Goal: Task Accomplishment & Management: Complete application form

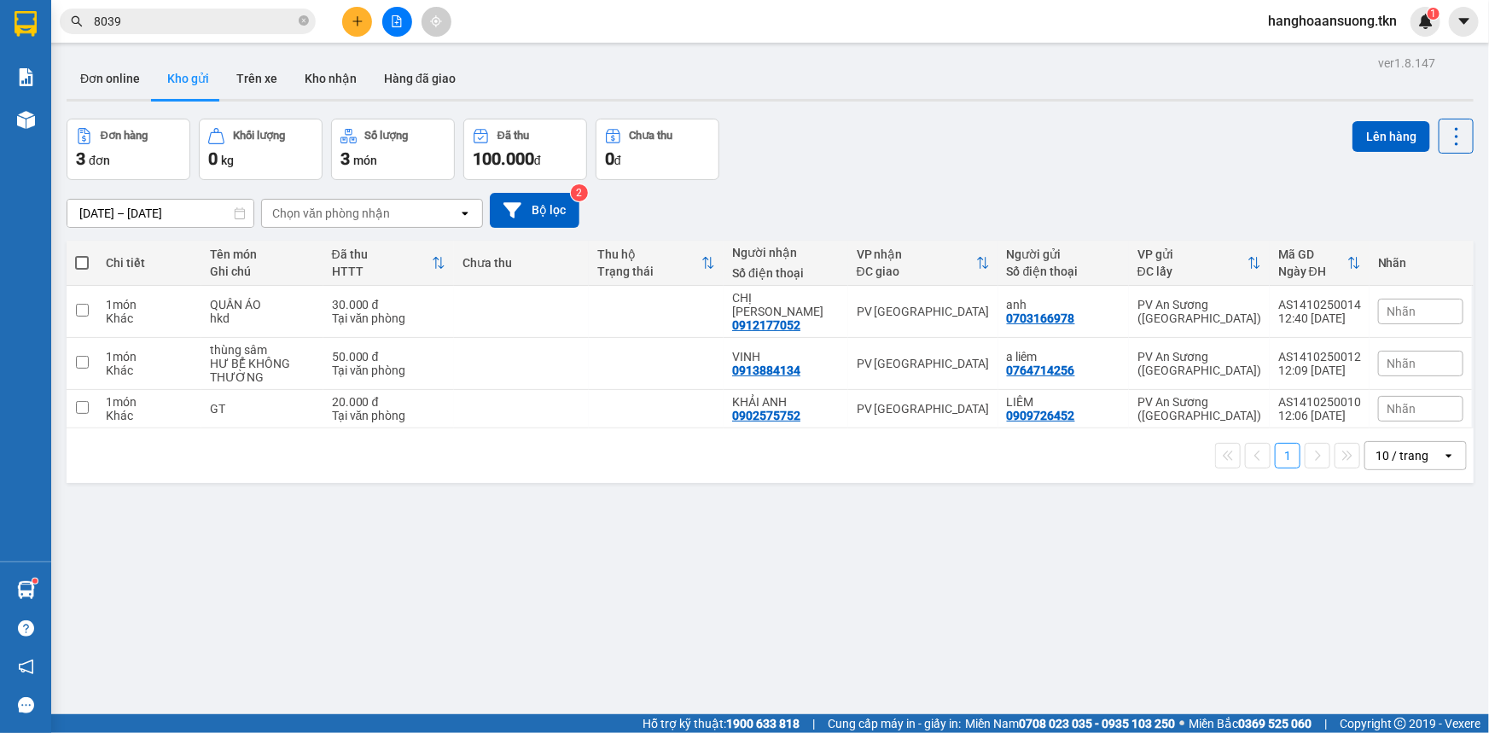
click at [178, 84] on button "Kho gửi" at bounding box center [188, 78] width 69 height 41
click at [128, 82] on button "Đơn online" at bounding box center [110, 78] width 87 height 41
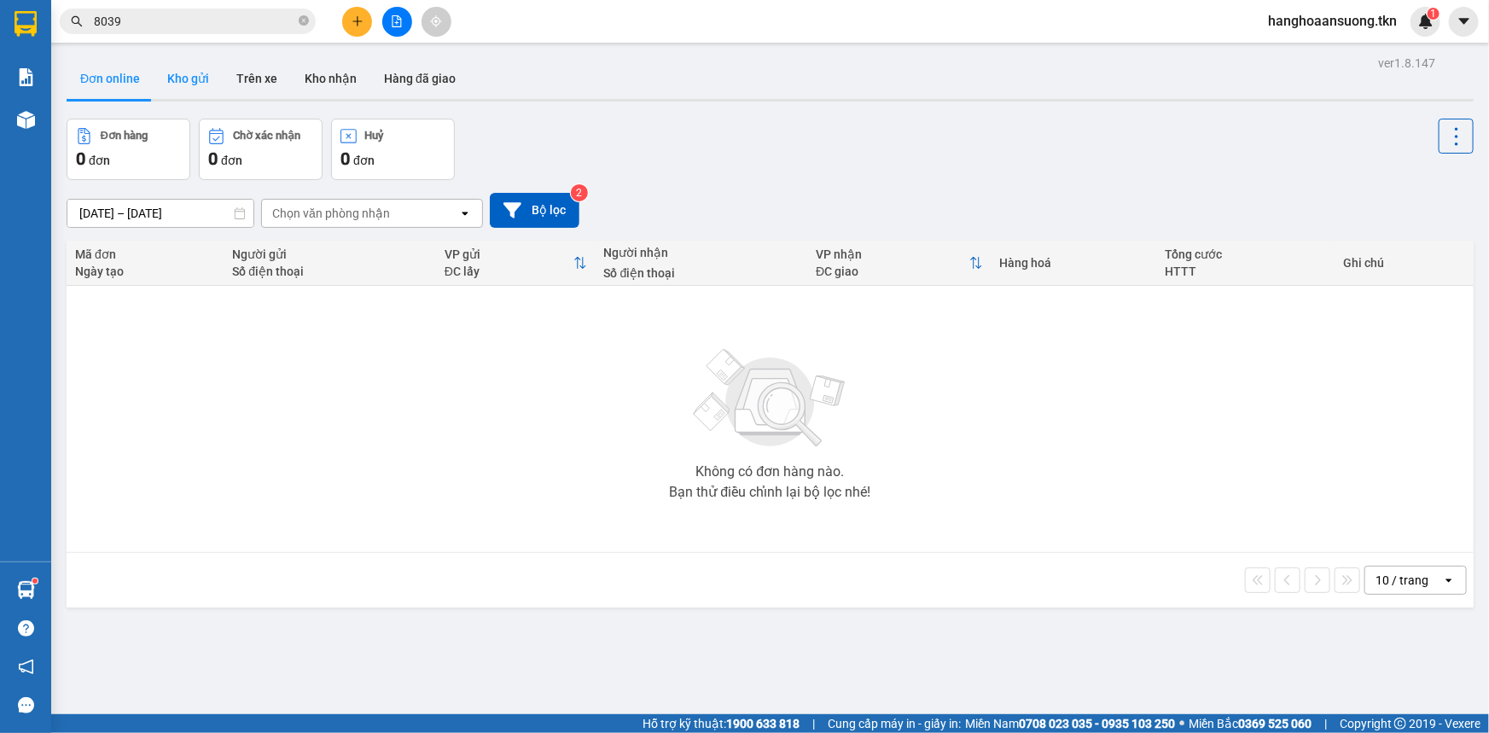
click at [186, 86] on button "Kho gửi" at bounding box center [188, 78] width 69 height 41
type input "[DATE] – [DATE]"
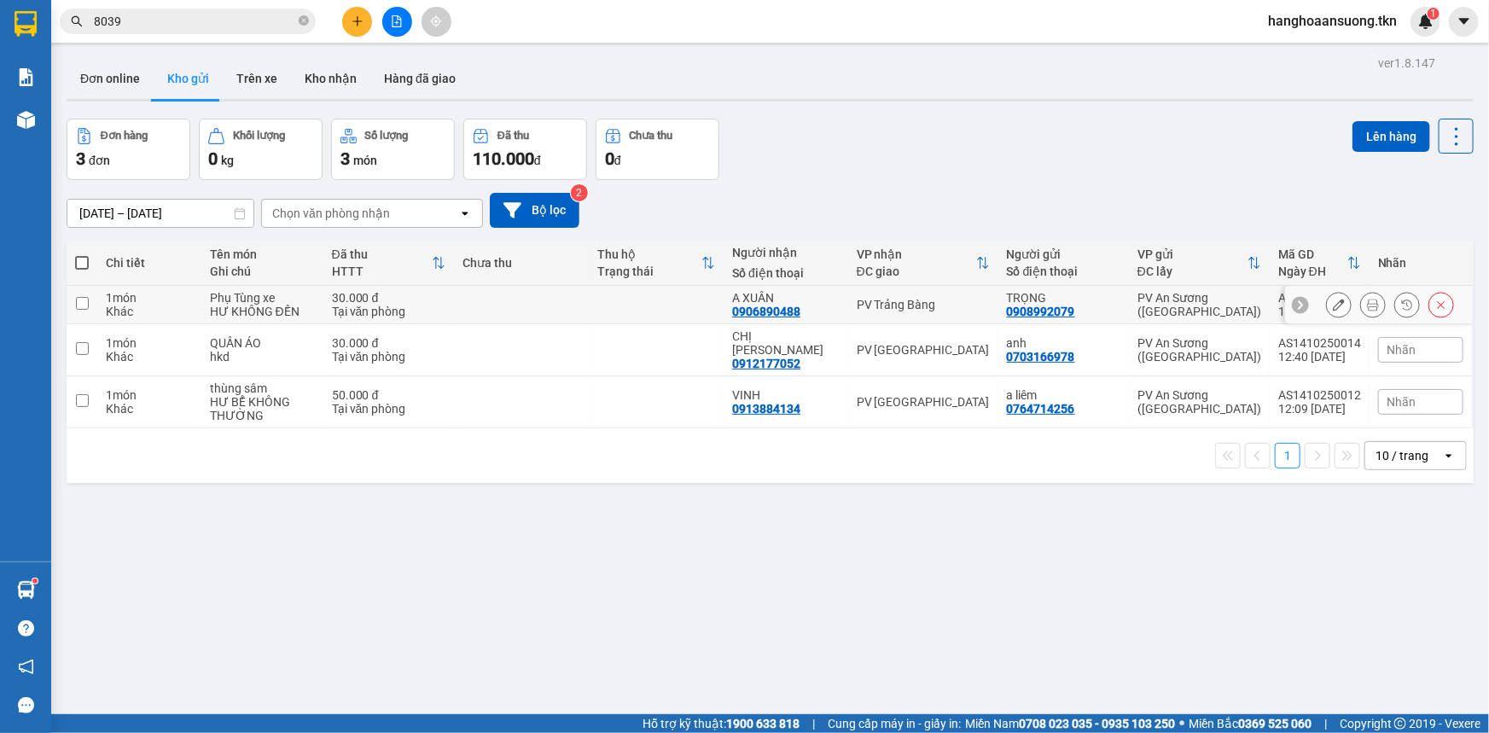
click at [1367, 305] on icon at bounding box center [1373, 305] width 12 height 12
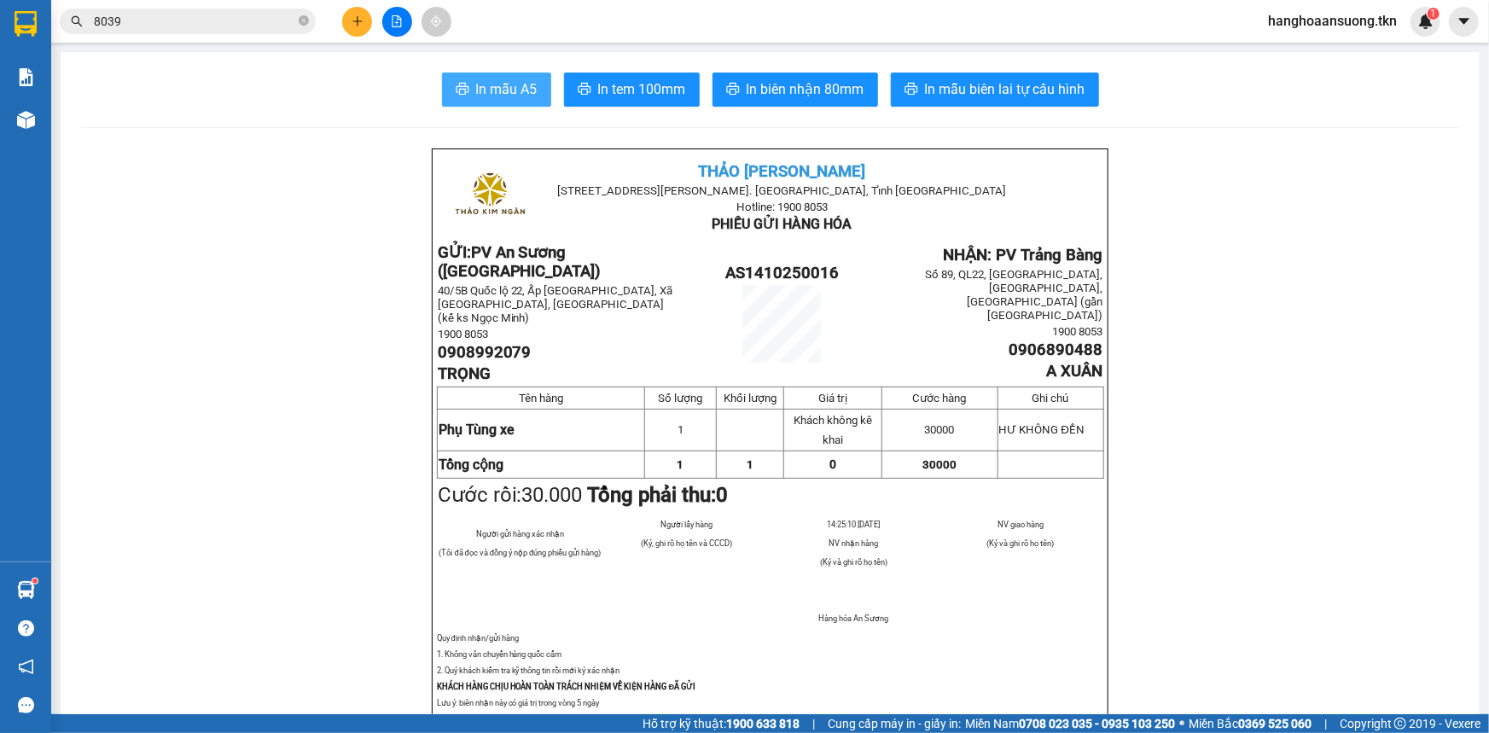
click at [521, 83] on span "In mẫu A5" at bounding box center [506, 89] width 61 height 21
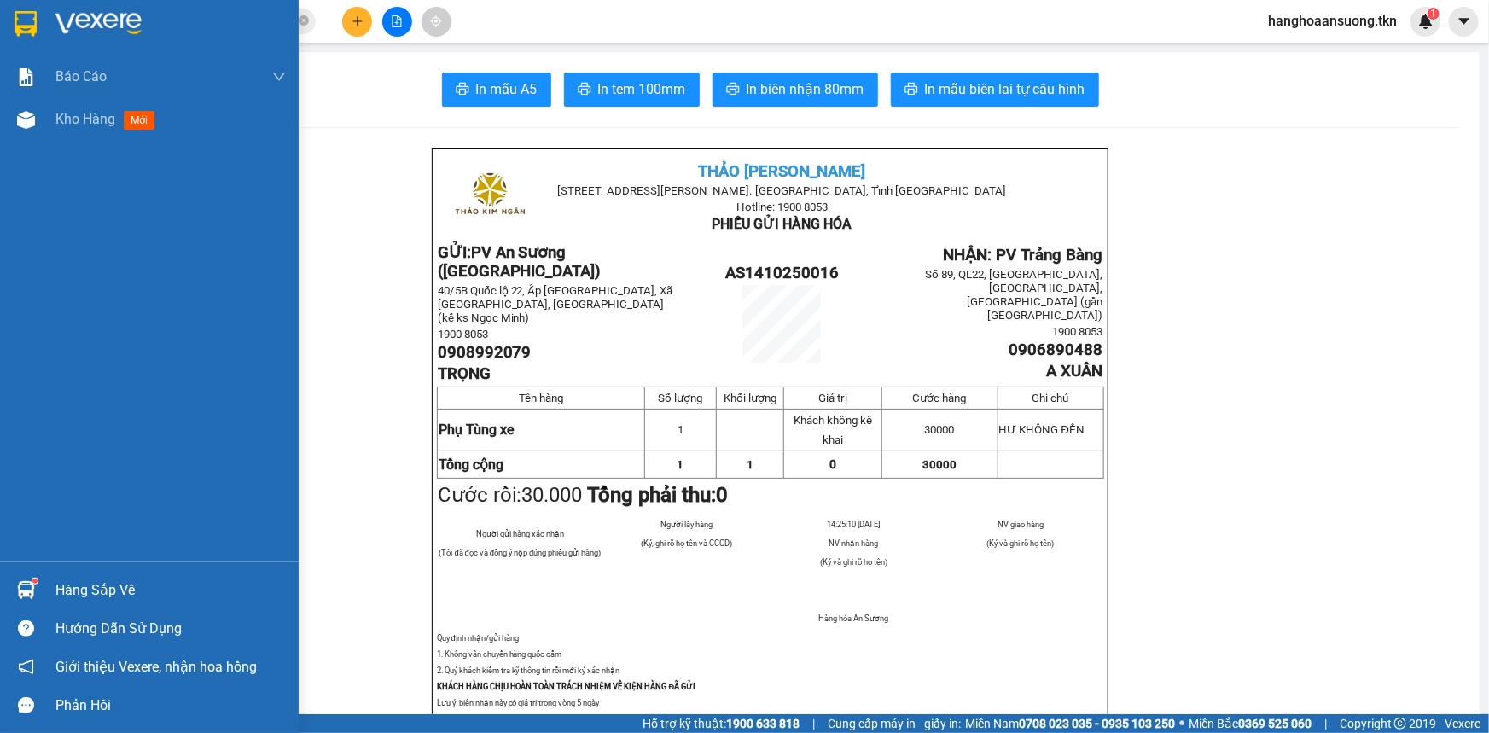
click at [19, 18] on img at bounding box center [26, 24] width 22 height 26
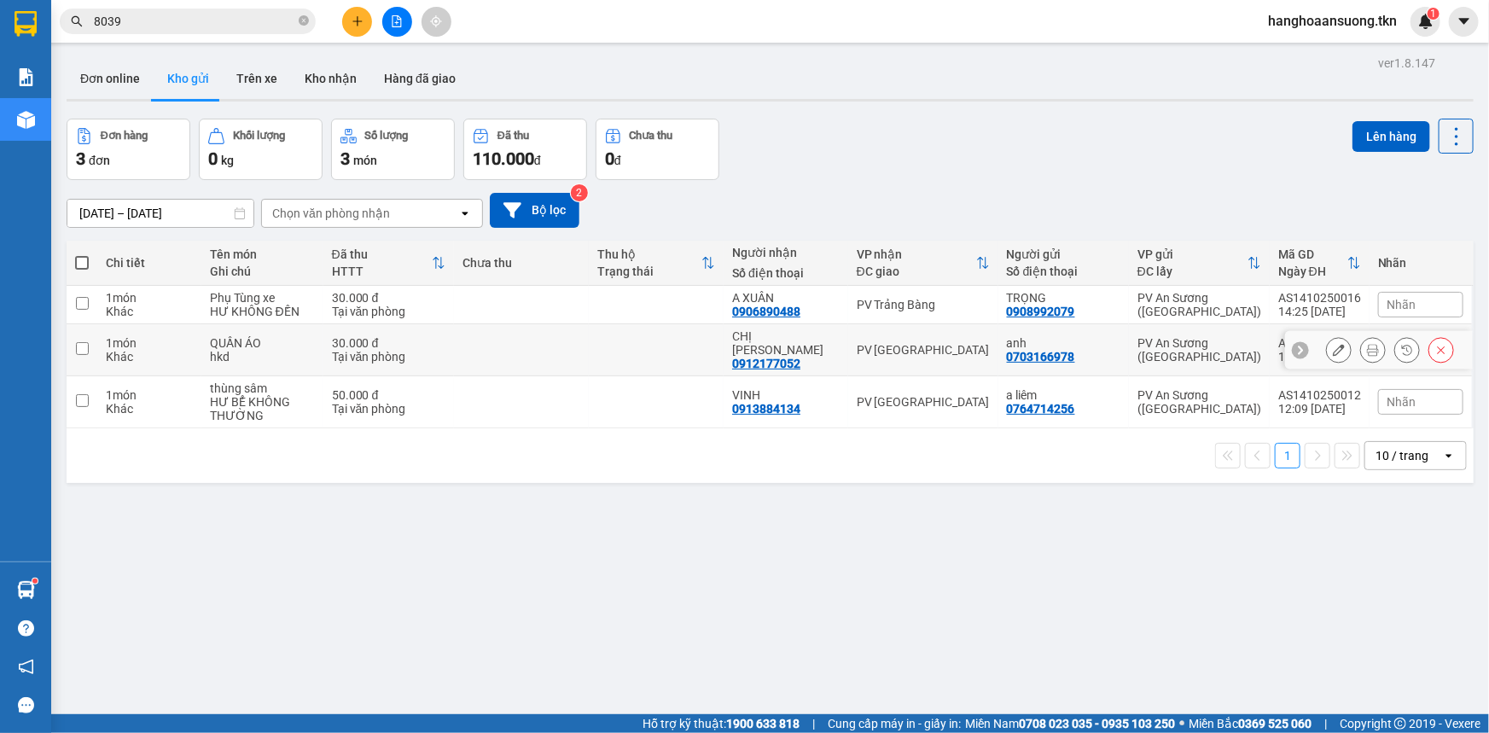
click at [188, 351] on div "Khác" at bounding box center [149, 357] width 87 height 14
checkbox input "true"
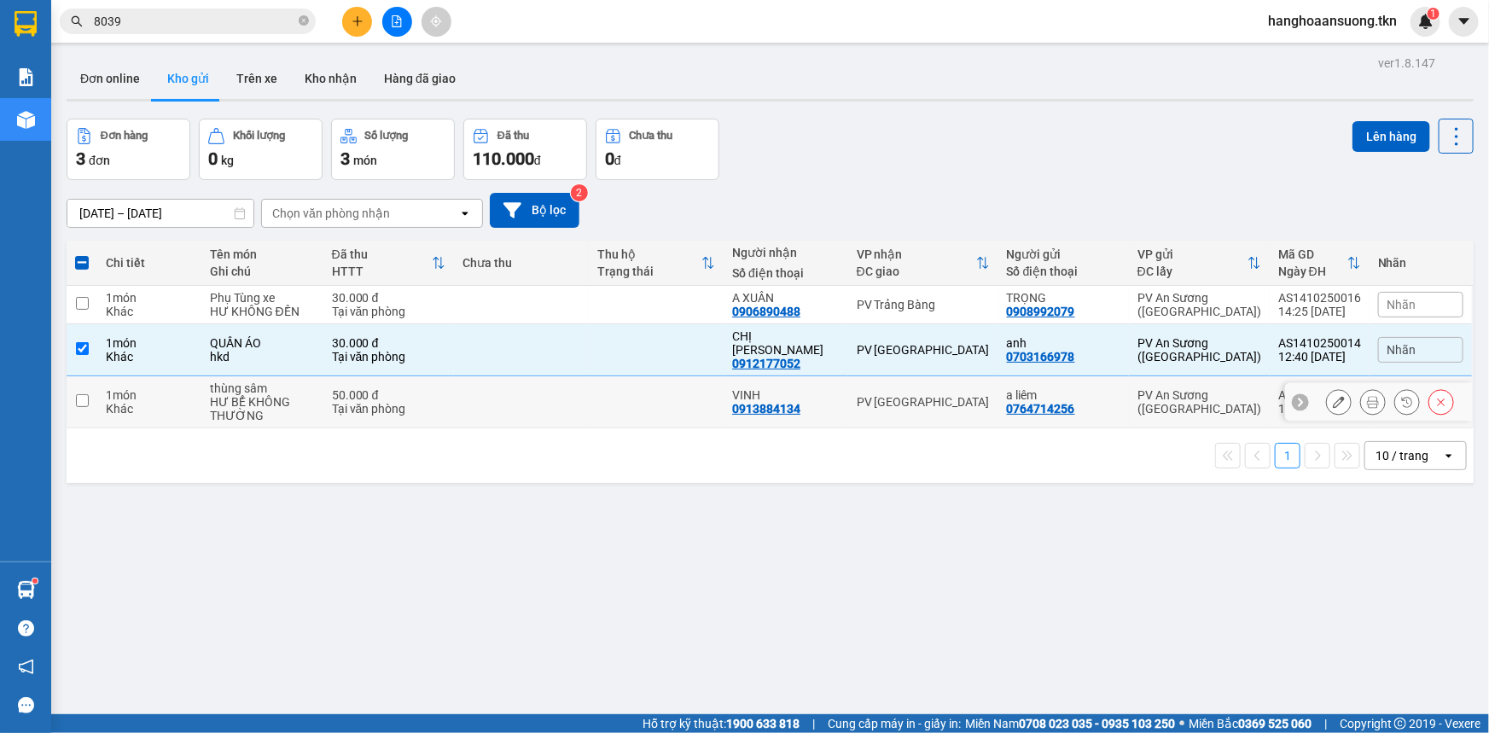
click at [184, 388] on div "1 món" at bounding box center [149, 395] width 87 height 14
checkbox input "true"
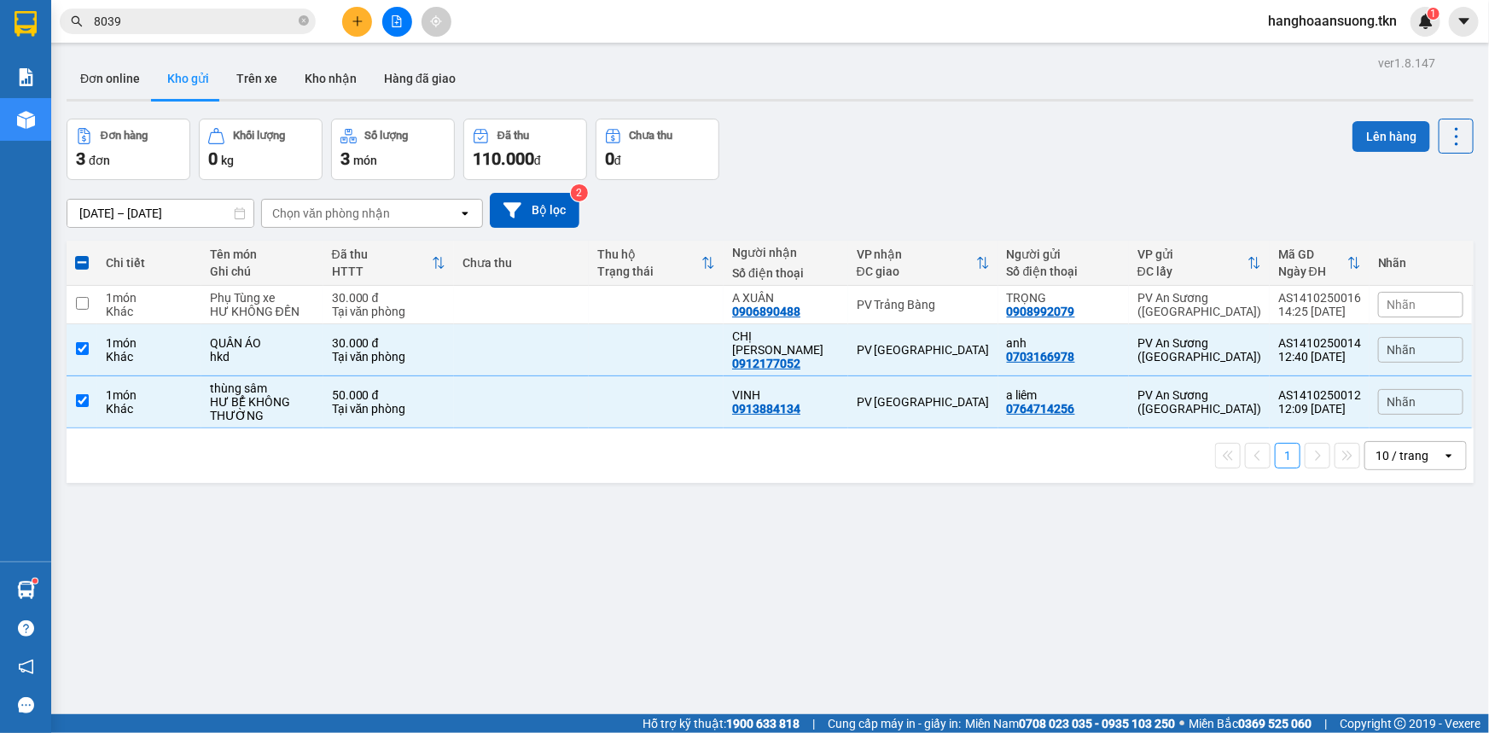
click at [1385, 132] on button "Lên hàng" at bounding box center [1392, 136] width 78 height 31
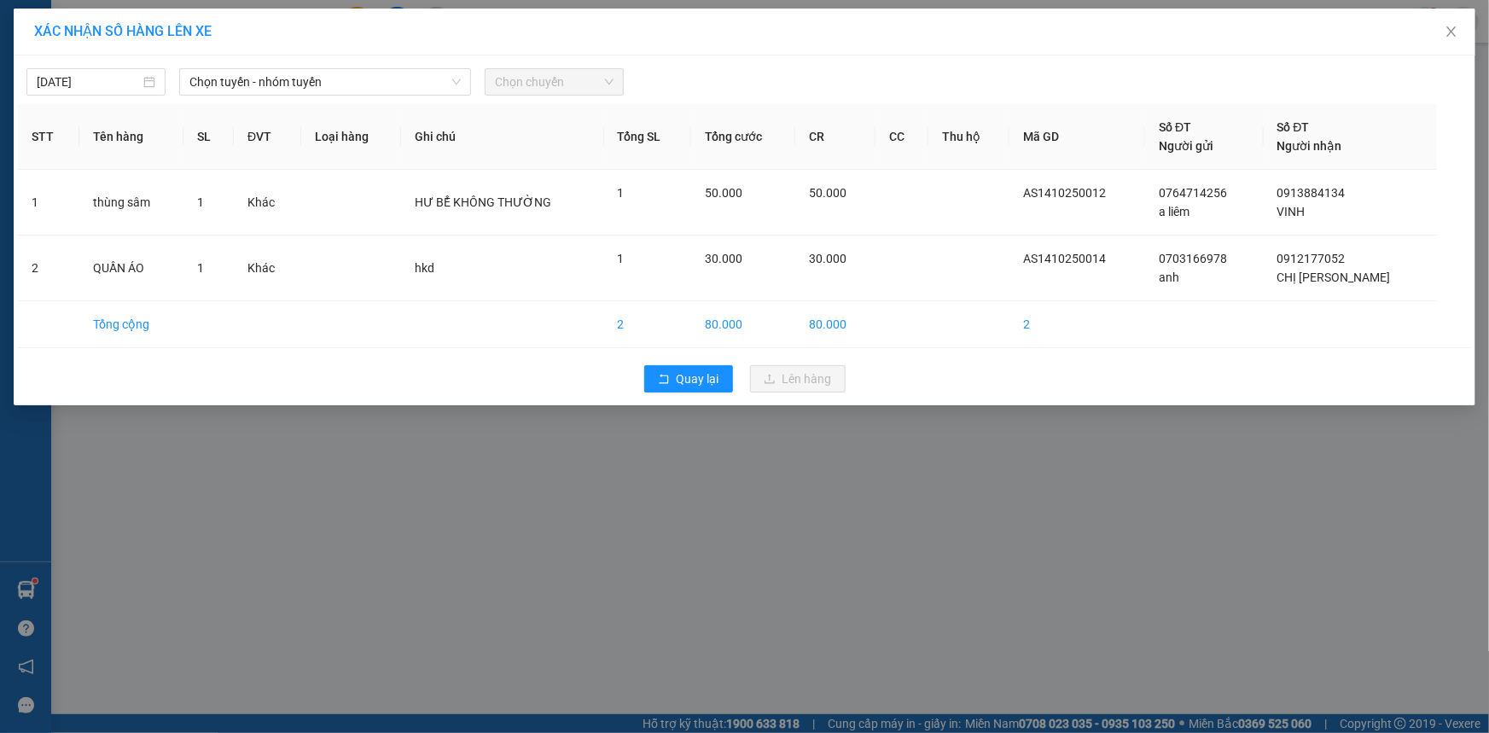
click at [438, 449] on div "XÁC NHẬN SỐ HÀNG LÊN XE [DATE] Chọn tuyến - nhóm tuyến Chọn chuyến STT Tên hàng…" at bounding box center [744, 366] width 1489 height 733
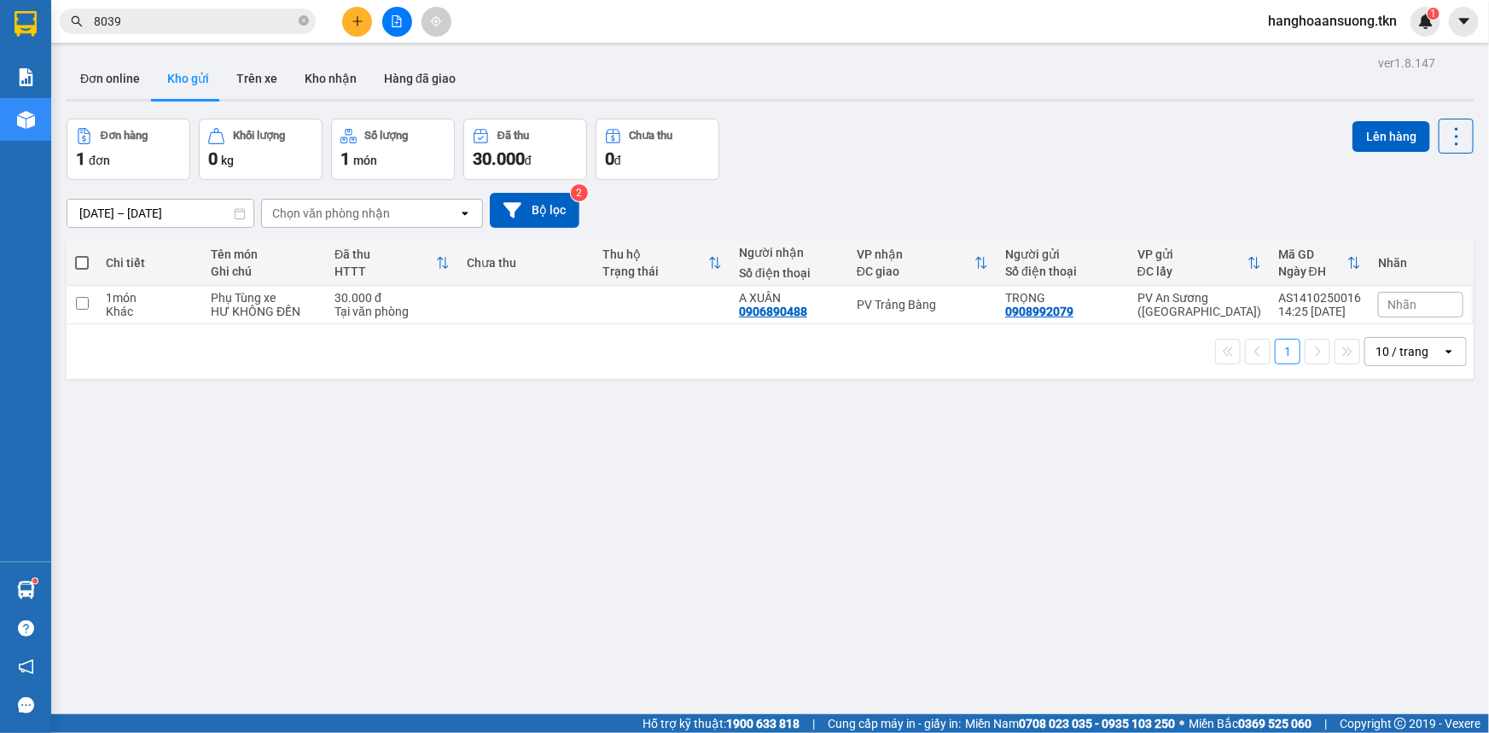
click at [355, 16] on icon "plus" at bounding box center [358, 21] width 12 height 12
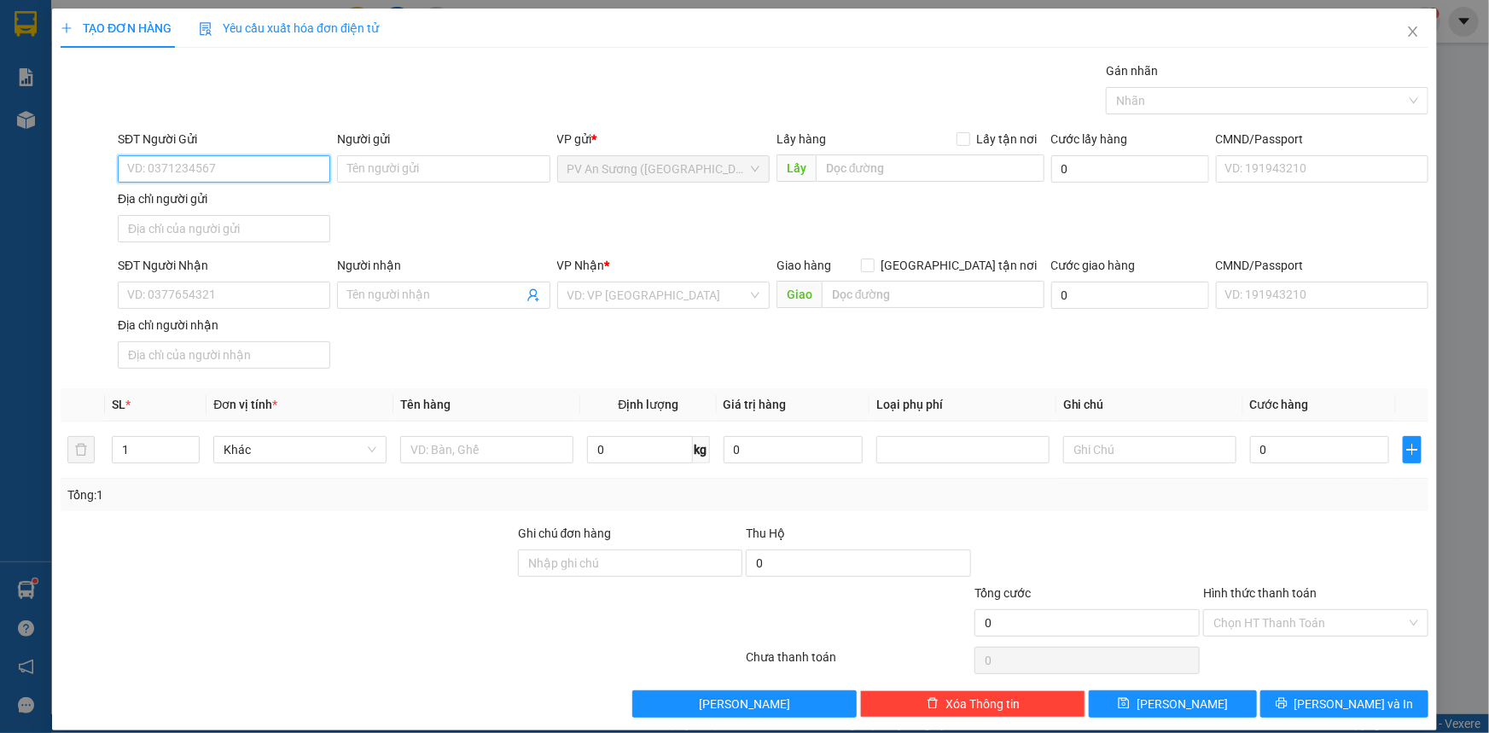
click at [239, 173] on input "SĐT Người Gửi" at bounding box center [224, 168] width 213 height 27
click at [268, 196] on div "0386386261 - nhật" at bounding box center [222, 203] width 190 height 19
type input "0386386261"
type input "nhật"
type input "0965168181"
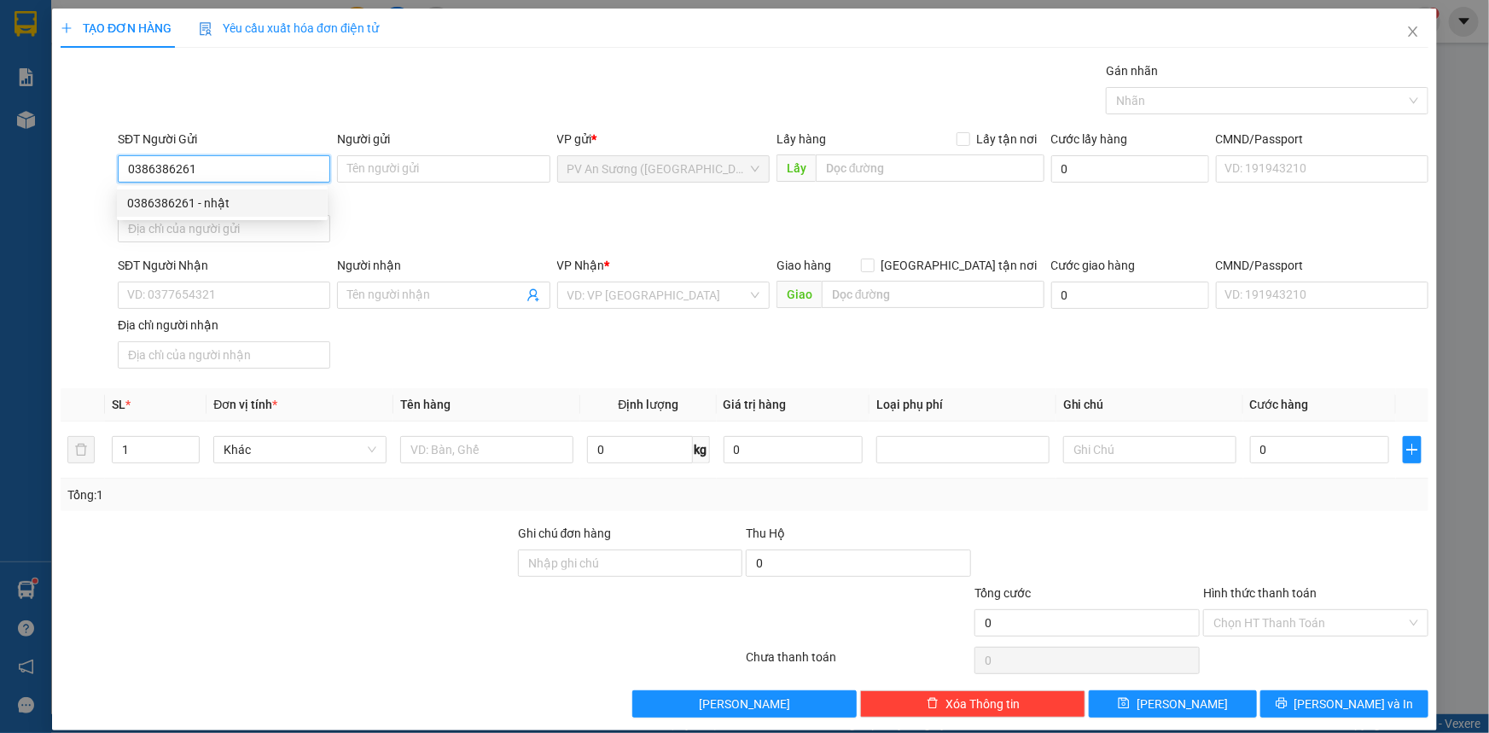
type input "NHUNG"
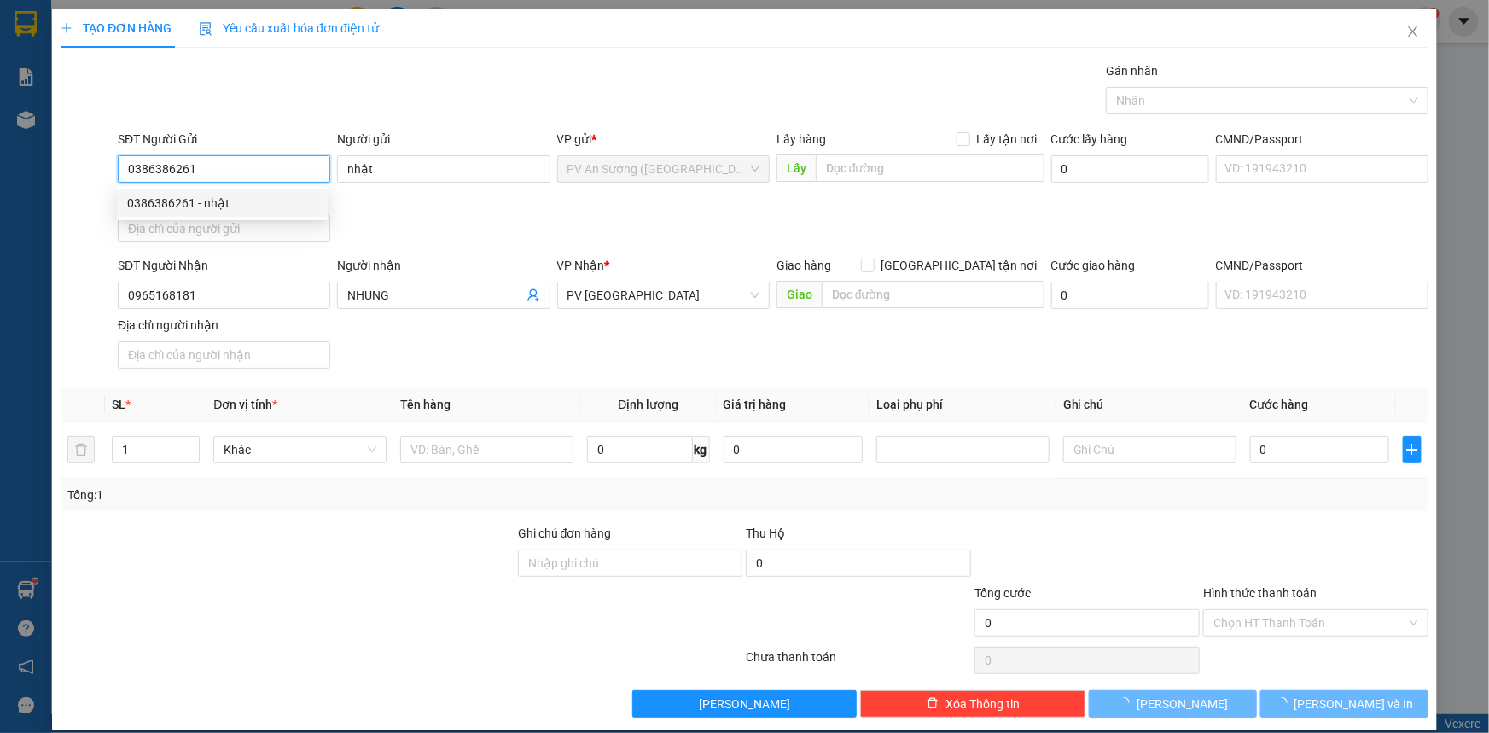
type input "20.000"
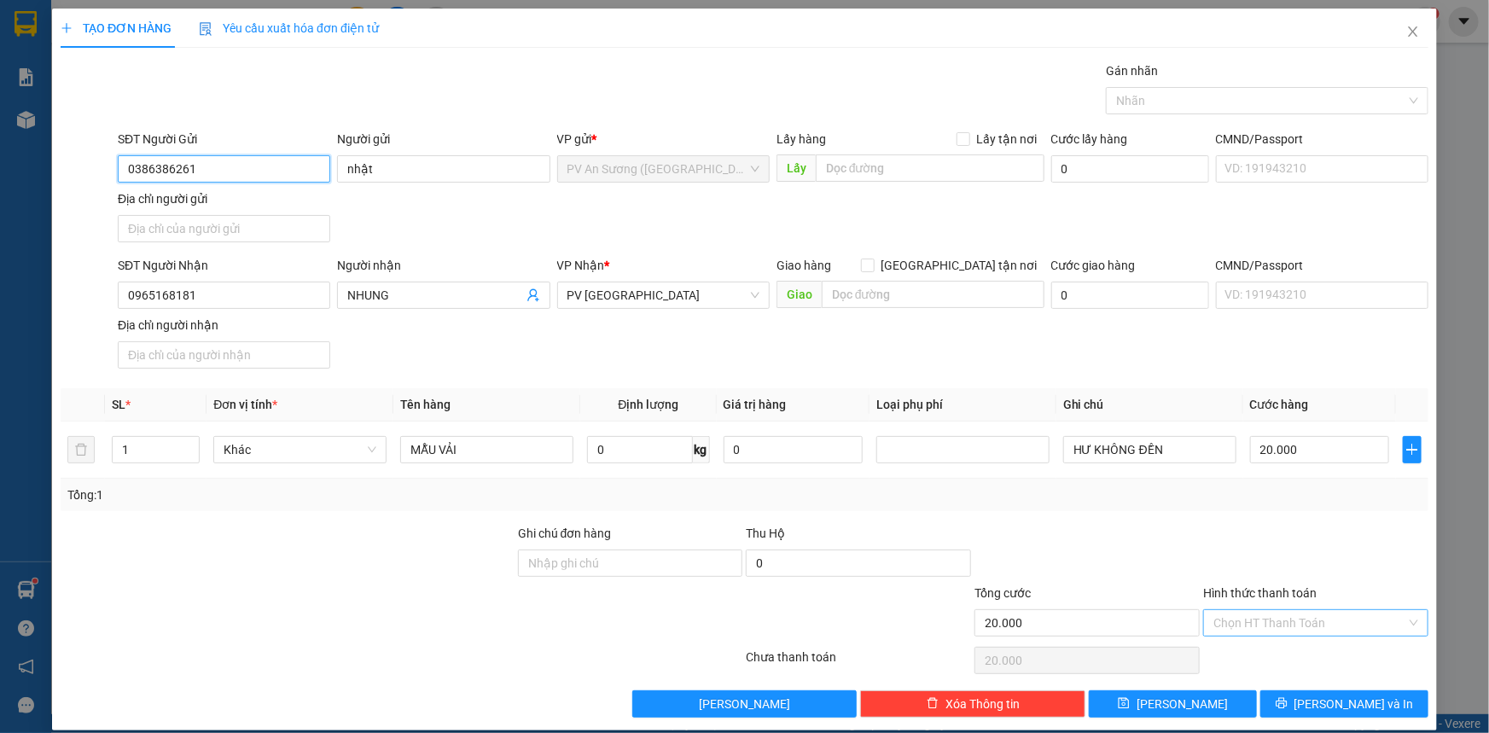
type input "0386386261"
click at [1306, 622] on input "Hình thức thanh toán" at bounding box center [1310, 623] width 193 height 26
click at [1263, 655] on div "Tại văn phòng" at bounding box center [1305, 655] width 203 height 19
type input "0"
click at [1290, 717] on div "TẠO ĐƠN HÀNG Yêu cầu xuất hóa đơn điện tử Transit Pickup Surcharge Ids Transit …" at bounding box center [744, 370] width 1385 height 722
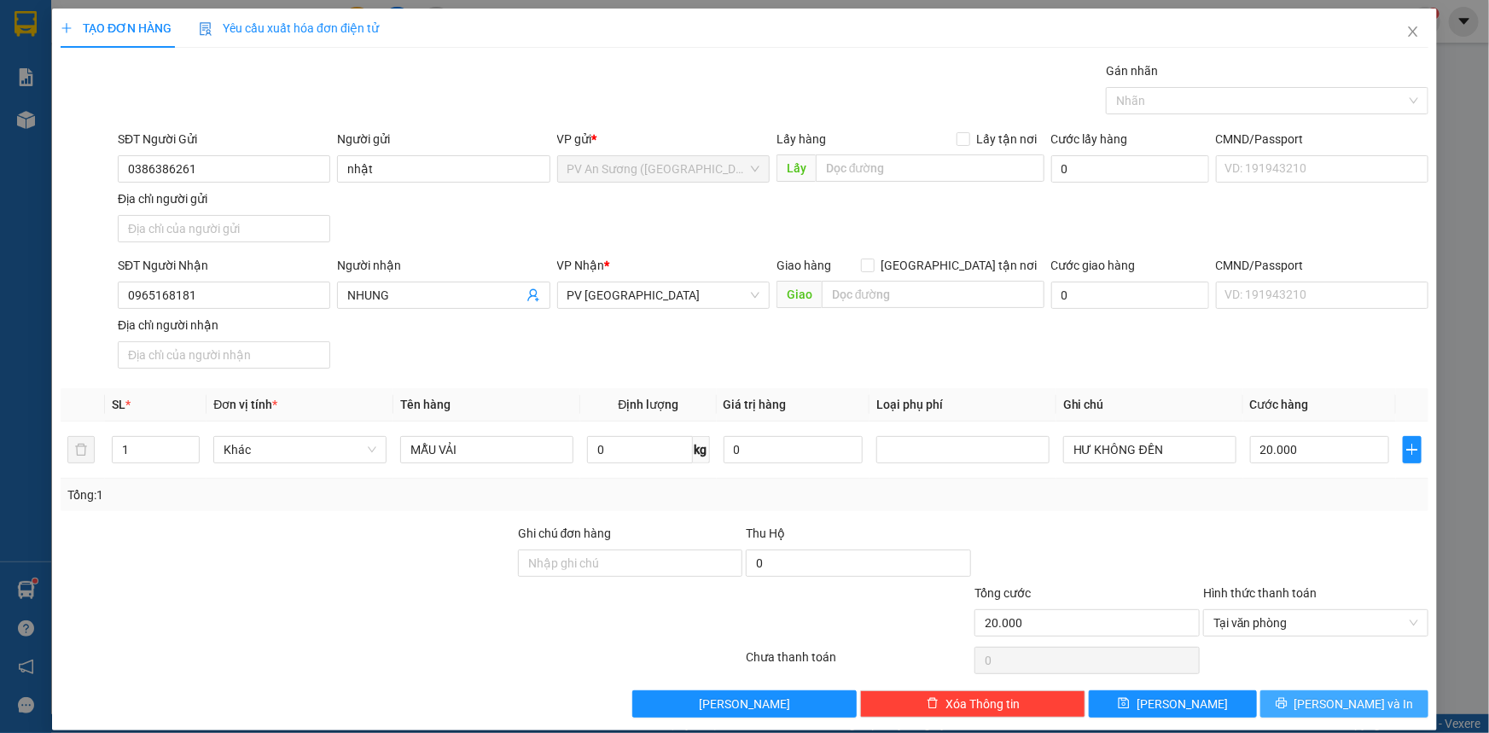
click at [1290, 715] on button "[PERSON_NAME] và In" at bounding box center [1345, 703] width 168 height 27
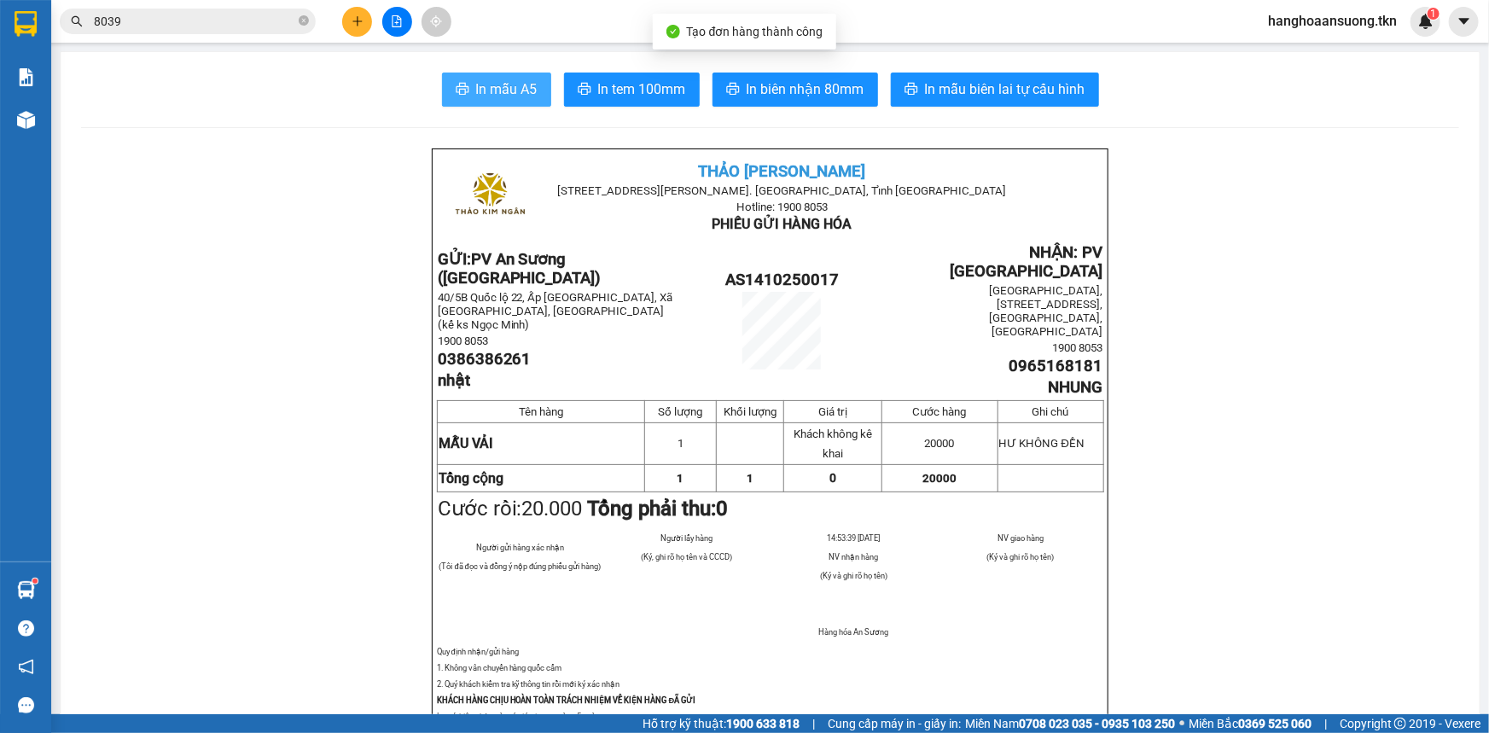
click at [476, 88] on span "In mẫu A5" at bounding box center [506, 89] width 61 height 21
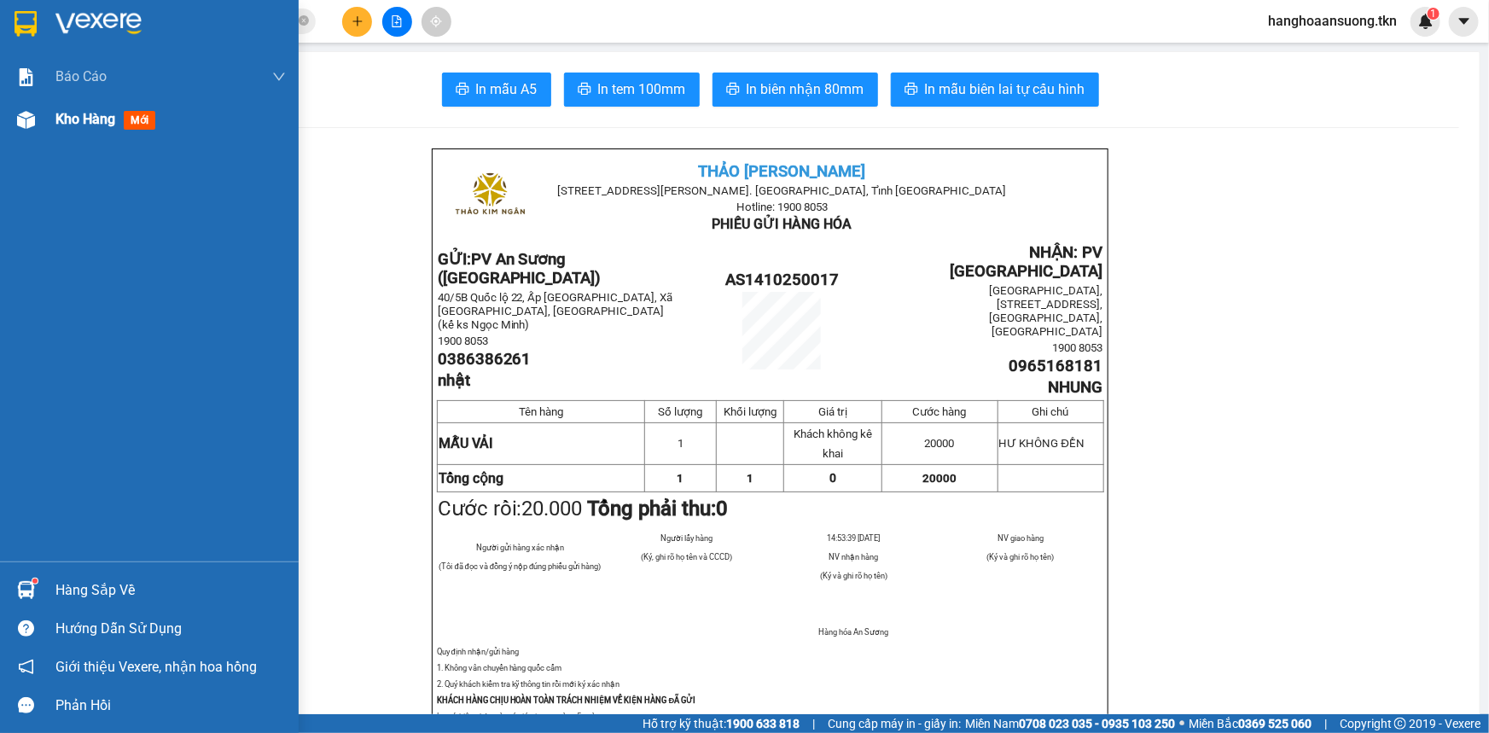
click at [102, 114] on span "Kho hàng" at bounding box center [85, 119] width 60 height 16
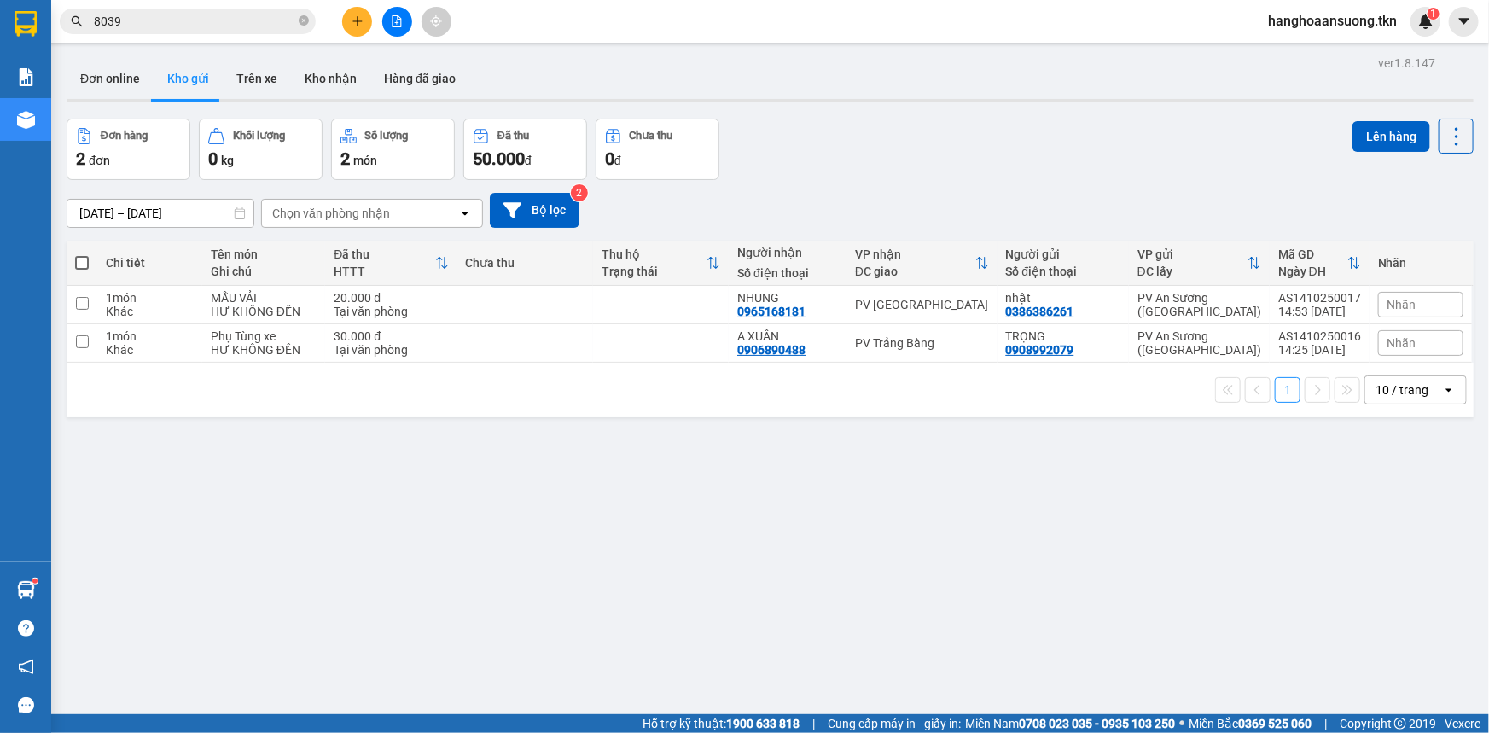
click at [888, 619] on div "ver 1.8.147 Đơn online Kho gửi Trên xe Kho nhận Hàng đã giao Đơn hàng 2 đơn Khố…" at bounding box center [770, 417] width 1421 height 733
click at [352, 31] on button at bounding box center [357, 22] width 30 height 30
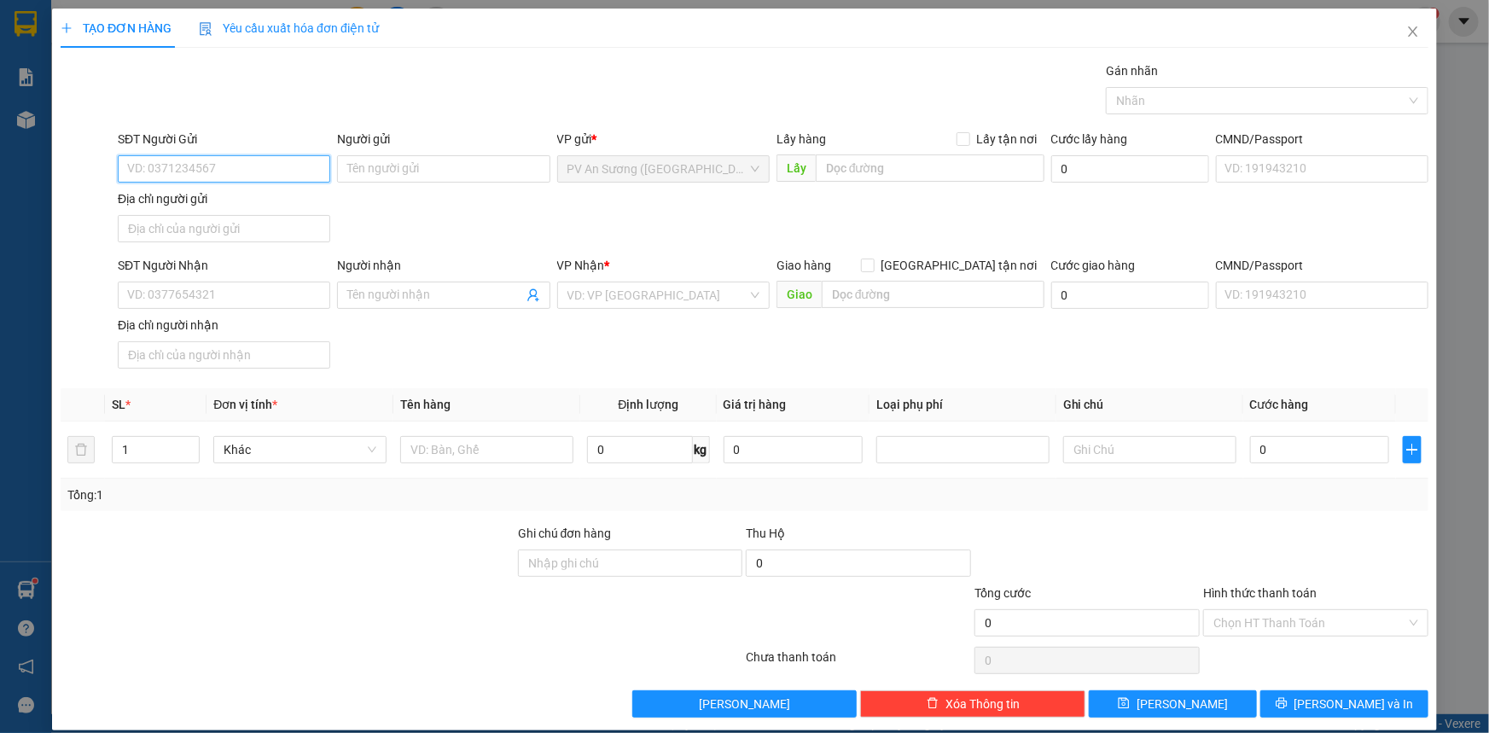
click at [178, 167] on input "SĐT Người Gửi" at bounding box center [224, 168] width 213 height 27
click at [178, 168] on input "1693" at bounding box center [224, 168] width 213 height 27
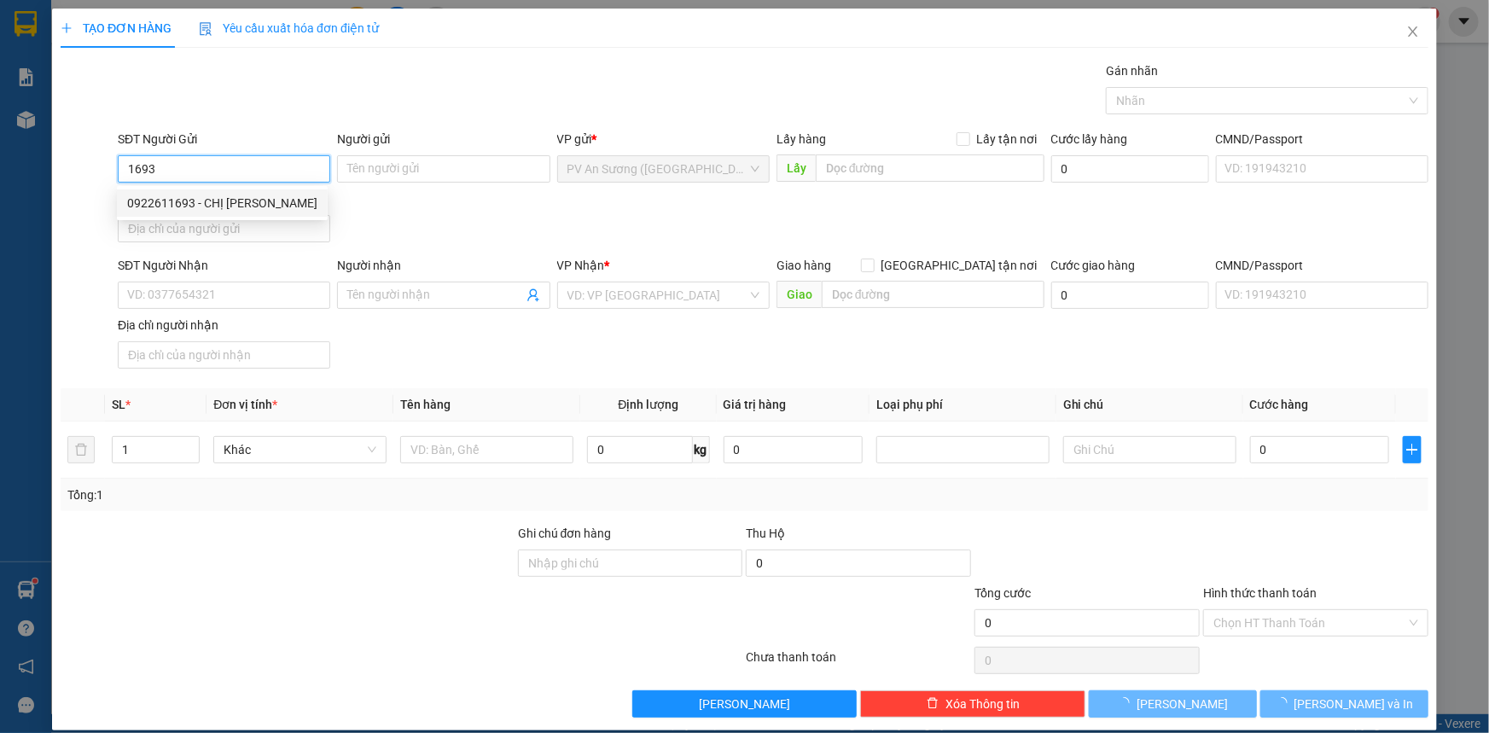
click at [197, 201] on div "0922611693 - CHỊ [PERSON_NAME]" at bounding box center [222, 203] width 190 height 19
type input "0922611693"
type input "CHỊ [PERSON_NAME]"
type input "0346053446"
type input "CHỊ HẠ"
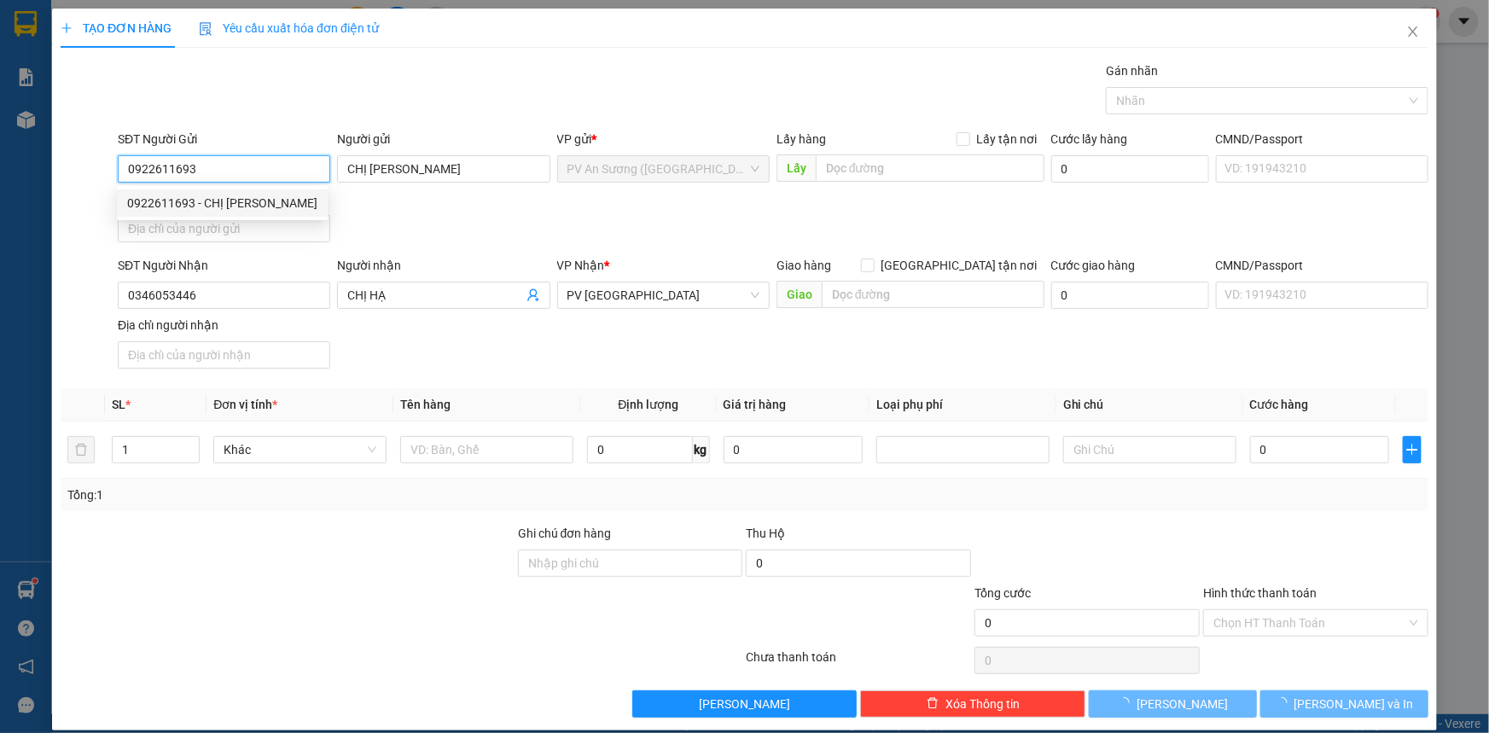
type input "60.000"
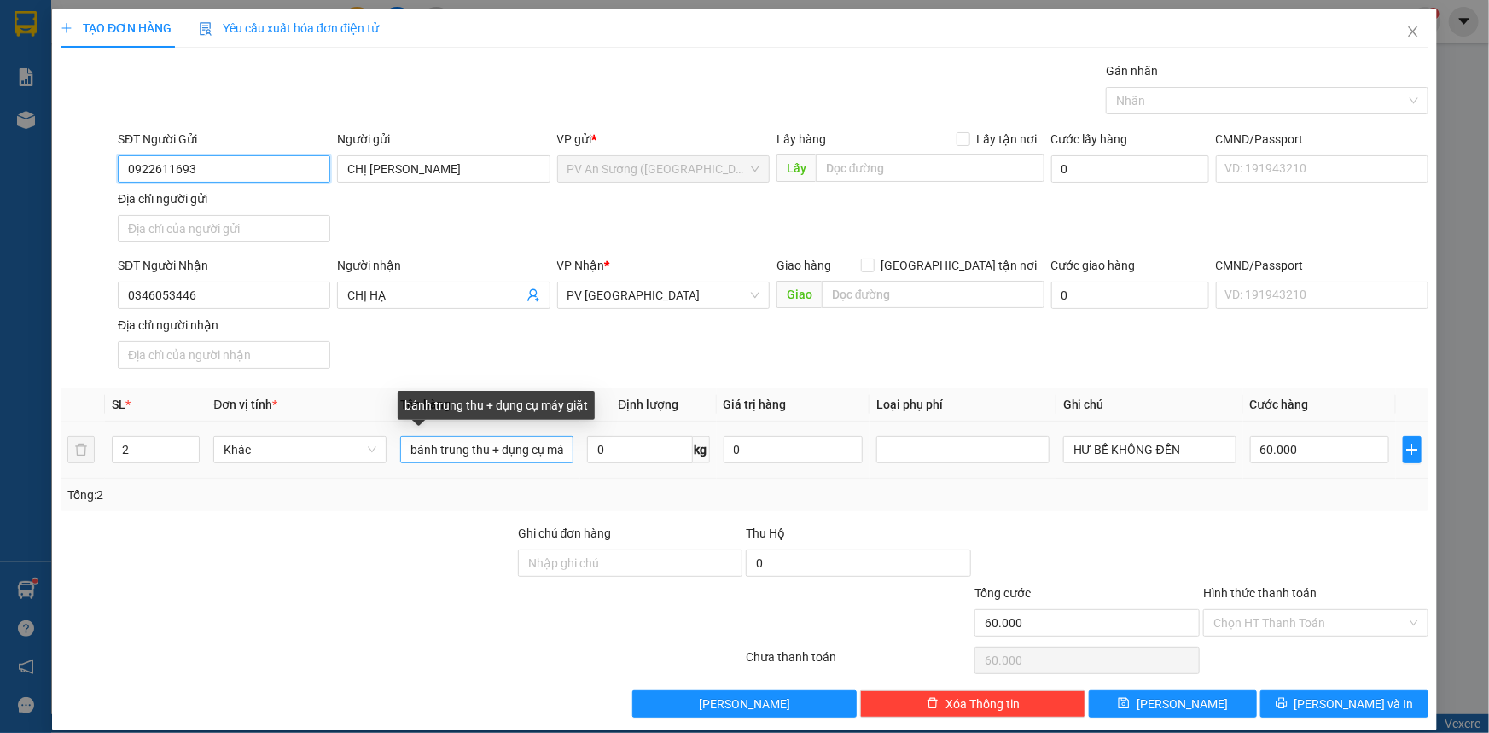
type input "0922611693"
drag, startPoint x: 408, startPoint y: 444, endPoint x: 853, endPoint y: 452, distance: 444.8
click at [853, 452] on tr "2 Khác bánh trung thu + dụng cụ máy giặt 0 kg 0 HƯ BỂ KHÔNG ĐỀN 60.000" at bounding box center [745, 450] width 1368 height 57
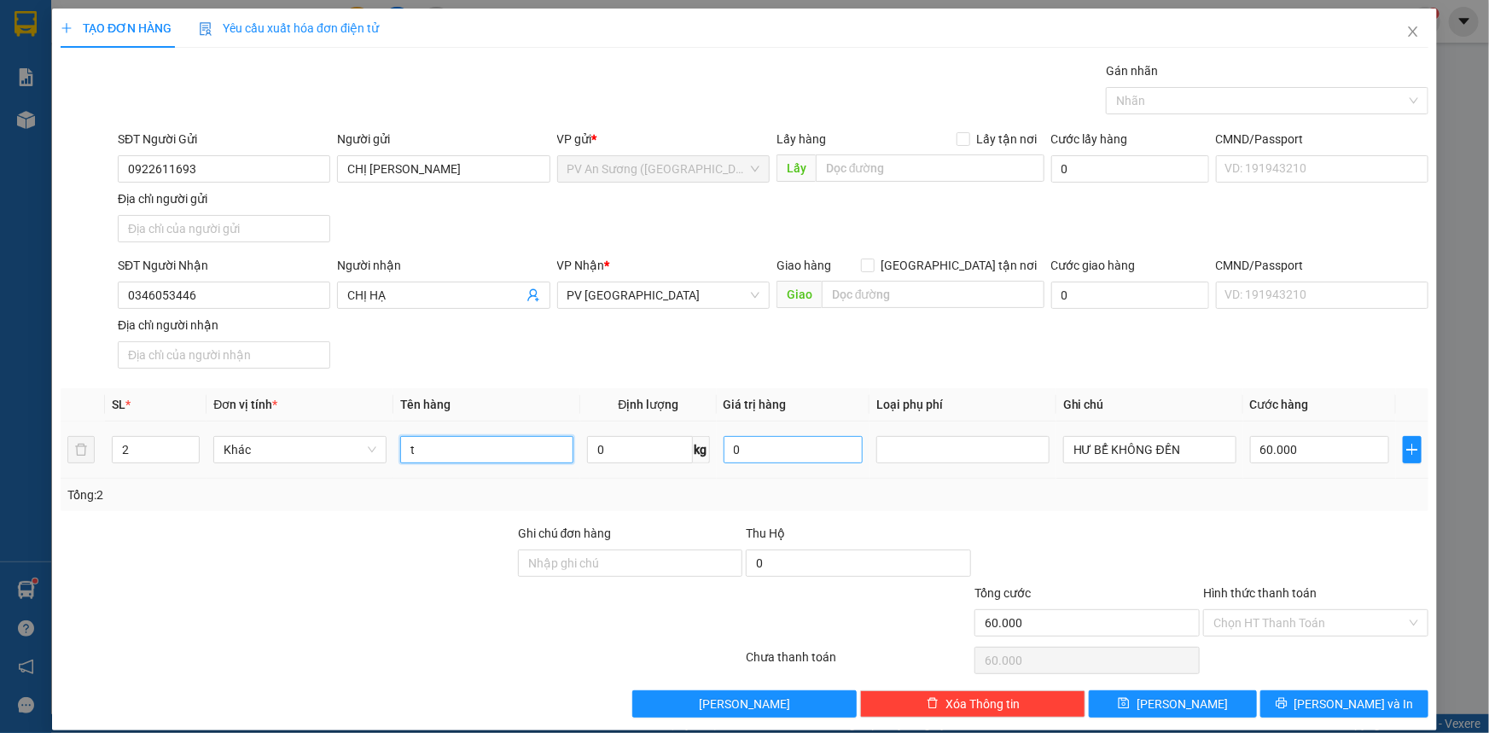
scroll to position [0, 0]
type input "túi"
type input "1"
drag, startPoint x: 189, startPoint y: 457, endPoint x: 213, endPoint y: 457, distance: 23.9
click at [189, 456] on icon "down" at bounding box center [191, 457] width 6 height 6
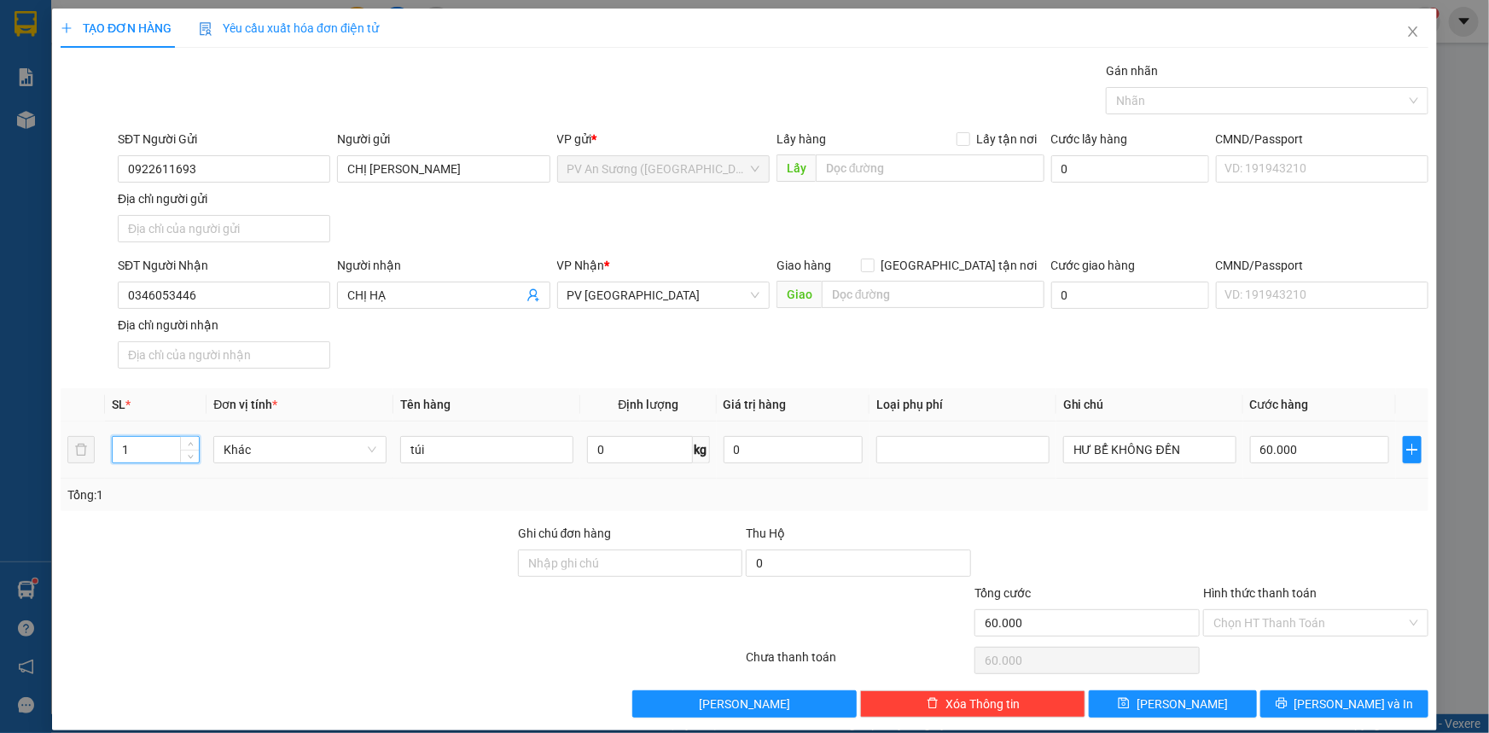
click at [1384, 470] on td "60.000" at bounding box center [1320, 450] width 153 height 57
click at [1351, 460] on input "60.000" at bounding box center [1319, 449] width 139 height 27
type input "0"
type input "002"
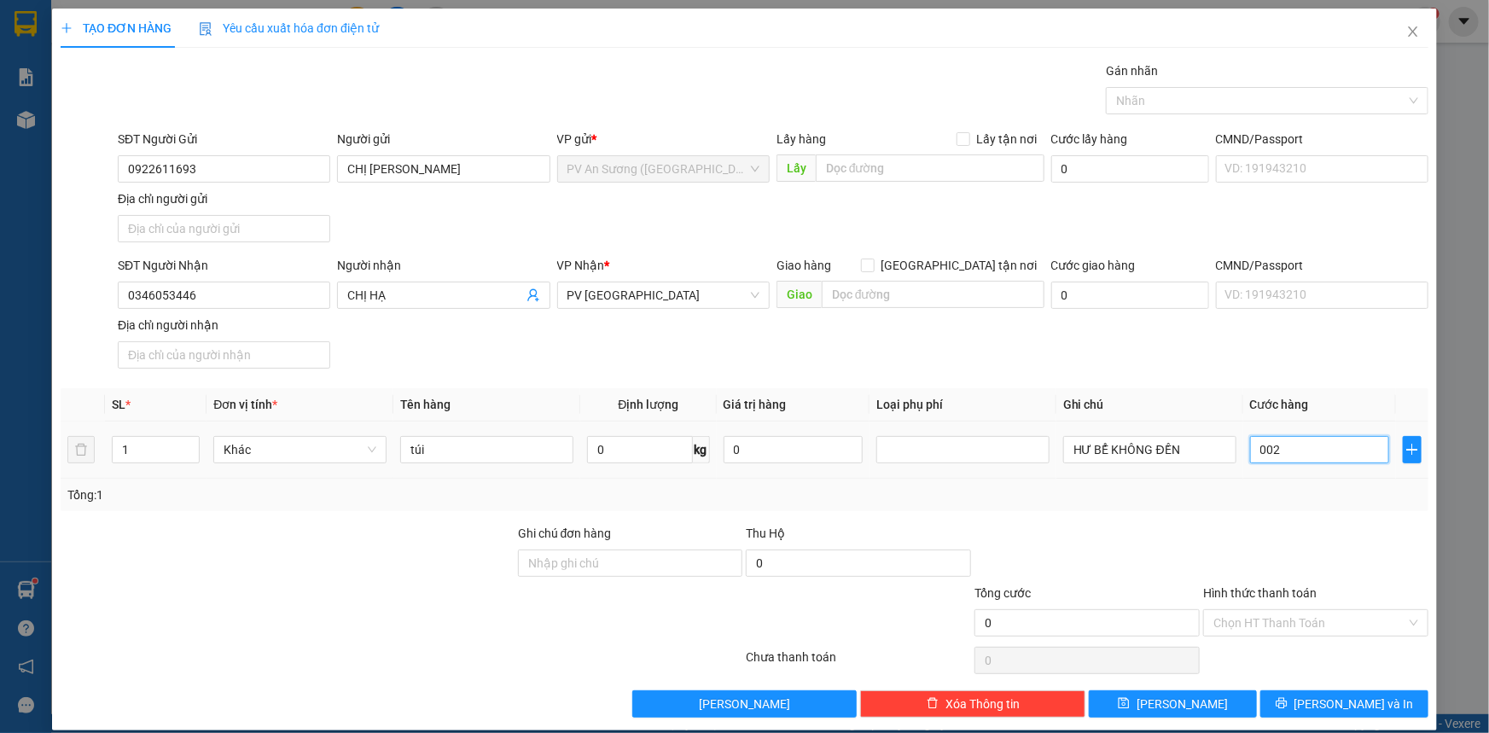
type input "2"
type input "20"
type input "0.020"
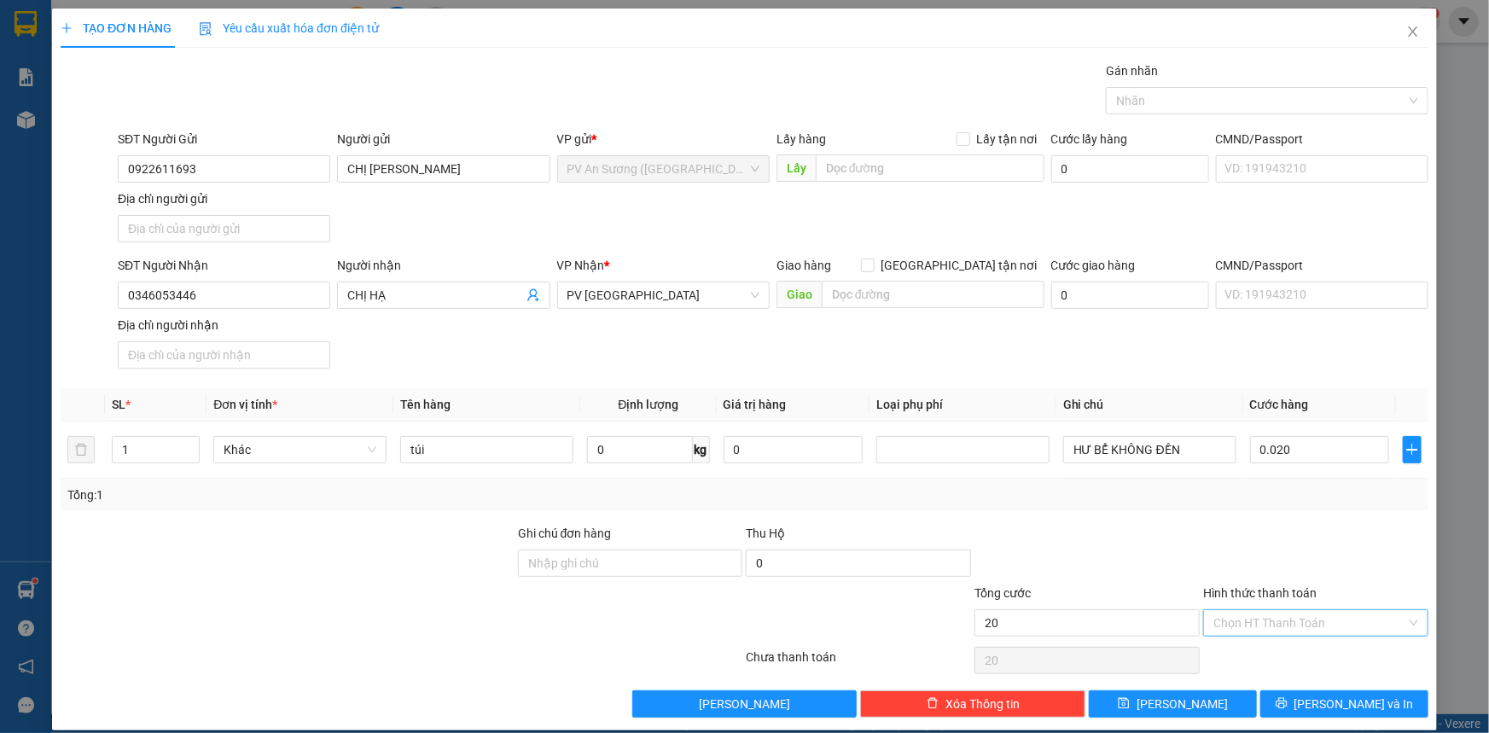
click at [1315, 620] on input "Hình thức thanh toán" at bounding box center [1310, 623] width 193 height 26
type input "20.000"
click at [1289, 655] on div "Tại văn phòng" at bounding box center [1305, 655] width 203 height 19
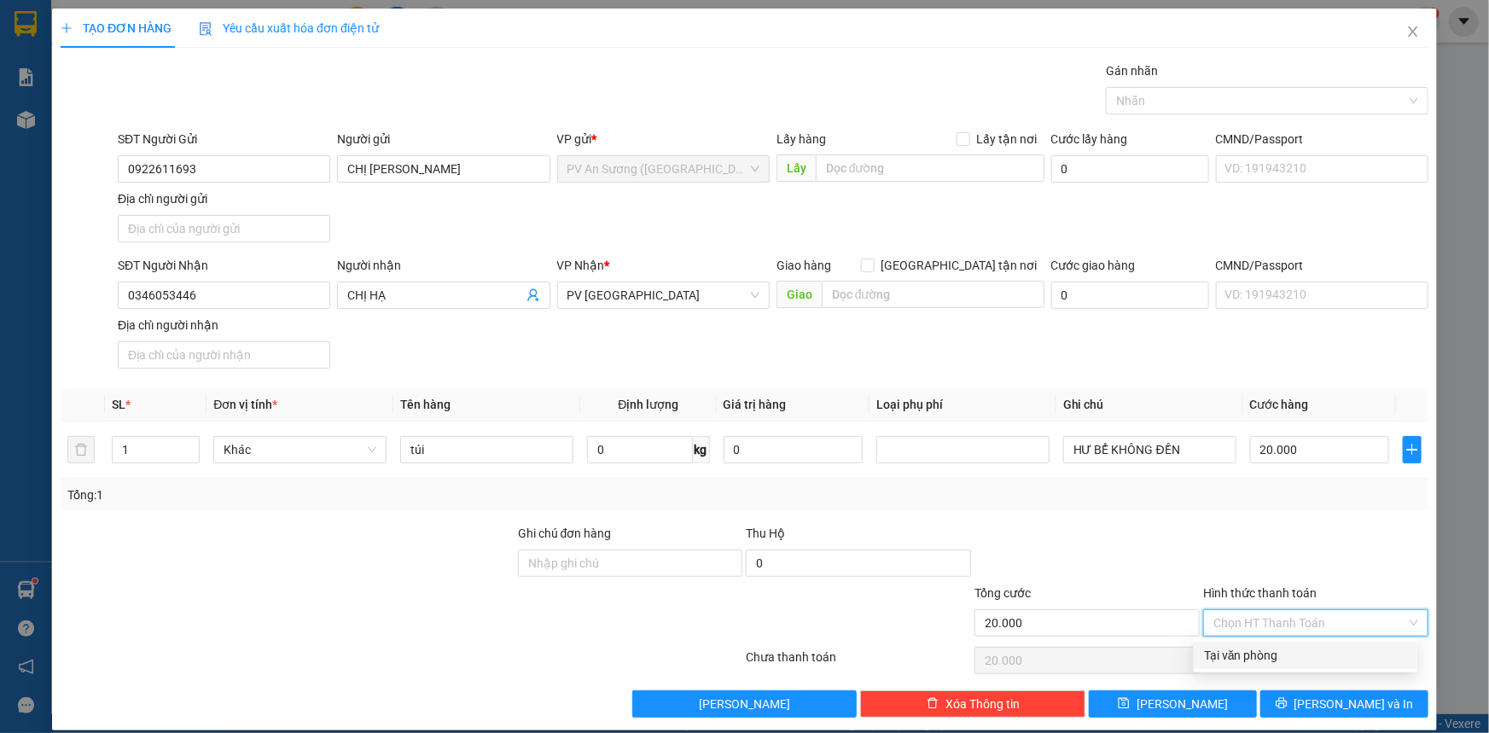
type input "0"
click at [1291, 705] on button "[PERSON_NAME] và In" at bounding box center [1345, 703] width 168 height 27
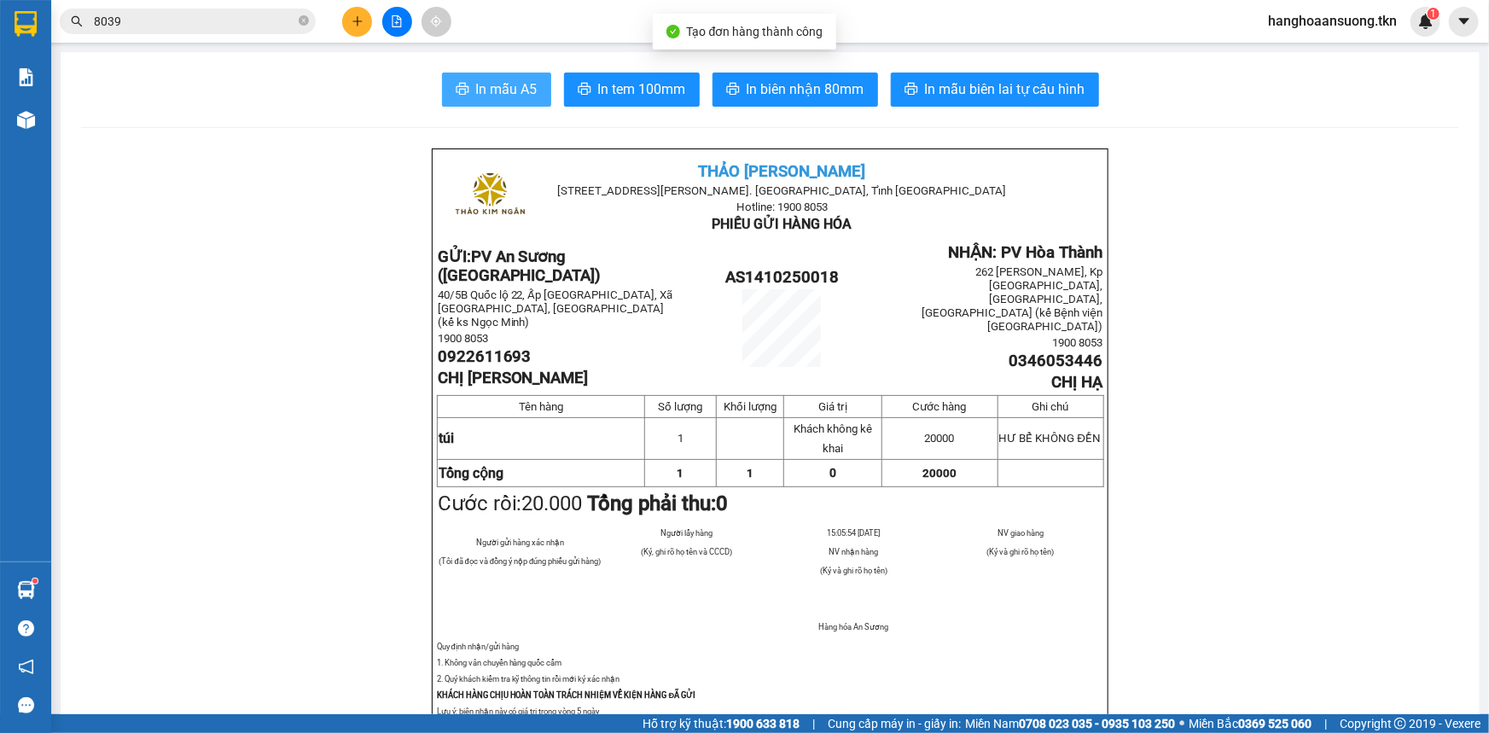
click at [493, 80] on span "In mẫu A5" at bounding box center [506, 89] width 61 height 21
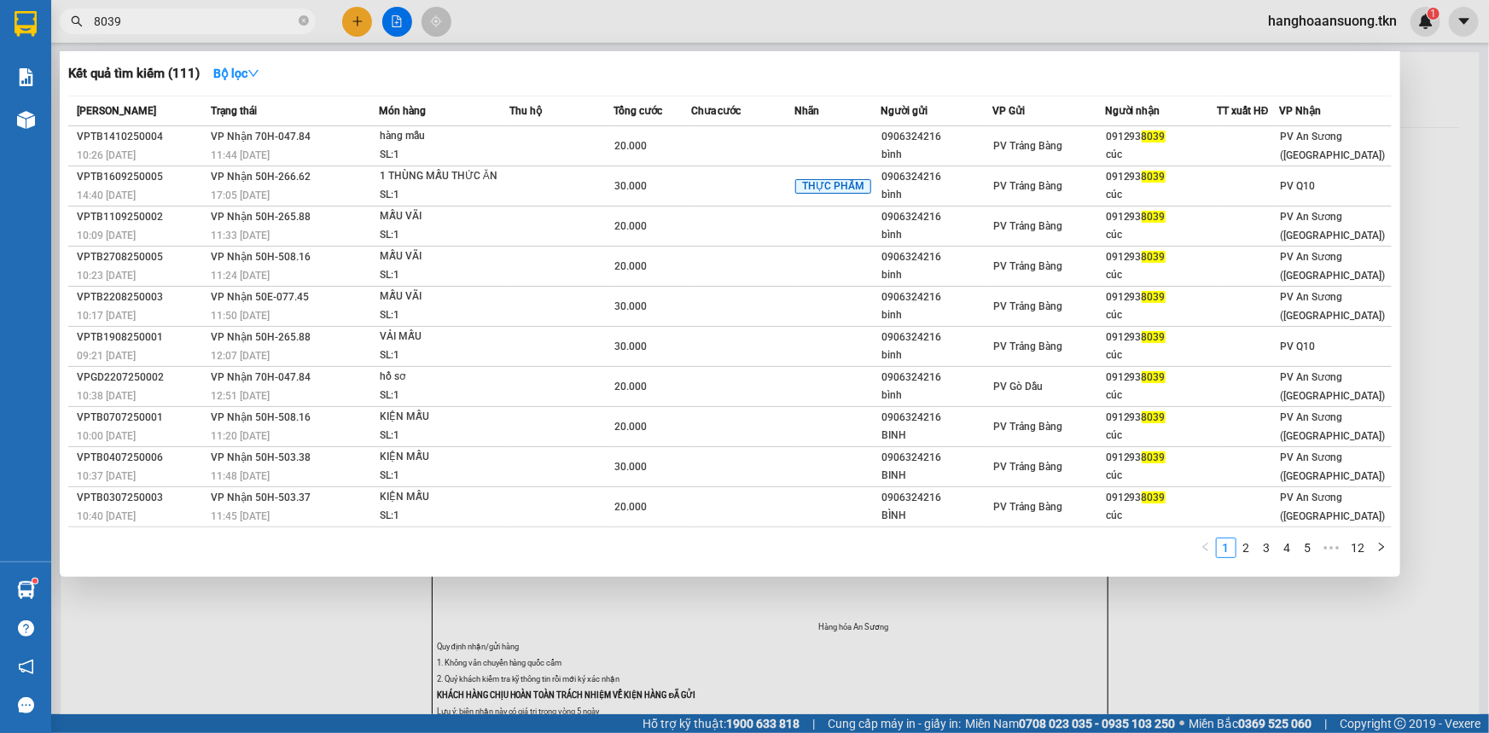
click at [182, 24] on input "8039" at bounding box center [194, 21] width 201 height 19
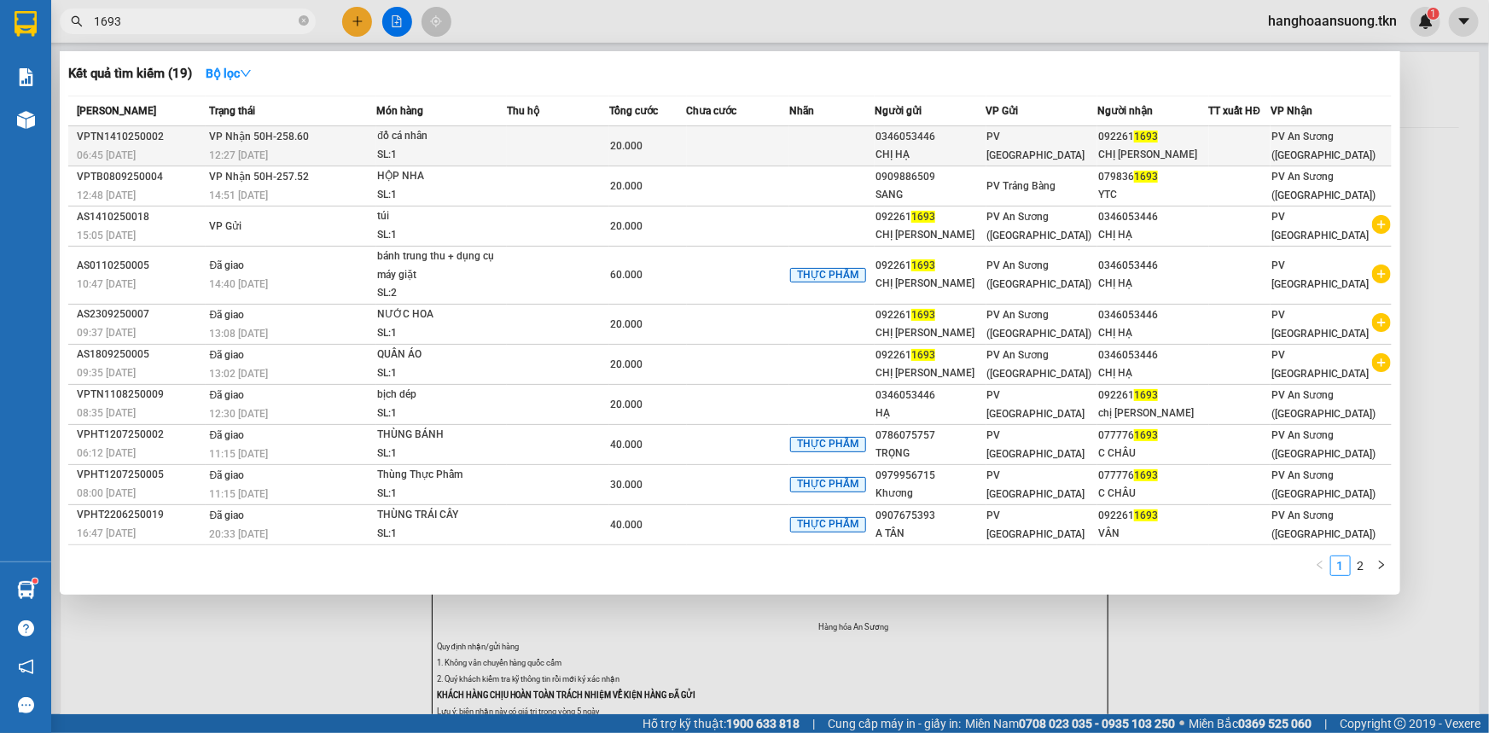
type input "1693"
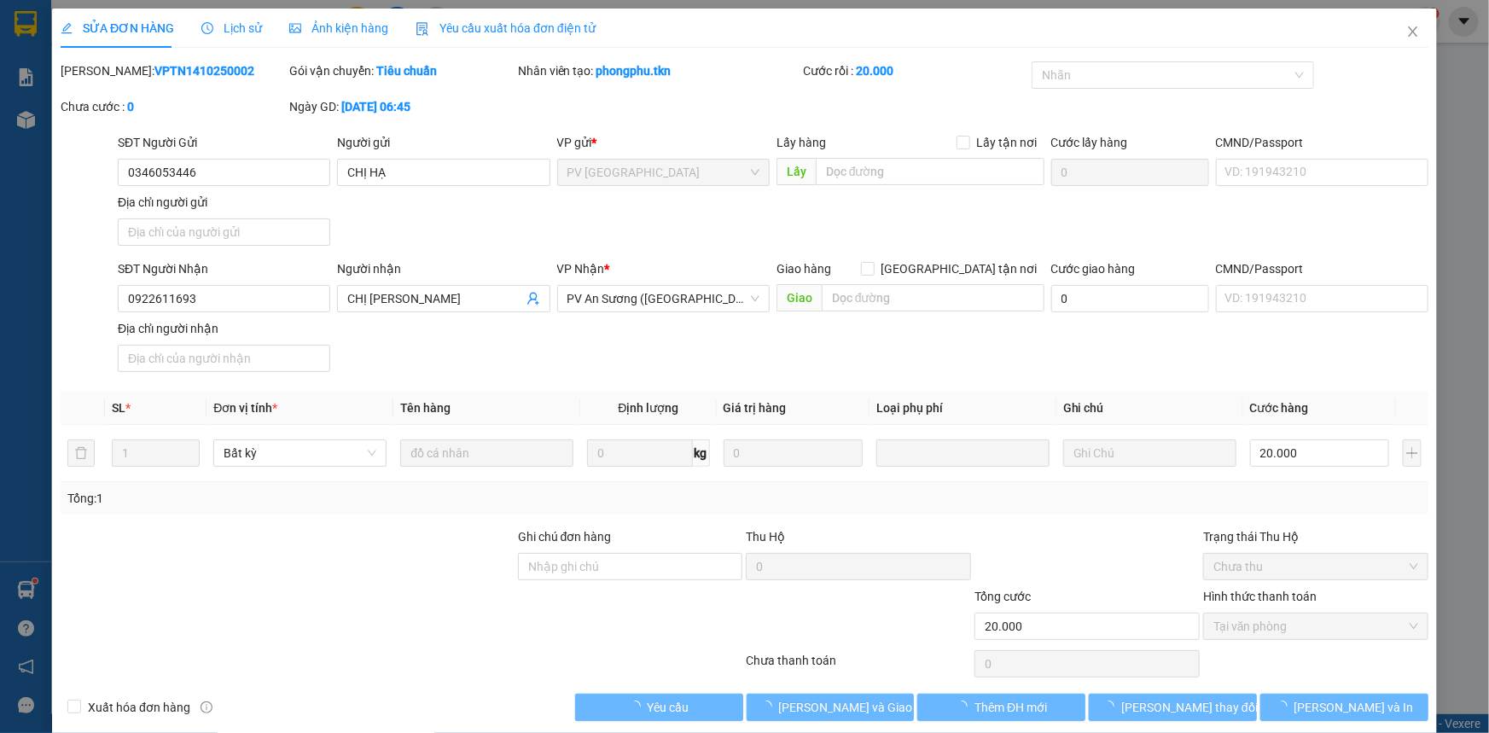
type input "0346053446"
type input "CHỊ HẠ"
type input "0922611693"
type input "CHỊ [PERSON_NAME]"
type input "20.000"
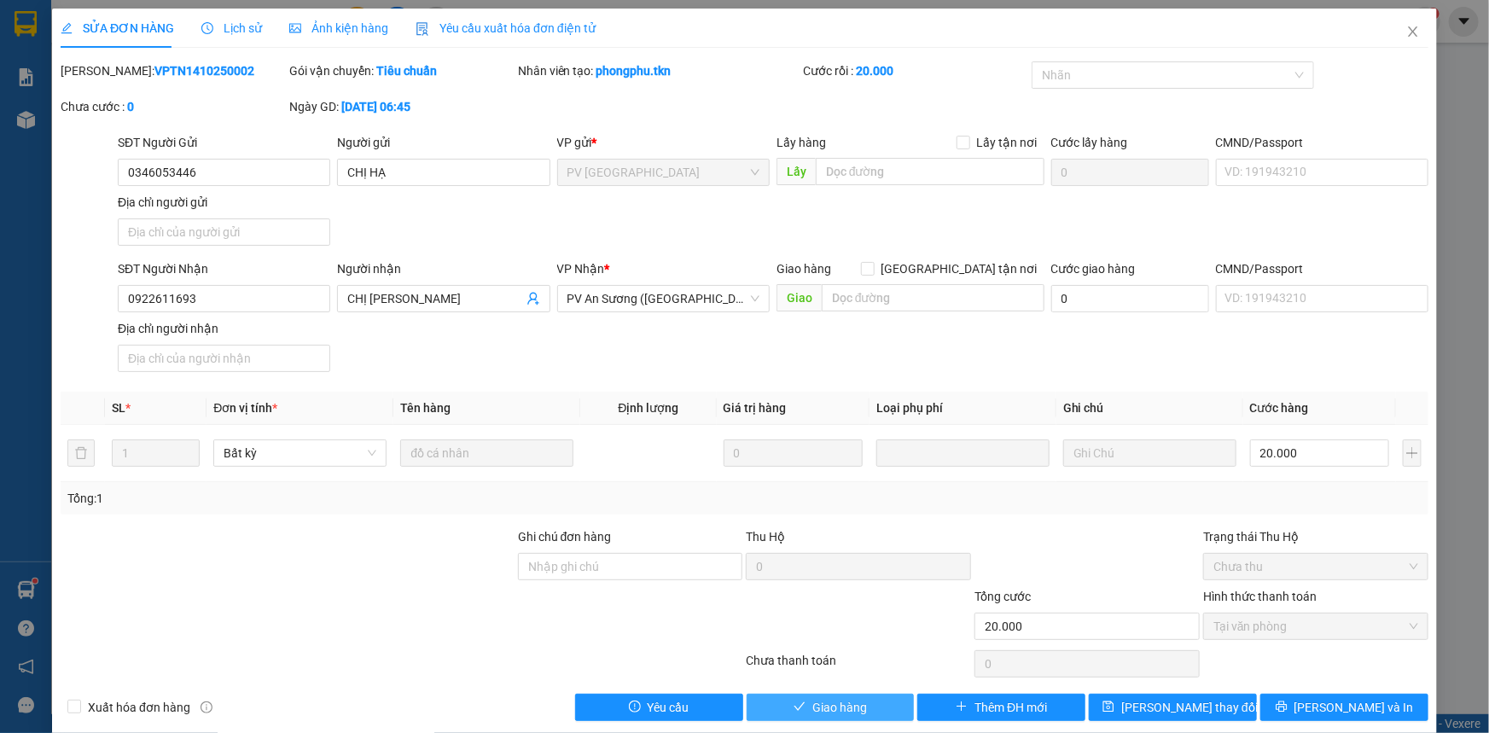
click at [802, 696] on button "Giao hàng" at bounding box center [831, 707] width 168 height 27
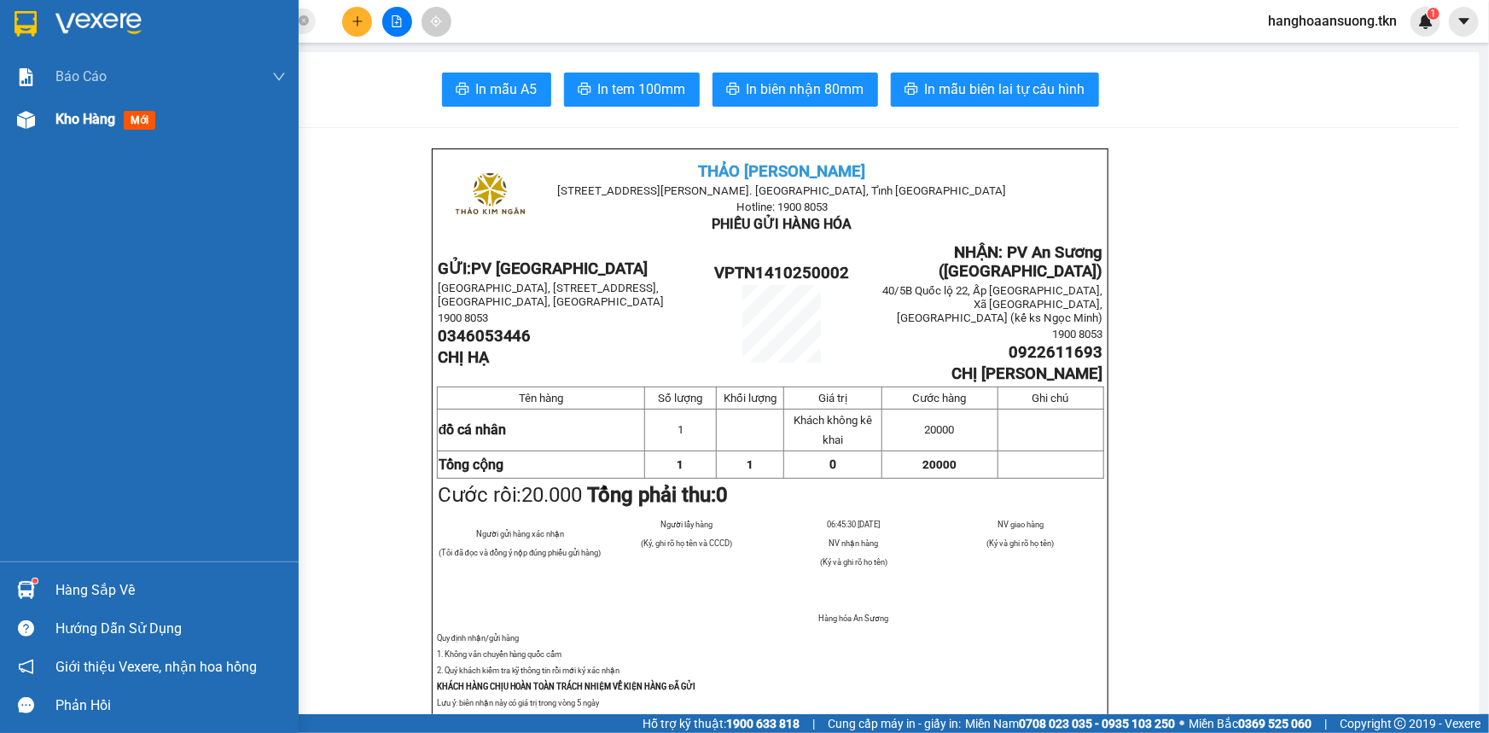
click at [25, 133] on div at bounding box center [26, 120] width 30 height 30
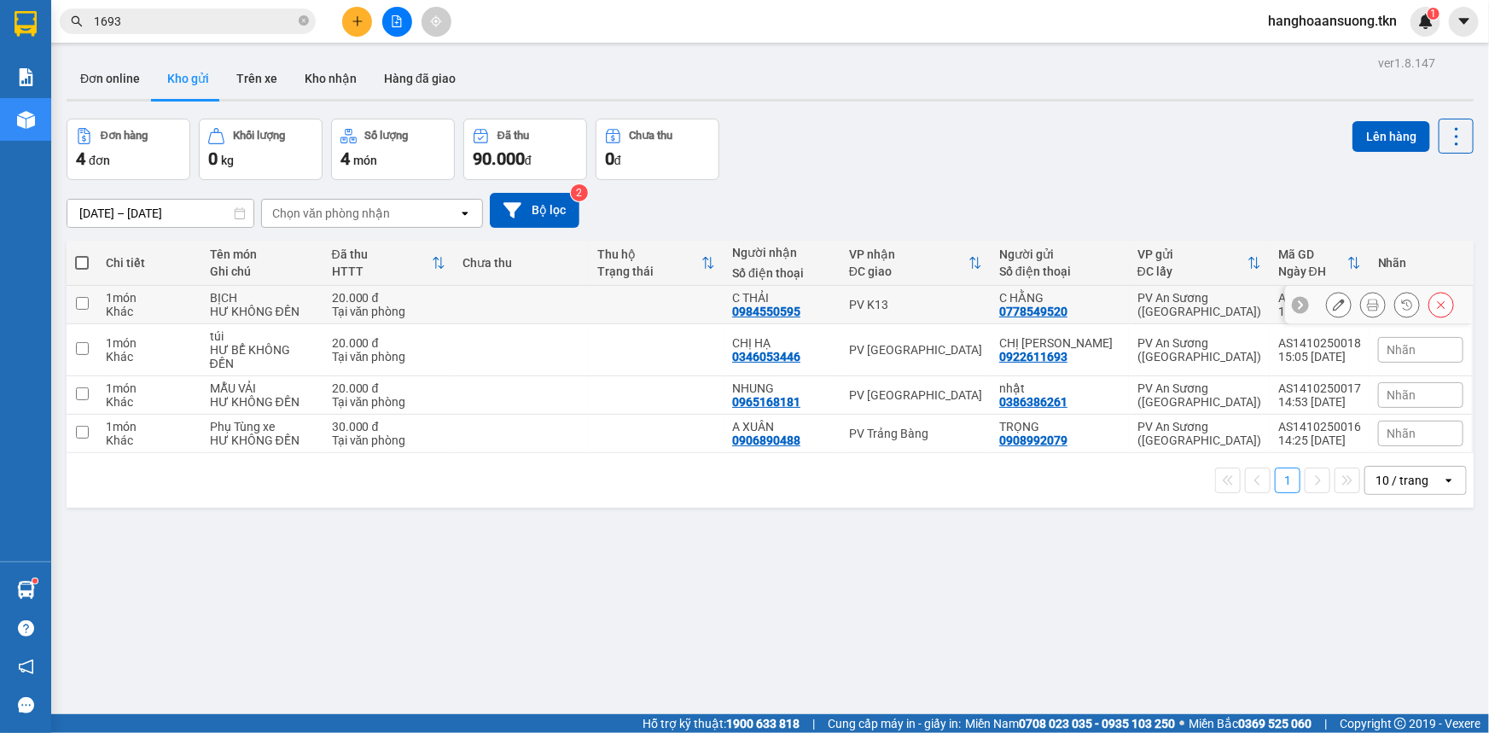
click at [1367, 306] on icon at bounding box center [1373, 305] width 12 height 12
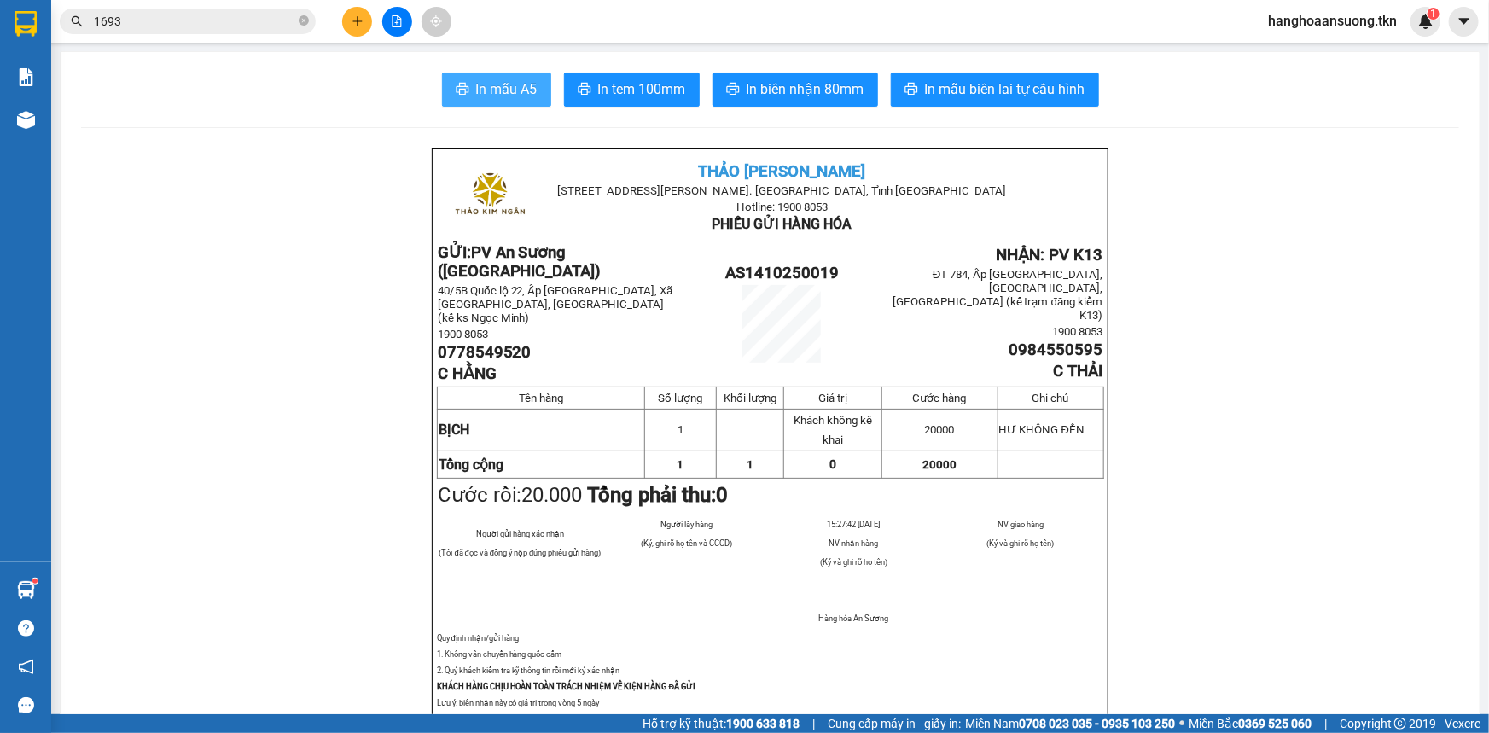
click at [482, 89] on span "In mẫu A5" at bounding box center [506, 89] width 61 height 21
click at [358, 22] on icon "plus" at bounding box center [357, 20] width 1 height 9
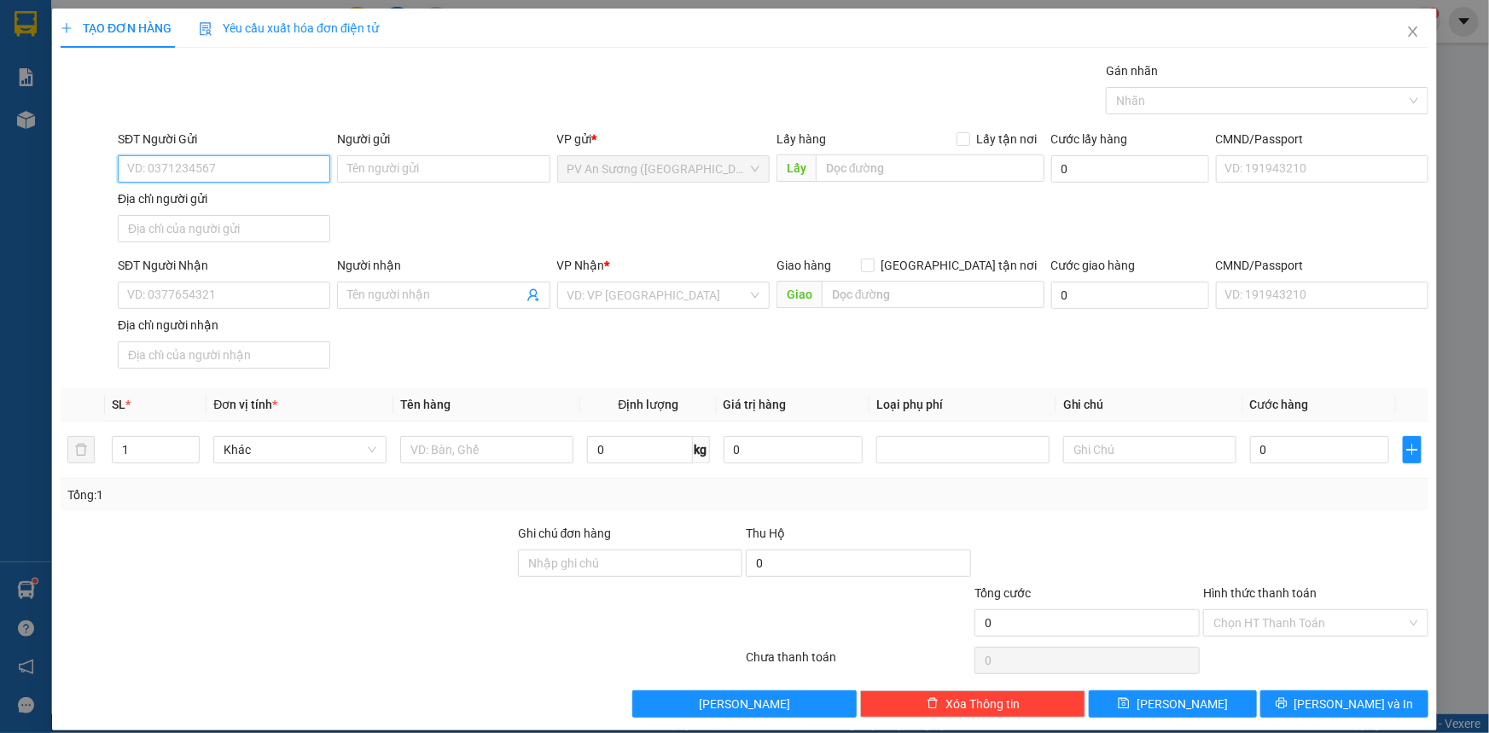
click at [228, 171] on input "SĐT Người Gửi" at bounding box center [224, 168] width 213 height 27
drag, startPoint x: 250, startPoint y: 91, endPoint x: 678, endPoint y: 85, distance: 427.6
click at [678, 85] on div "Gói vận chuyển * Tiêu chuẩn Gán nhãn Nhãn" at bounding box center [773, 91] width 1318 height 60
click at [199, 170] on input "SĐT Người Gửi" at bounding box center [224, 168] width 213 height 27
type input "0983572807"
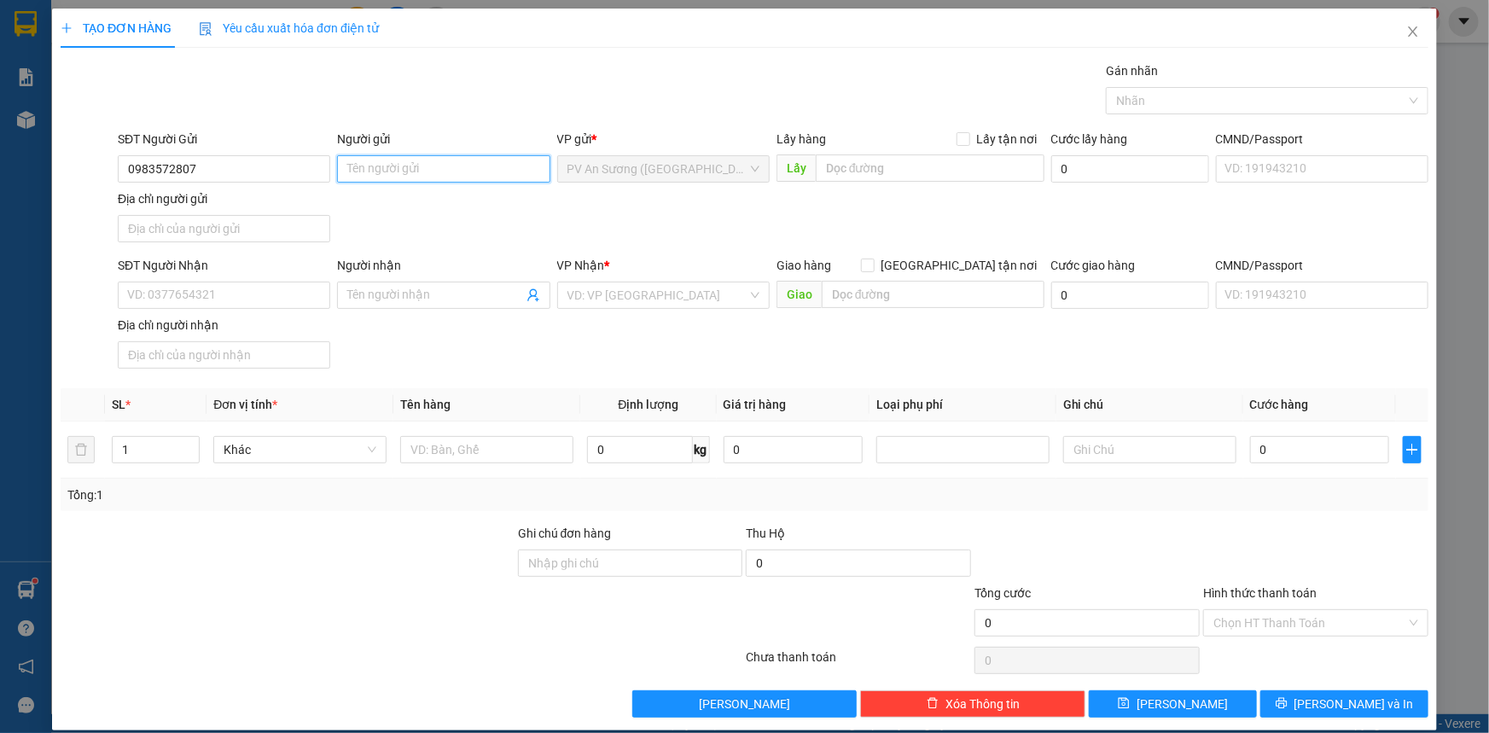
click at [358, 179] on input "Người gửi" at bounding box center [443, 168] width 213 height 27
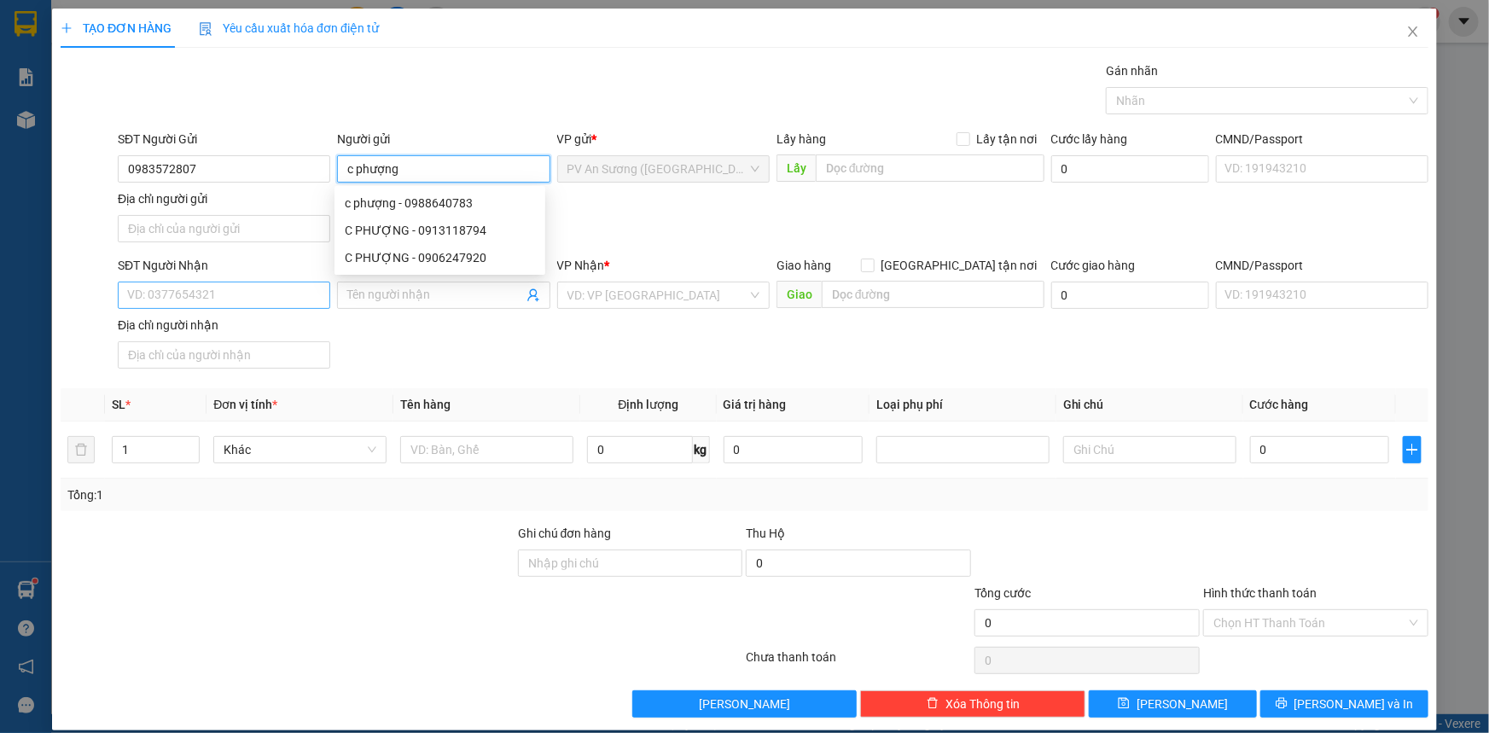
type input "c phượng"
click at [215, 296] on input "SĐT Người Nhận" at bounding box center [224, 295] width 213 height 27
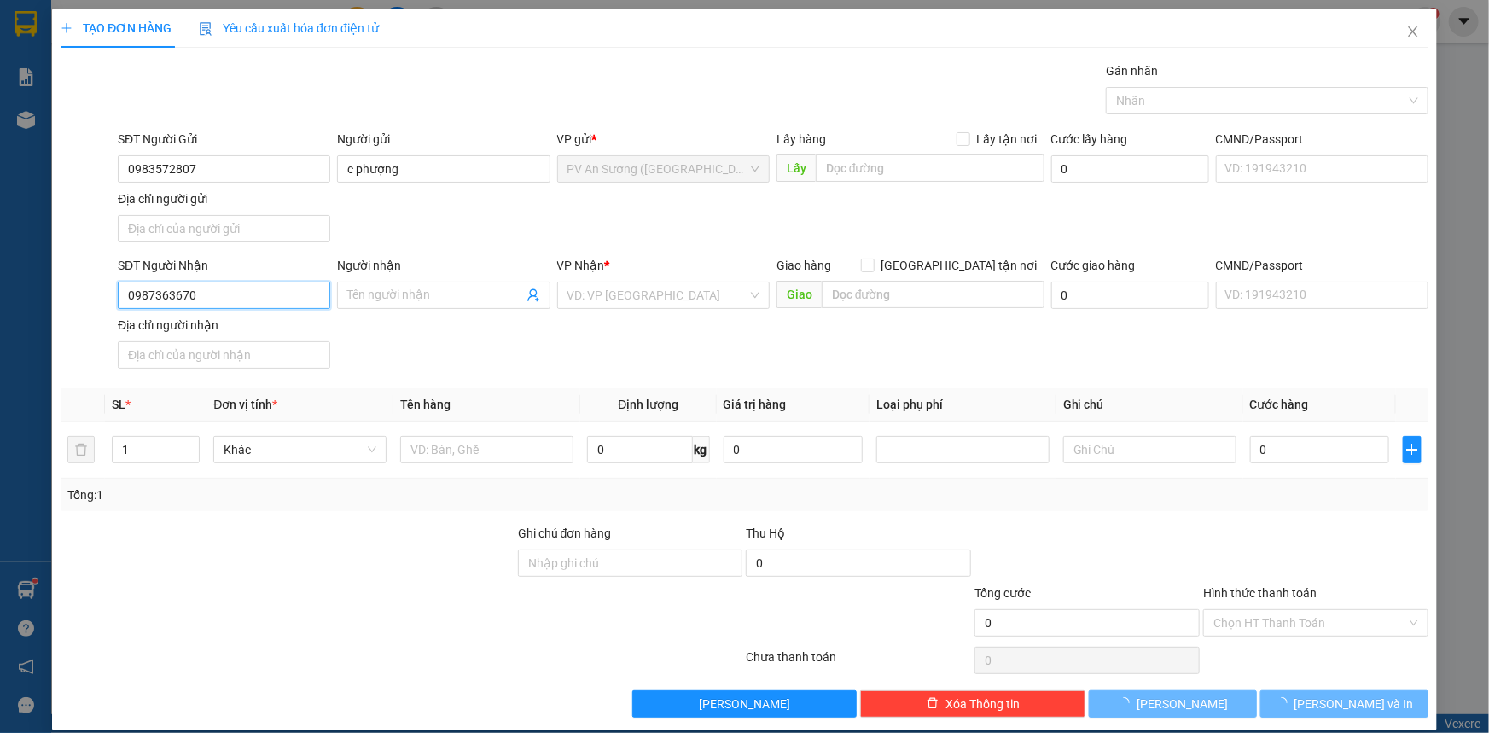
type input "0987363670"
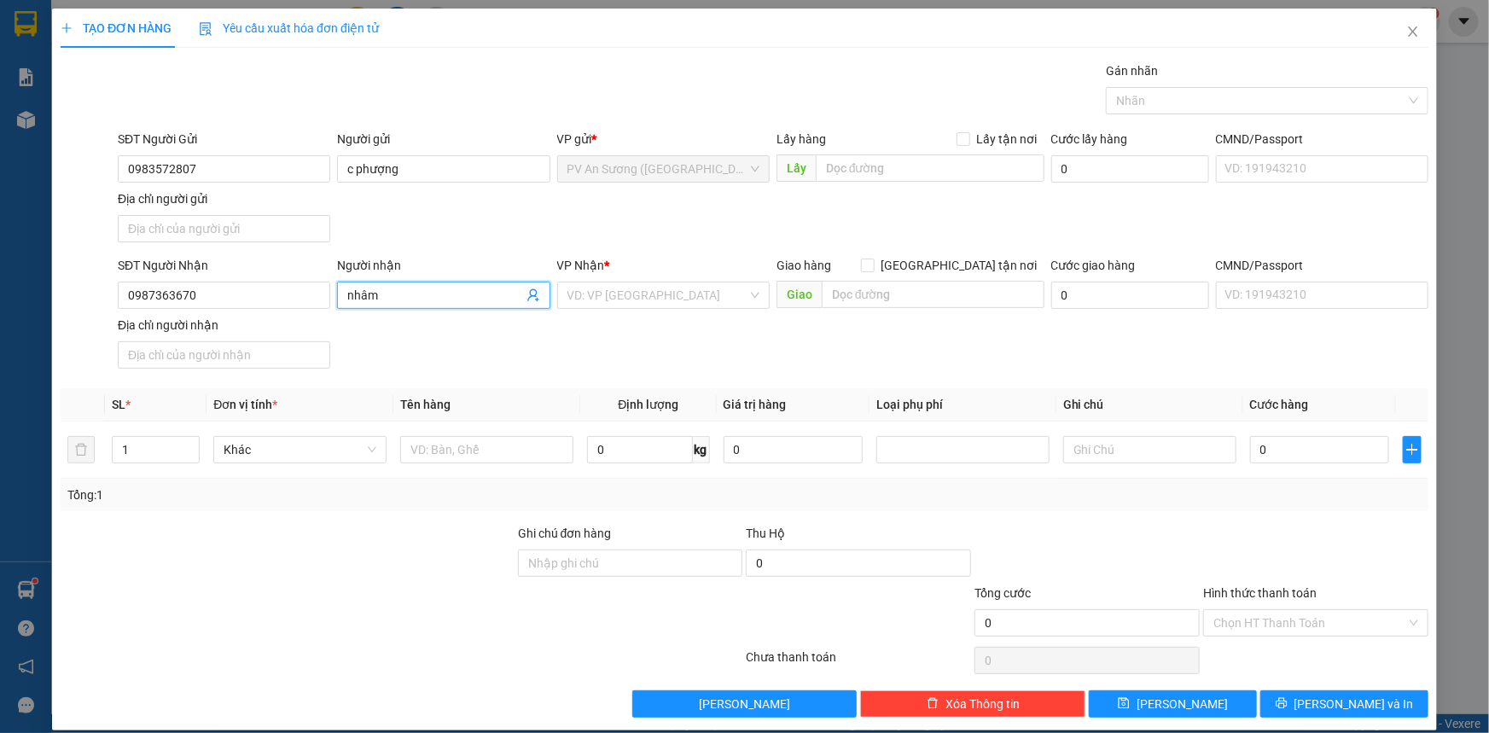
type input "nhâm"
click at [623, 313] on div "VP Nhận * VD: VP [GEOGRAPHIC_DATA]" at bounding box center [663, 286] width 213 height 60
click at [647, 270] on div "VP Nhận *" at bounding box center [663, 265] width 213 height 19
click at [644, 285] on div "VP Nhận * VD: VP [GEOGRAPHIC_DATA]" at bounding box center [663, 286] width 213 height 60
click at [642, 290] on input "search" at bounding box center [658, 296] width 180 height 26
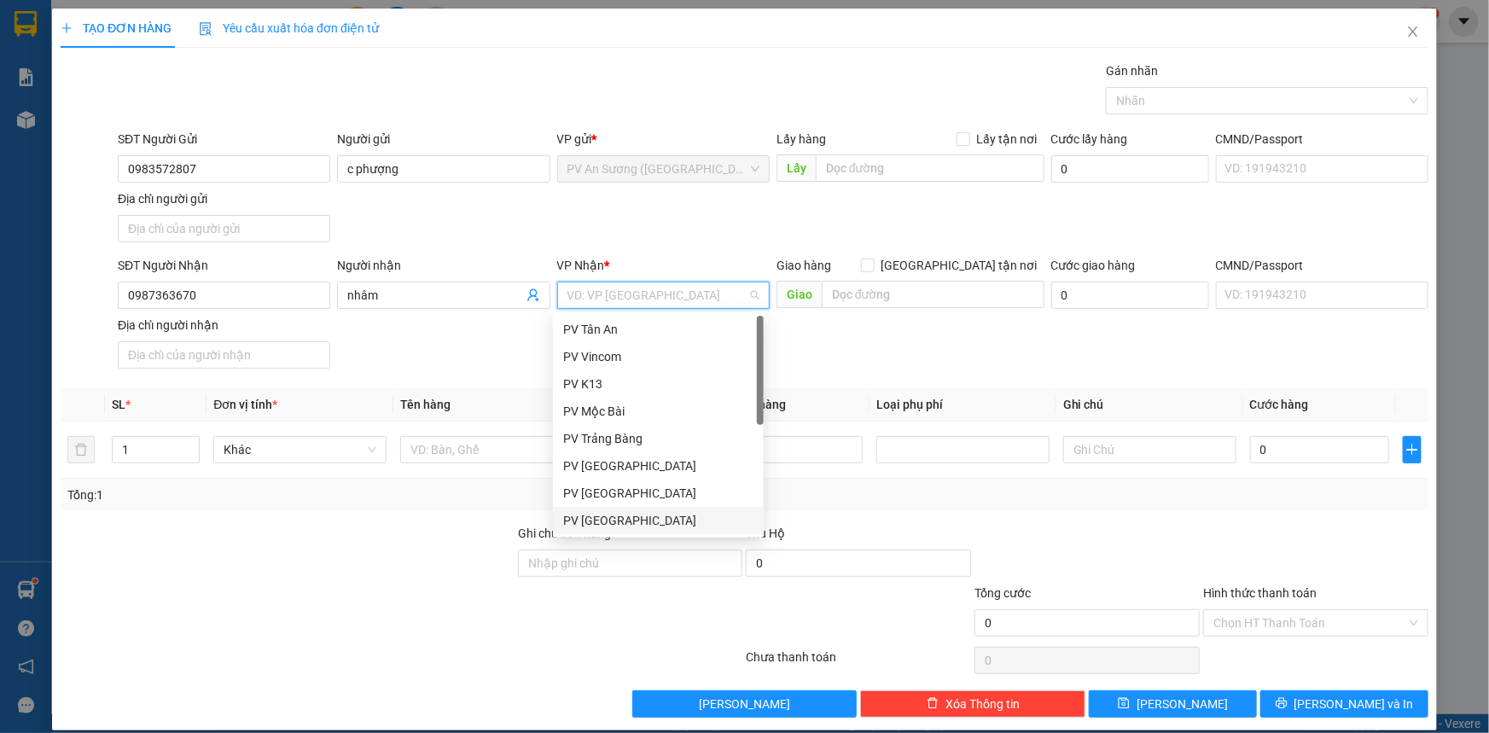
click at [615, 517] on div "PV [GEOGRAPHIC_DATA]" at bounding box center [658, 520] width 190 height 19
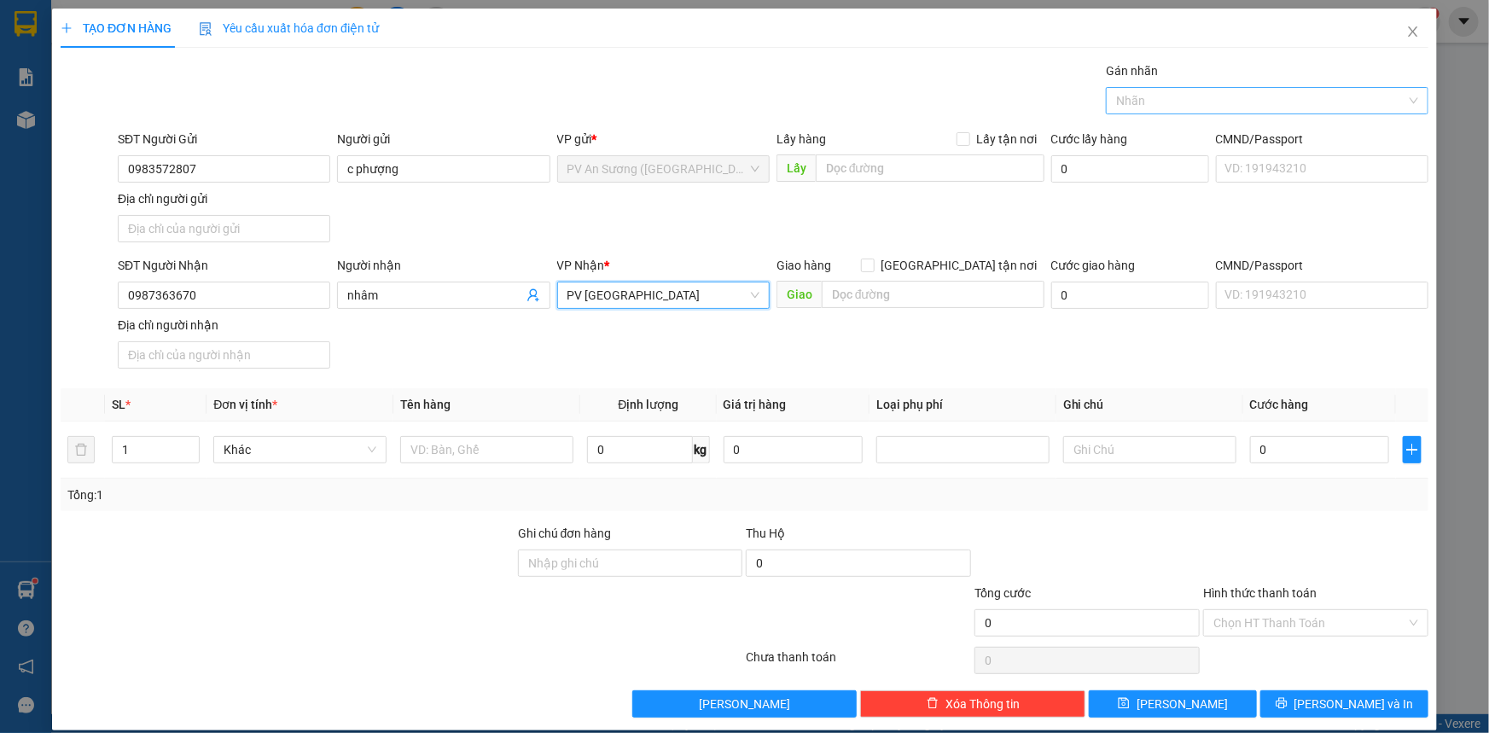
click at [1210, 102] on div at bounding box center [1258, 100] width 297 height 20
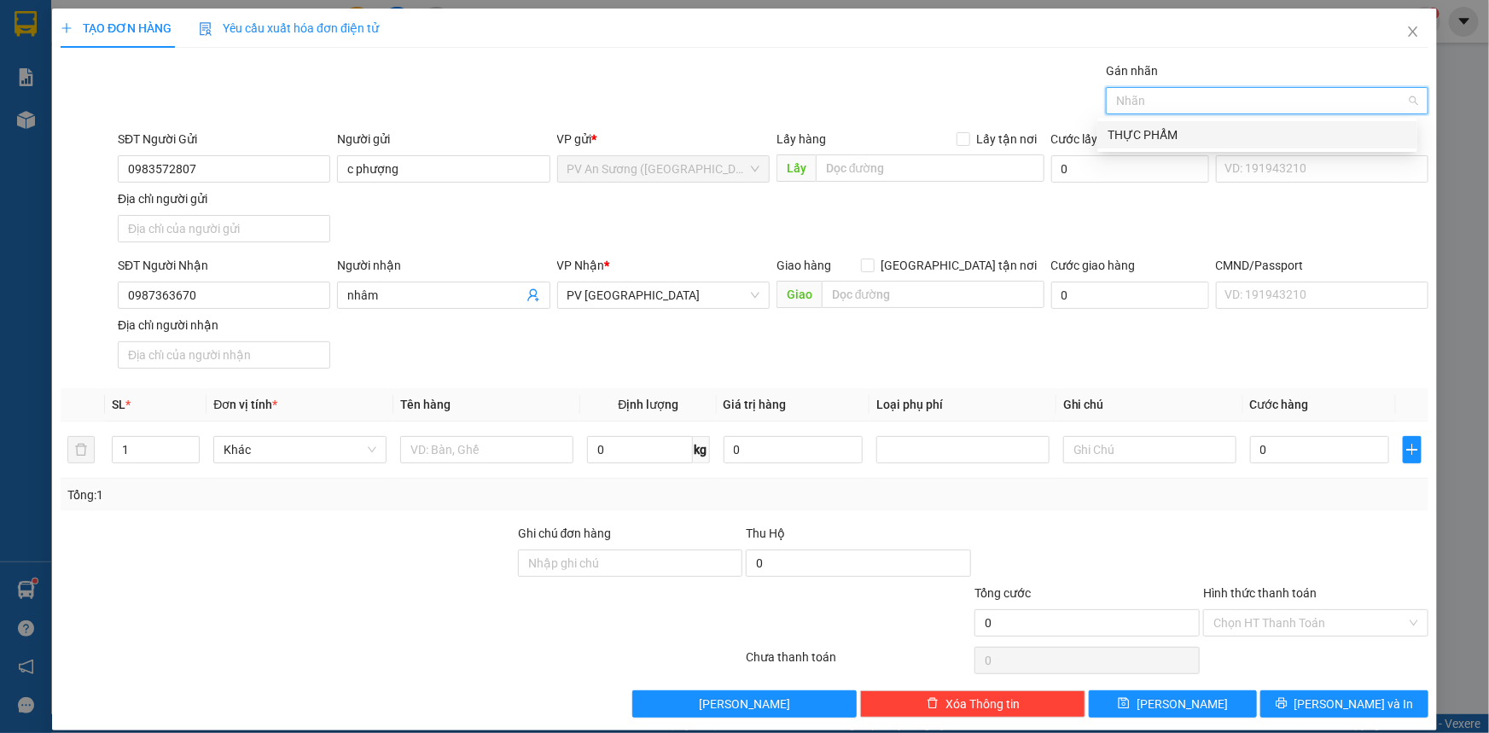
click at [1180, 138] on div "THỰC PHẨM" at bounding box center [1258, 134] width 300 height 19
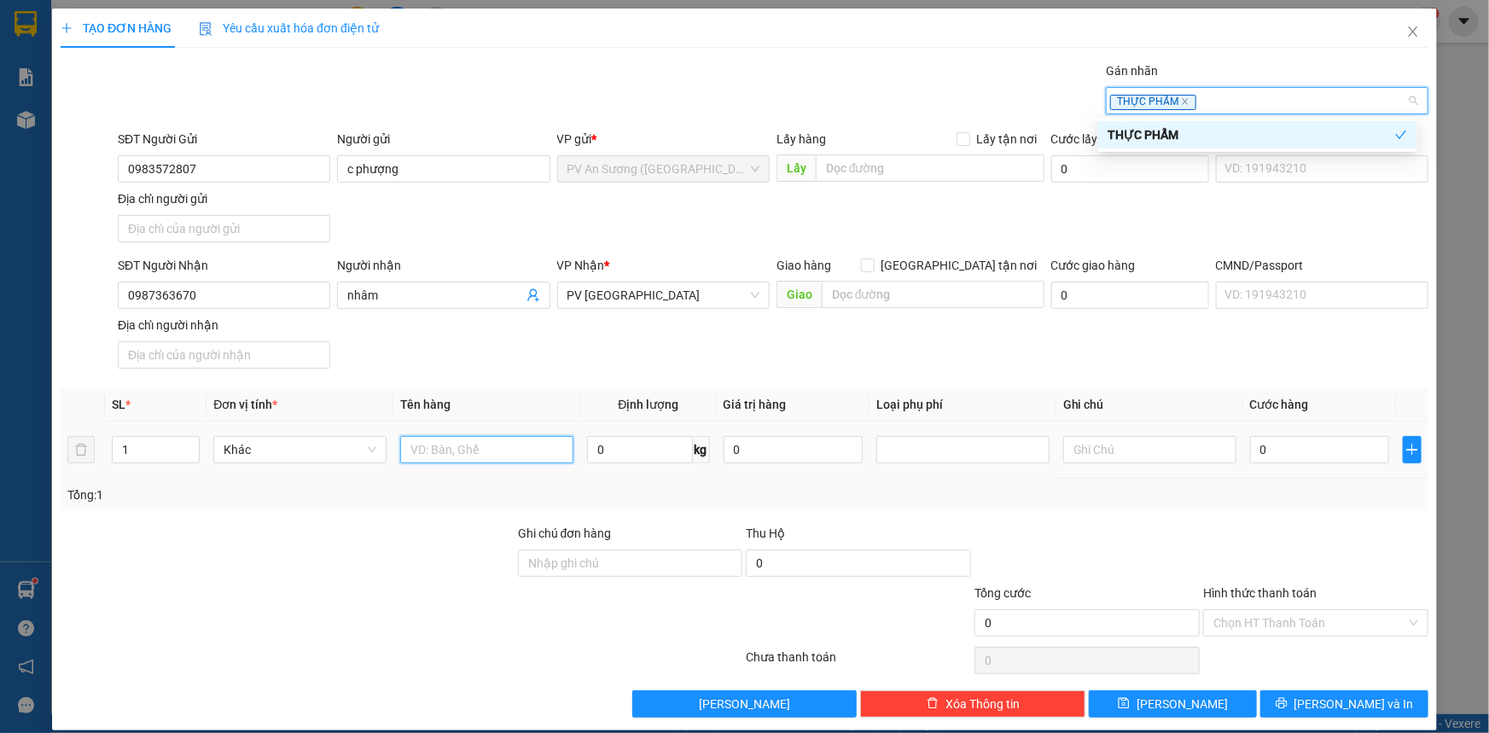
click at [452, 455] on input "text" at bounding box center [486, 449] width 173 height 27
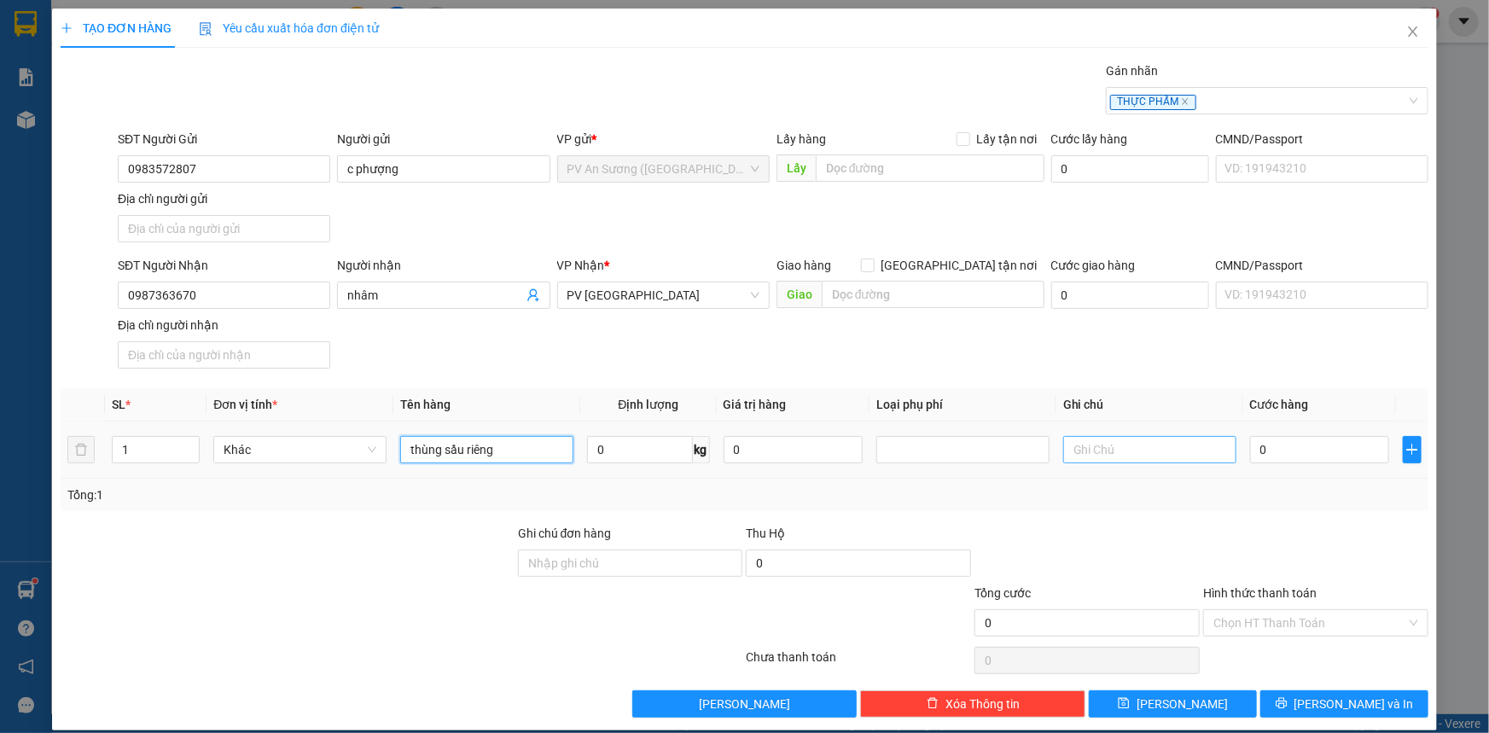
type input "thùng sầu riêng"
click at [1092, 449] on input "text" at bounding box center [1149, 449] width 173 height 27
click at [1185, 441] on input "hư không đền q" at bounding box center [1149, 449] width 173 height 27
type input "hư không đền"
click at [1281, 446] on input "0" at bounding box center [1319, 449] width 139 height 27
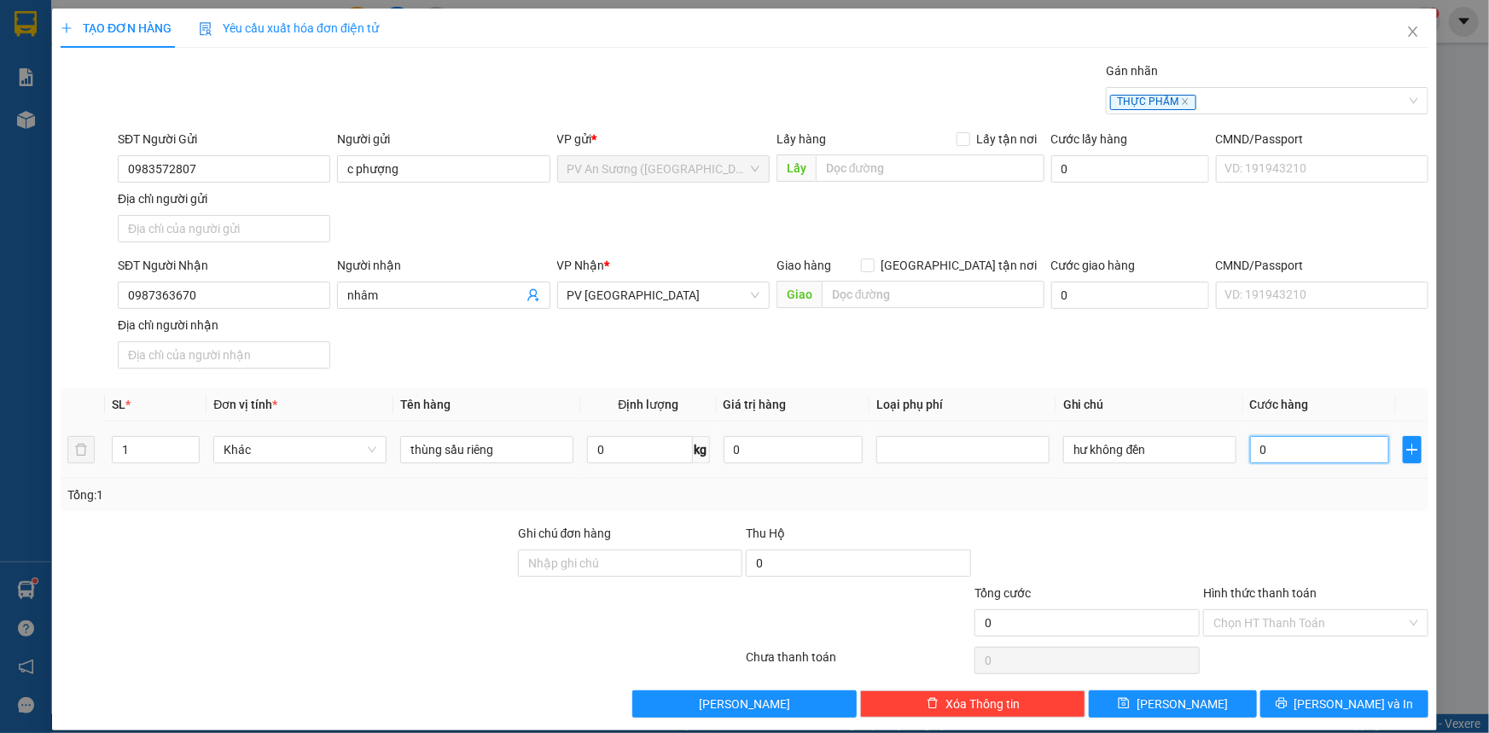
type input "005"
type input "5"
type input "0.050"
type input "50"
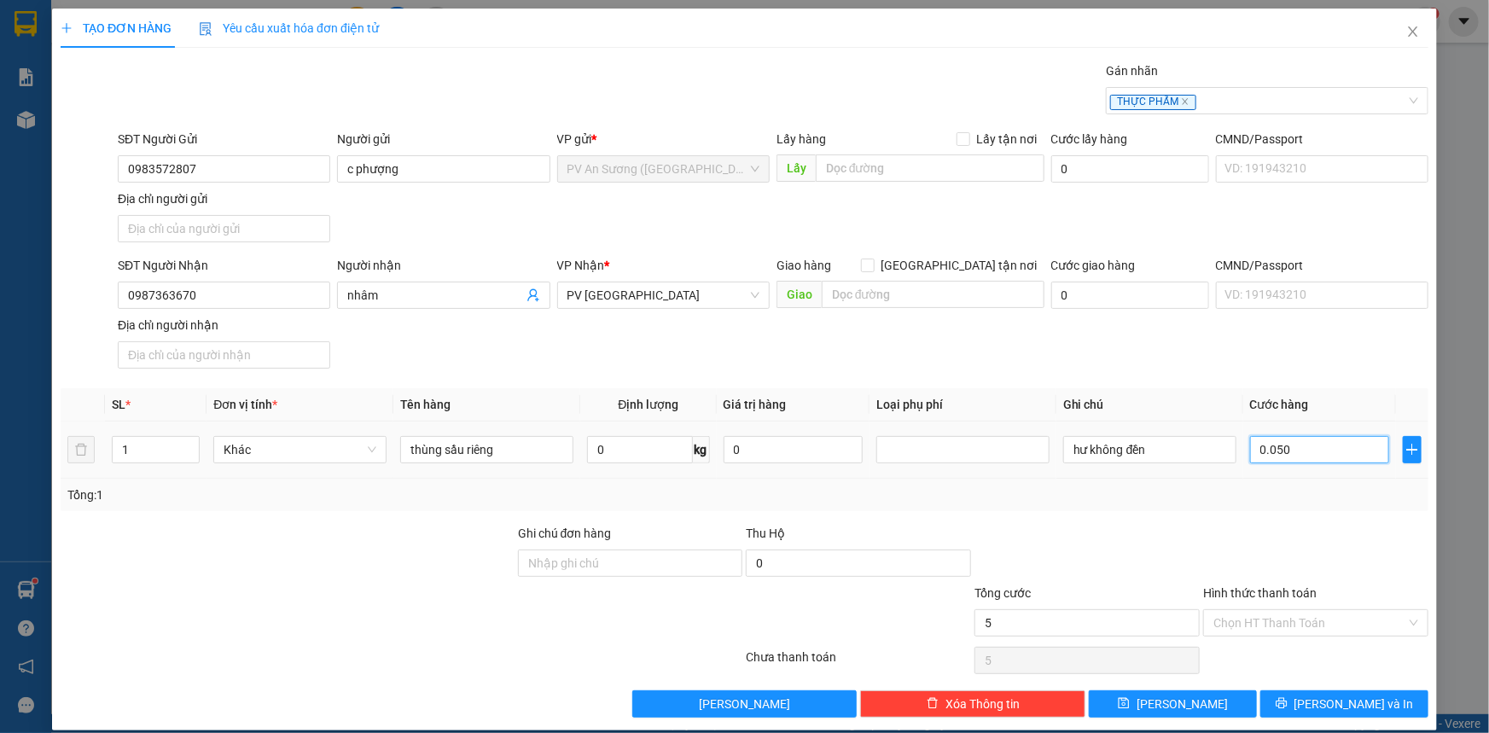
type input "50"
click at [1305, 615] on input "Hình thức thanh toán" at bounding box center [1310, 623] width 193 height 26
type input "50.000"
click at [1282, 651] on div "Tại văn phòng" at bounding box center [1305, 655] width 203 height 19
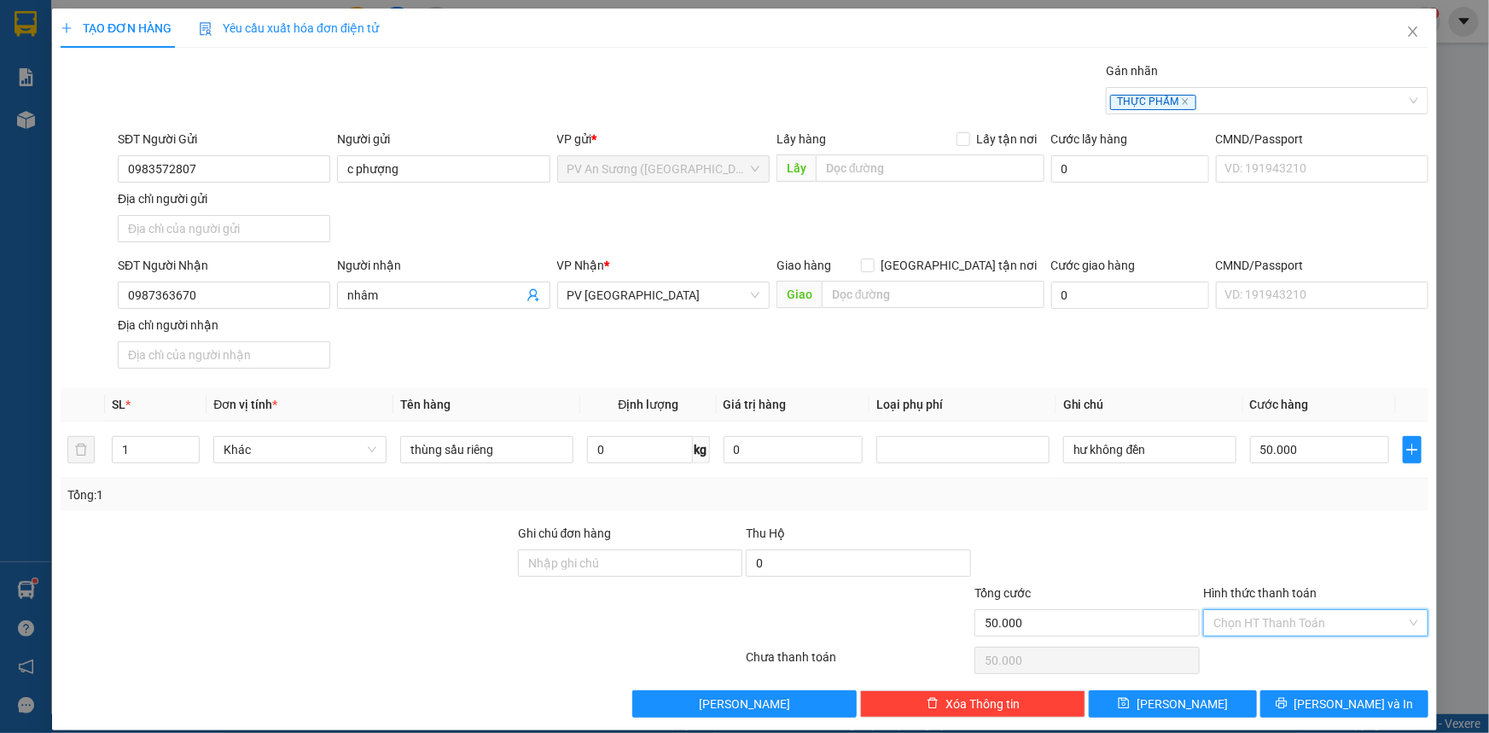
type input "0"
click at [1294, 682] on div "Transit Pickup Surcharge Ids Transit Deliver Surcharge Ids Transit Deliver Surc…" at bounding box center [745, 389] width 1368 height 656
click at [1294, 697] on button "[PERSON_NAME] và In" at bounding box center [1345, 703] width 168 height 27
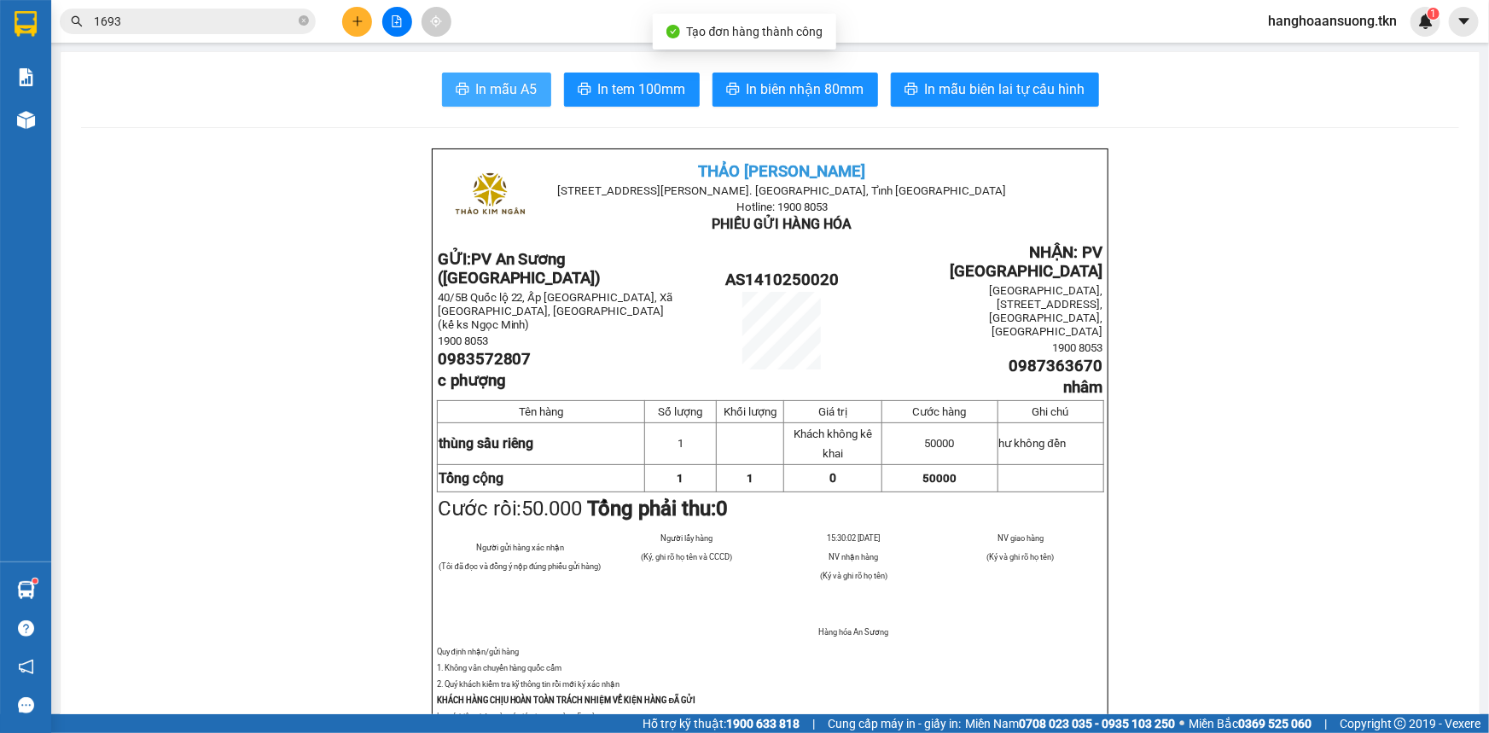
click at [513, 77] on button "In mẫu A5" at bounding box center [496, 90] width 109 height 34
click at [865, 271] on p "AS1410250020" at bounding box center [782, 280] width 198 height 19
click at [352, 20] on icon "plus" at bounding box center [358, 21] width 12 height 12
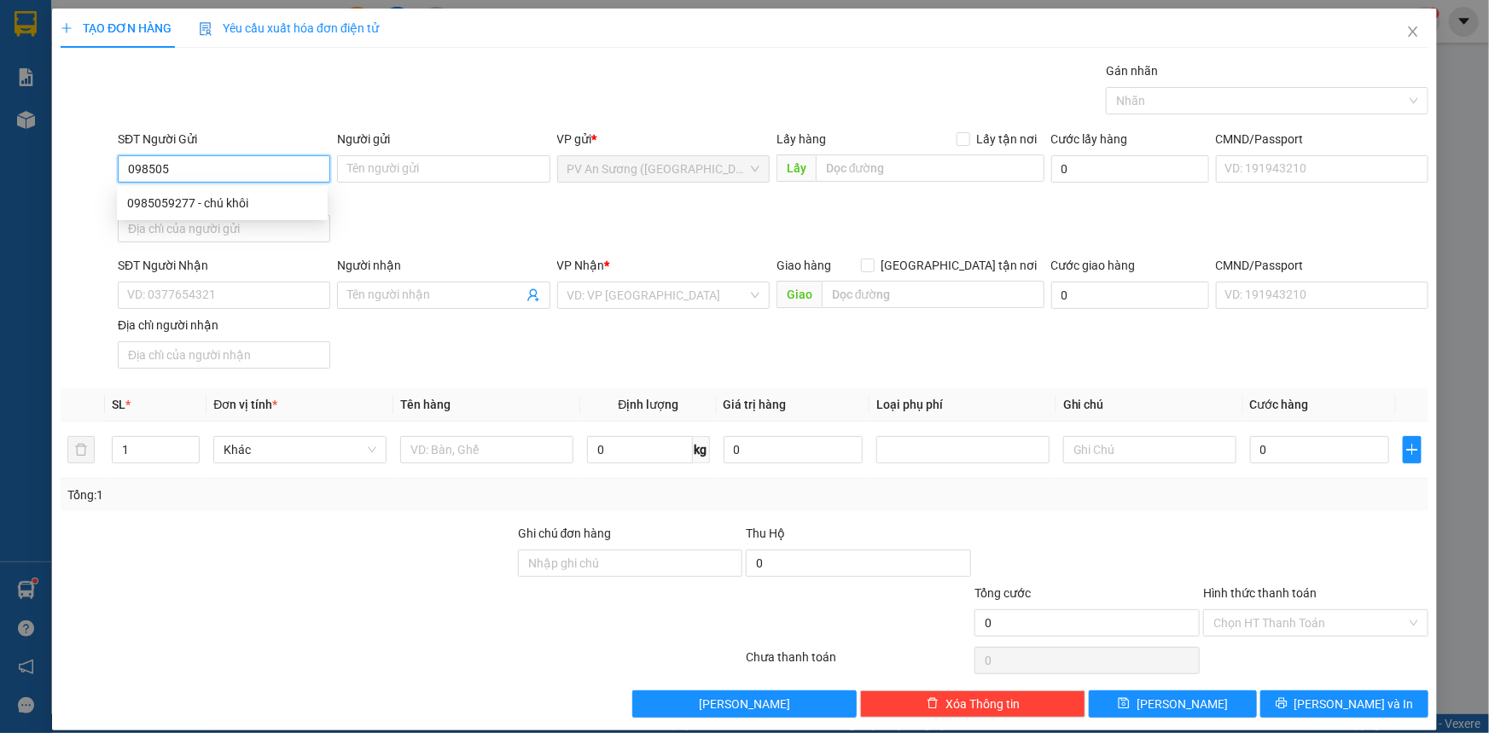
click at [255, 208] on div "0985059277 - chú khôi" at bounding box center [222, 203] width 190 height 19
type input "0985059277"
type input "chú khôi"
type input "0918567222"
type input "vĩnh"
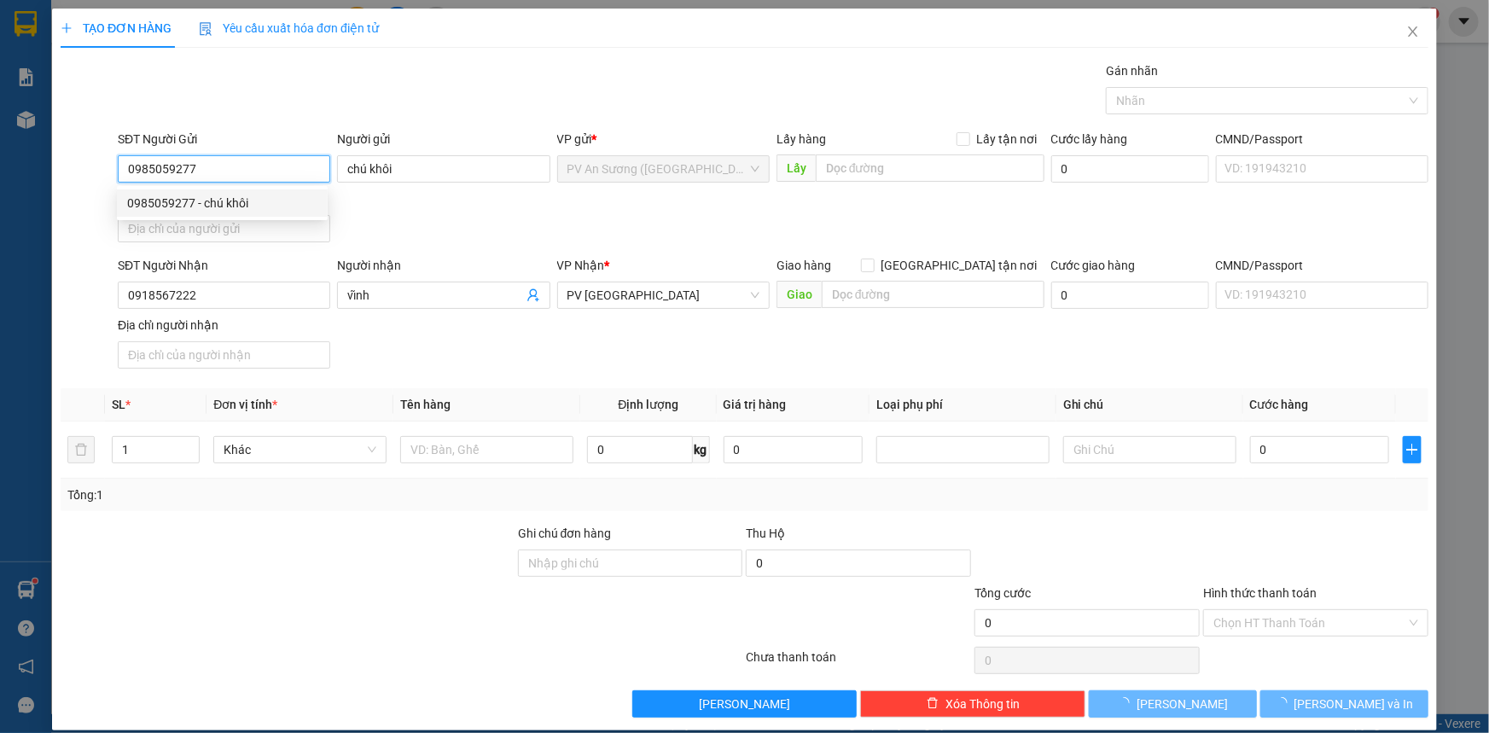
type input "60.000"
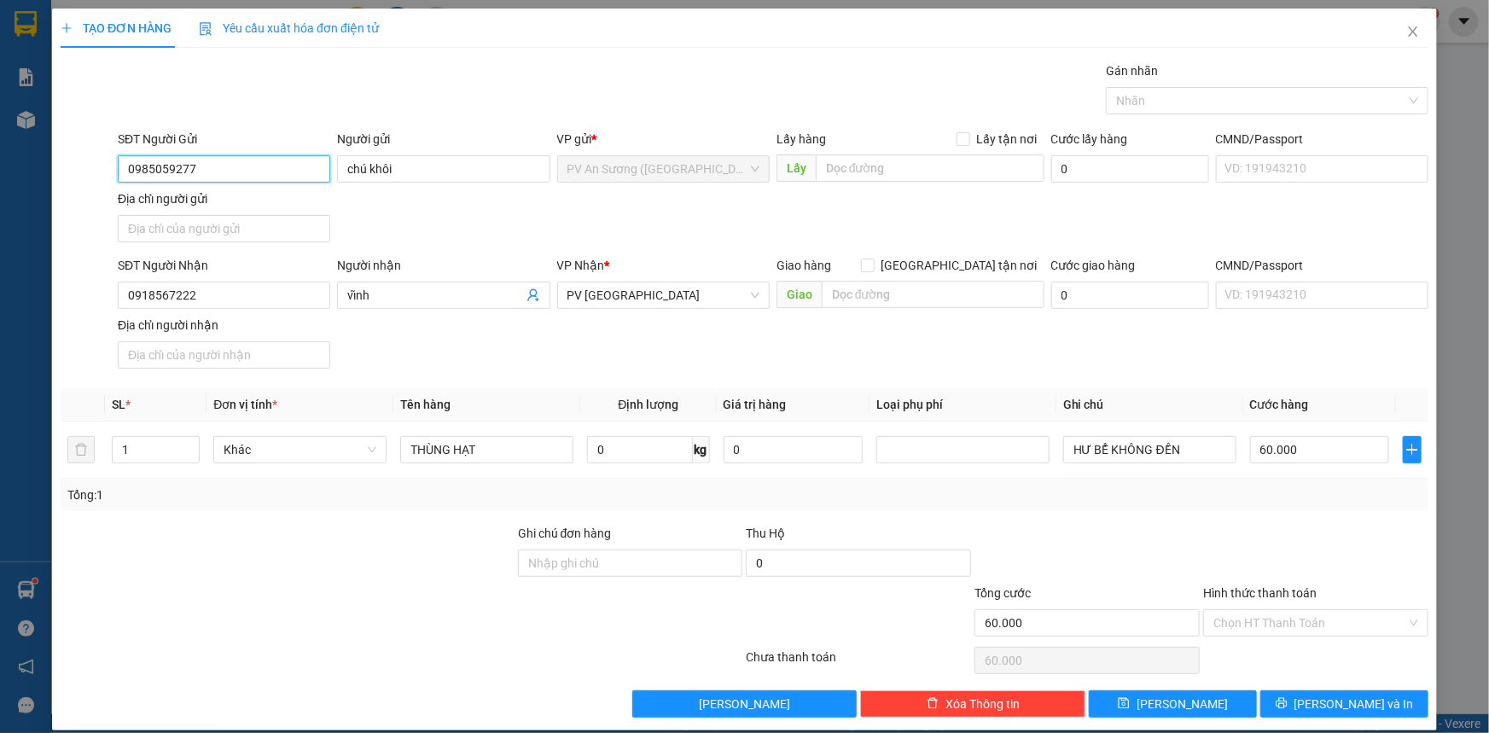
type input "0985059277"
click at [555, 386] on div "Transit Pickup Surcharge Ids Transit Deliver Surcharge Ids Transit Deliver Surc…" at bounding box center [745, 389] width 1368 height 656
click at [1283, 620] on input "Hình thức thanh toán" at bounding box center [1310, 623] width 193 height 26
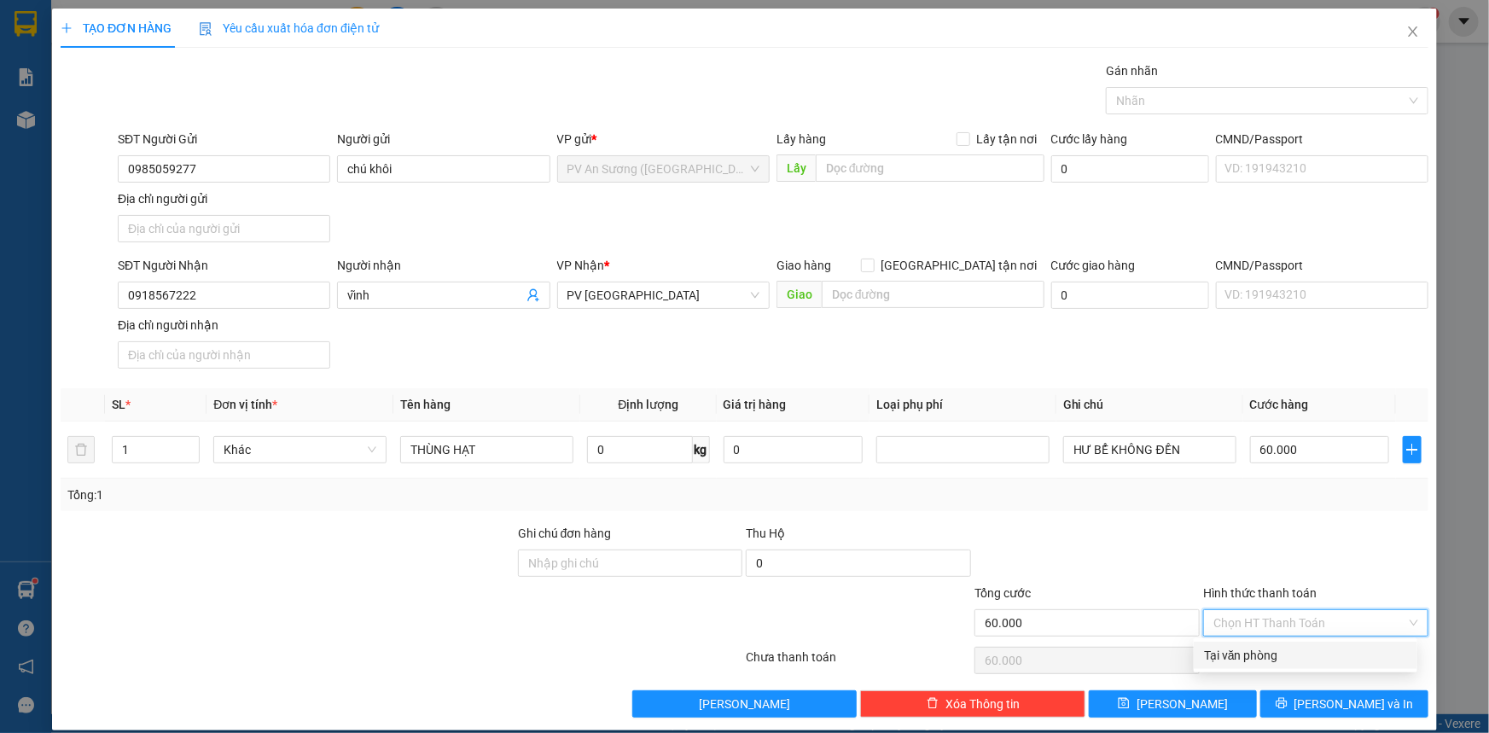
click at [1271, 655] on div "Tại văn phòng" at bounding box center [1305, 655] width 203 height 19
type input "0"
click at [1238, 660] on div "Tại văn phòng" at bounding box center [1305, 655] width 203 height 19
click at [1297, 697] on button "[PERSON_NAME] và In" at bounding box center [1345, 703] width 168 height 27
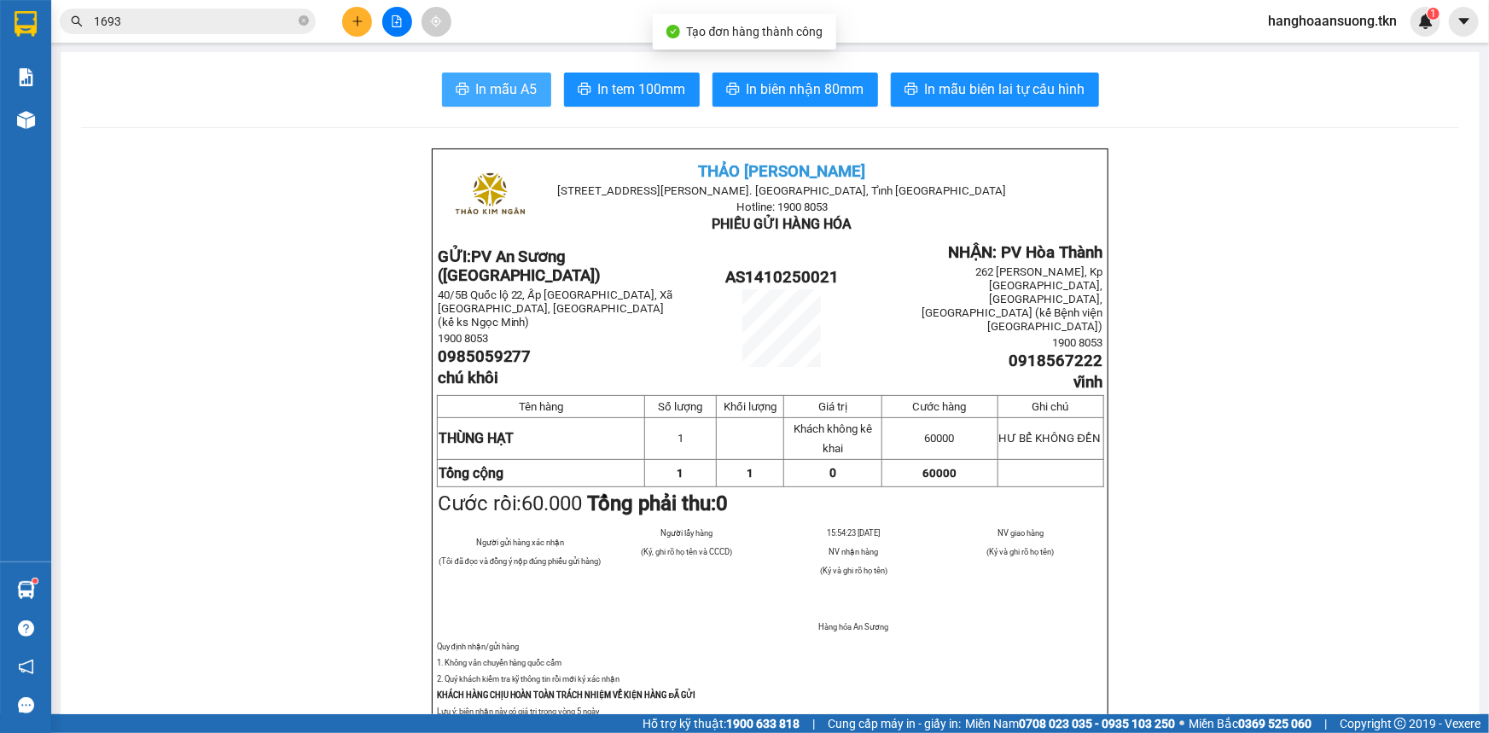
click at [488, 98] on span "In mẫu A5" at bounding box center [506, 89] width 61 height 21
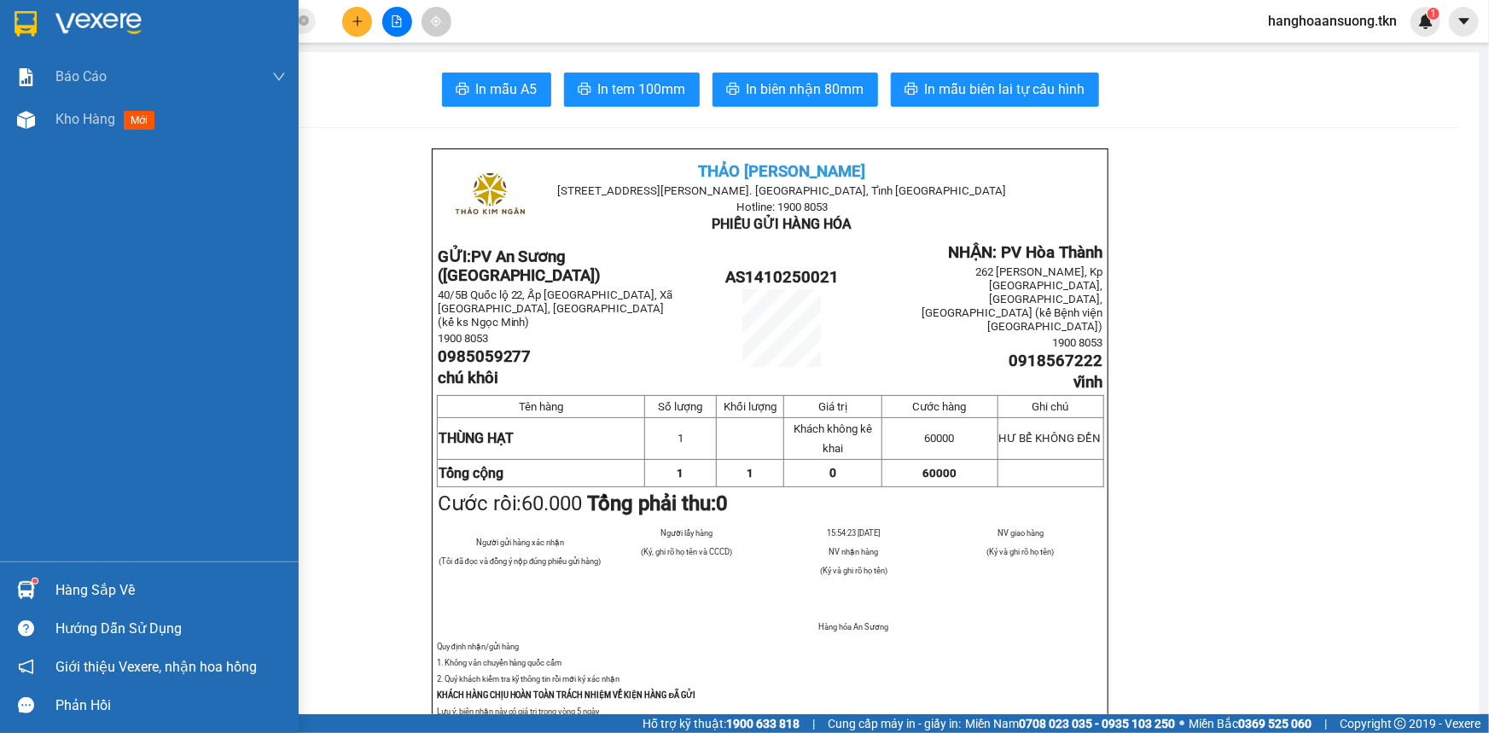
click at [44, 141] on div "Báo cáo Mẫu 1: Báo cáo dòng tiền theo nhân viên Mẫu 2: Thống kê đơn hàng theo n…" at bounding box center [149, 308] width 299 height 506
click at [86, 129] on div "Kho hàng mới" at bounding box center [108, 118] width 107 height 21
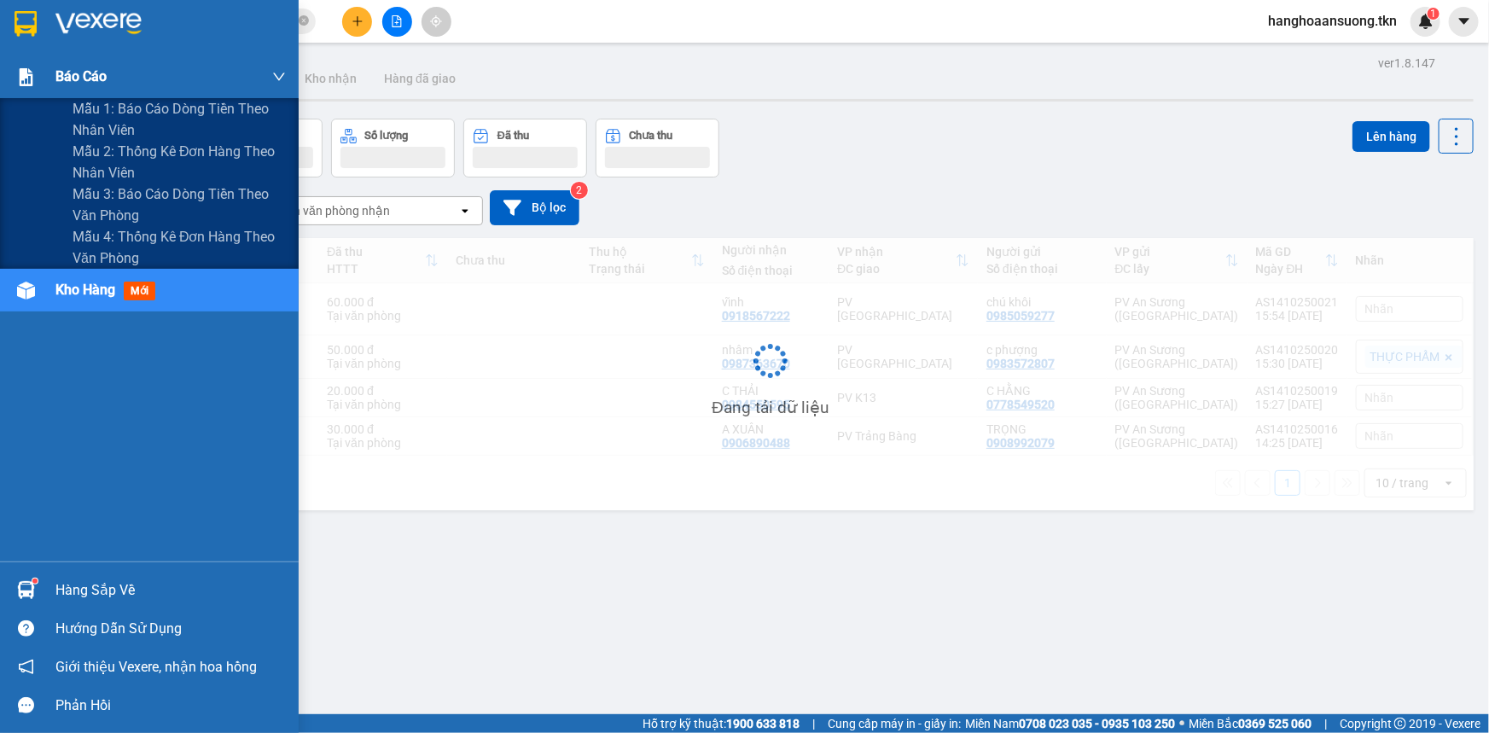
click at [136, 66] on div "Báo cáo" at bounding box center [170, 76] width 230 height 43
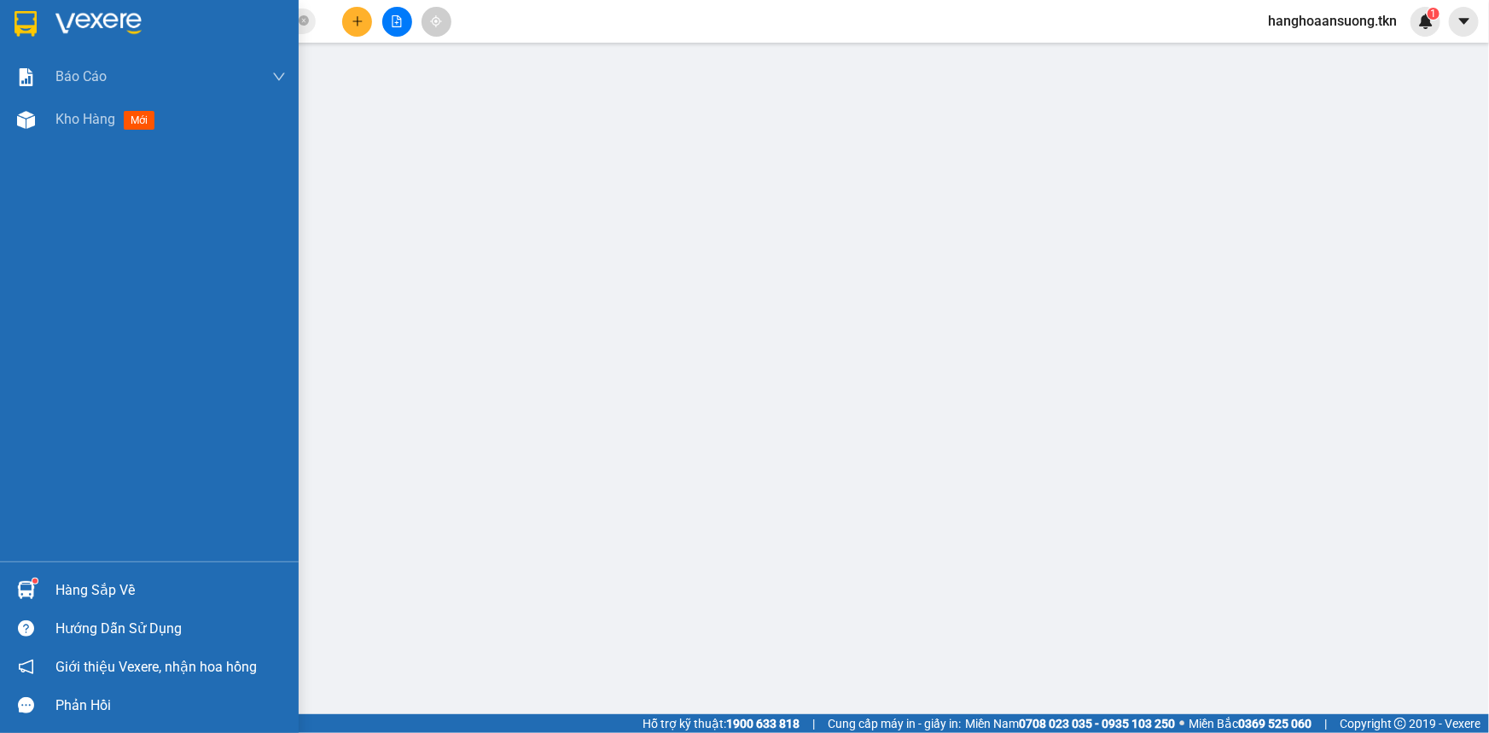
click at [35, 130] on div at bounding box center [26, 120] width 30 height 30
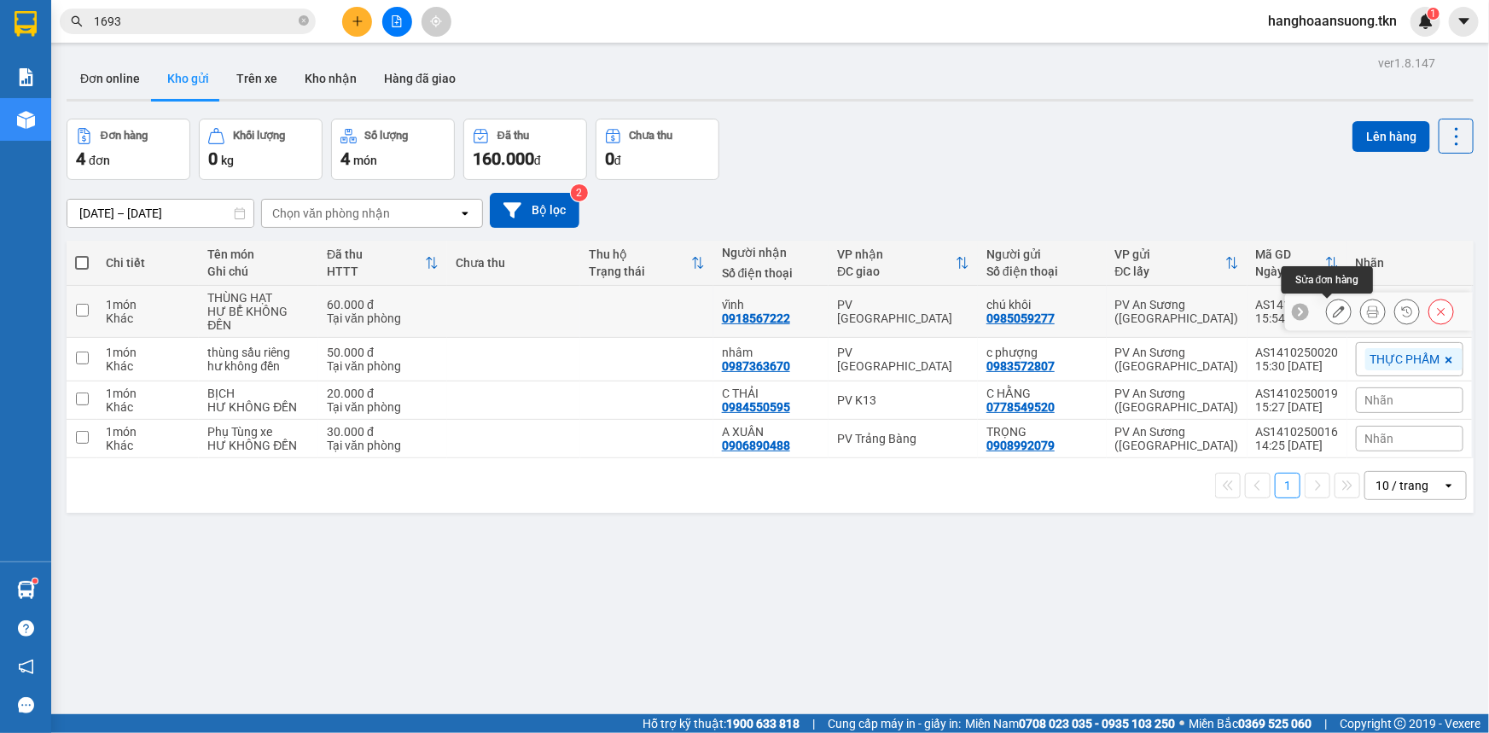
click at [1333, 309] on icon at bounding box center [1339, 312] width 12 height 12
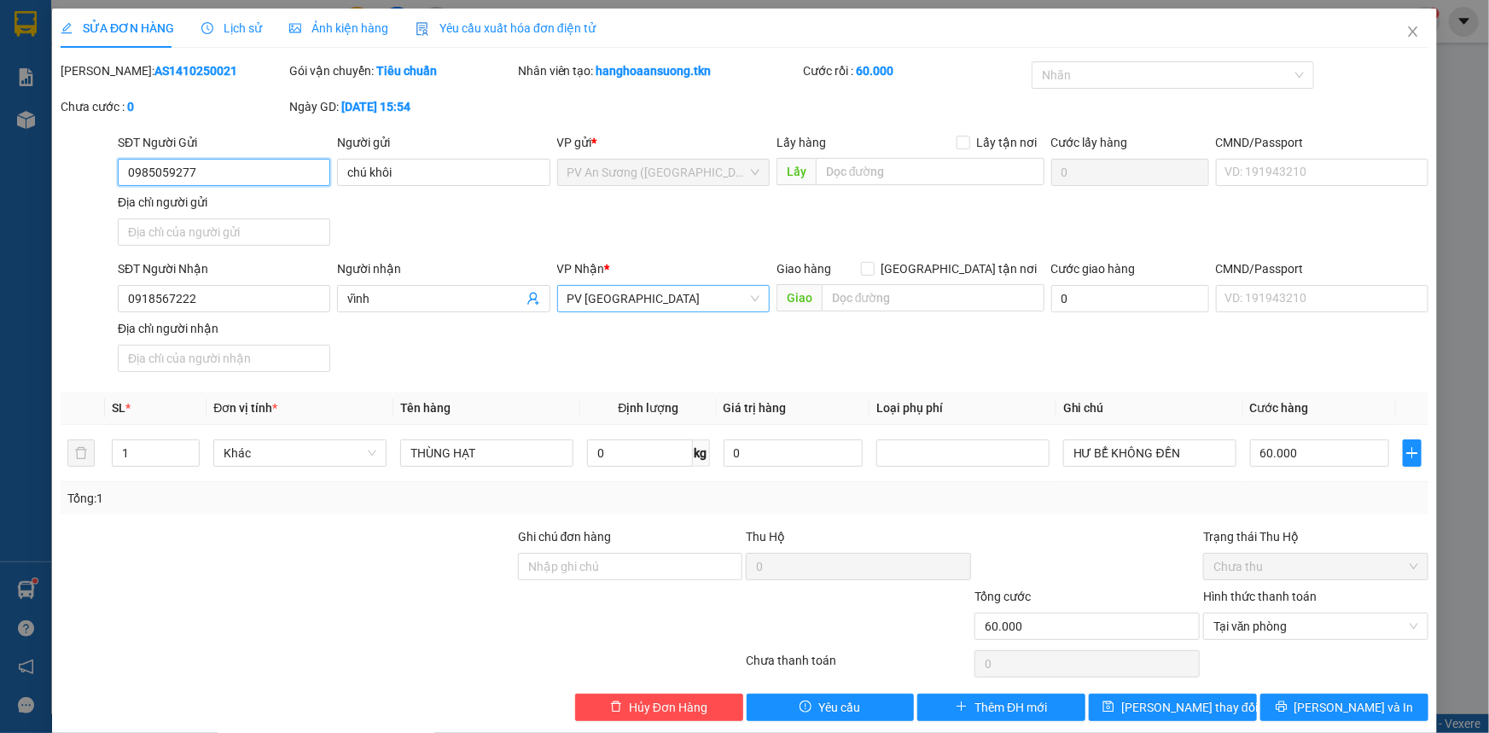
click at [673, 285] on div "PV [GEOGRAPHIC_DATA]" at bounding box center [663, 298] width 213 height 27
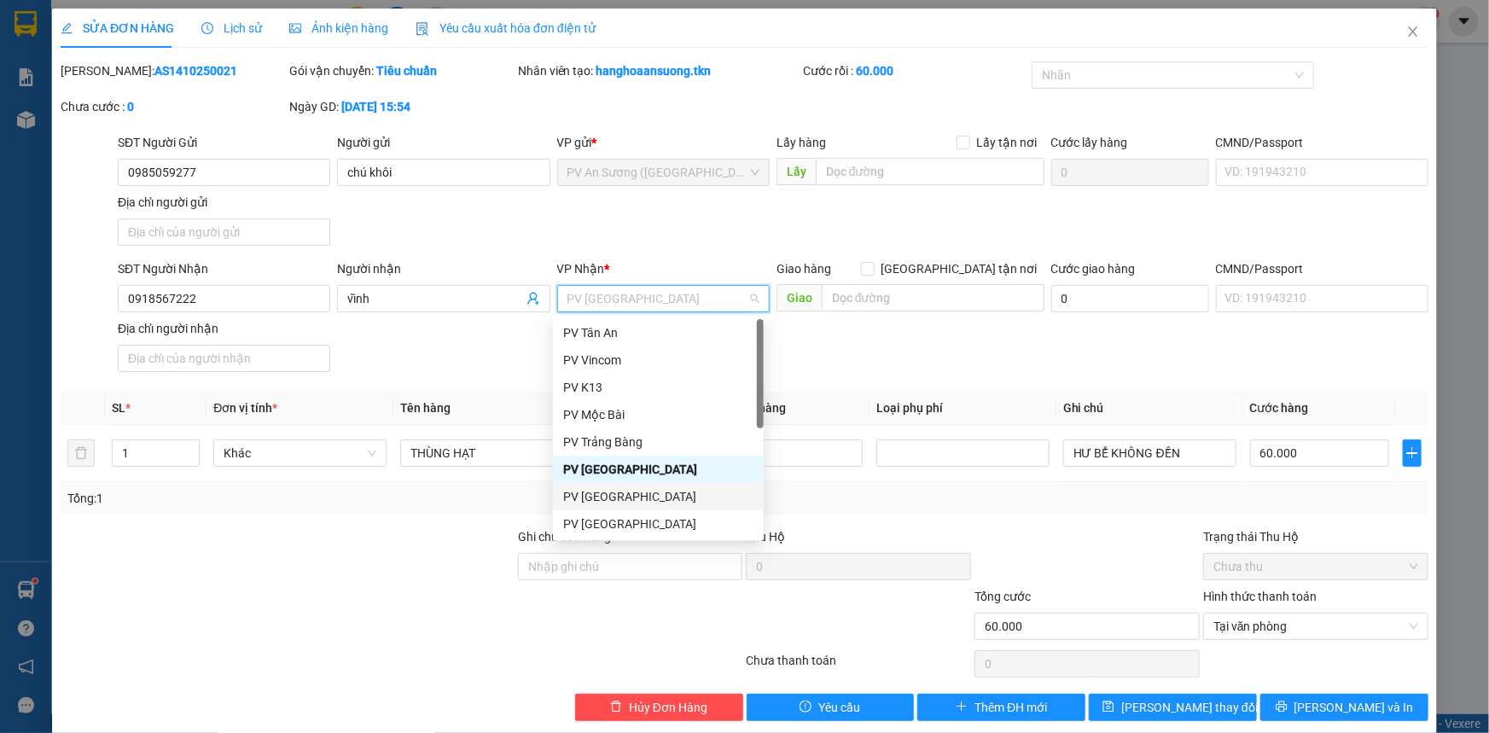
click at [625, 515] on div "PV [GEOGRAPHIC_DATA]" at bounding box center [658, 524] width 190 height 19
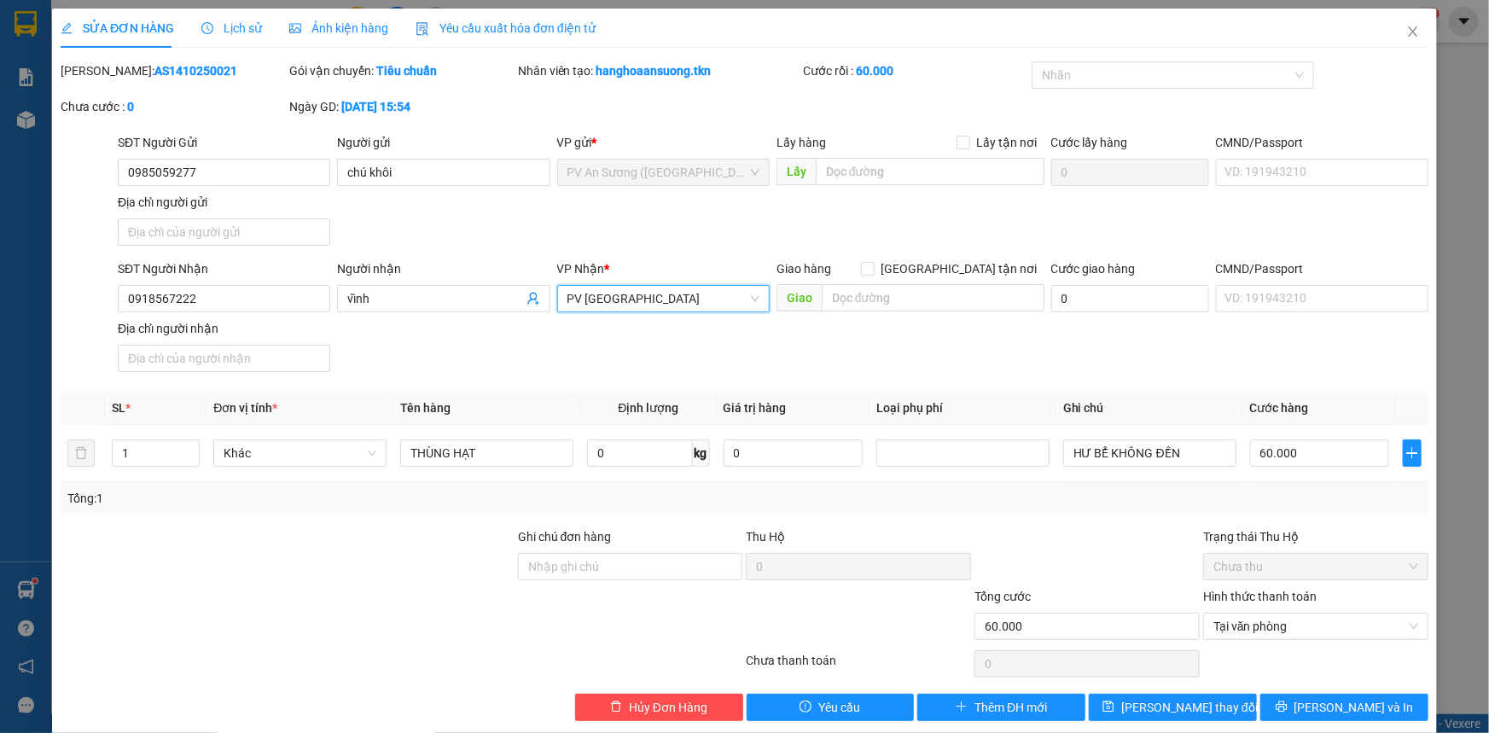
click at [472, 523] on div "Total Paid Fee 60.000 Total UnPaid Fee 0 Cash Collection Total Fee Mã ĐH: AS141…" at bounding box center [745, 391] width 1368 height 660
click at [1321, 712] on span "[PERSON_NAME] và In" at bounding box center [1354, 707] width 119 height 19
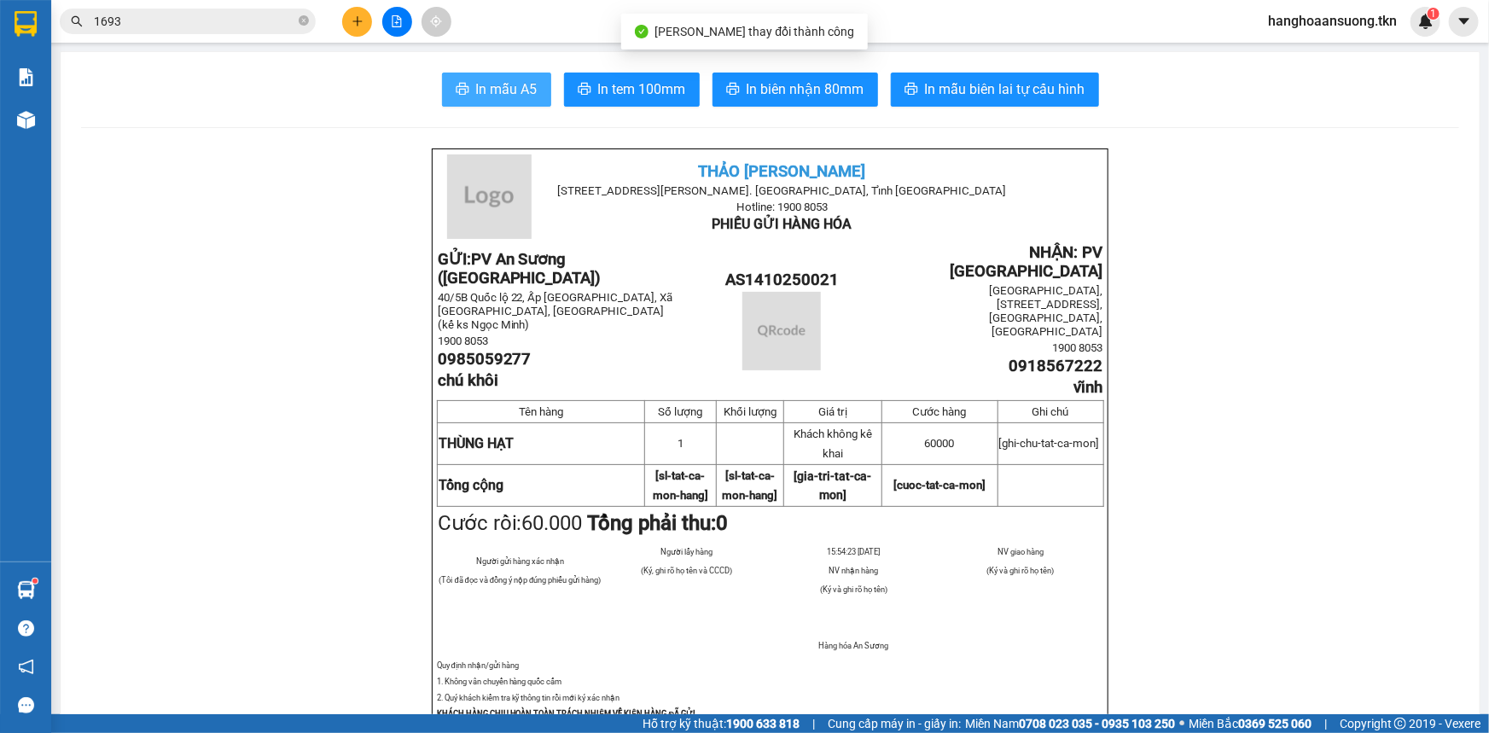
click at [498, 89] on span "In mẫu A5" at bounding box center [506, 89] width 61 height 21
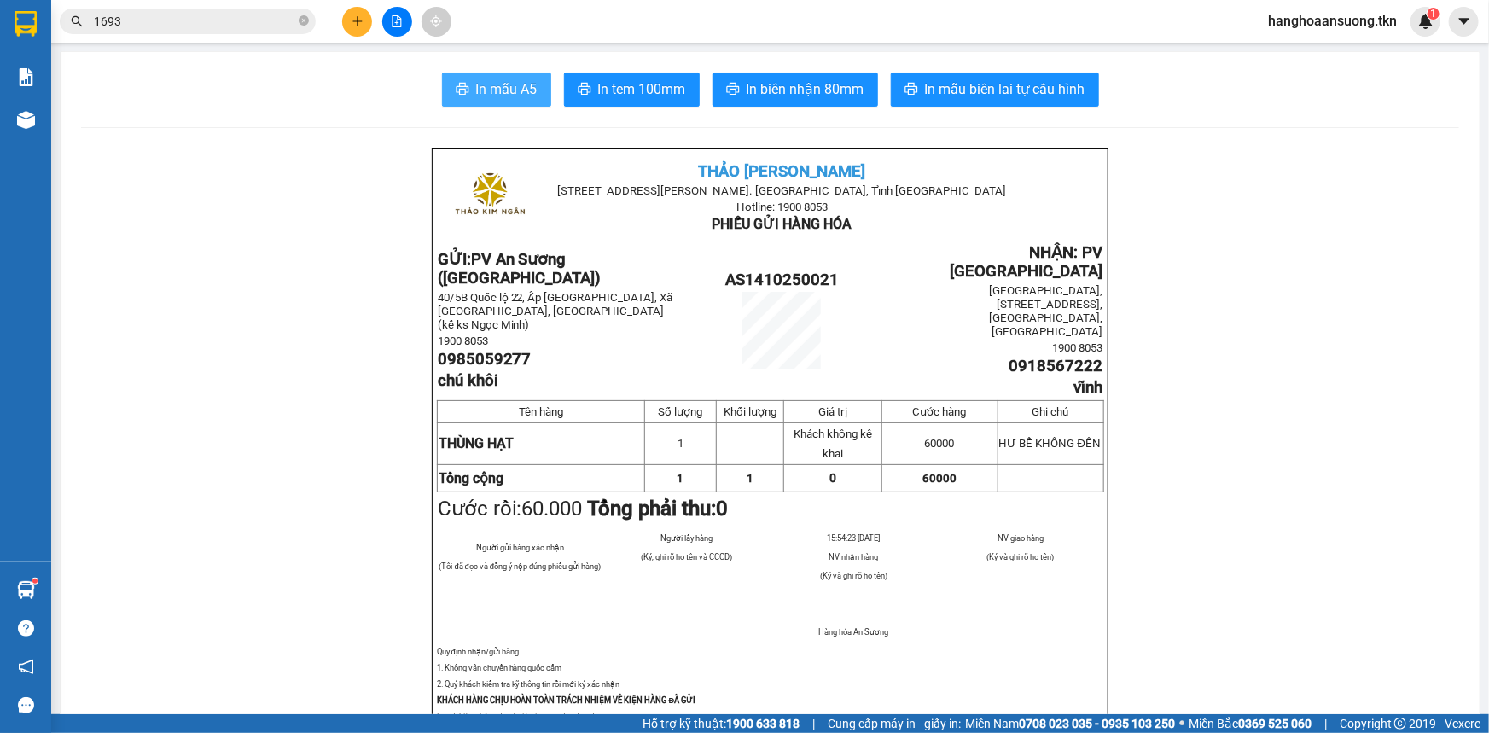
drag, startPoint x: 492, startPoint y: 56, endPoint x: 495, endPoint y: 96, distance: 39.3
click at [496, 96] on span "In mẫu A5" at bounding box center [506, 89] width 61 height 21
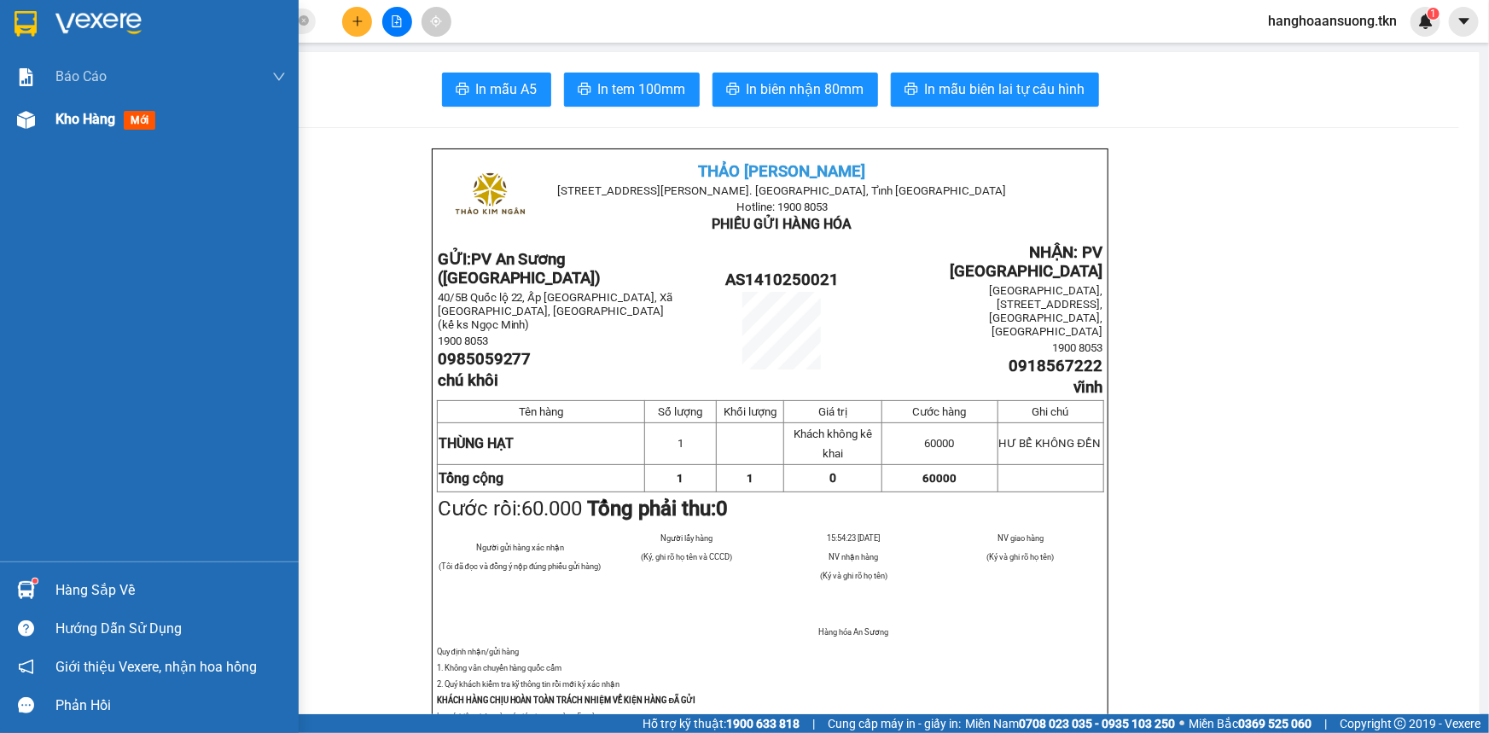
click at [17, 132] on div at bounding box center [26, 120] width 30 height 30
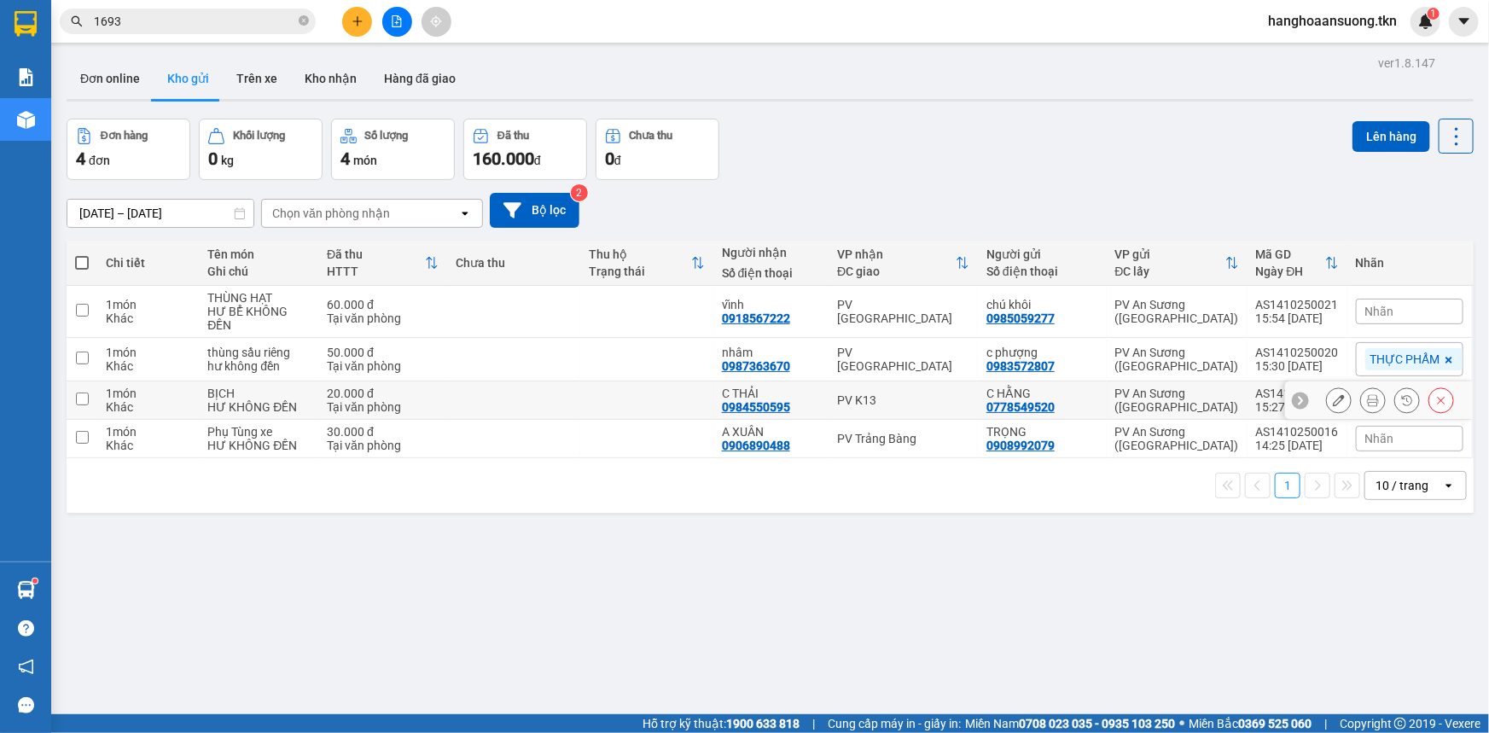
click at [939, 399] on div "PV K13" at bounding box center [903, 400] width 132 height 14
checkbox input "true"
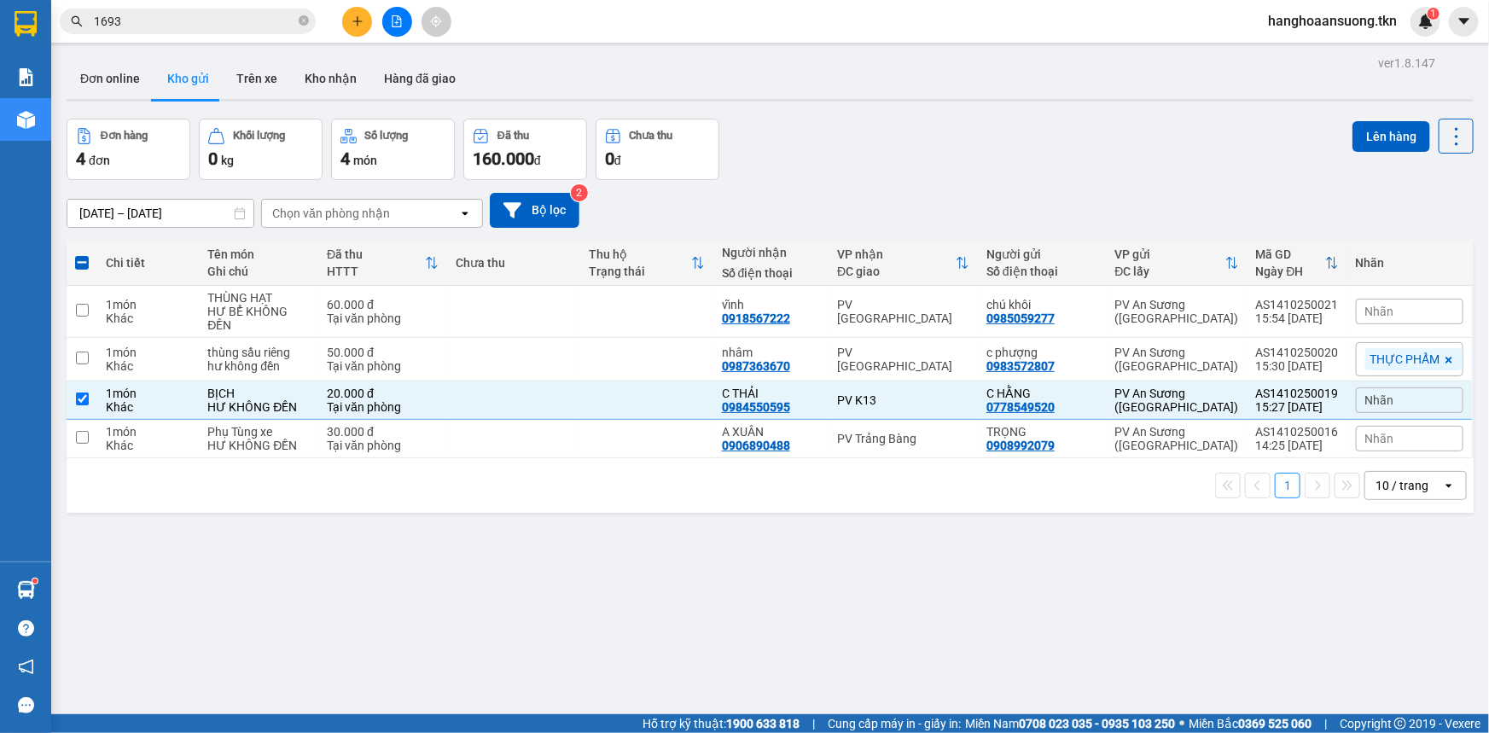
click at [1337, 131] on div "Đơn hàng 4 đơn Khối lượng 0 kg Số lượng 4 món Đã thu 160.000 đ Chưa thu 0 đ Lên…" at bounding box center [770, 149] width 1407 height 61
click at [1373, 134] on button "Lên hàng" at bounding box center [1392, 136] width 78 height 31
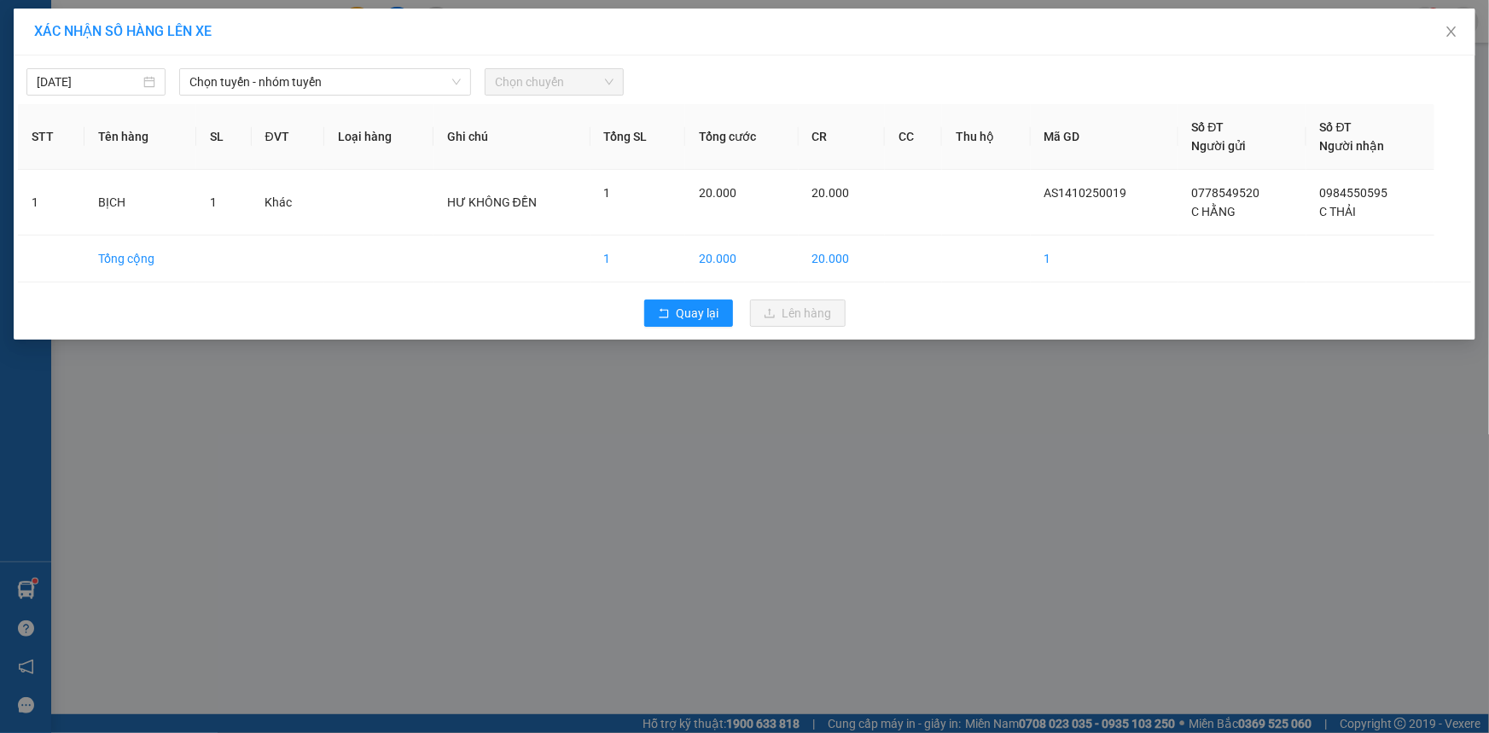
click at [263, 64] on div "[DATE] Chọn tuyến - nhóm tuyến Chọn chuyến" at bounding box center [745, 78] width 1454 height 36
click at [262, 72] on span "Chọn tuyến - nhóm tuyến" at bounding box center [324, 82] width 271 height 26
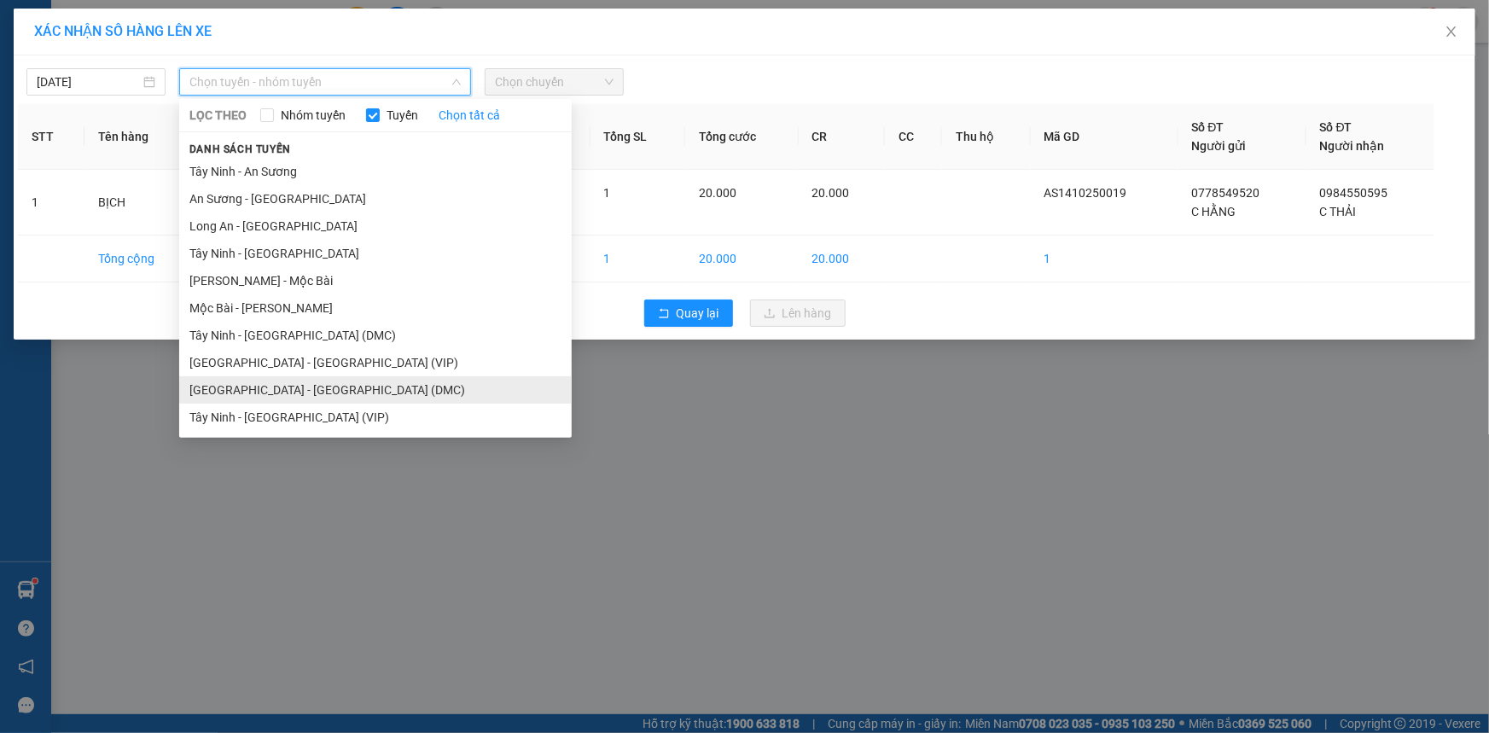
click at [283, 390] on li "[GEOGRAPHIC_DATA] - [GEOGRAPHIC_DATA] (DMC)" at bounding box center [375, 389] width 393 height 27
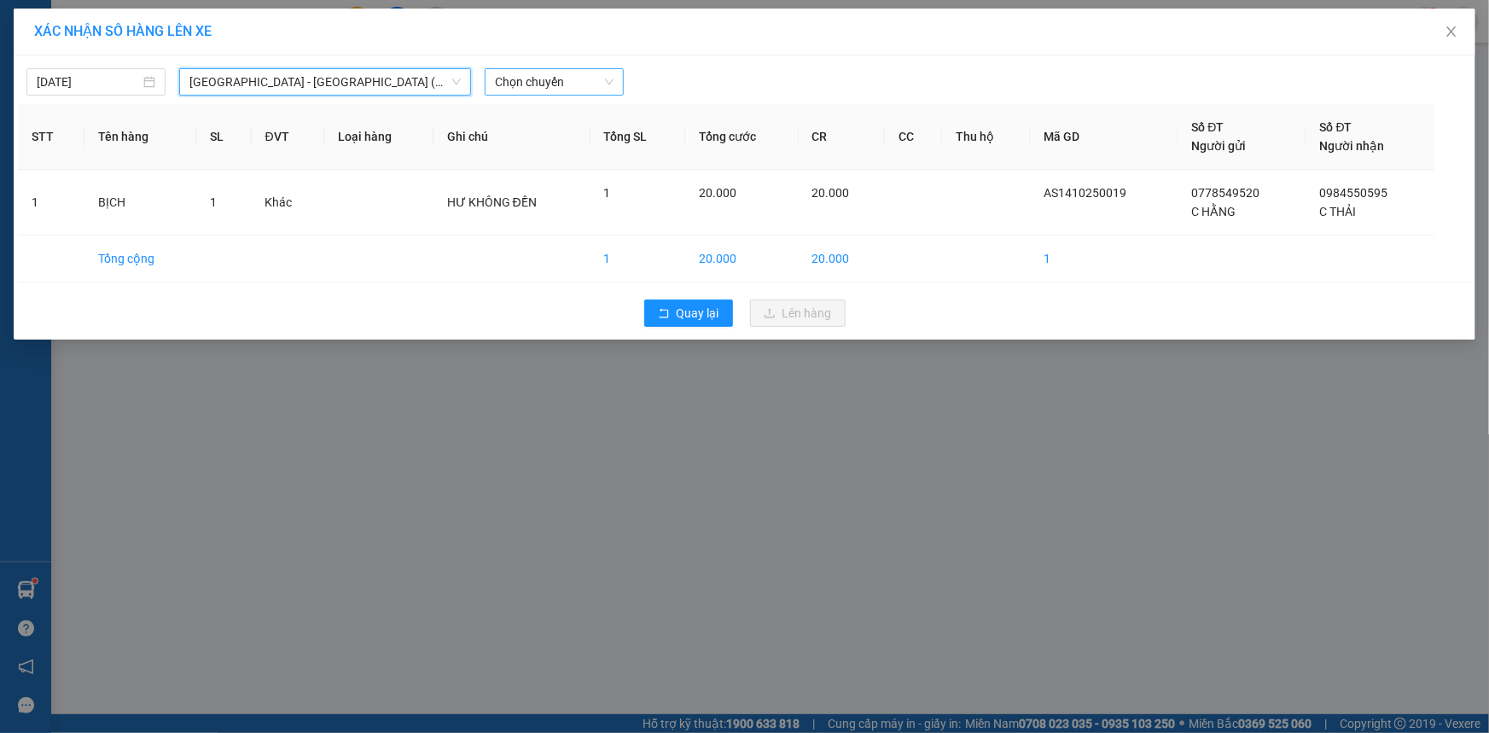
click at [595, 89] on span "Chọn chuyến" at bounding box center [554, 82] width 119 height 26
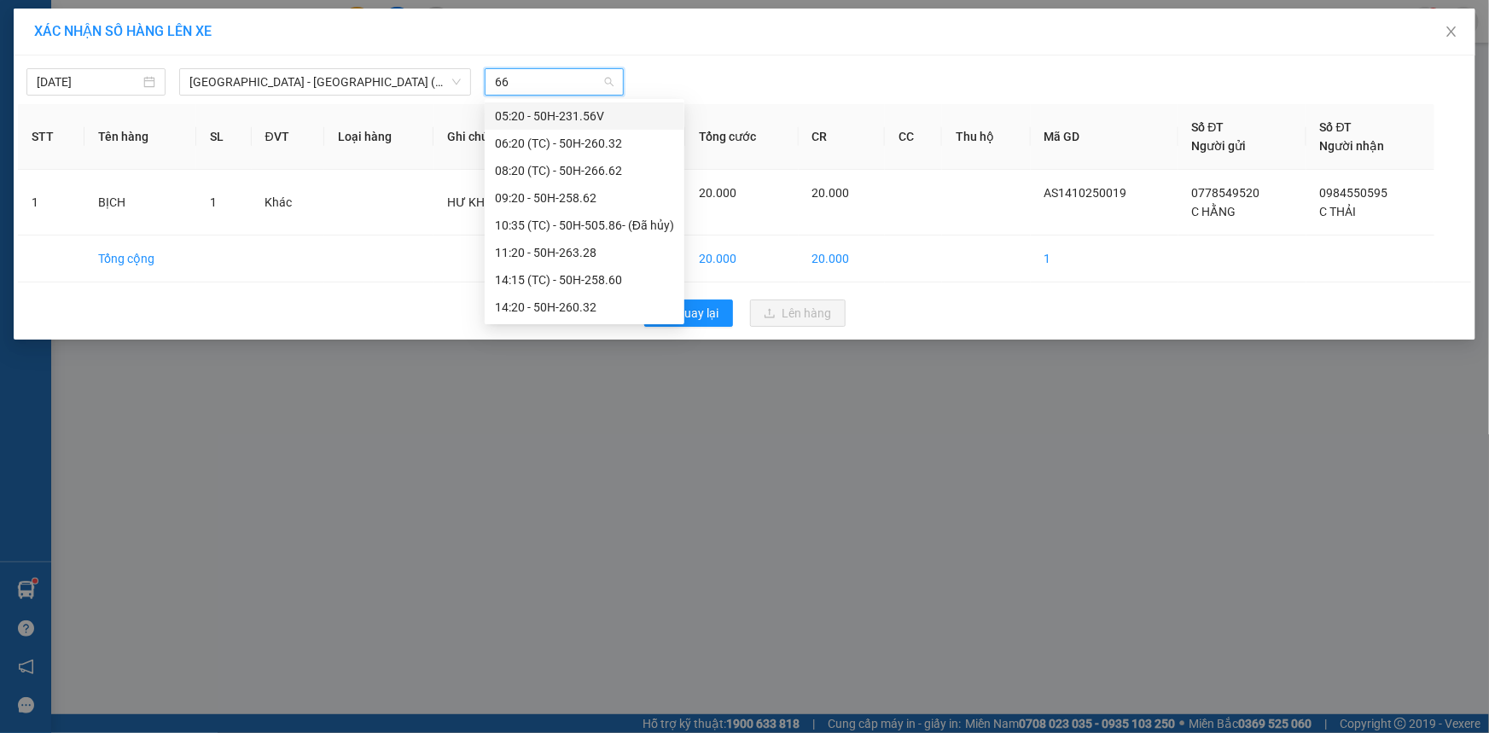
type input "662"
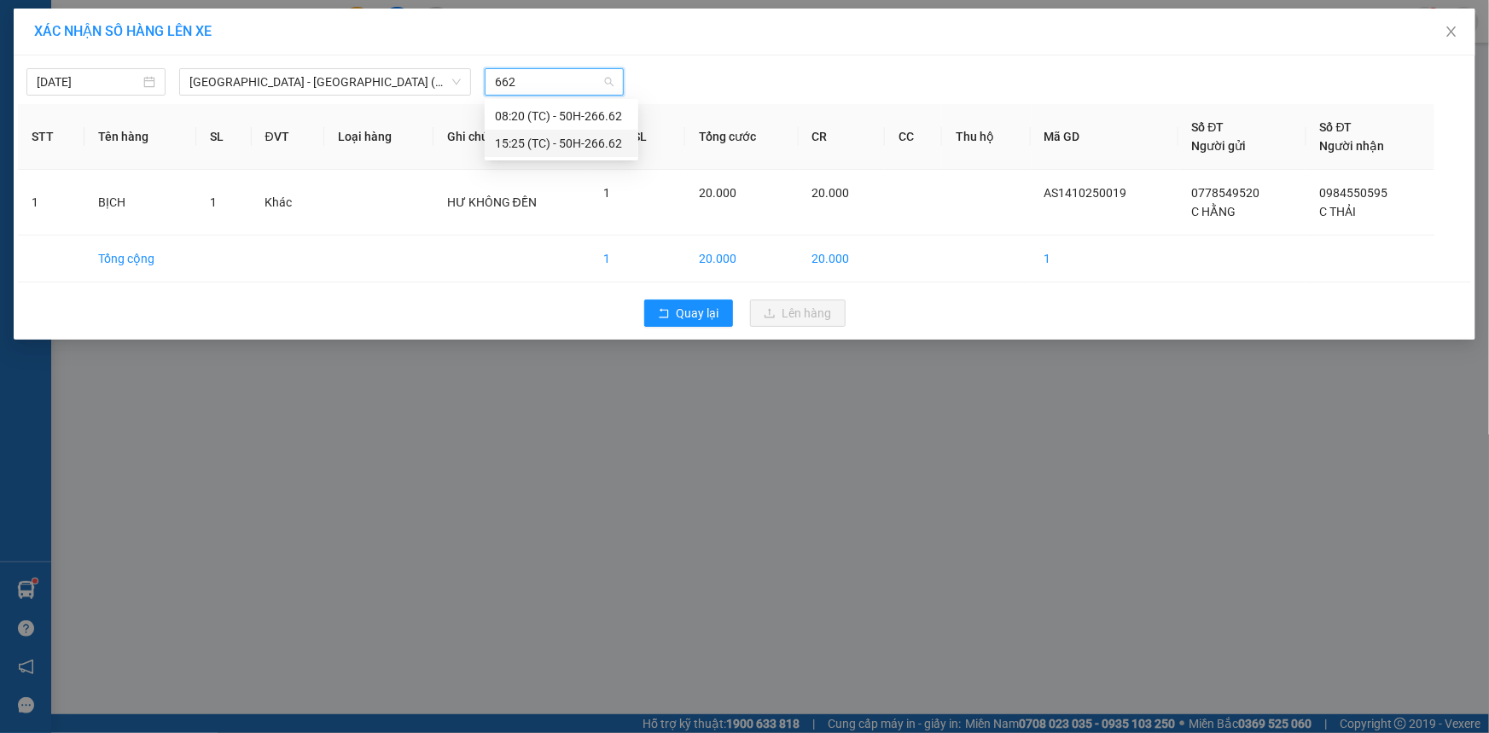
click at [593, 143] on div "15:25 (TC) - 50H-266.62" at bounding box center [561, 143] width 133 height 19
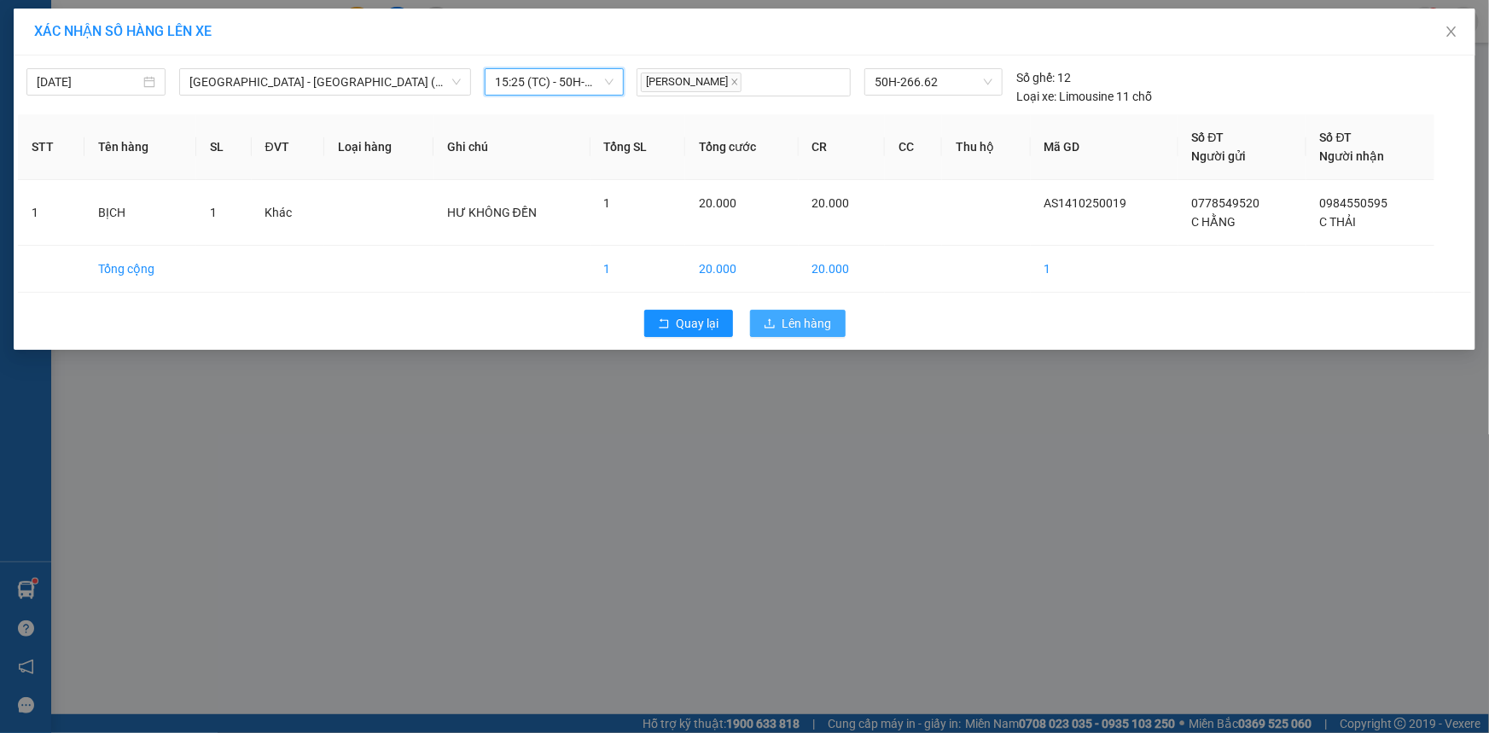
click at [784, 318] on span "Lên hàng" at bounding box center [808, 323] width 50 height 19
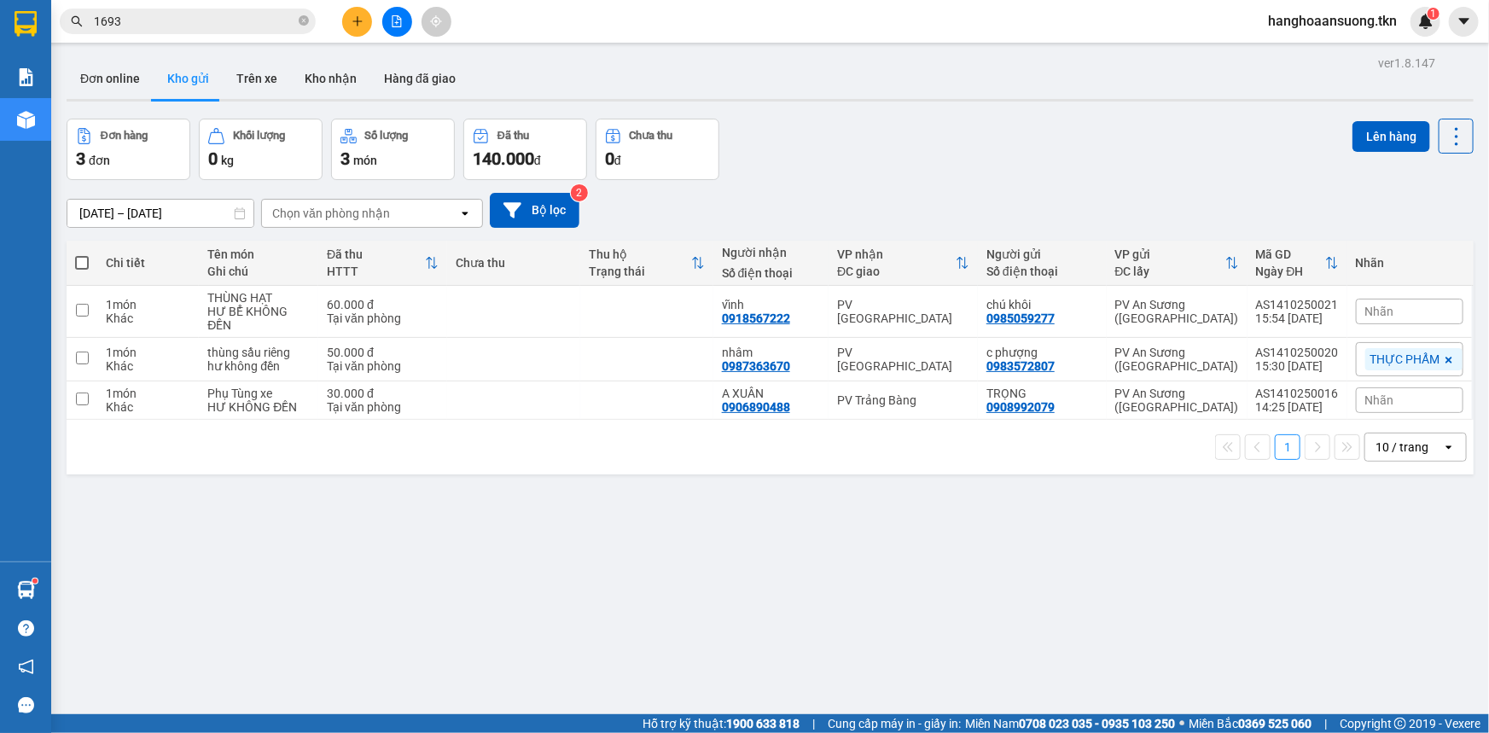
click at [358, 22] on icon "plus" at bounding box center [357, 20] width 1 height 9
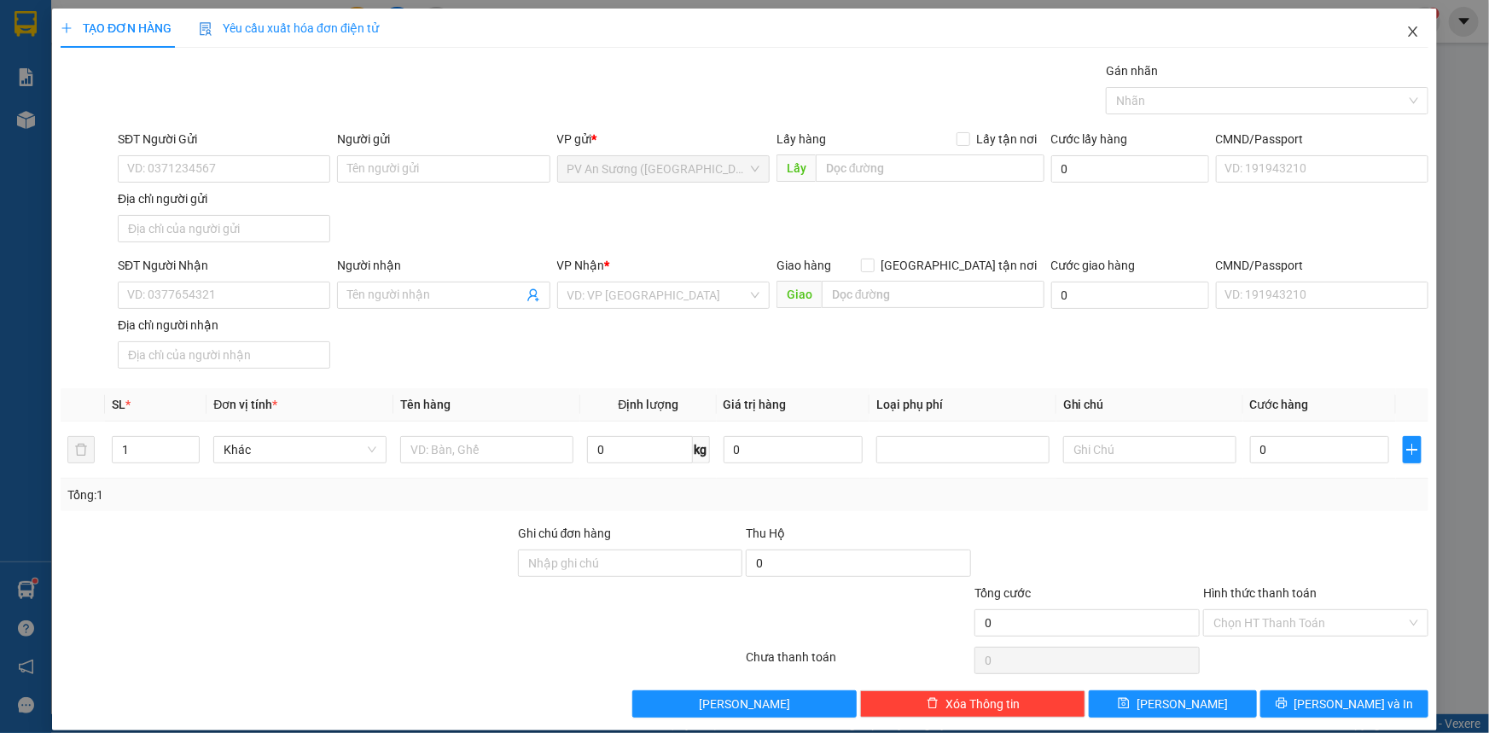
click at [1407, 25] on icon "close" at bounding box center [1414, 32] width 14 height 14
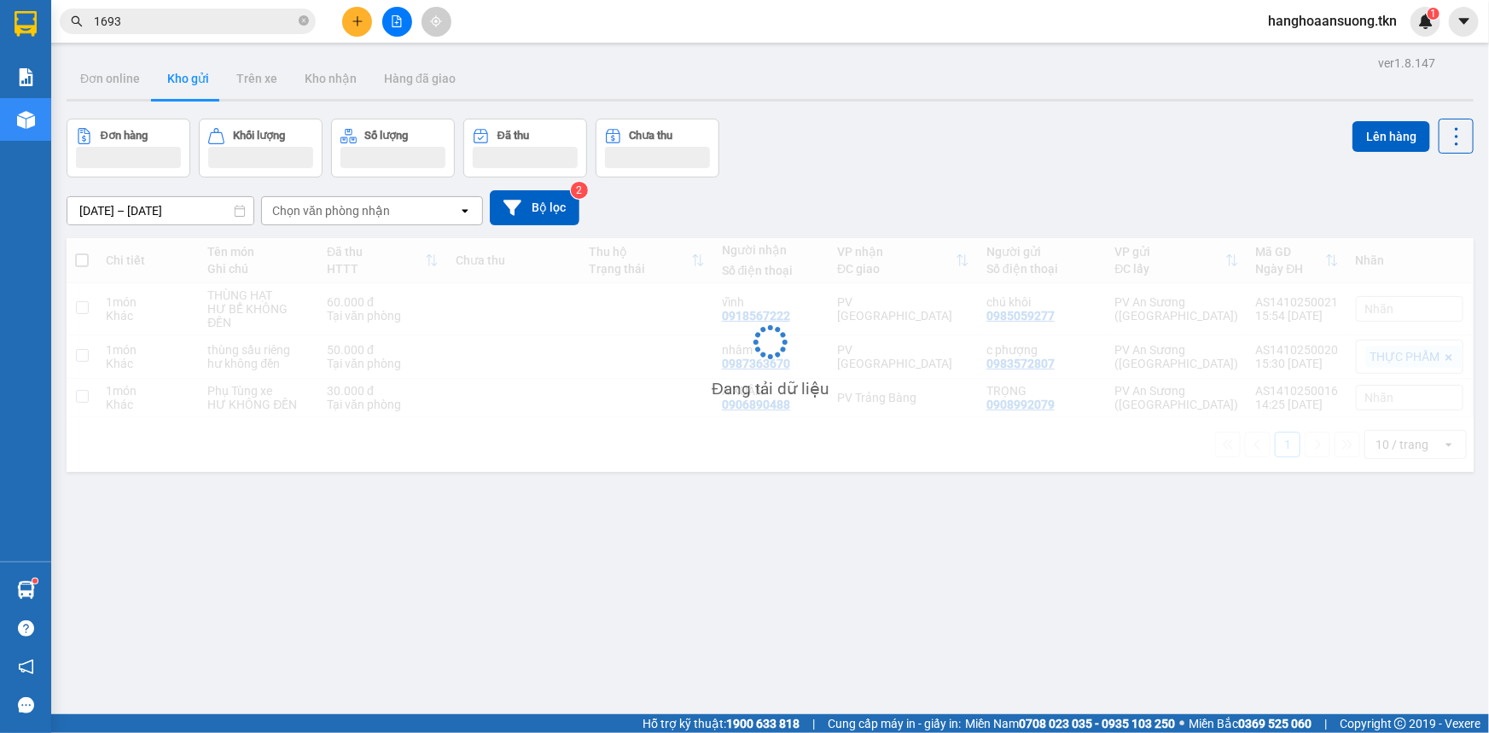
click at [1069, 134] on div "Đơn hàng Khối lượng Số lượng Đã thu Chưa thu Lên hàng" at bounding box center [770, 148] width 1407 height 59
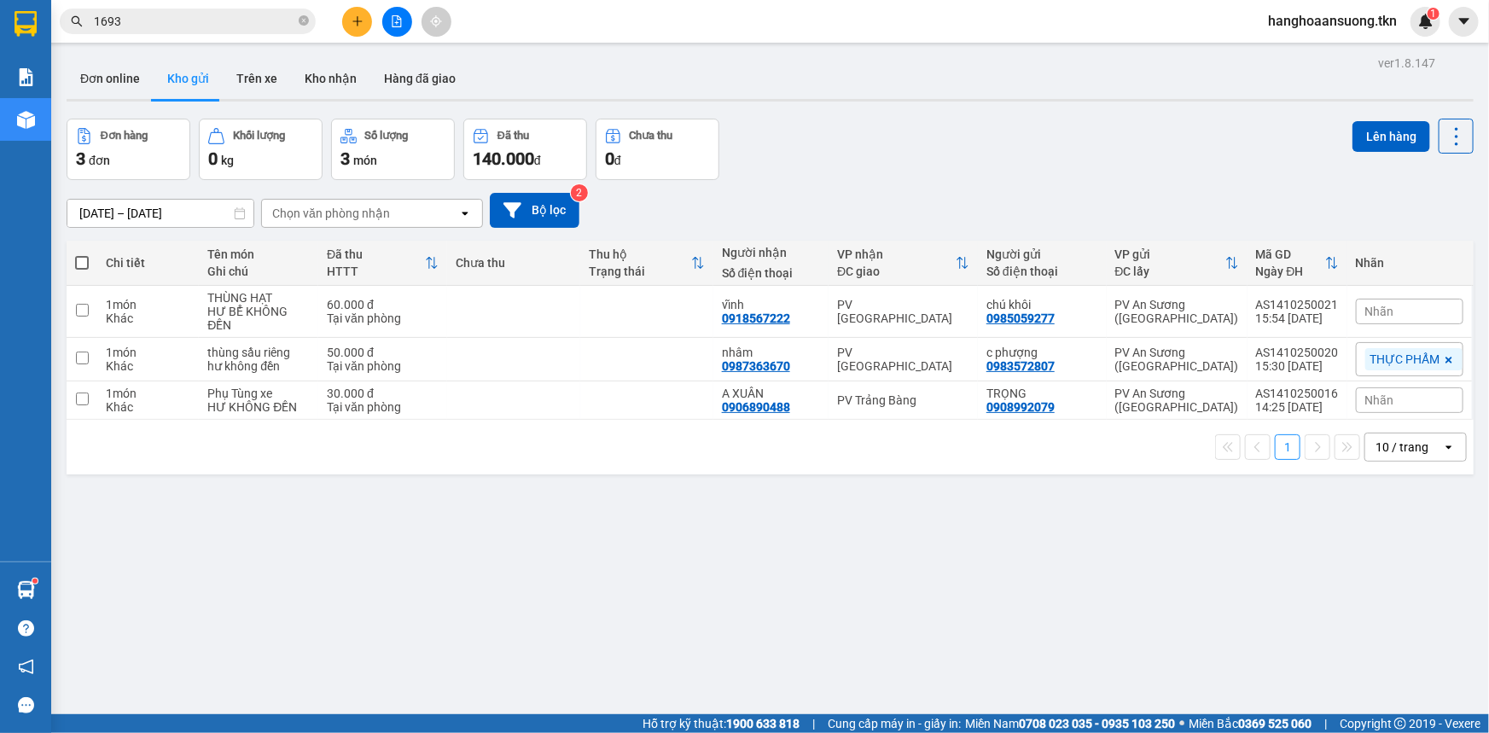
click at [663, 504] on div "ver 1.8.147 Đơn online Kho gửi Trên xe Kho nhận Hàng đã giao Đơn hàng 3 đơn Khố…" at bounding box center [770, 417] width 1421 height 733
click at [367, 15] on button at bounding box center [357, 22] width 30 height 30
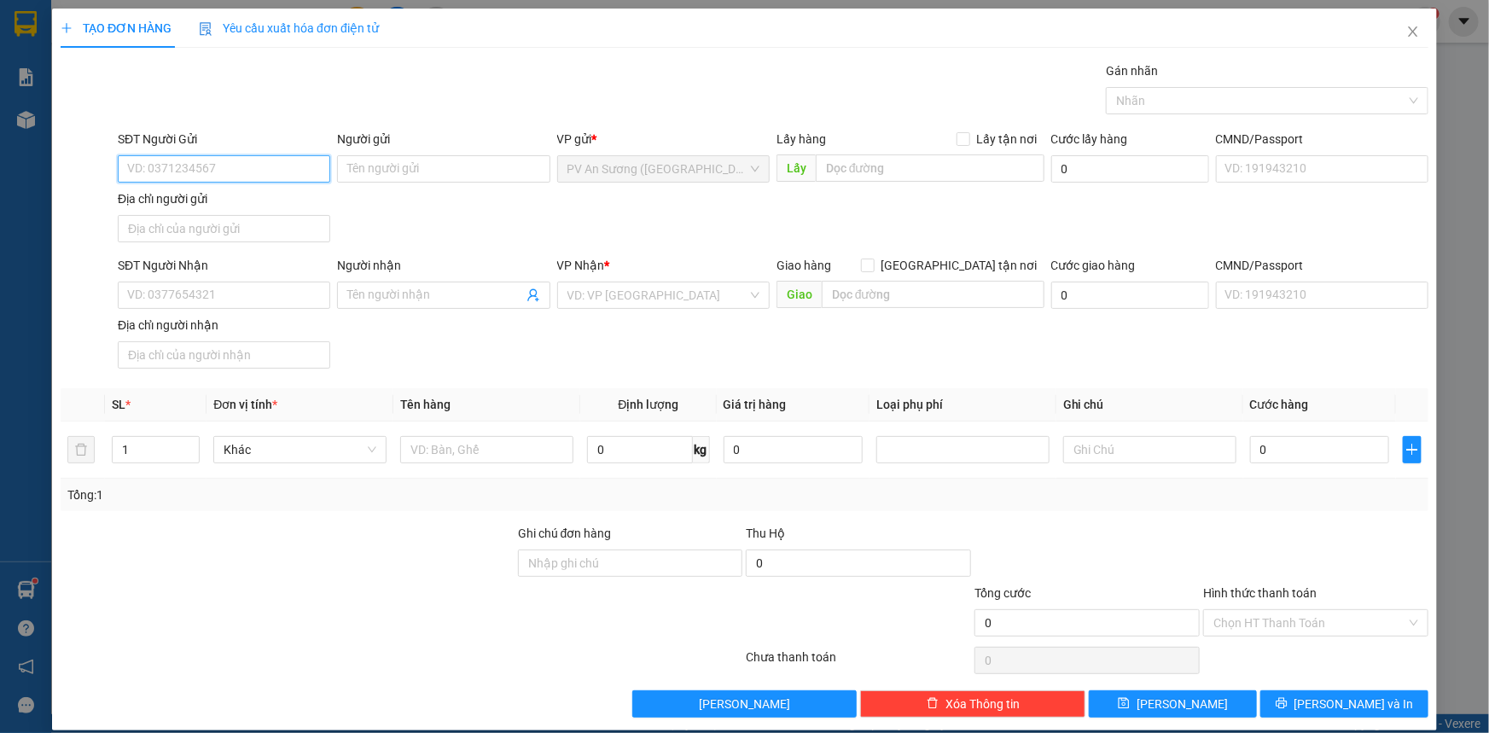
click at [243, 163] on input "SĐT Người Gửi" at bounding box center [224, 168] width 213 height 27
click at [195, 204] on div "0987344660 - [PERSON_NAME]" at bounding box center [222, 203] width 190 height 19
type input "0987344660"
type input "[PERSON_NAME]"
type input "0899541344"
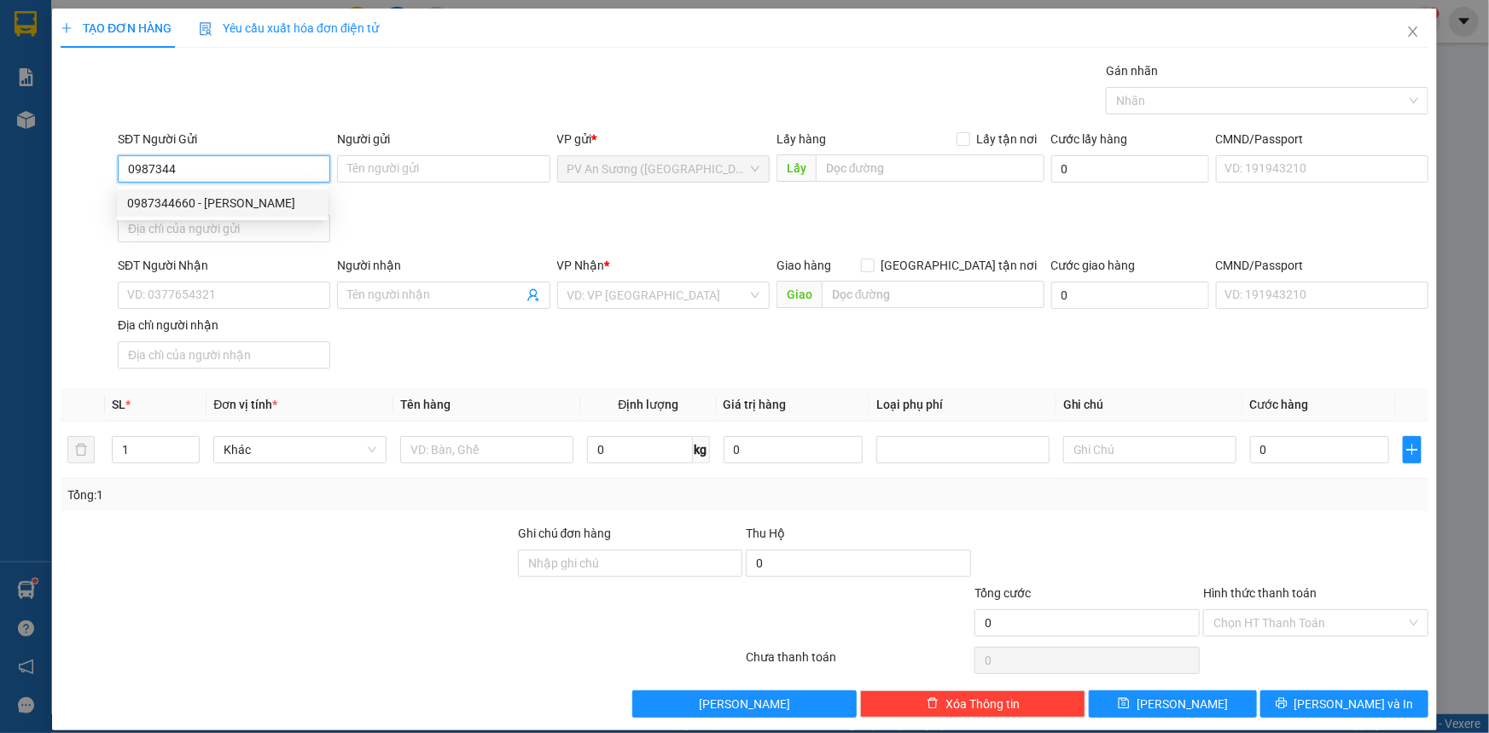
type input "NGỌC"
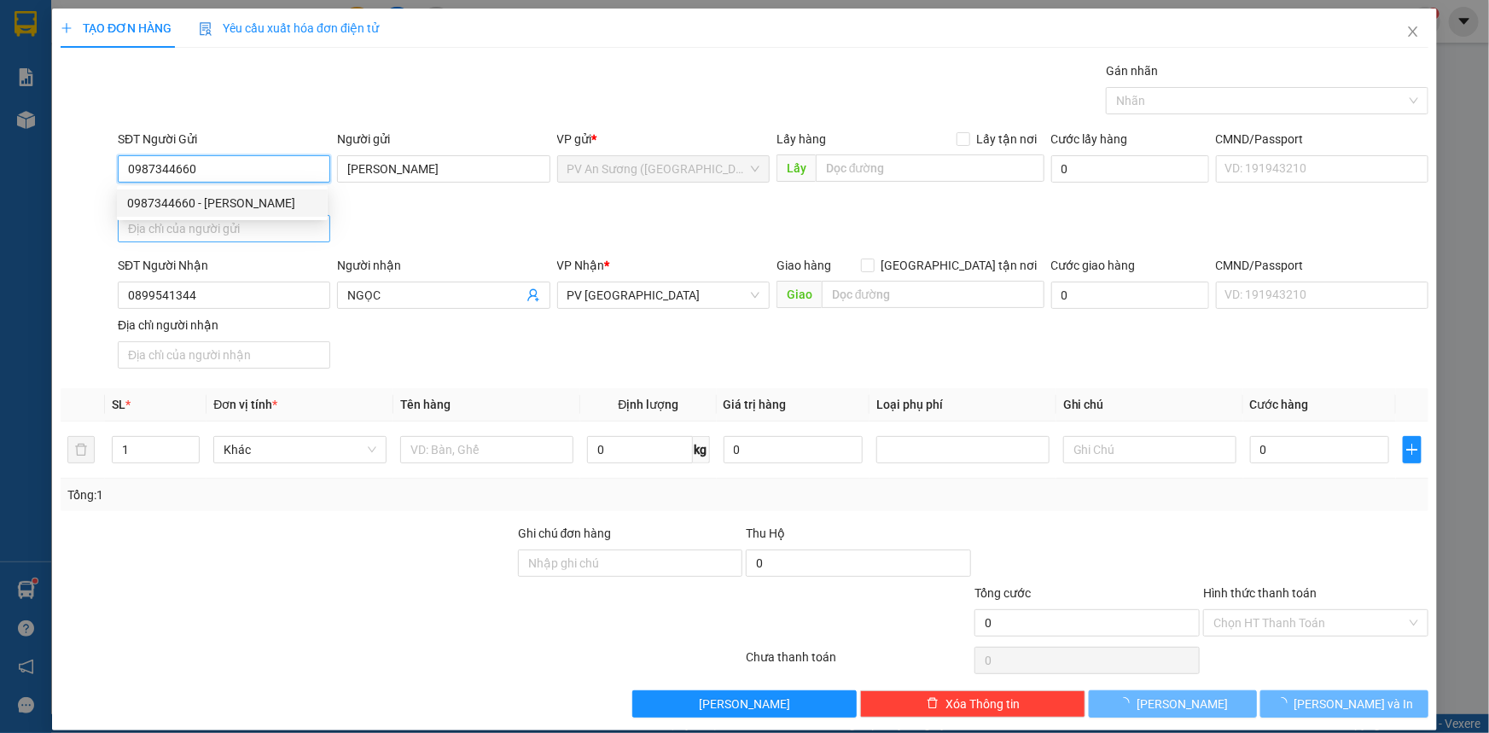
type input "120.000"
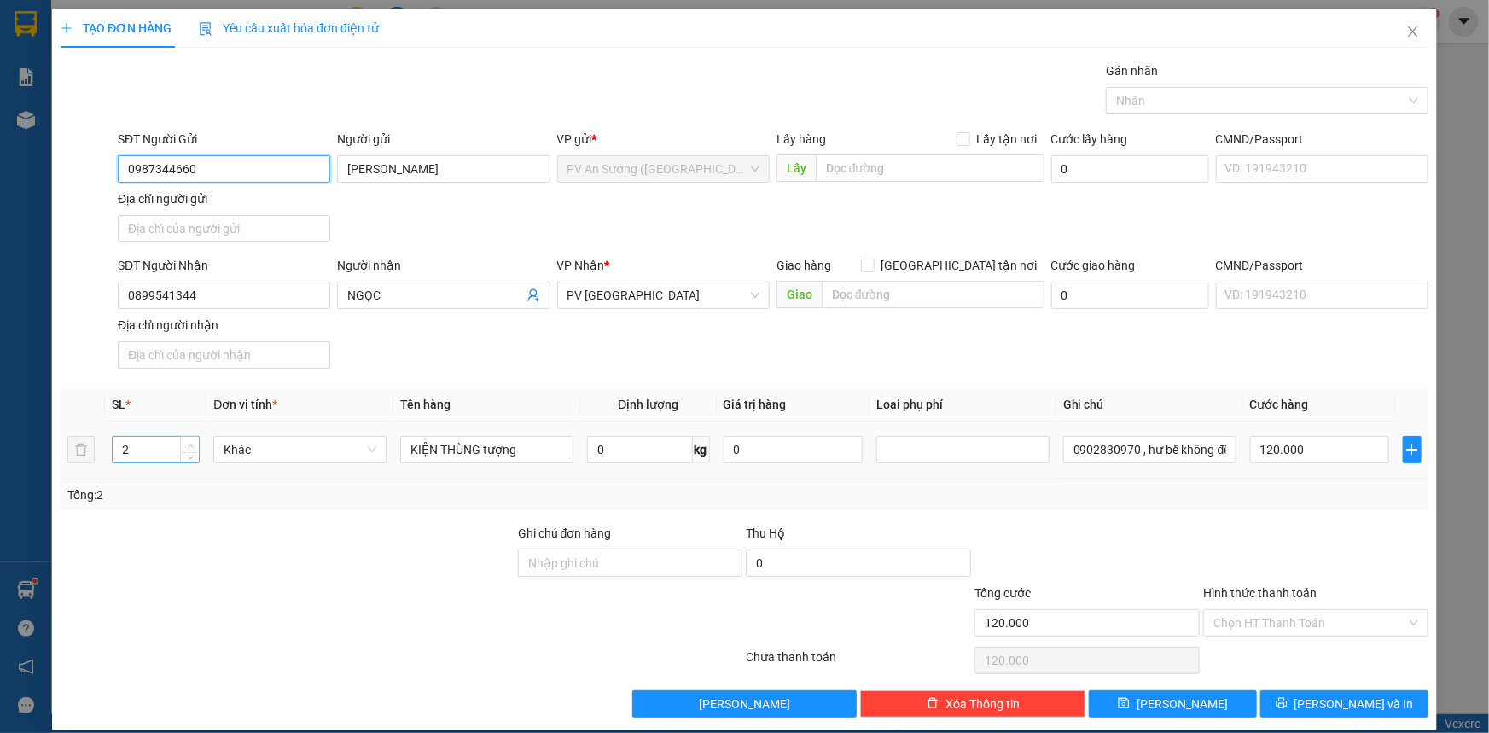
type input "0987344660"
type input "3"
click at [191, 443] on icon "up" at bounding box center [191, 446] width 6 height 6
drag, startPoint x: 1316, startPoint y: 448, endPoint x: 1242, endPoint y: 458, distance: 75.0
click at [1250, 458] on input "120.000" at bounding box center [1319, 449] width 139 height 27
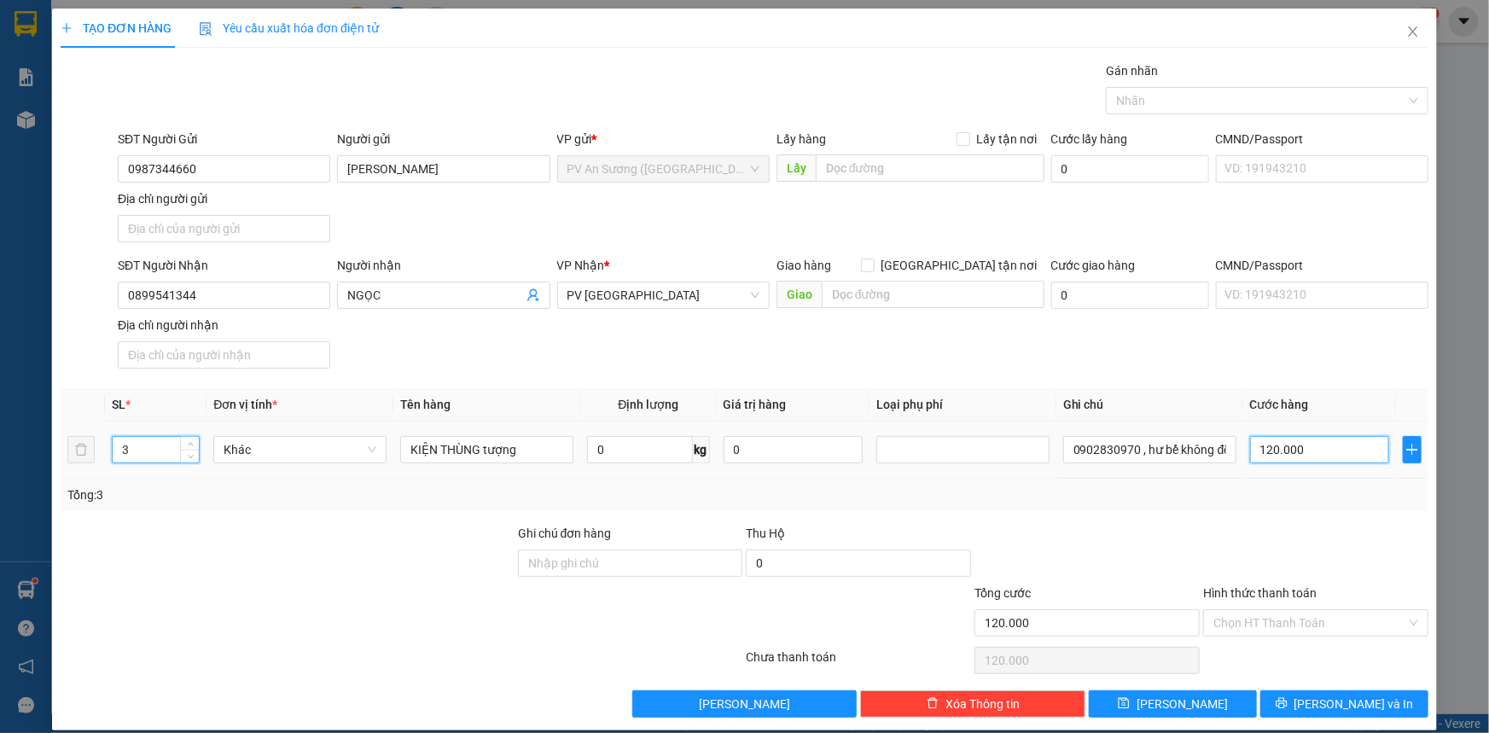
type input "0"
type input "2"
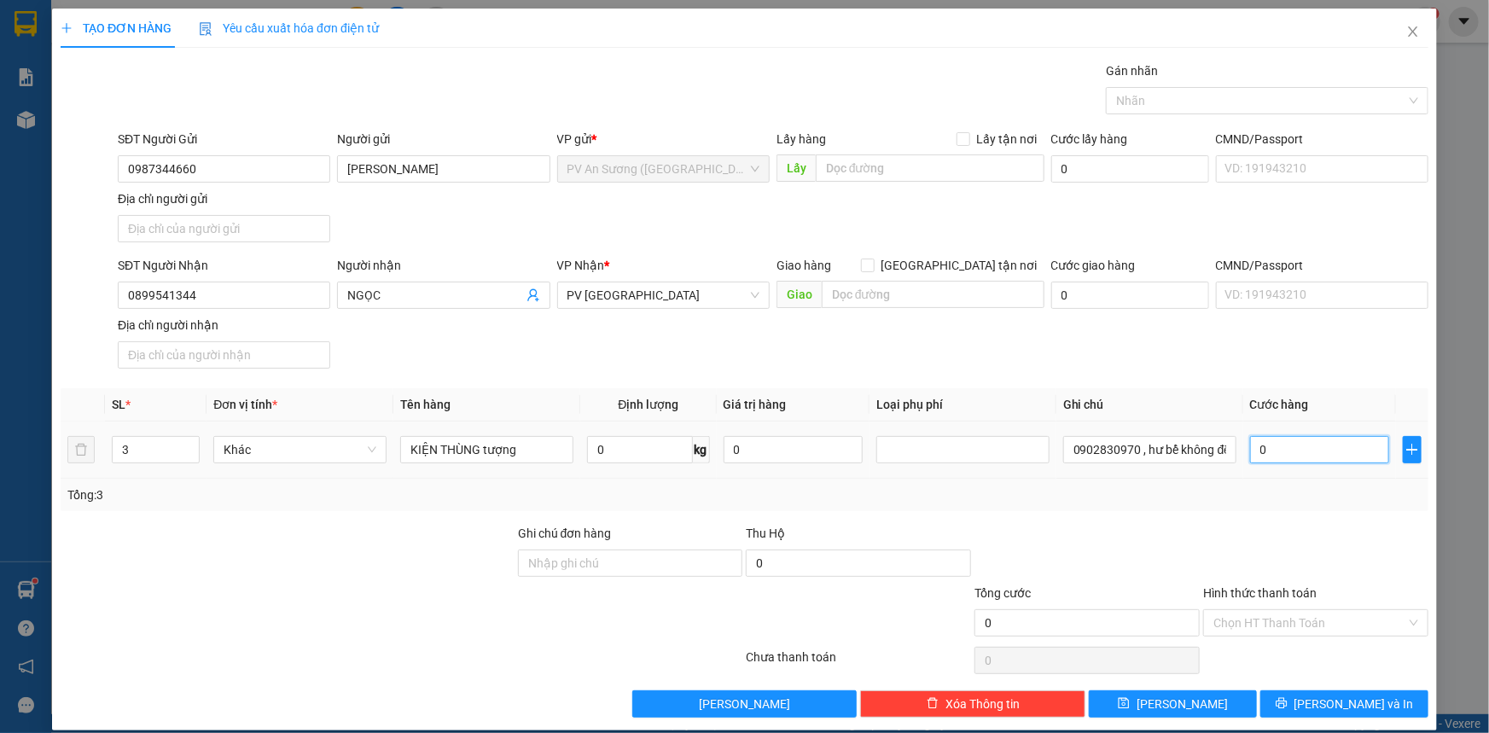
type input "2"
type input "24"
type input "240"
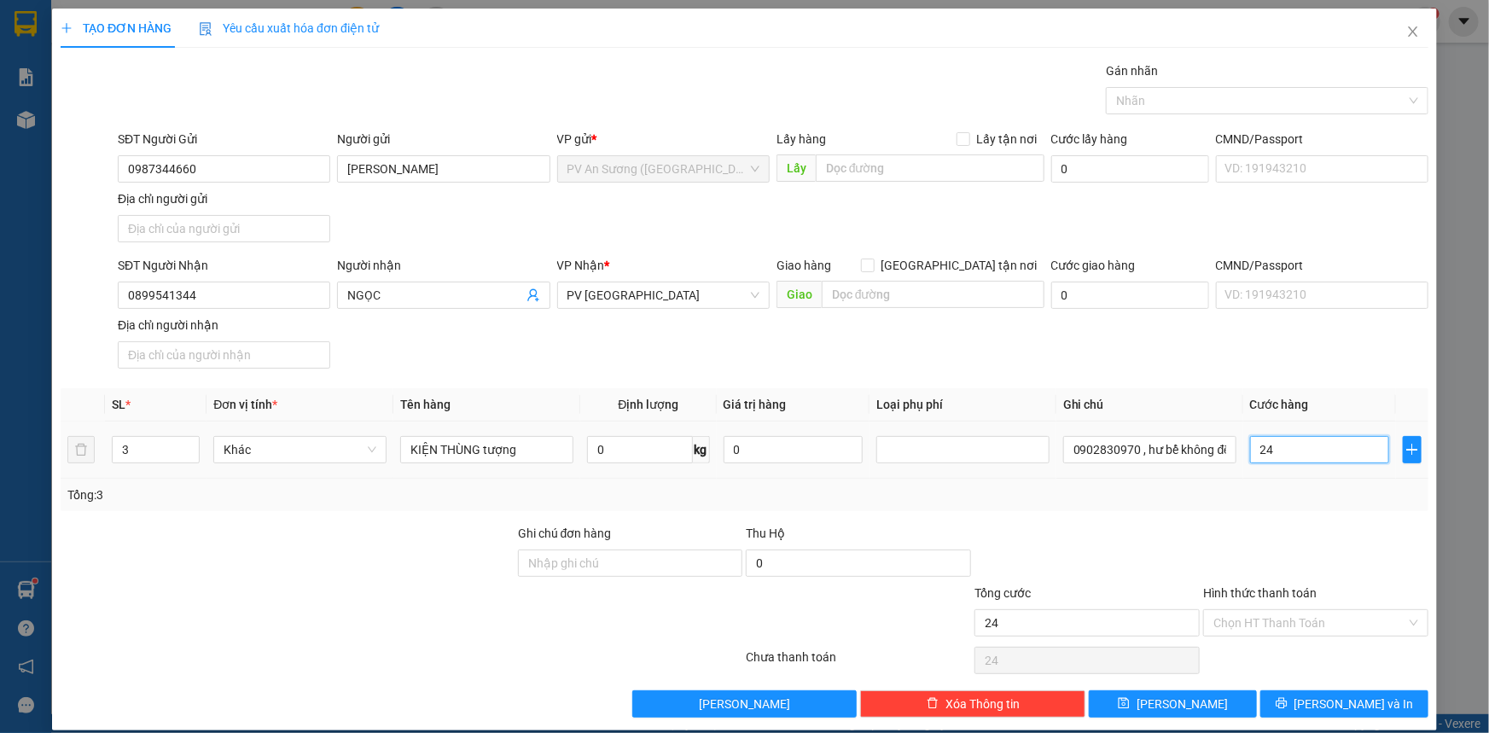
type input "240"
type input "0.240"
click at [1236, 510] on div "Transit Pickup Surcharge Ids Transit Deliver Surcharge Ids Transit Deliver Surc…" at bounding box center [745, 389] width 1368 height 656
type input "240.000"
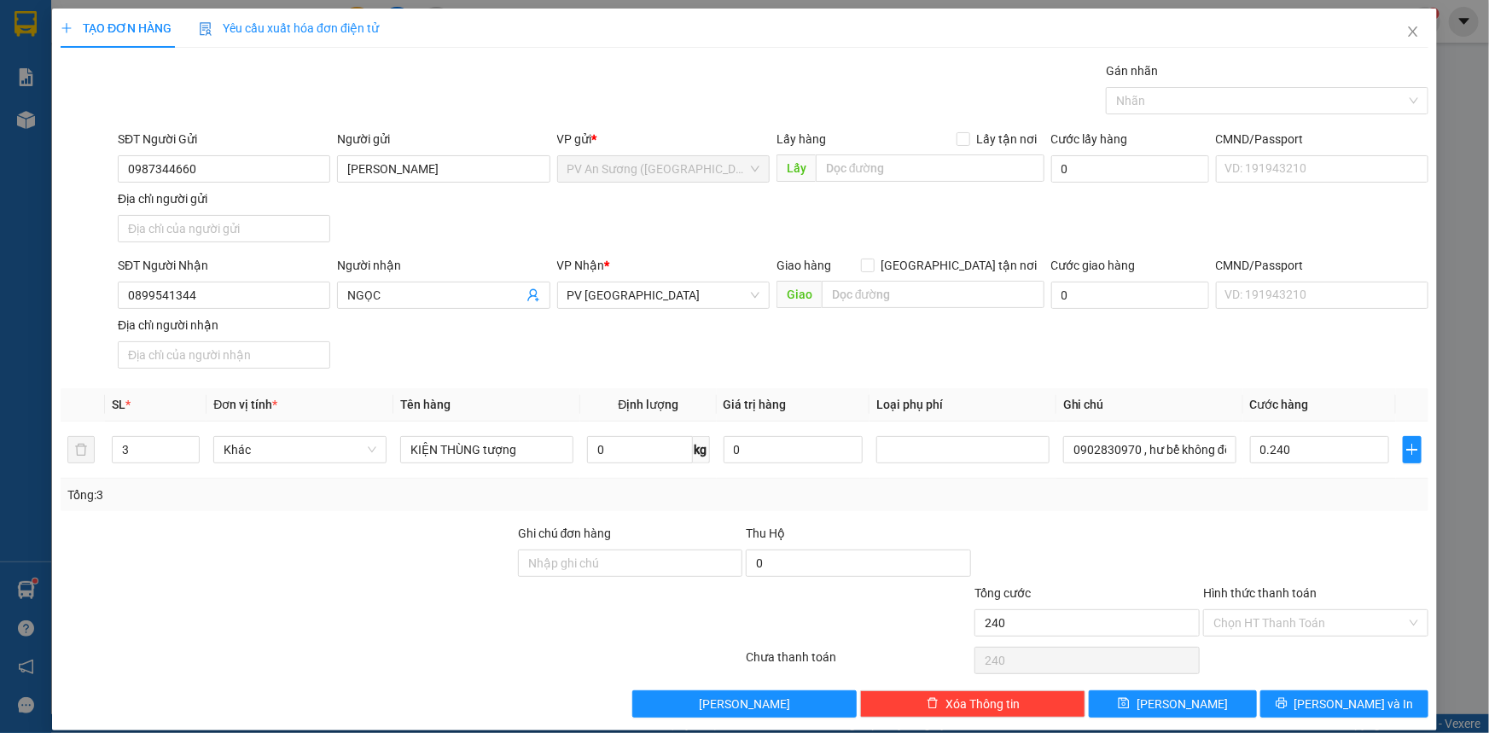
type input "240.000"
click at [1285, 631] on input "Hình thức thanh toán" at bounding box center [1310, 623] width 193 height 26
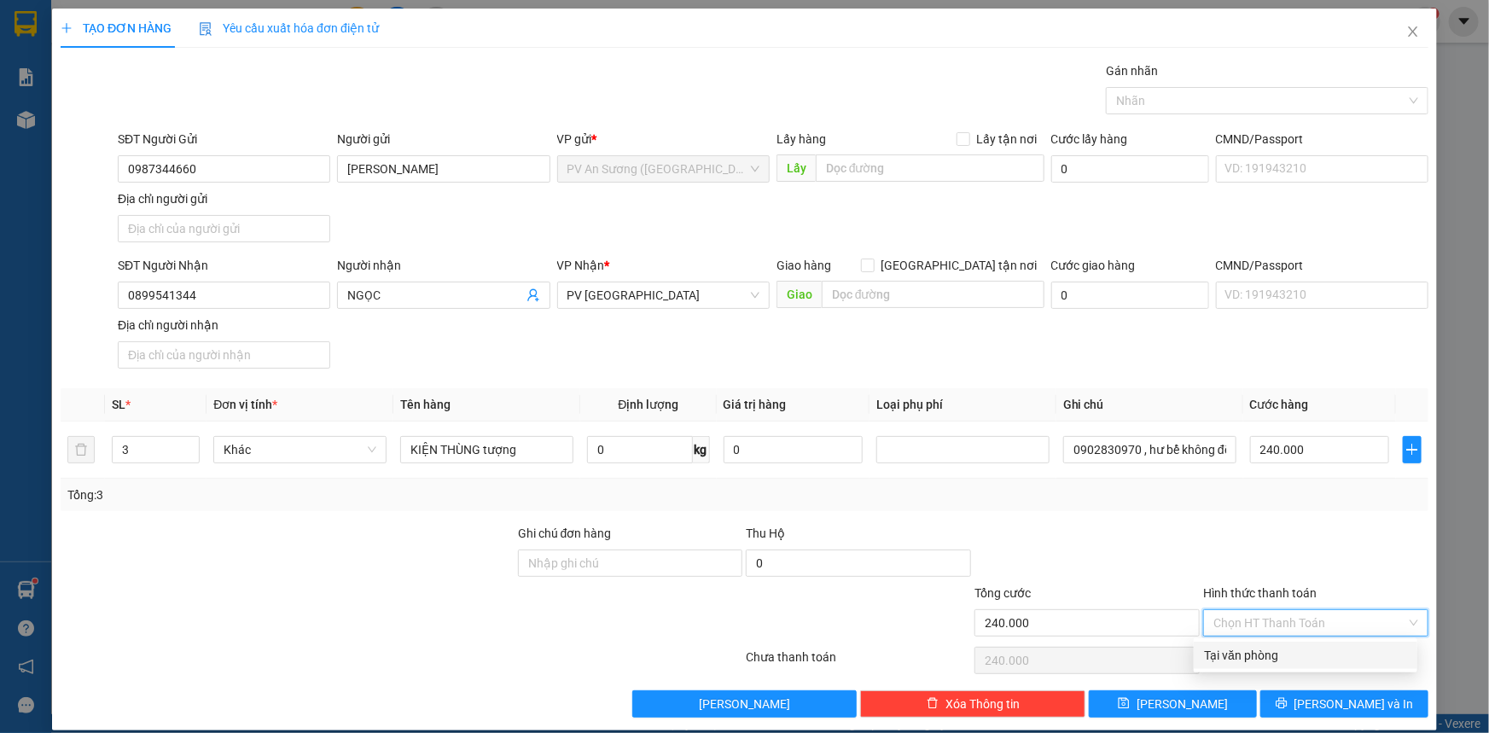
click at [1285, 656] on div "Tại văn phòng" at bounding box center [1305, 655] width 203 height 19
type input "0"
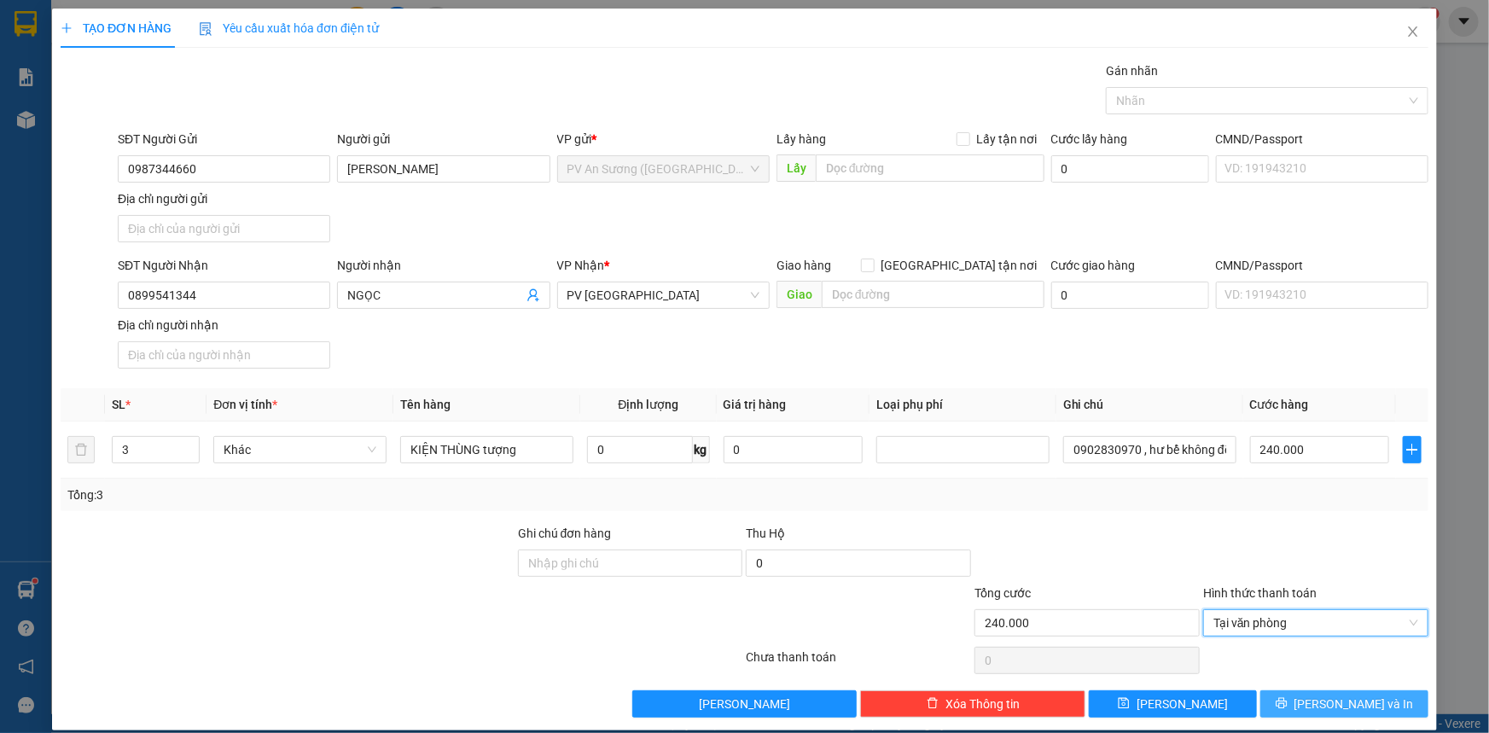
click at [1288, 698] on icon "printer" at bounding box center [1282, 703] width 12 height 12
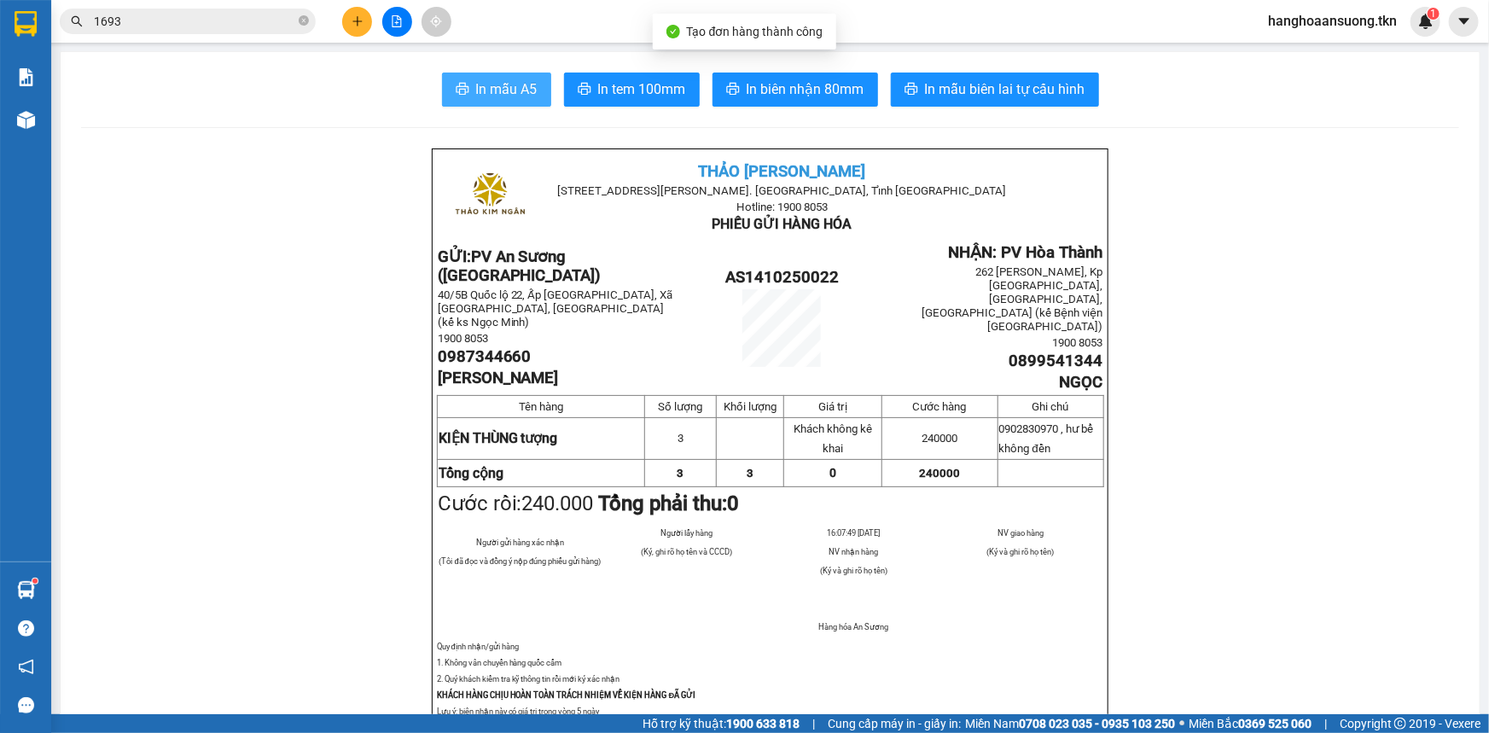
click at [460, 92] on icon "printer" at bounding box center [462, 89] width 13 height 12
click at [360, 22] on icon "plus" at bounding box center [358, 21] width 12 height 12
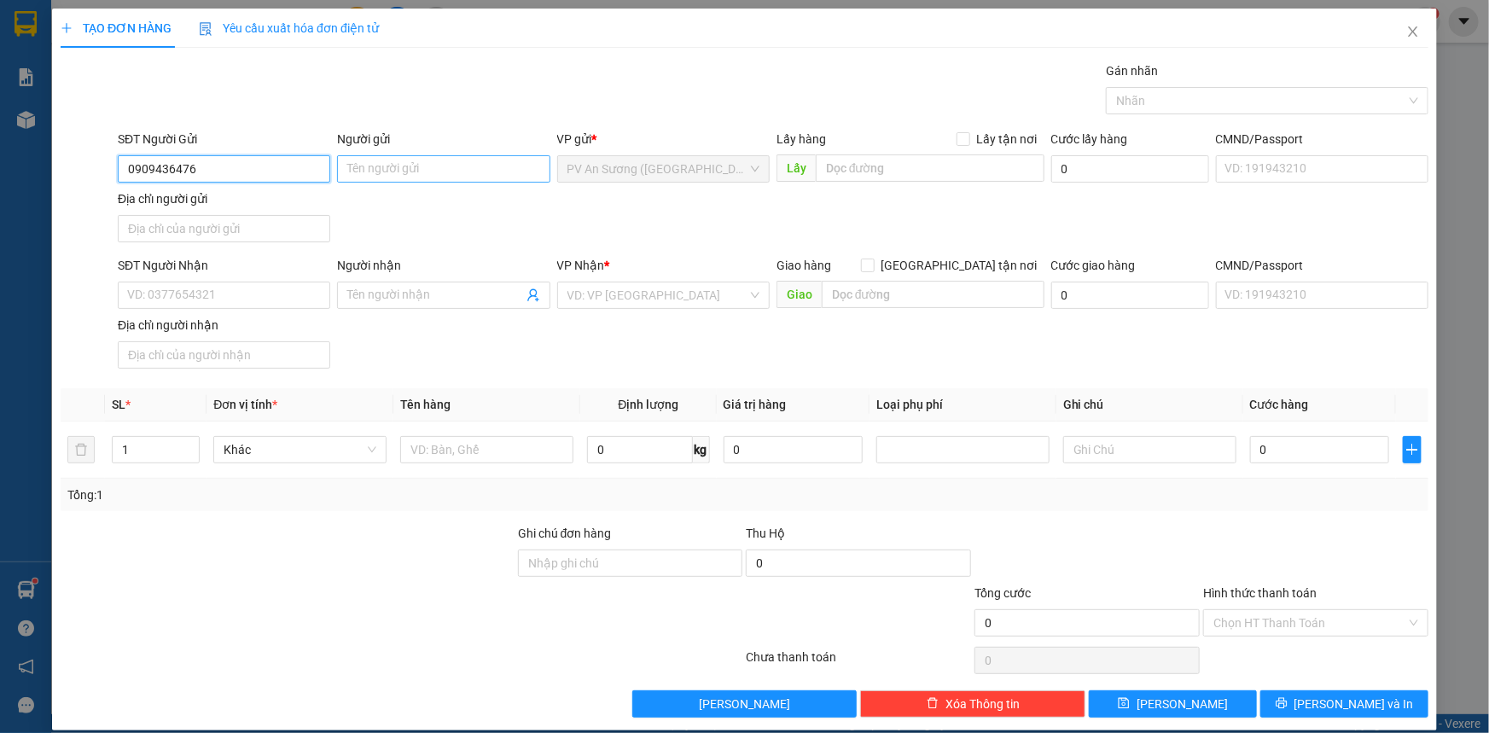
type input "0909436476"
click at [352, 164] on input "Người gửi" at bounding box center [443, 168] width 213 height 27
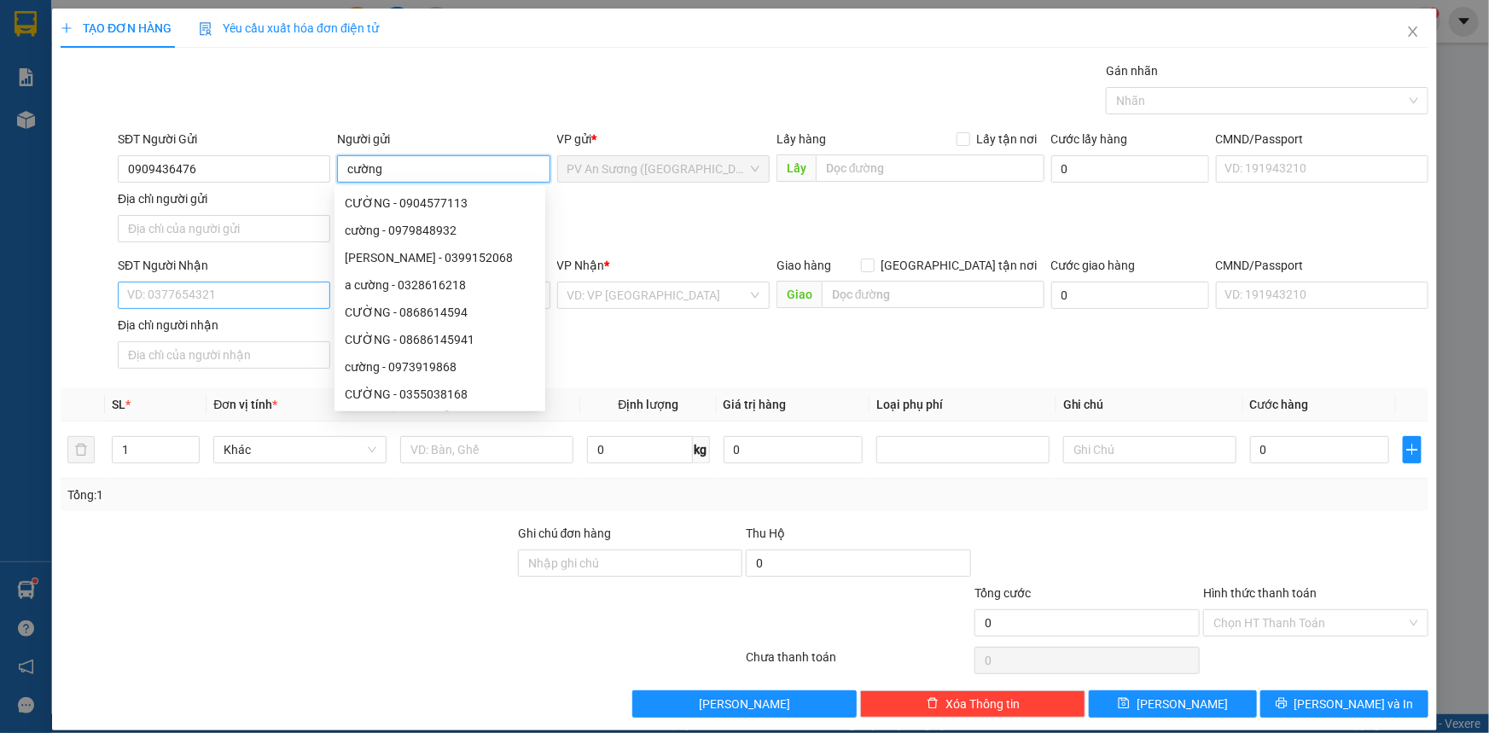
type input "cường"
click at [204, 294] on input "SĐT Người Nhận" at bounding box center [224, 295] width 213 height 27
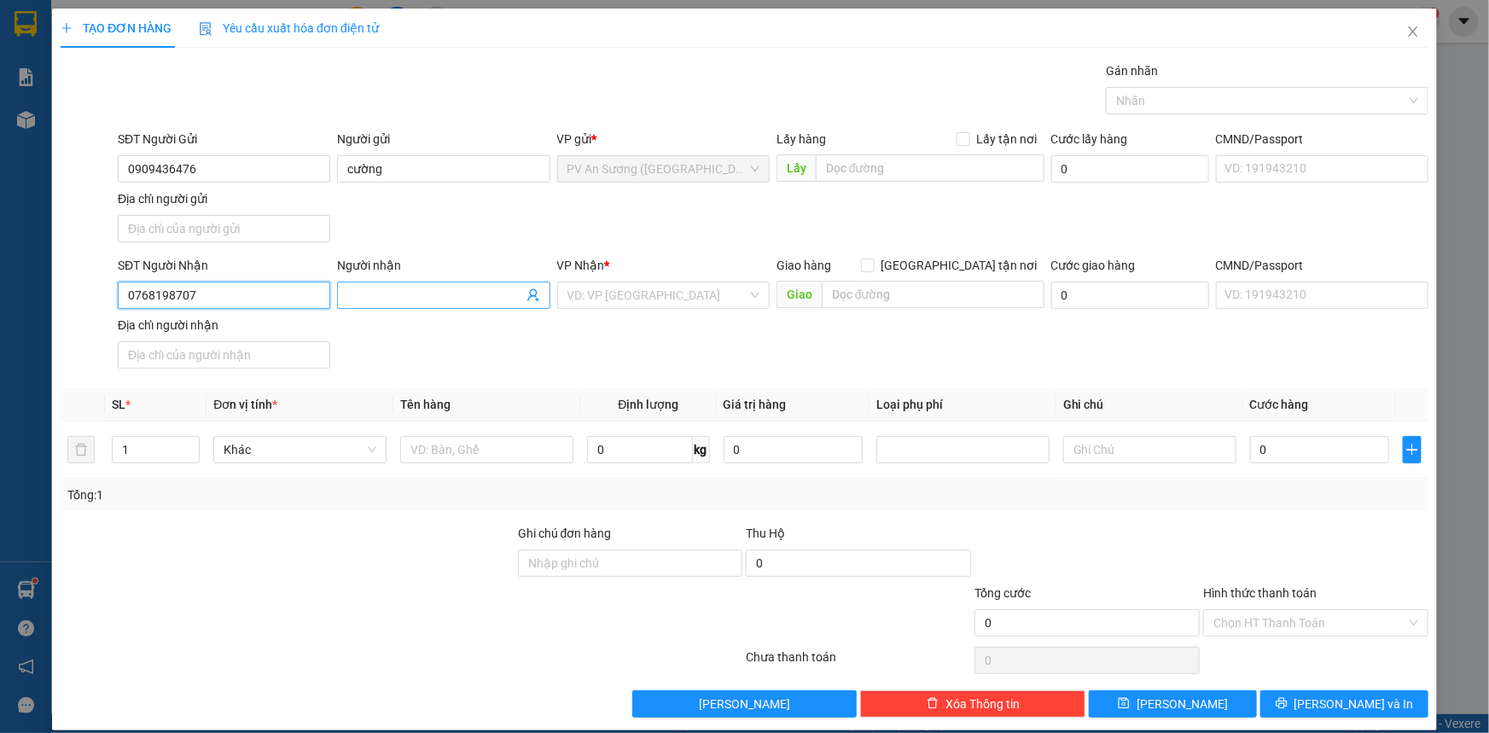
type input "0768198707"
click at [382, 286] on input "Người nhận" at bounding box center [434, 295] width 175 height 19
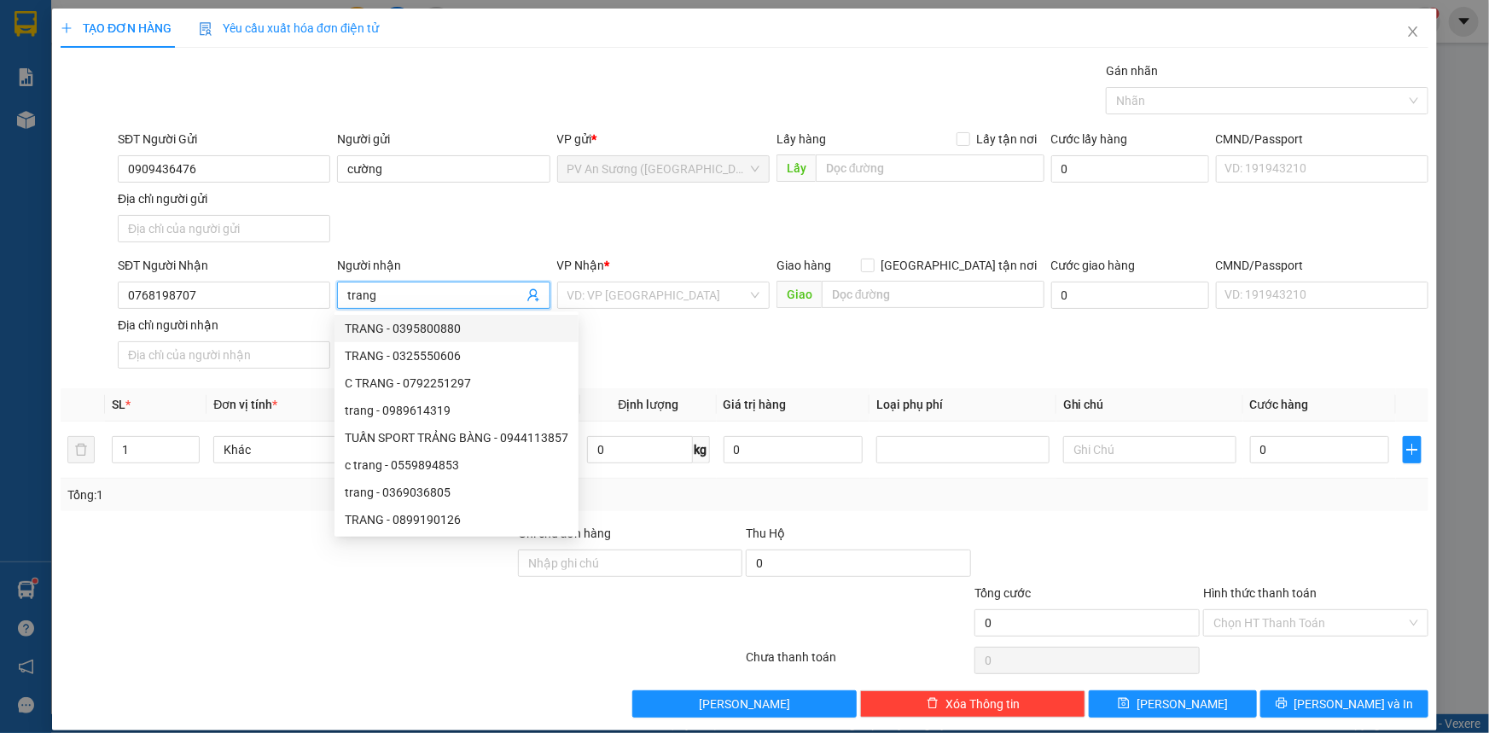
type input "trang"
click at [469, 224] on div "SĐT Người Gửi 0909436476 Người gửi cường VP gửi * PV An Sương ([GEOGRAPHIC_DATA…" at bounding box center [773, 189] width 1318 height 119
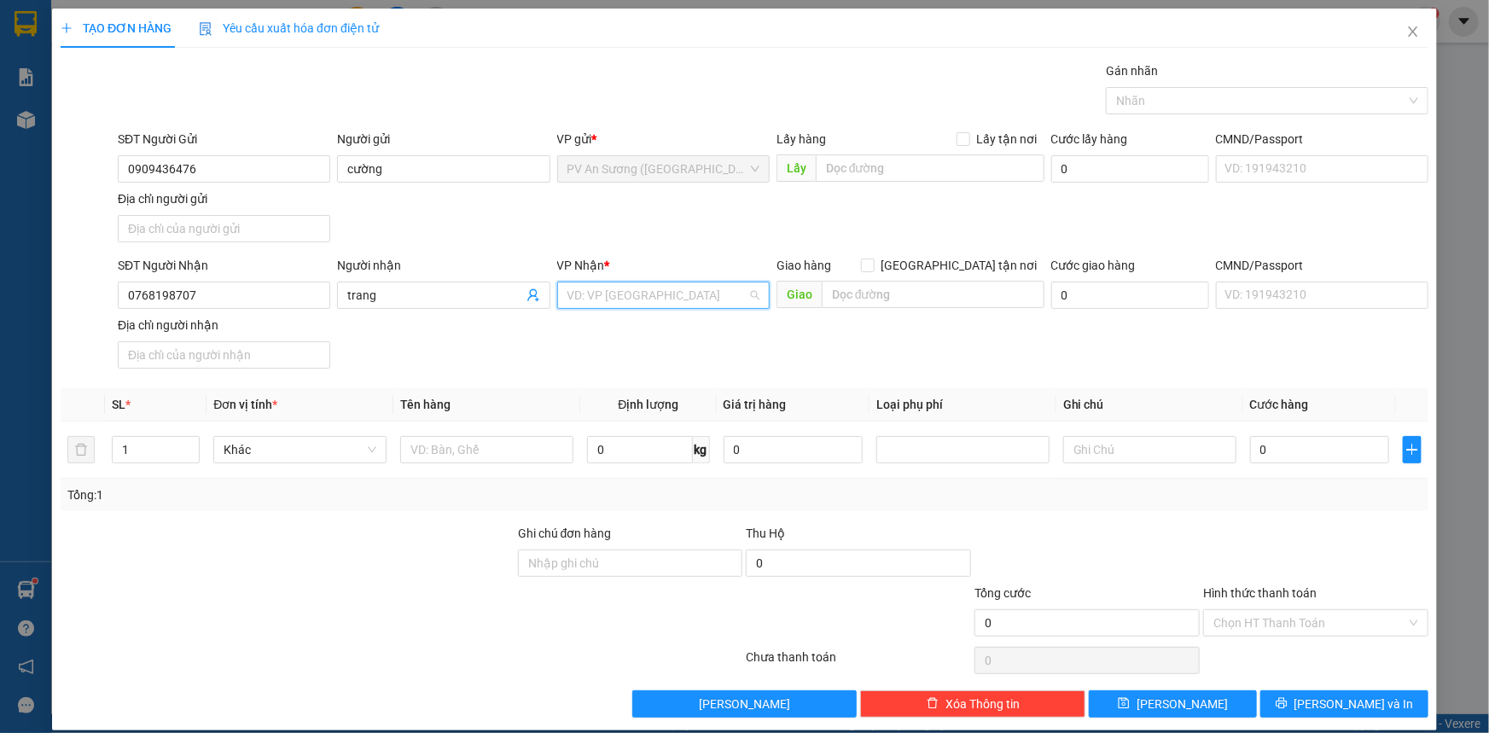
click at [621, 300] on input "search" at bounding box center [658, 296] width 180 height 26
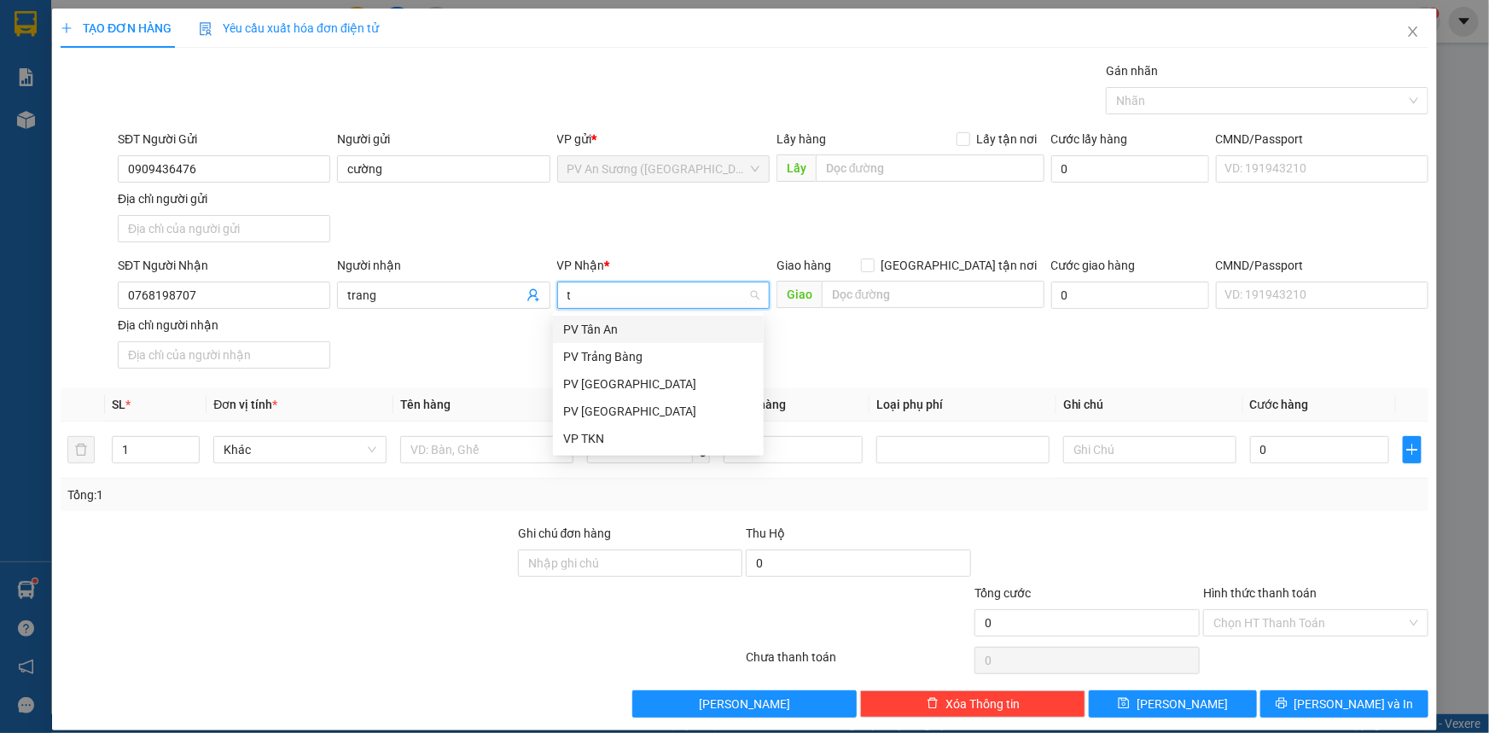
type input "tn"
click at [621, 333] on div "PV [GEOGRAPHIC_DATA]" at bounding box center [658, 329] width 190 height 19
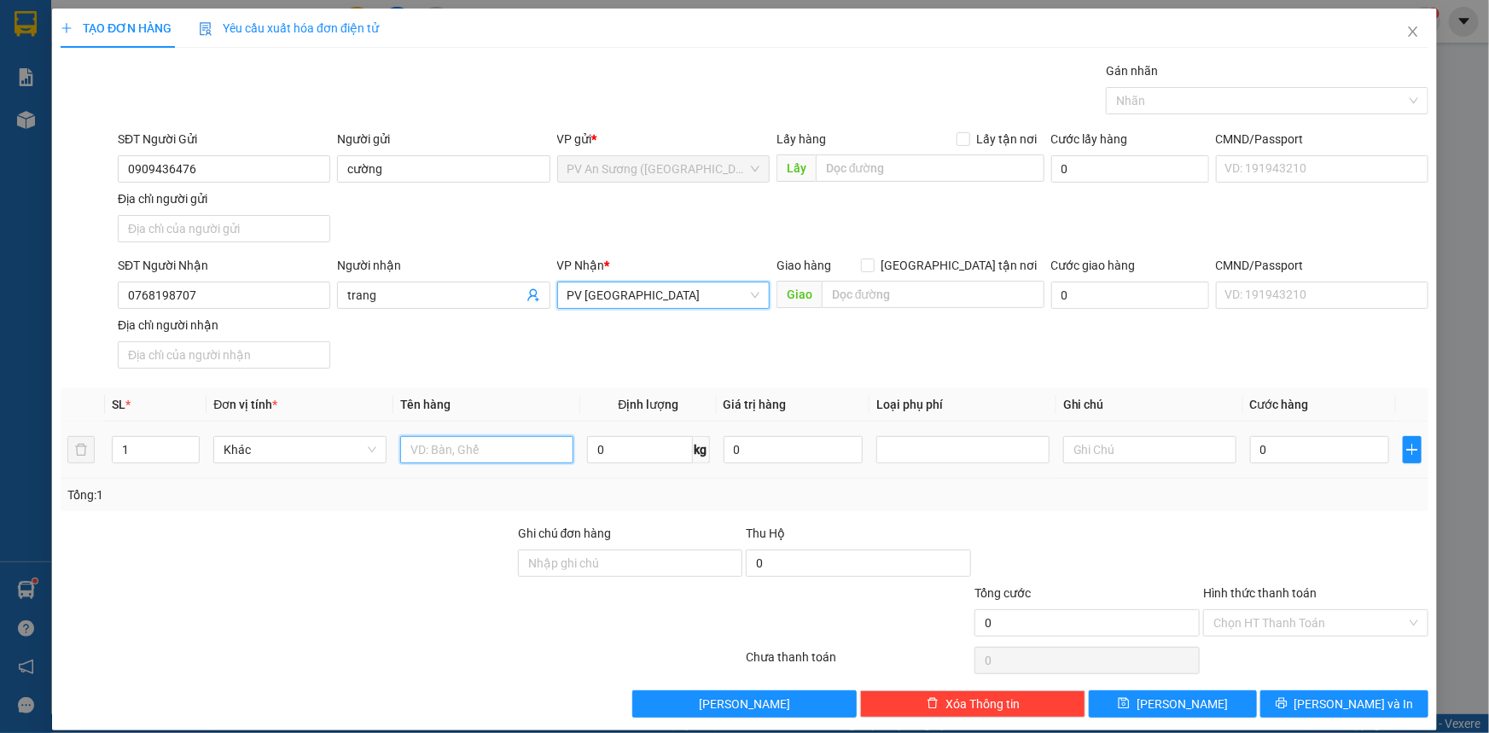
click at [484, 449] on input "text" at bounding box center [486, 449] width 173 height 27
type input "hồ sơ"
click at [1270, 440] on input "0" at bounding box center [1319, 449] width 139 height 27
type input "002"
type input "2"
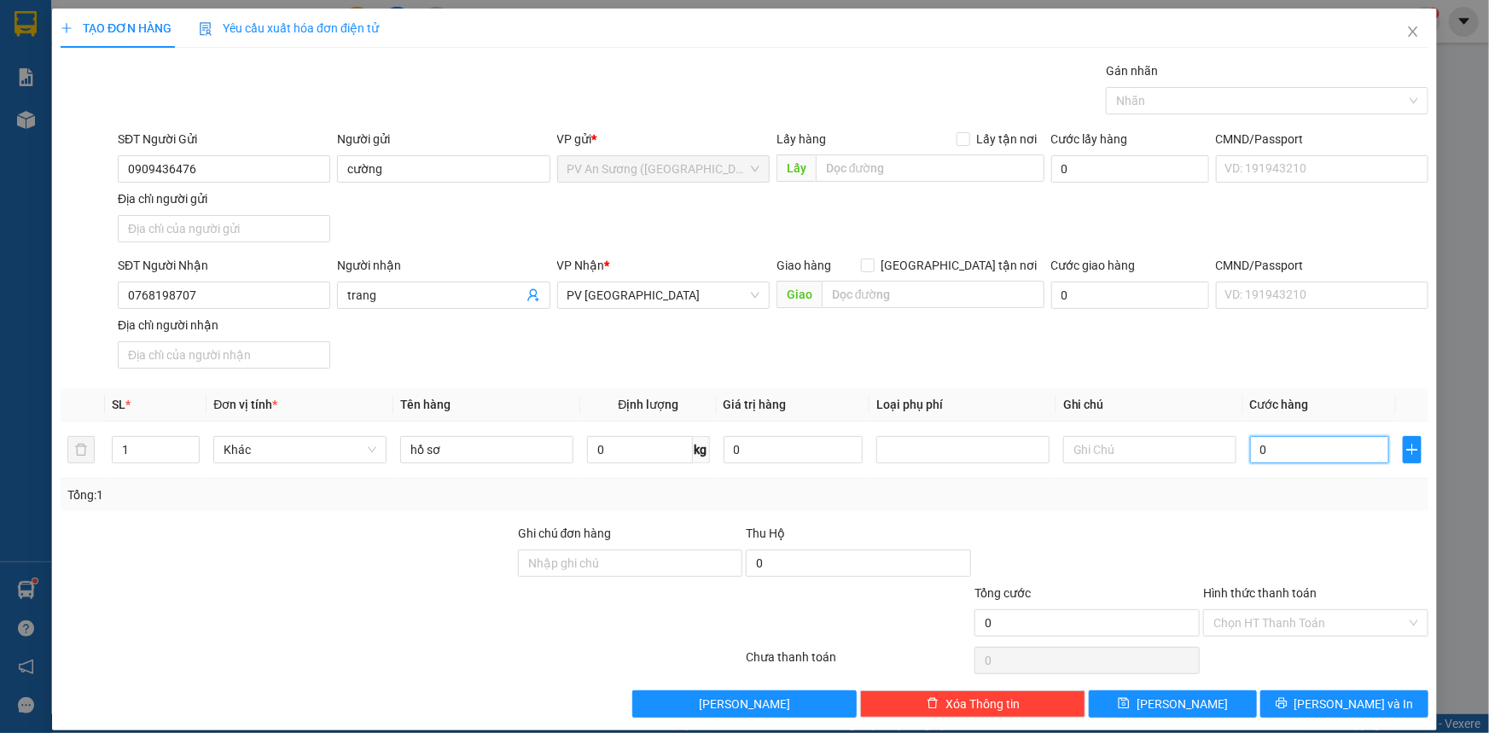
type input "2"
type input "0.020"
type input "20"
type input "20.000"
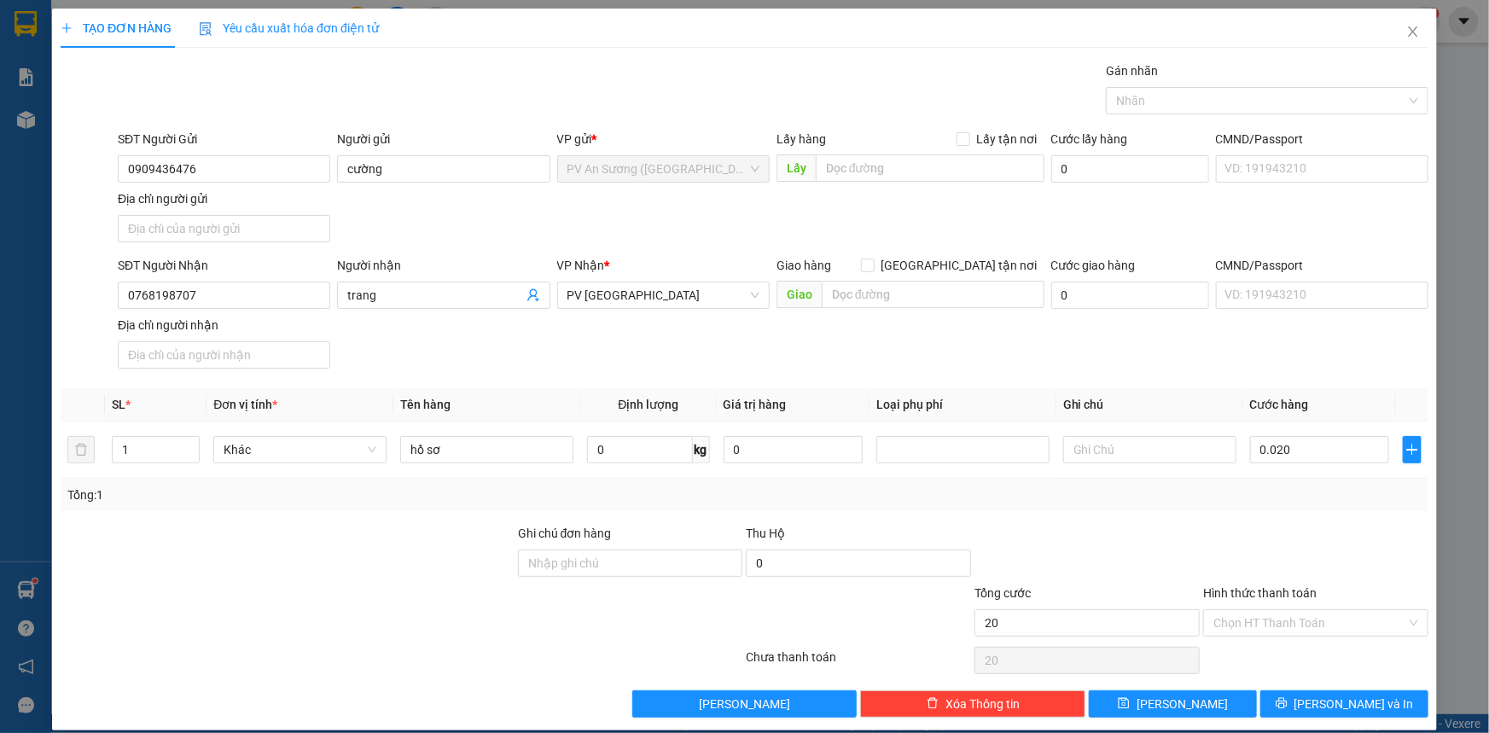
type input "20.000"
click at [1275, 495] on div "Tổng: 1" at bounding box center [744, 495] width 1354 height 19
click at [1255, 621] on input "Hình thức thanh toán" at bounding box center [1310, 623] width 193 height 26
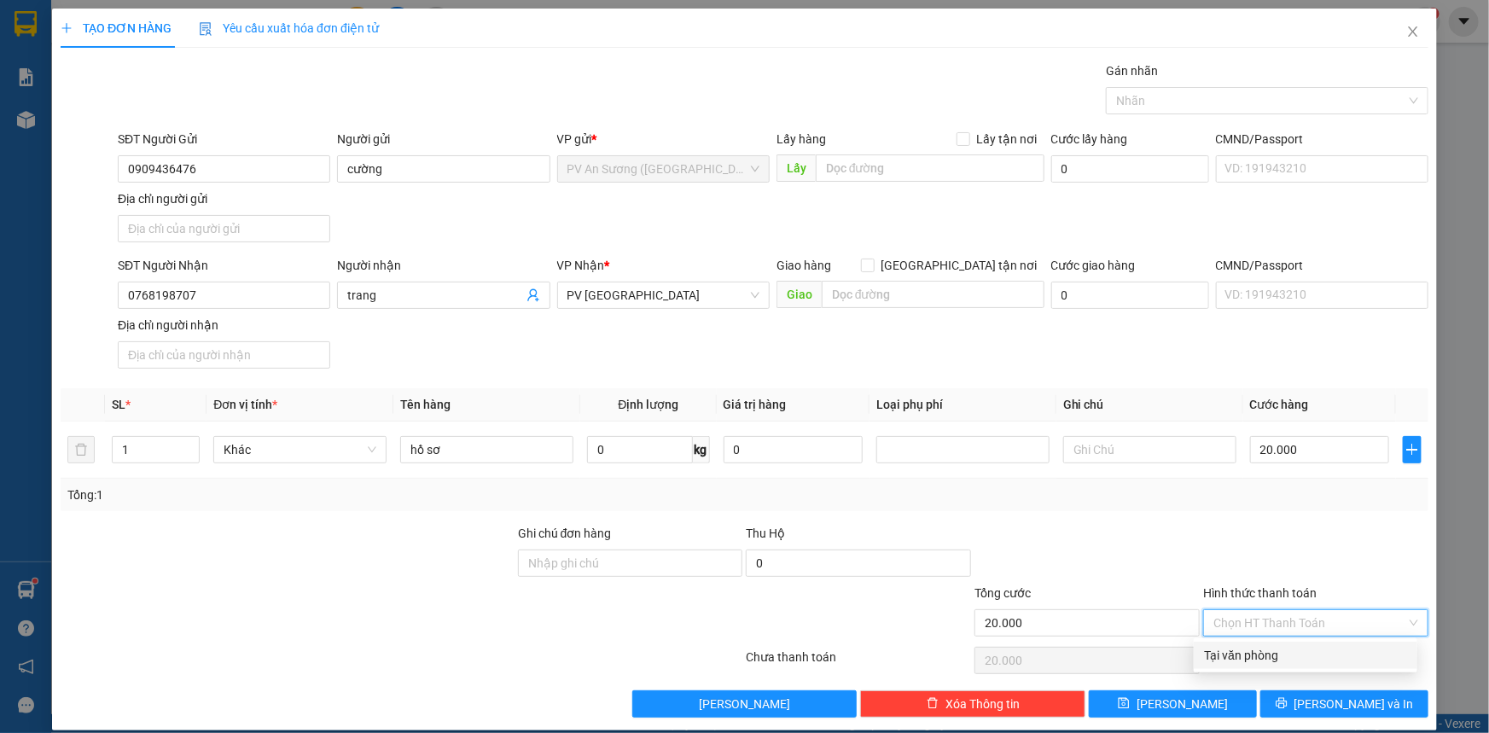
click at [1247, 653] on div "Tại văn phòng" at bounding box center [1305, 655] width 203 height 19
type input "0"
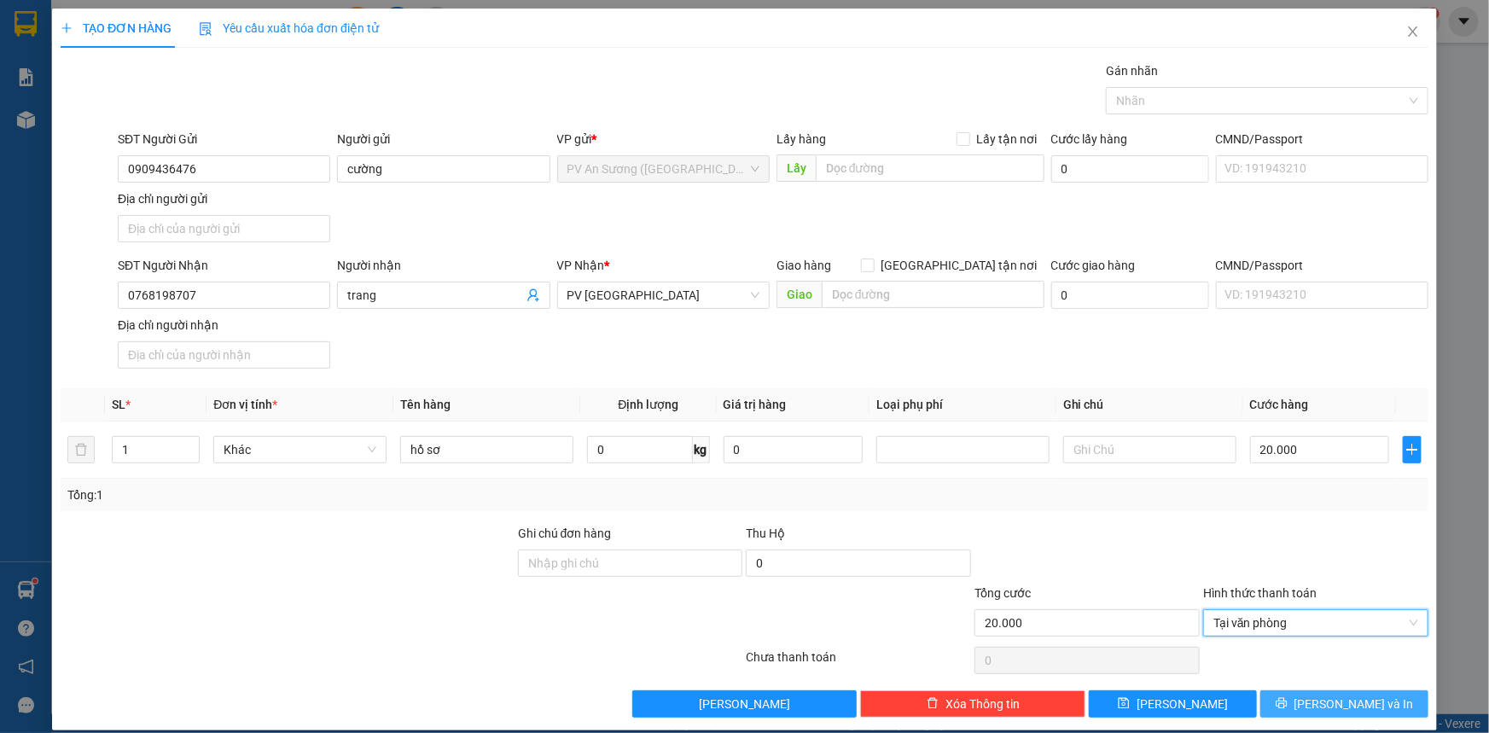
click at [1275, 702] on button "[PERSON_NAME] và In" at bounding box center [1345, 703] width 168 height 27
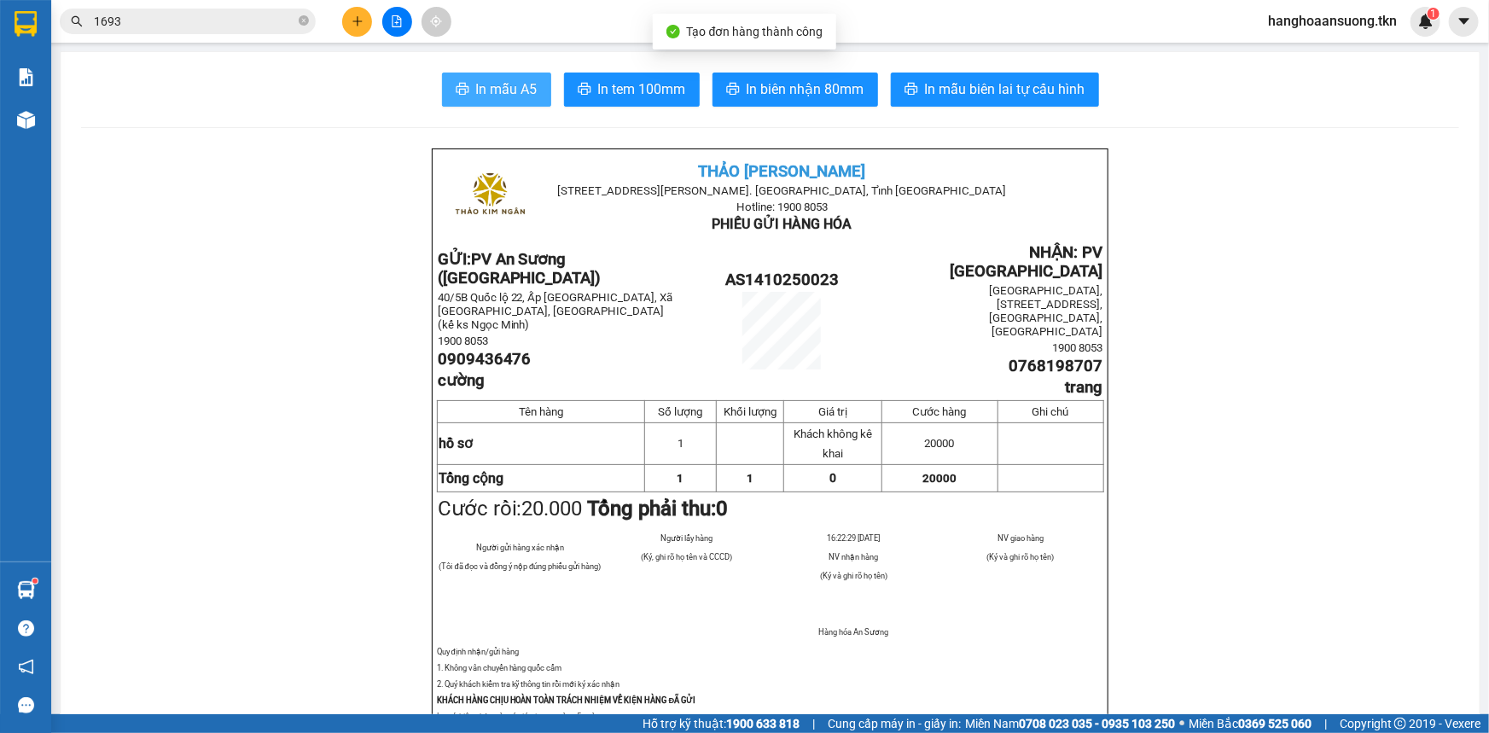
click at [519, 93] on span "In mẫu A5" at bounding box center [506, 89] width 61 height 21
drag, startPoint x: 518, startPoint y: 94, endPoint x: 537, endPoint y: 85, distance: 20.6
click at [38, 17] on div at bounding box center [26, 24] width 30 height 30
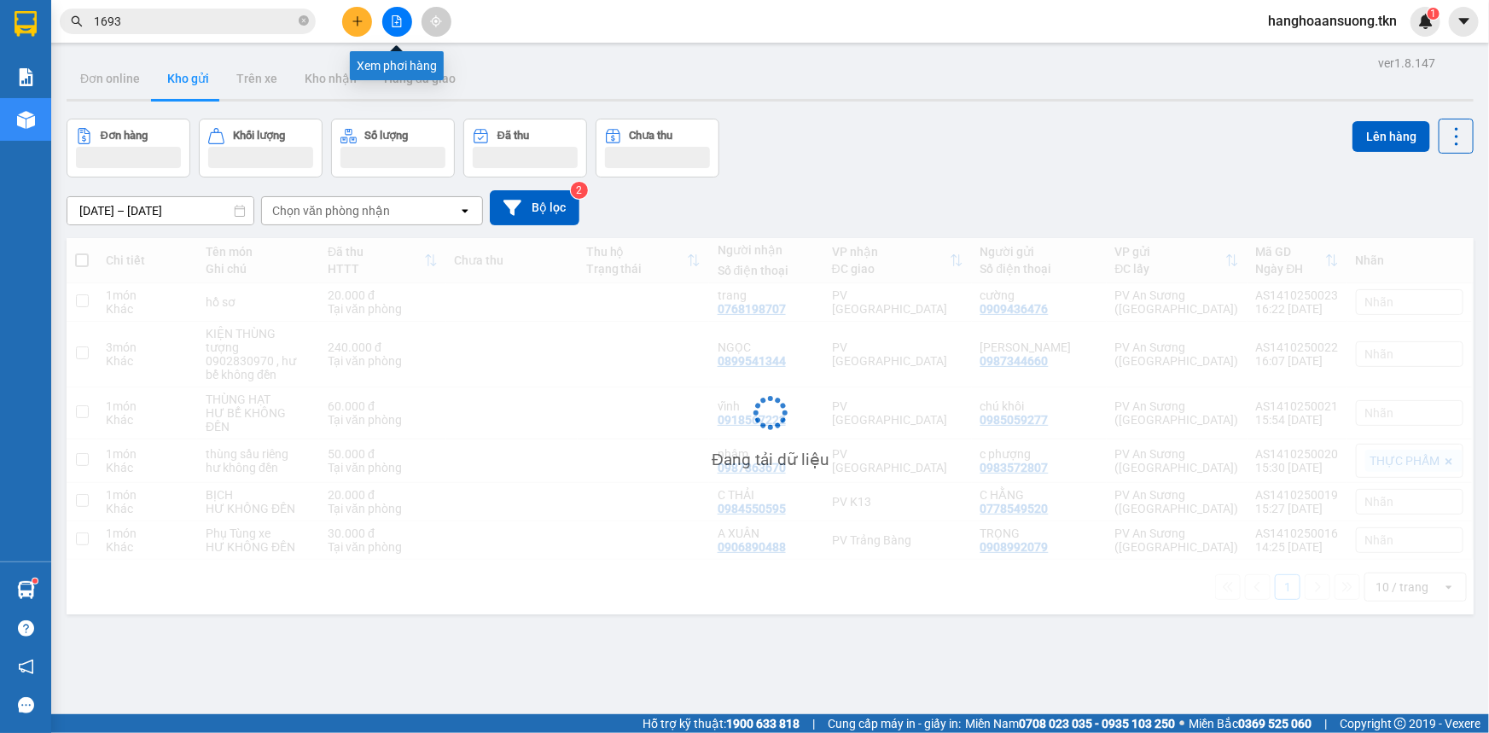
click at [375, 18] on div at bounding box center [397, 22] width 128 height 30
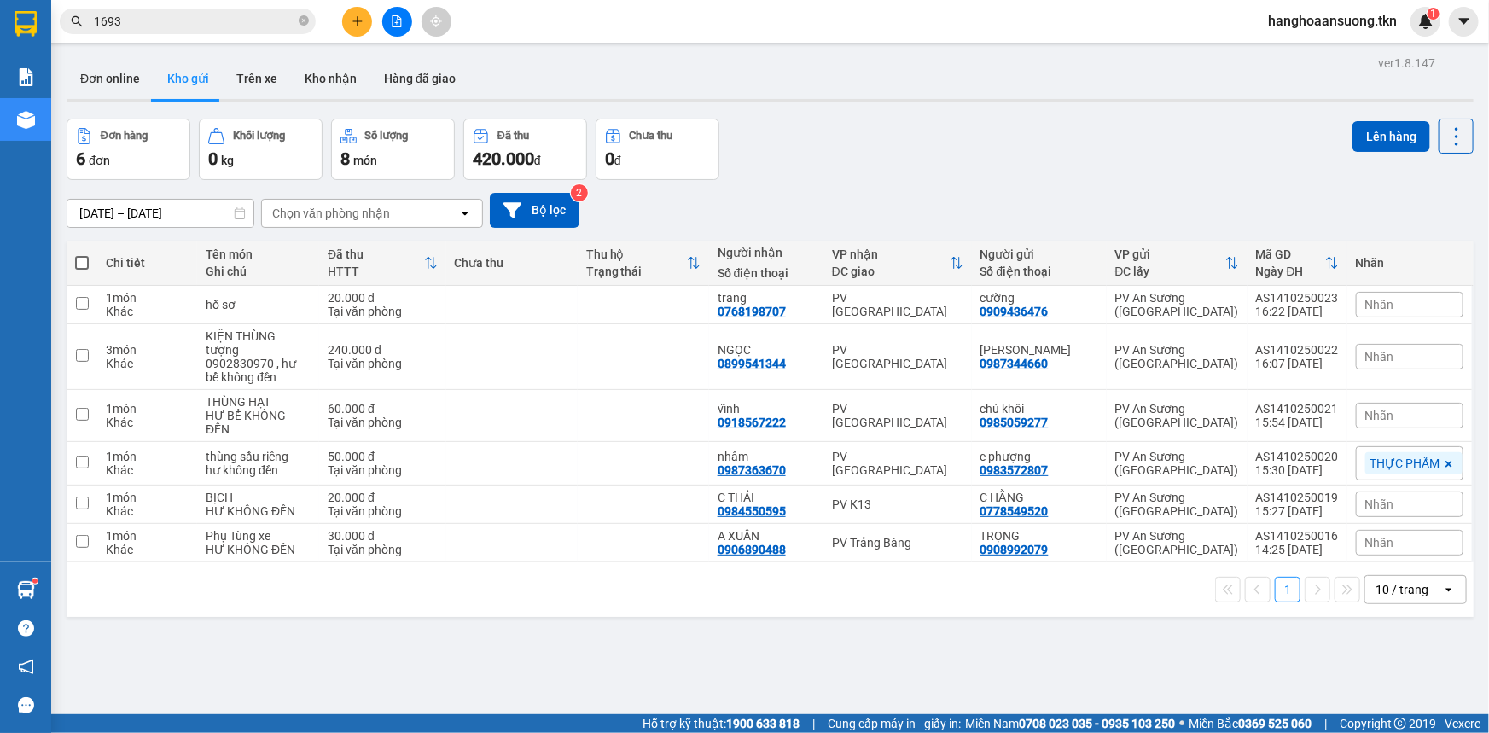
click at [364, 17] on button at bounding box center [357, 22] width 30 height 30
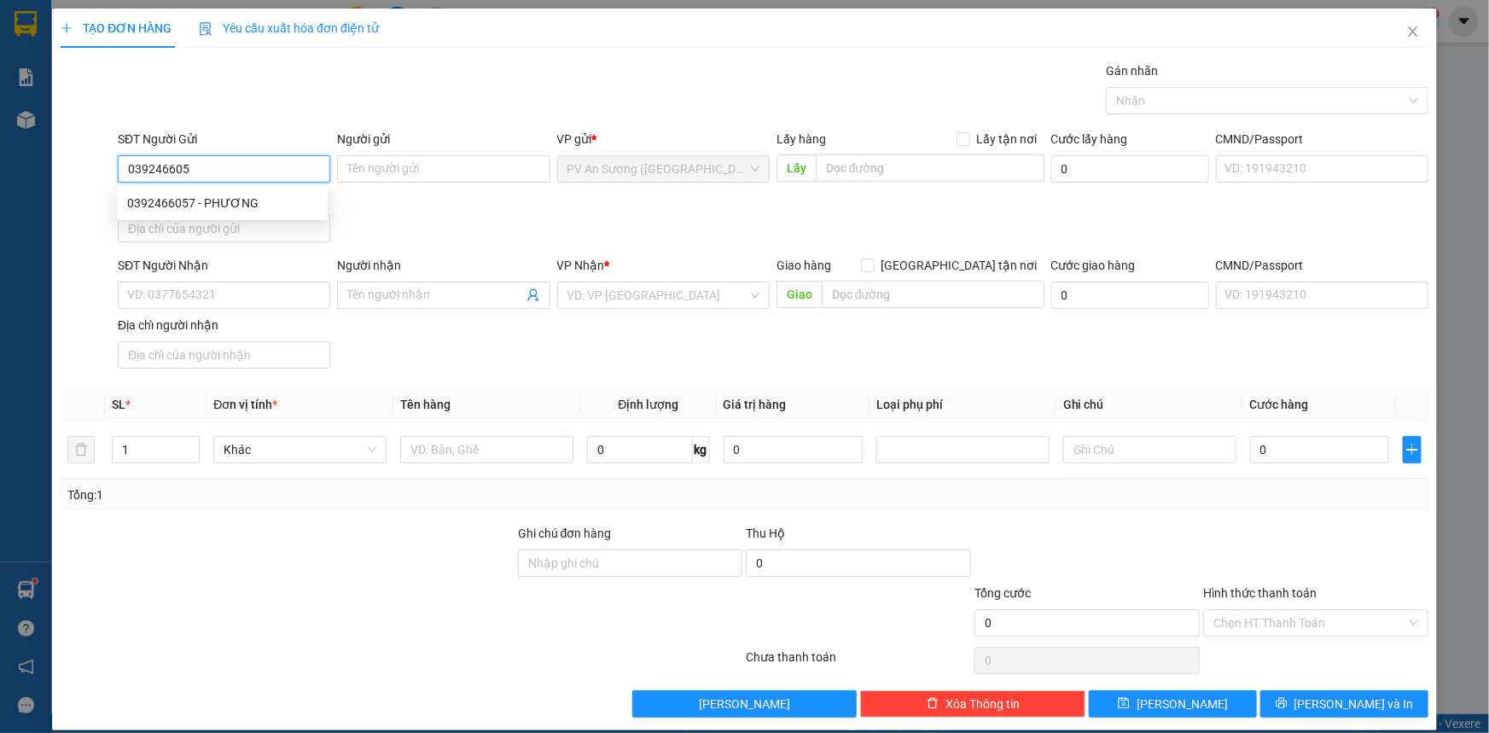
type input "0392466057"
click at [240, 212] on div "0392466057 - PHƯƠNG" at bounding box center [222, 203] width 190 height 19
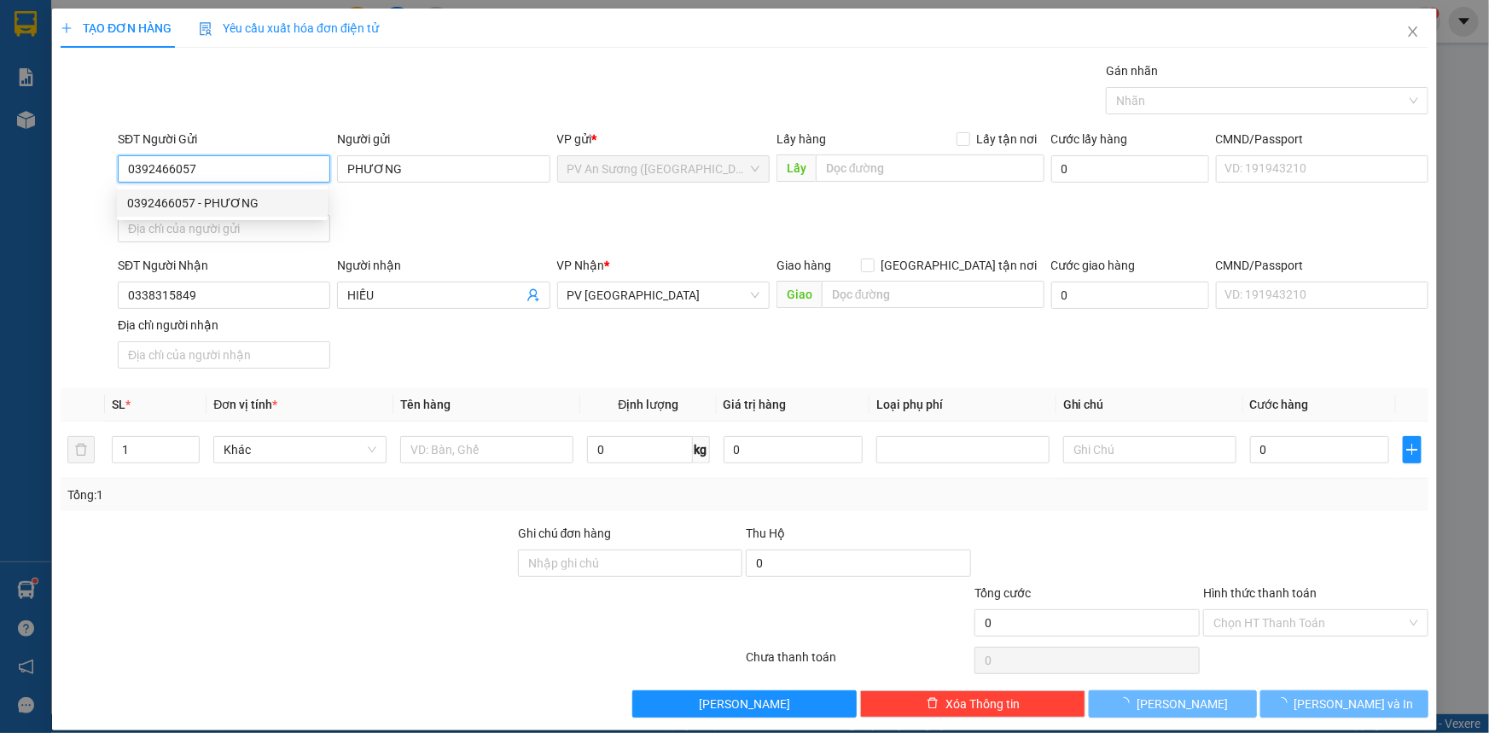
type input "PHƯƠNG"
type input "0338315849"
type input "HIẾU"
type input "20.000"
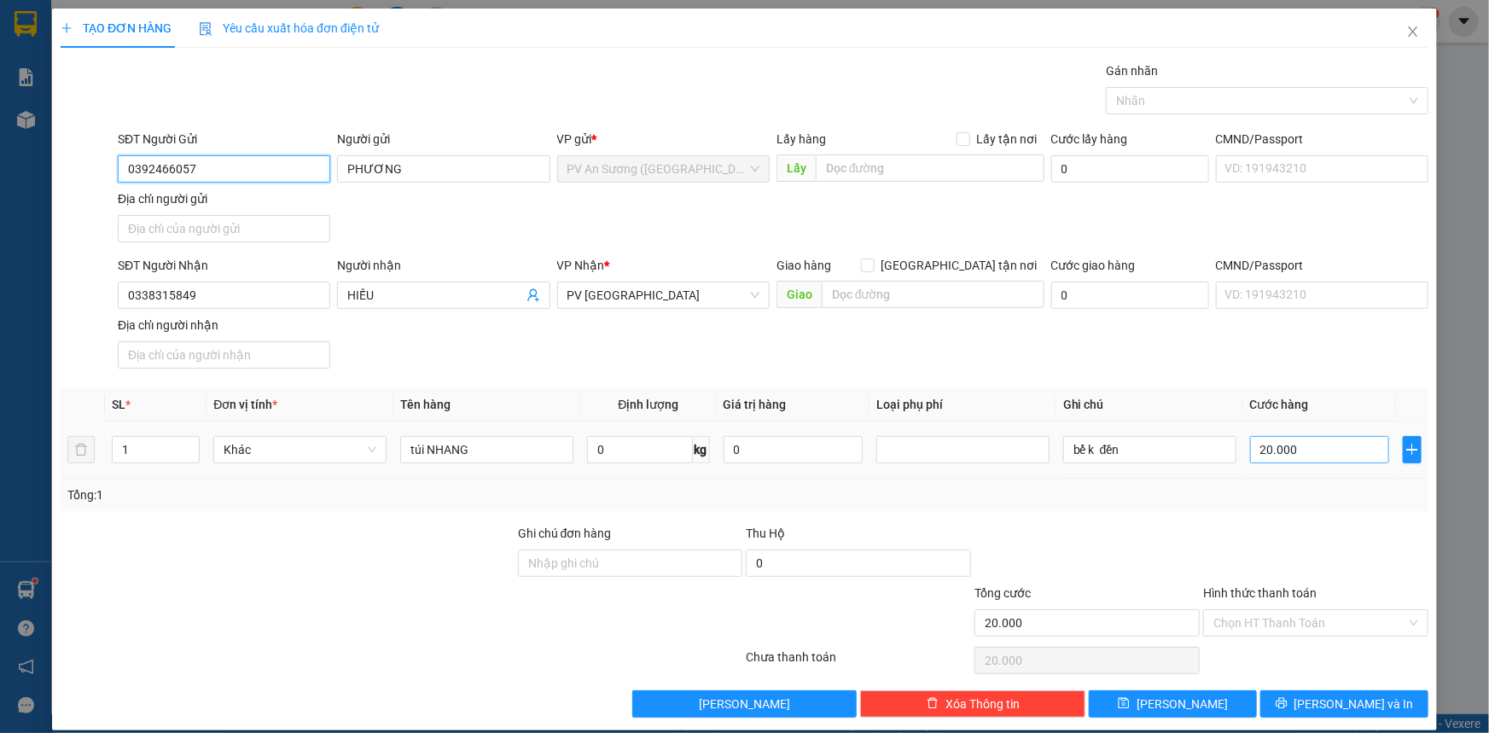
type input "0392466057"
click at [1296, 455] on input "20.000" at bounding box center [1319, 449] width 139 height 27
type input "3"
type input "00.003"
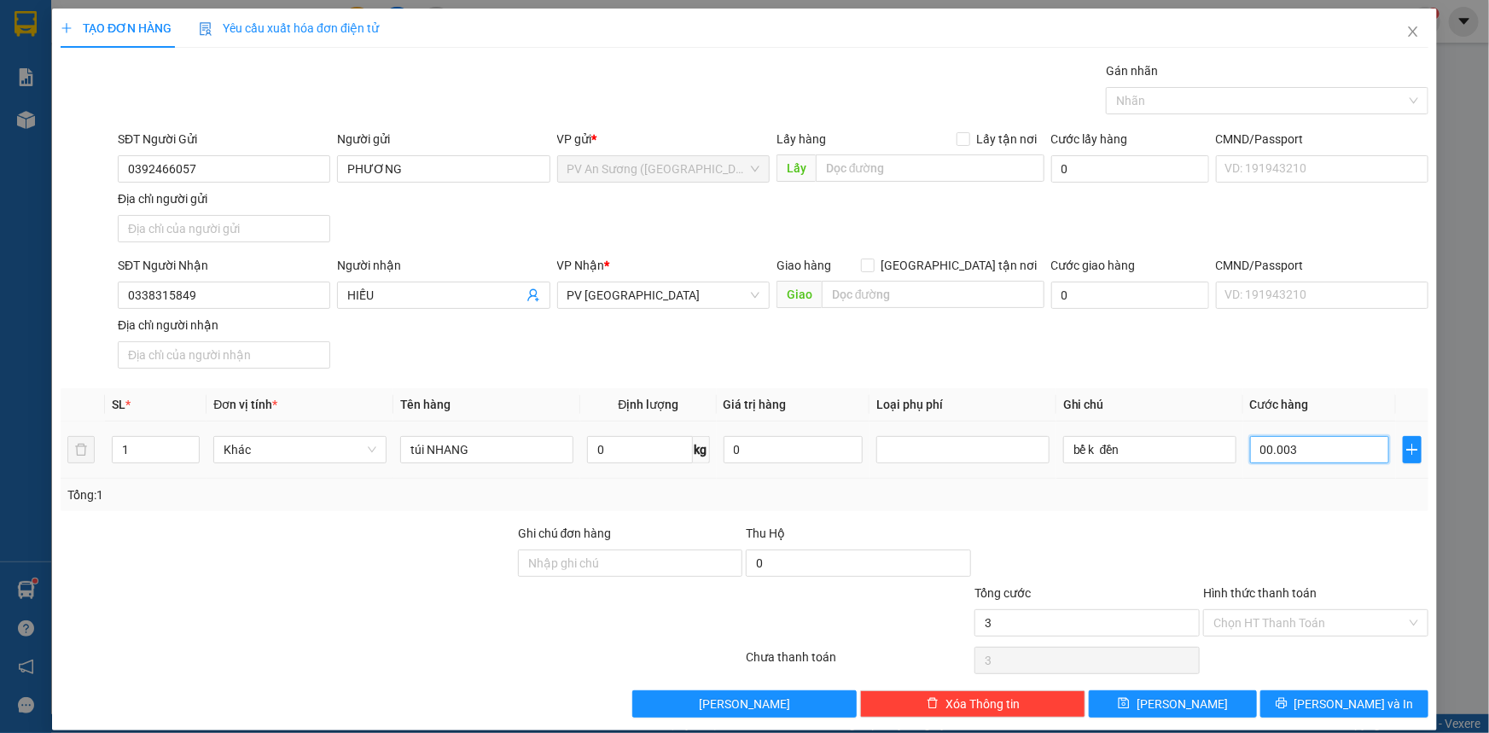
type input "30"
type input "0.000.030"
click at [1298, 530] on div "Transit Pickup Surcharge Ids Transit Deliver Surcharge Ids Transit Deliver Surc…" at bounding box center [745, 389] width 1368 height 656
type input "30.000"
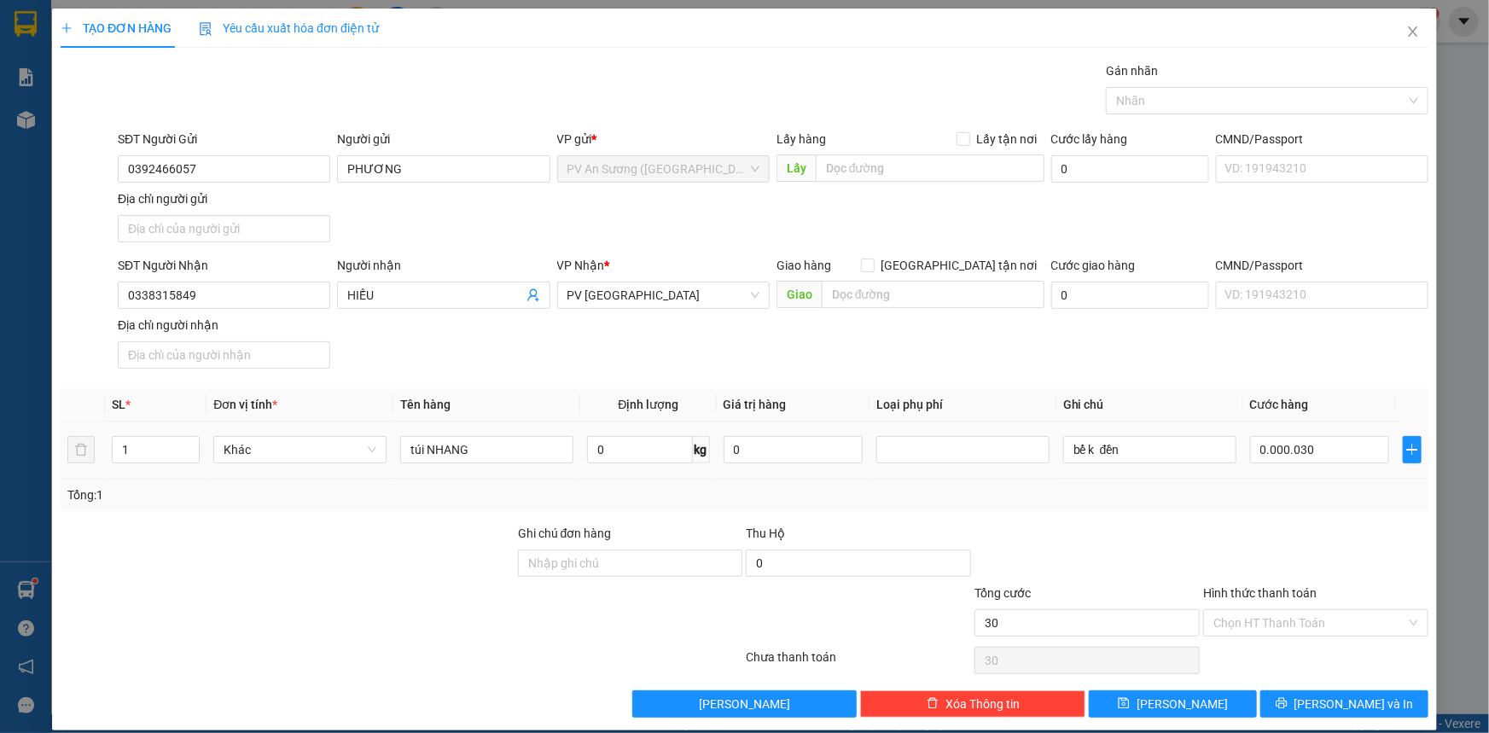
type input "30.000"
click at [1280, 632] on input "Hình thức thanh toán" at bounding box center [1310, 623] width 193 height 26
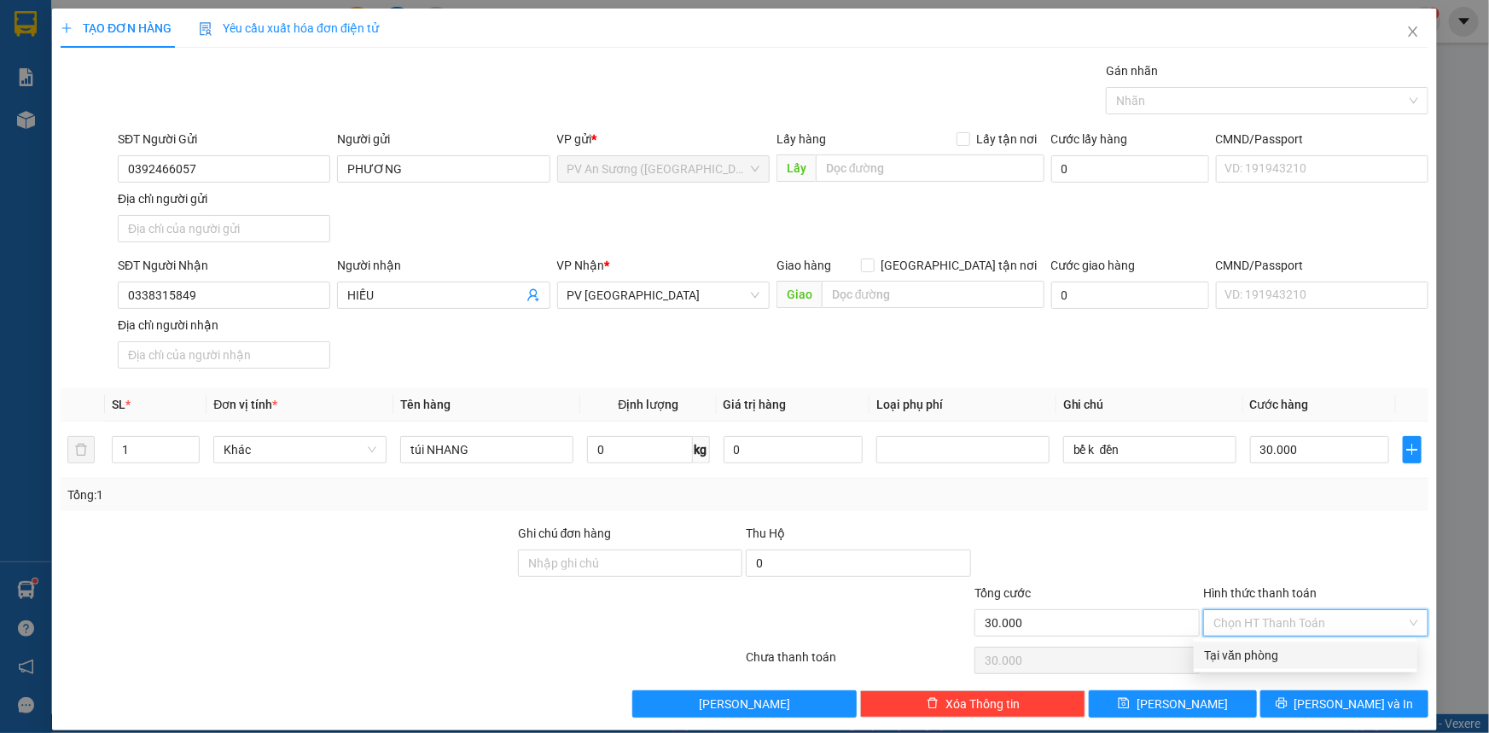
click at [1279, 651] on div "Tại văn phòng" at bounding box center [1305, 655] width 203 height 19
type input "0"
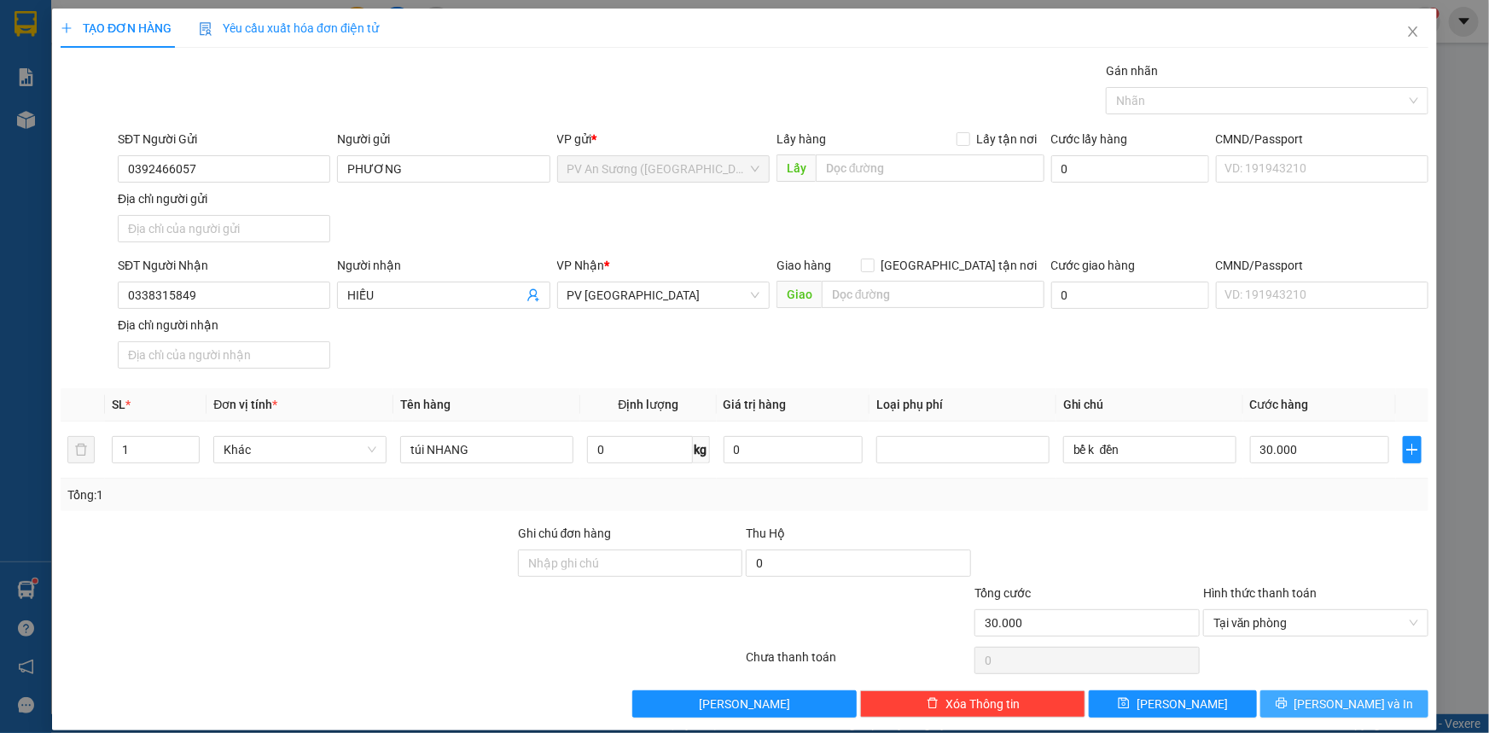
click at [1322, 707] on span "[PERSON_NAME] và In" at bounding box center [1354, 704] width 119 height 19
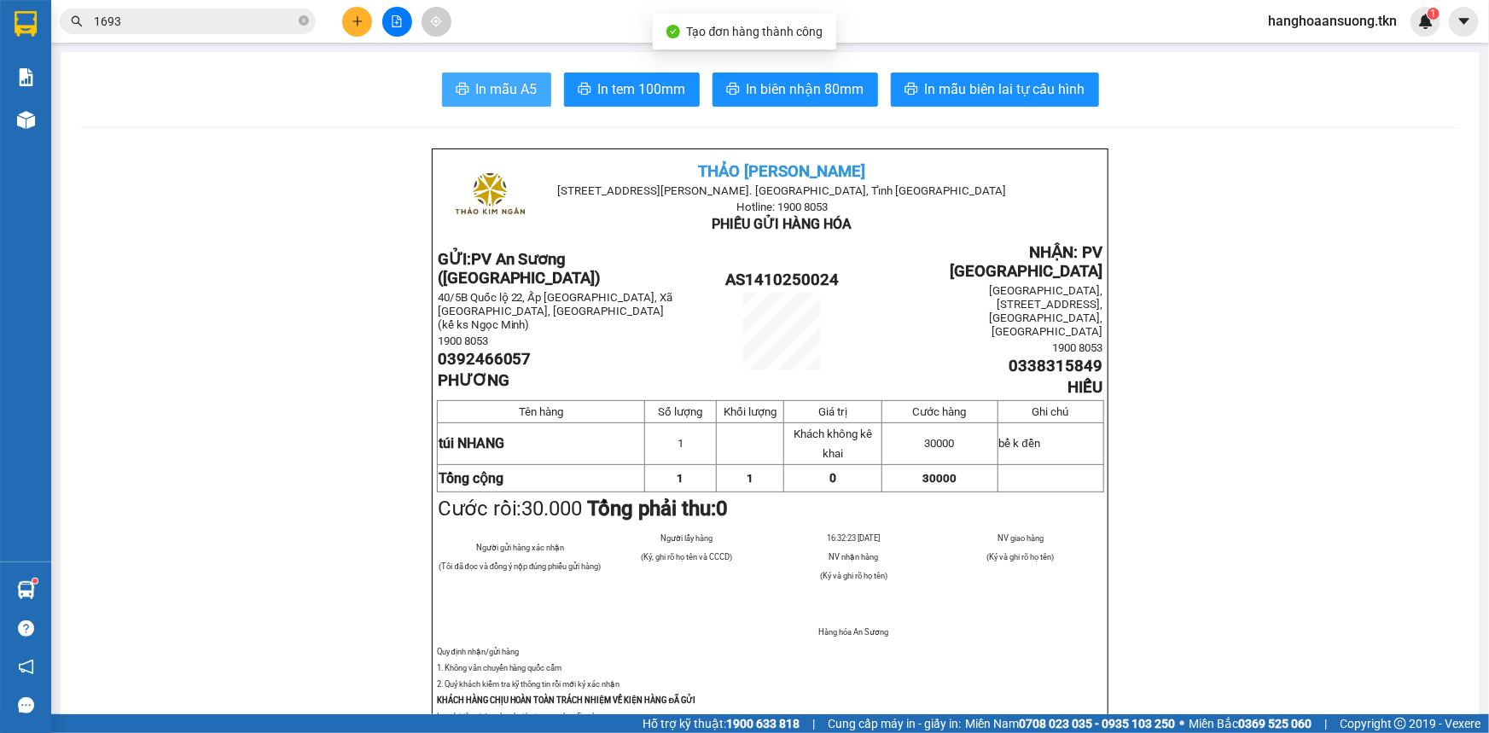
click at [473, 102] on button "In mẫu A5" at bounding box center [496, 90] width 109 height 34
click at [352, 20] on icon "plus" at bounding box center [358, 21] width 12 height 12
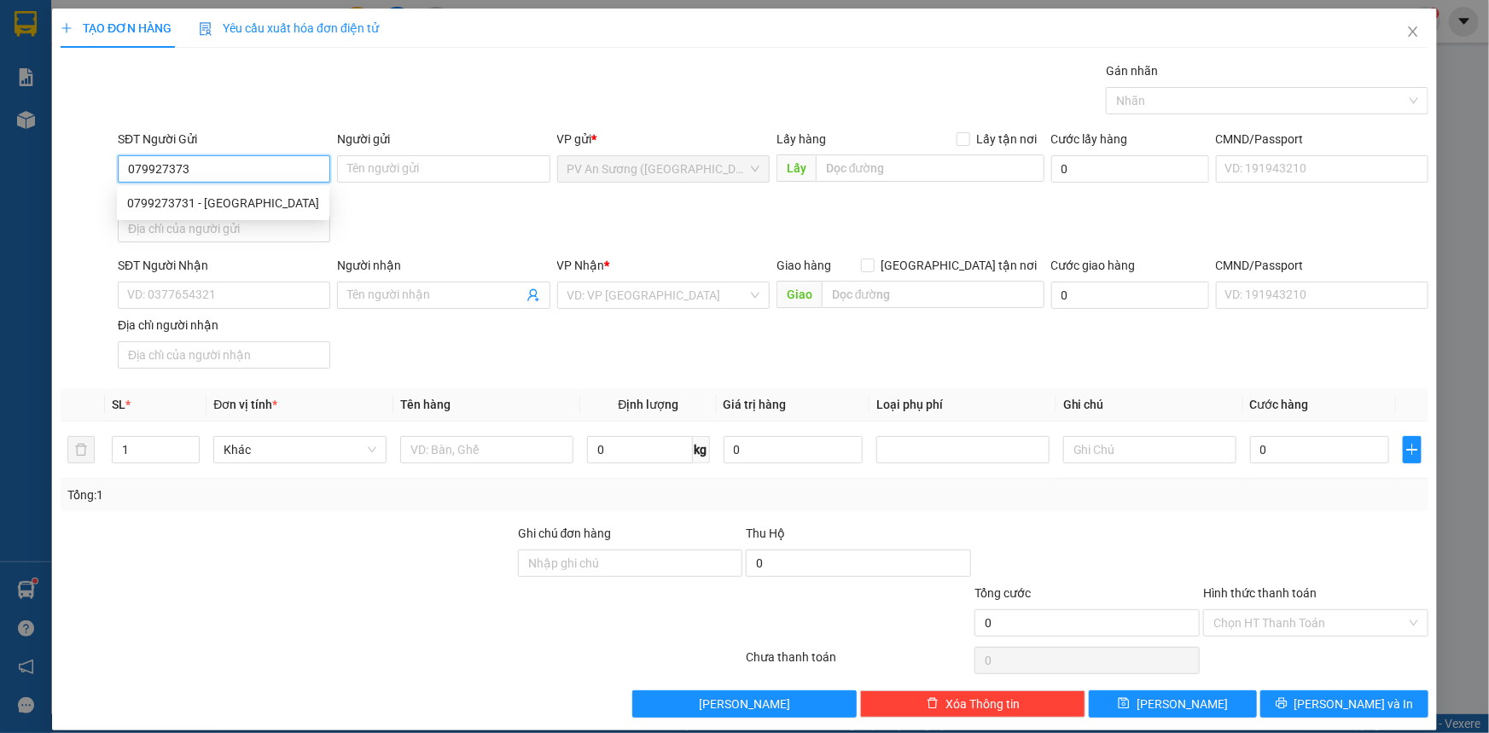
type input "0799273731"
click at [178, 204] on div "0799273731 - [GEOGRAPHIC_DATA]" at bounding box center [223, 203] width 192 height 19
type input "VINH"
type input "0909341881"
type input "anh tuấn"
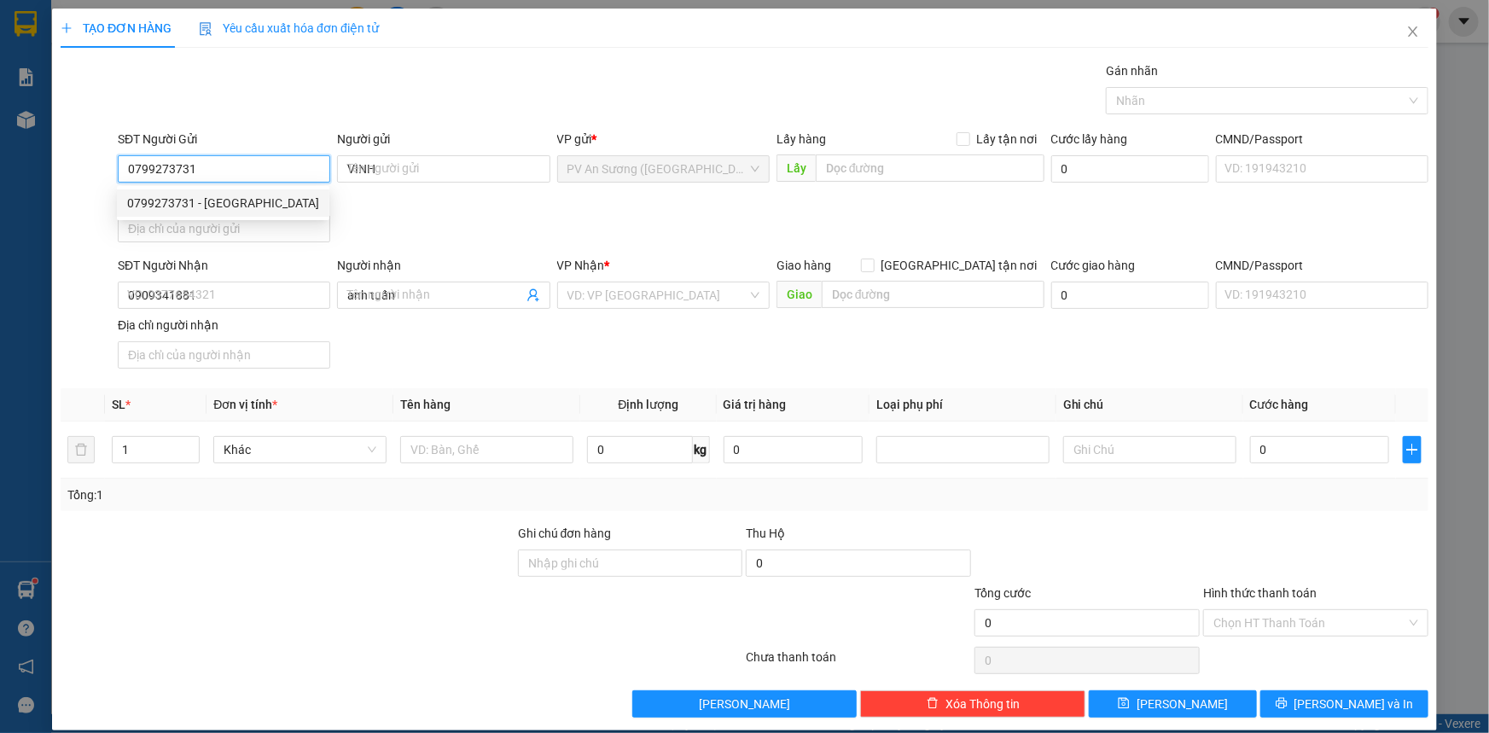
type input "20.000"
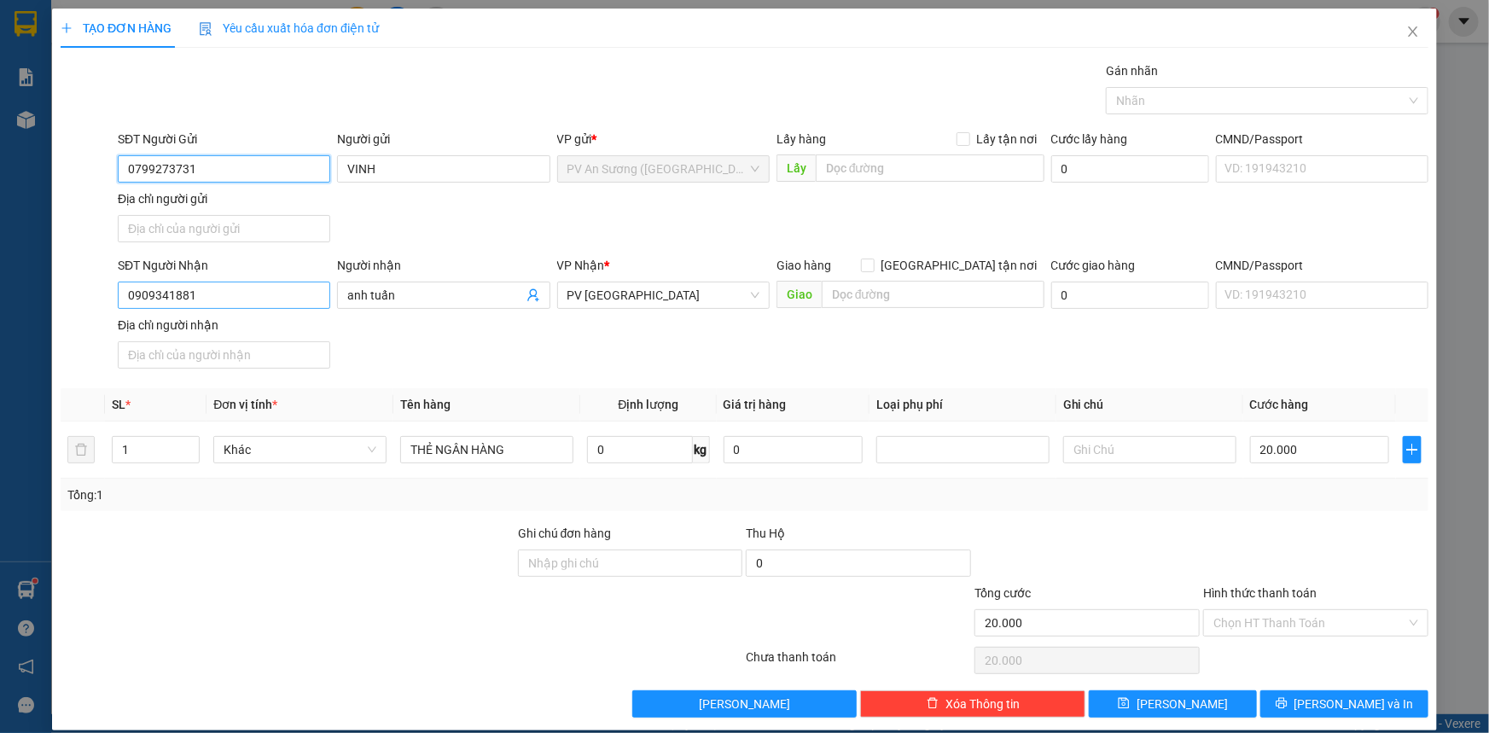
type input "0799273731"
click at [236, 293] on input "0909341881" at bounding box center [224, 295] width 213 height 27
type input "0397353552"
click at [368, 299] on input "anh tuấn" at bounding box center [434, 295] width 175 height 19
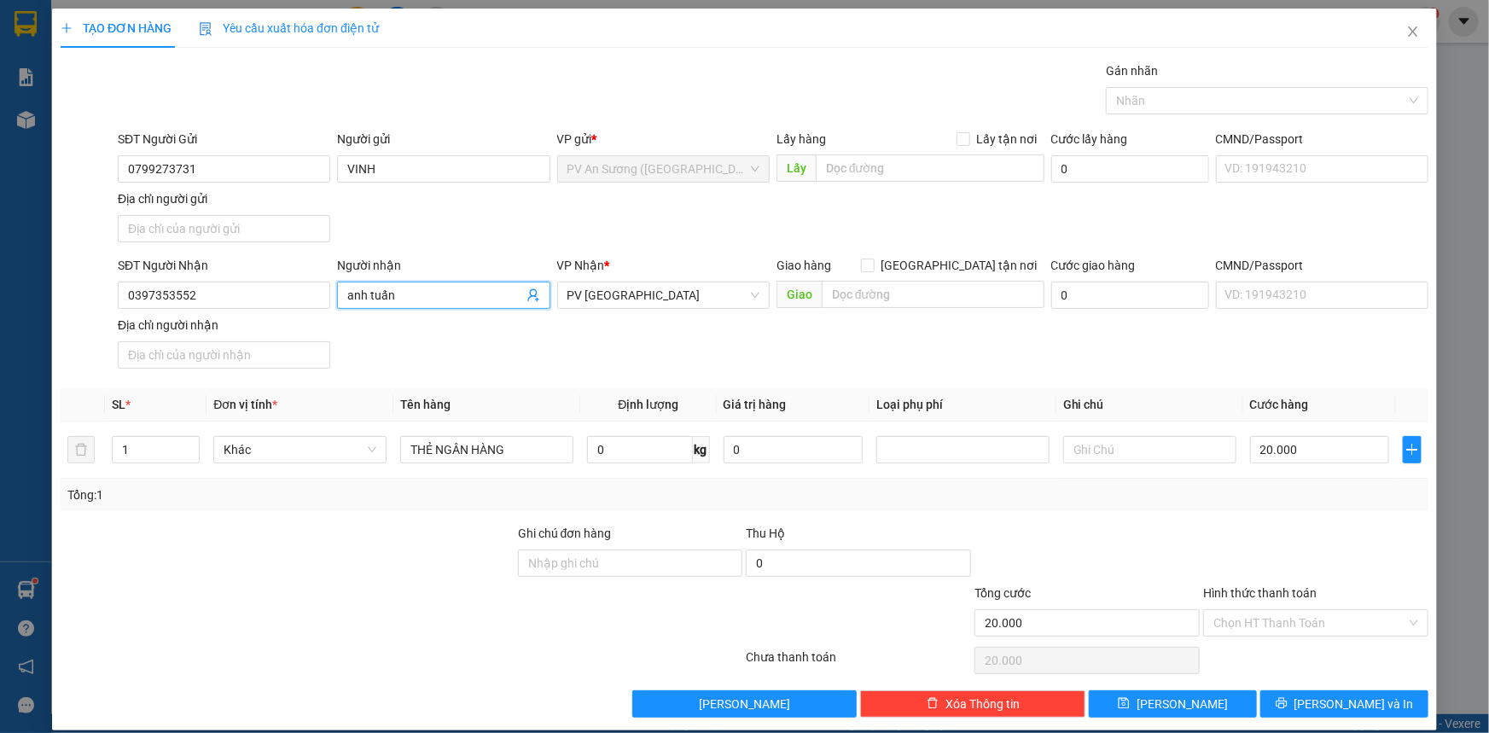
click at [368, 299] on input "anh tuấn" at bounding box center [434, 295] width 175 height 19
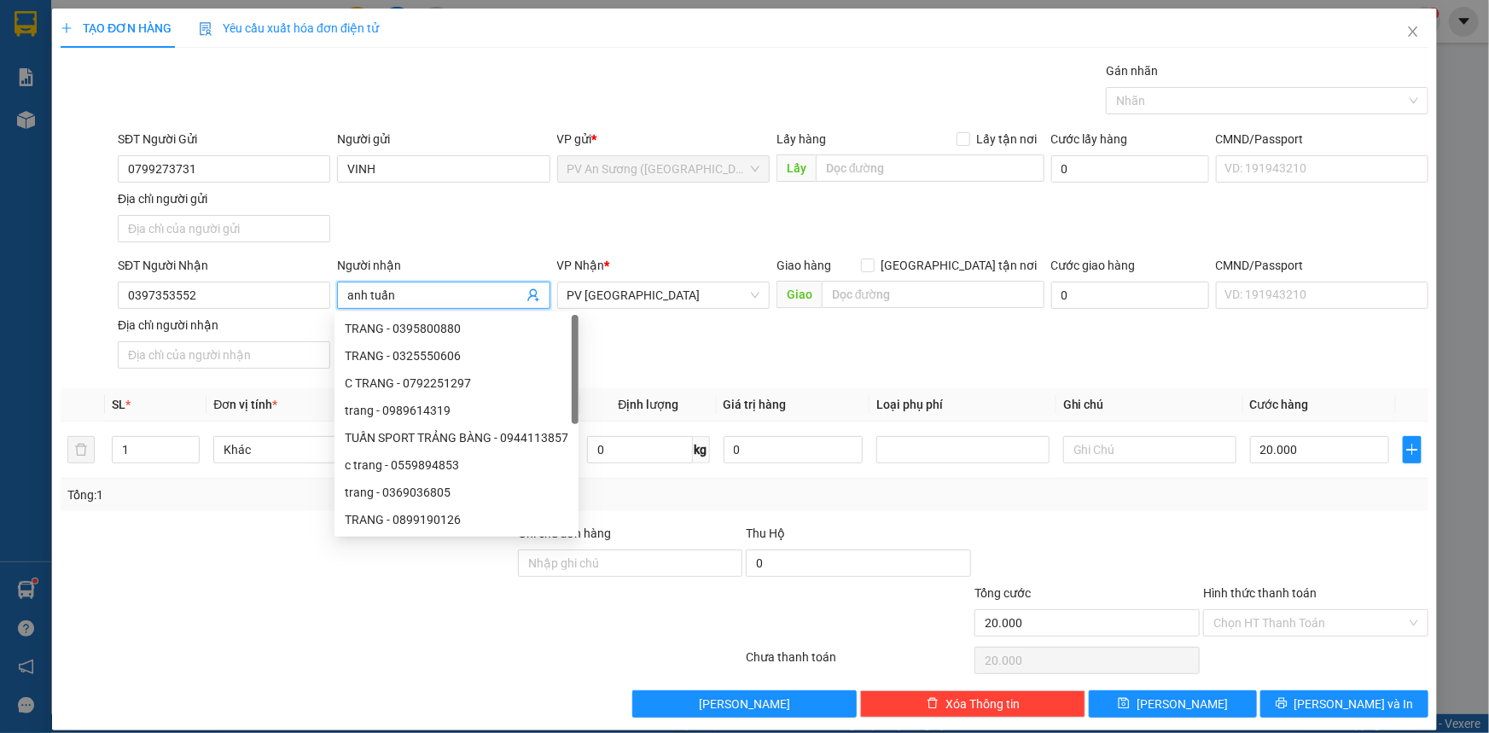
click at [368, 299] on input "anh tuấn" at bounding box center [434, 295] width 175 height 19
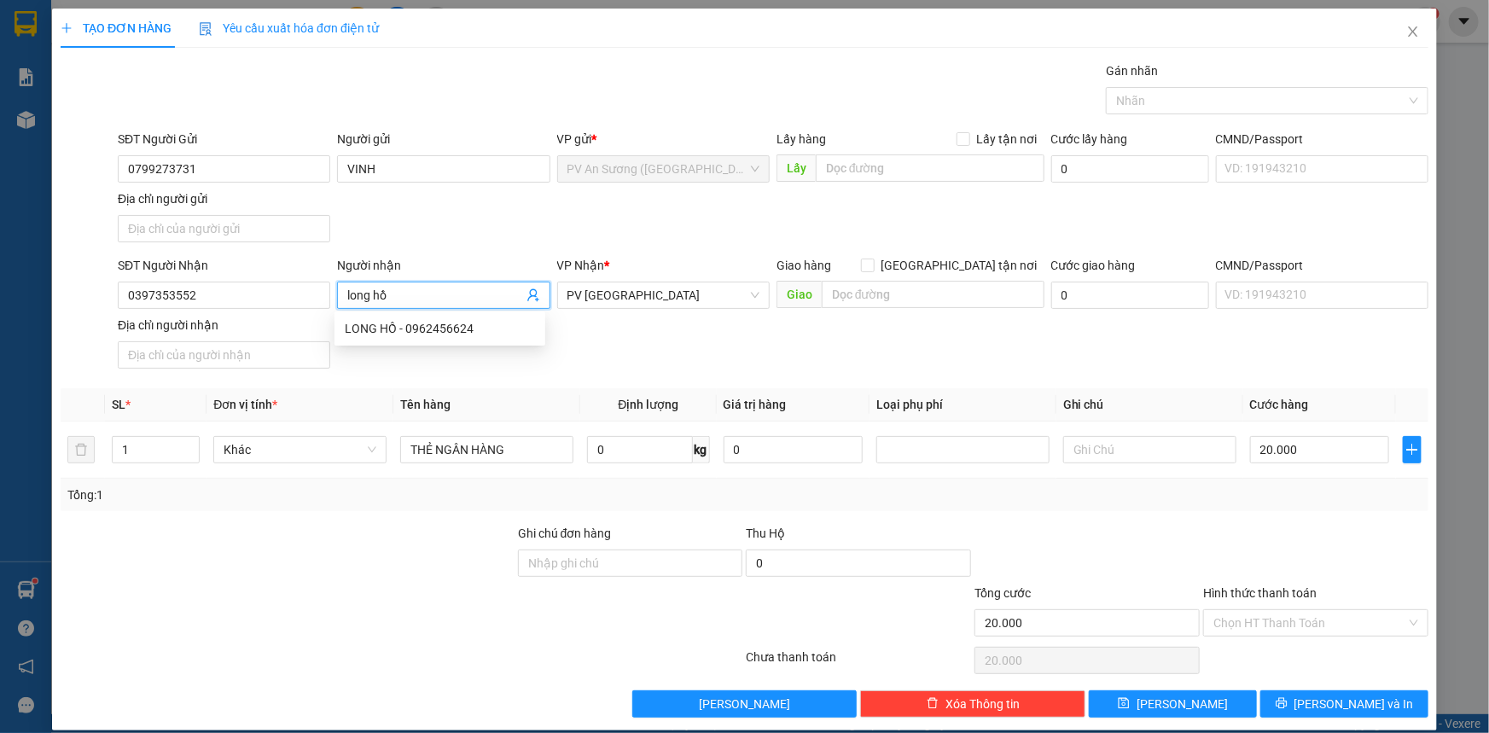
type input "long hồ"
click at [491, 265] on div "Người nhận" at bounding box center [443, 265] width 213 height 19
click at [491, 286] on input "long hồ" at bounding box center [434, 295] width 175 height 19
click at [528, 451] on input "THẺ NGÂN HÀNG" at bounding box center [486, 449] width 173 height 27
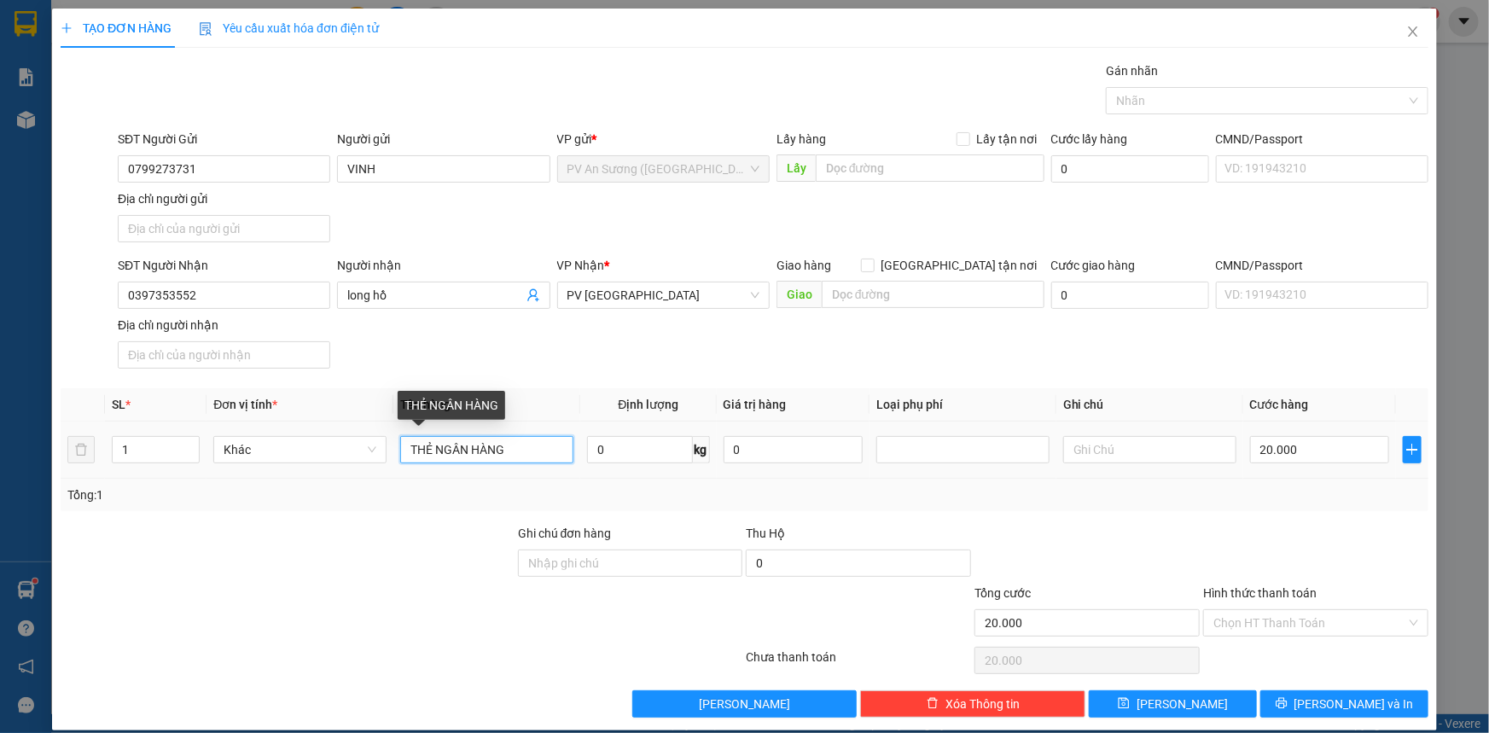
click at [528, 451] on input "THẺ NGÂN HÀNG" at bounding box center [486, 449] width 173 height 27
type input "hộp thuốc"
click at [1285, 635] on div "Hình thức thanh toán Chọn HT Thanh Toán" at bounding box center [1315, 614] width 225 height 60
click at [1280, 627] on input "Hình thức thanh toán" at bounding box center [1310, 623] width 193 height 26
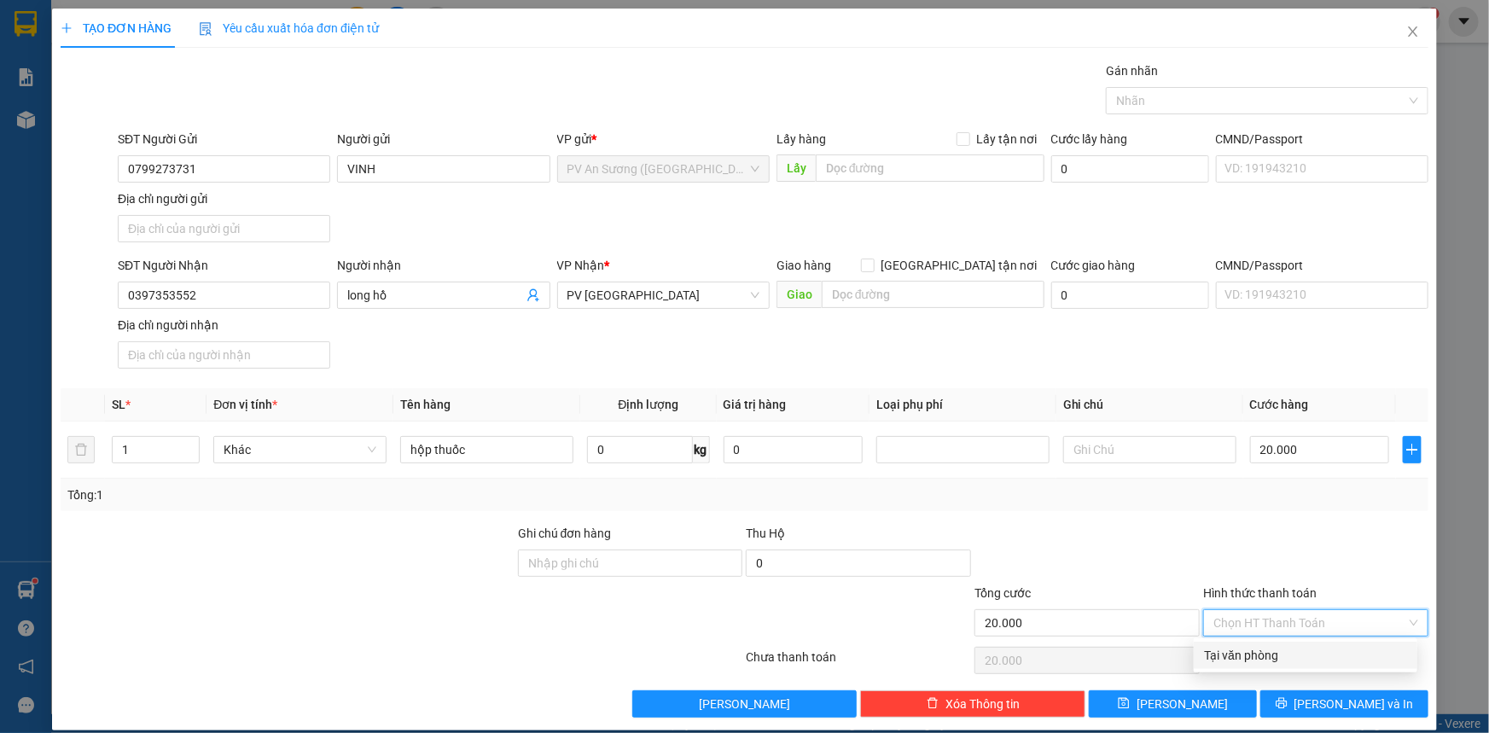
click at [1271, 650] on div "Tại văn phòng" at bounding box center [1305, 655] width 203 height 19
type input "0"
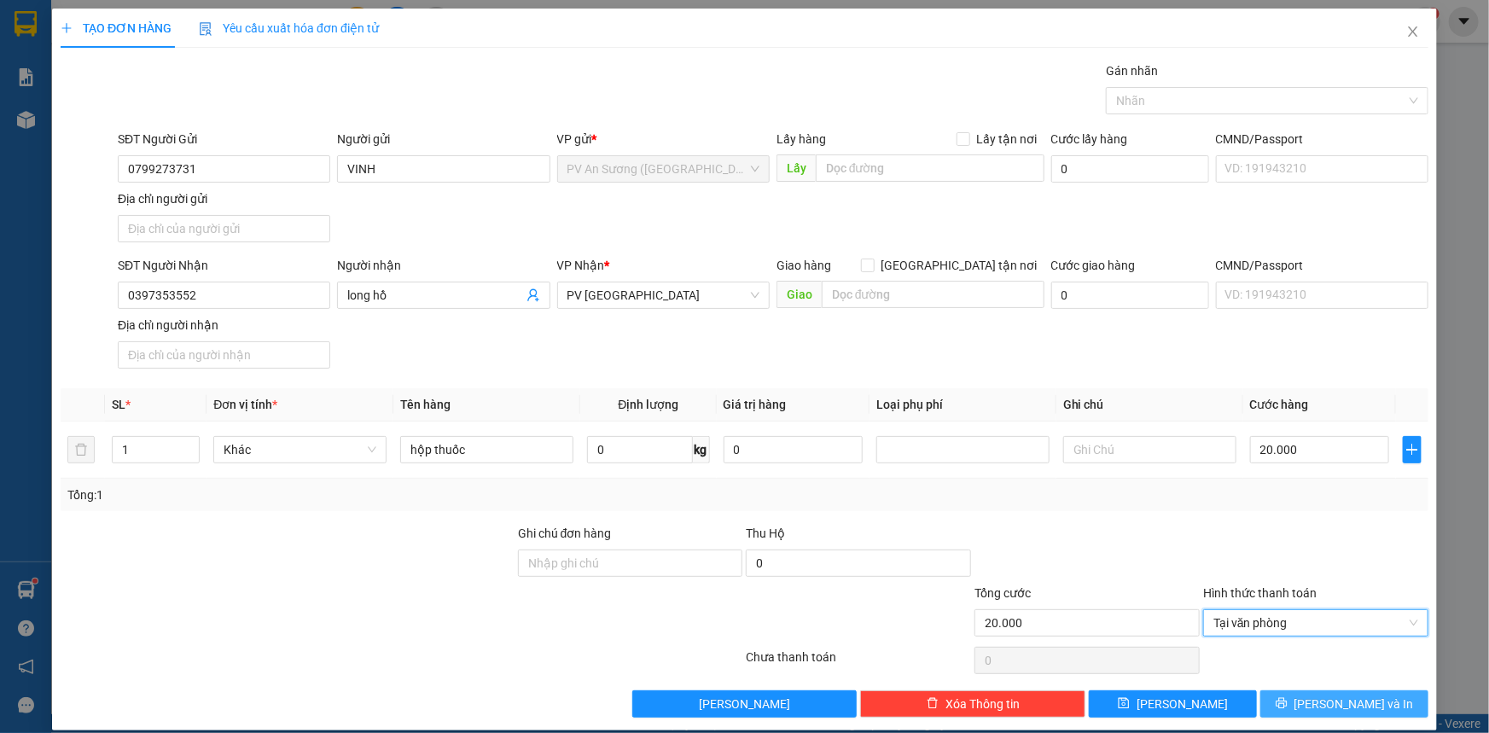
click at [1285, 696] on button "[PERSON_NAME] và In" at bounding box center [1345, 703] width 168 height 27
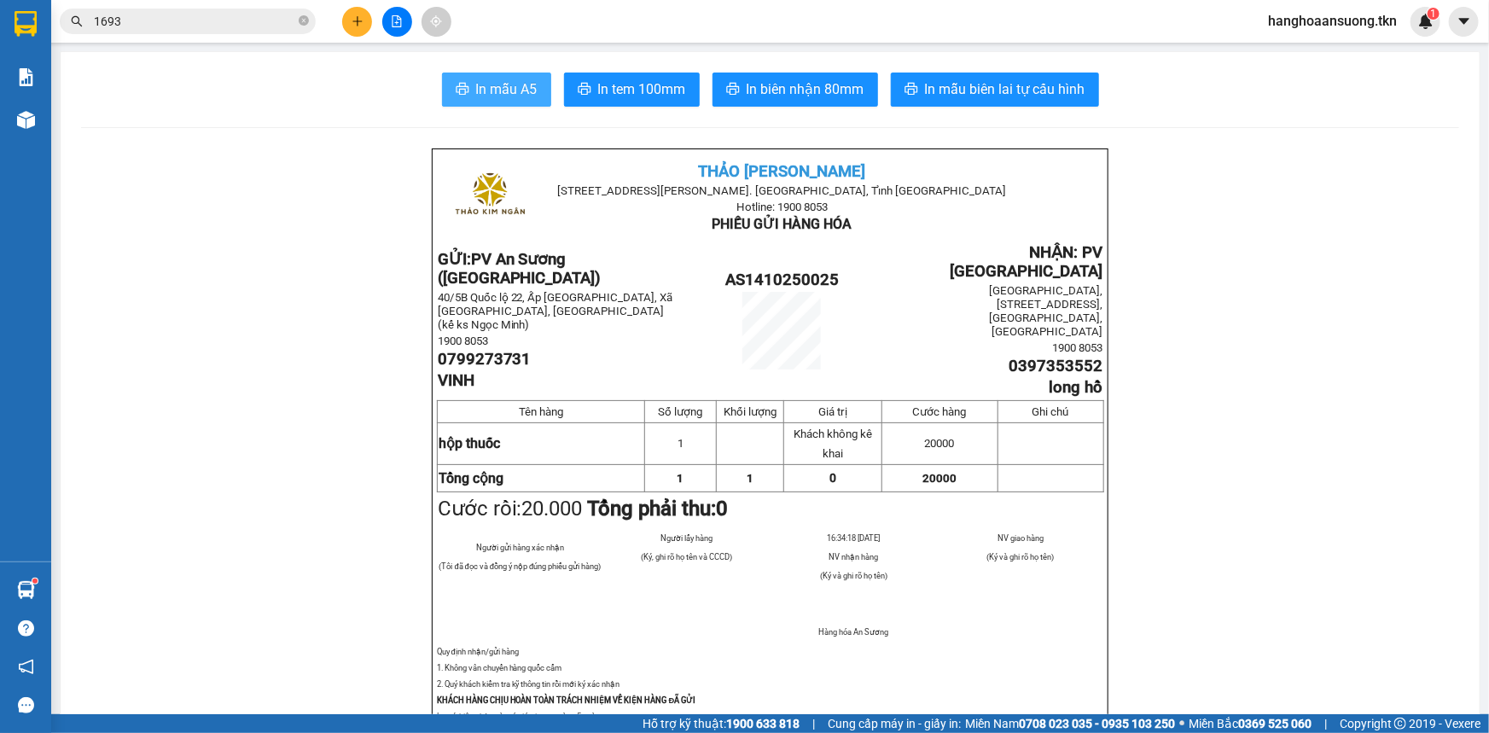
click at [479, 82] on span "In mẫu A5" at bounding box center [506, 89] width 61 height 21
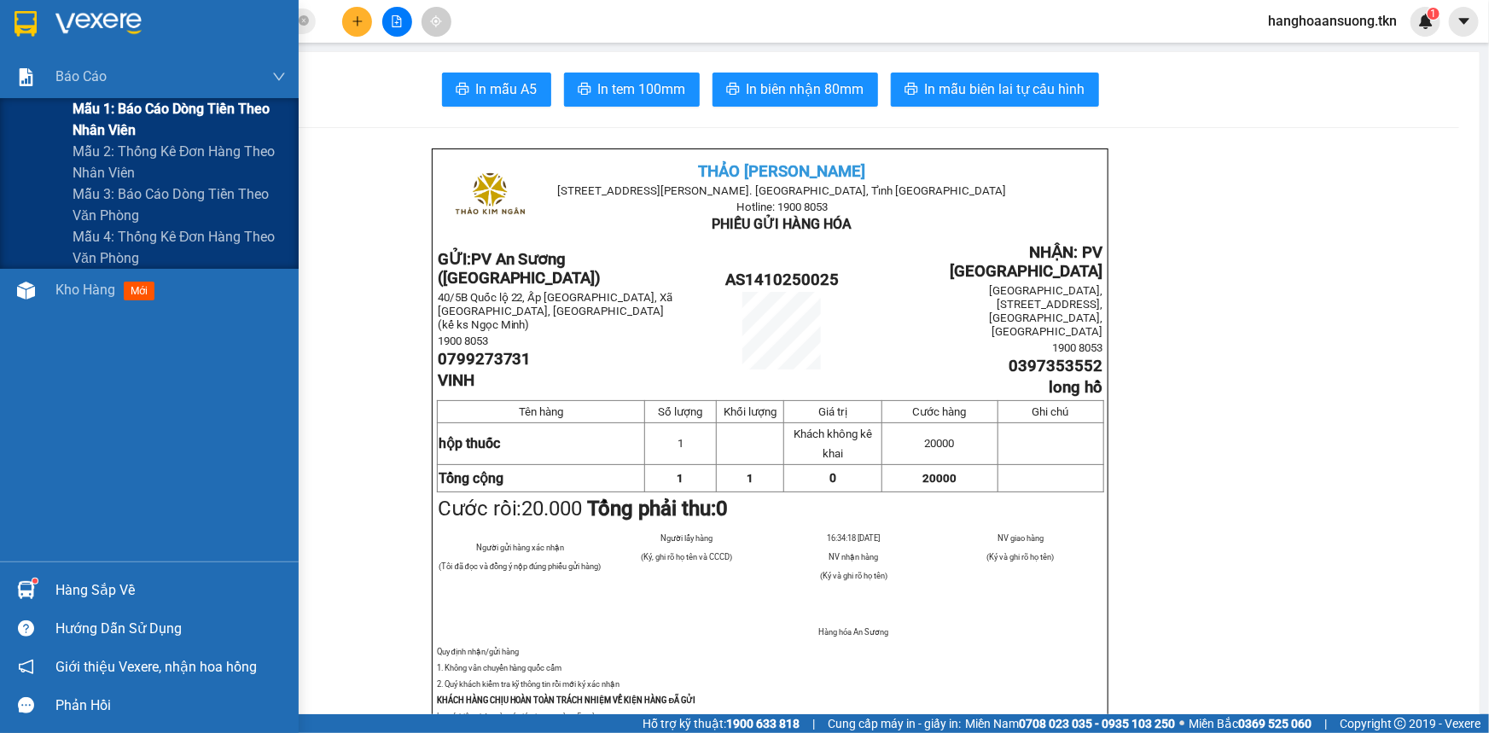
click at [15, 108] on div "Mẫu 1: Báo cáo dòng tiền theo nhân viên" at bounding box center [149, 119] width 299 height 43
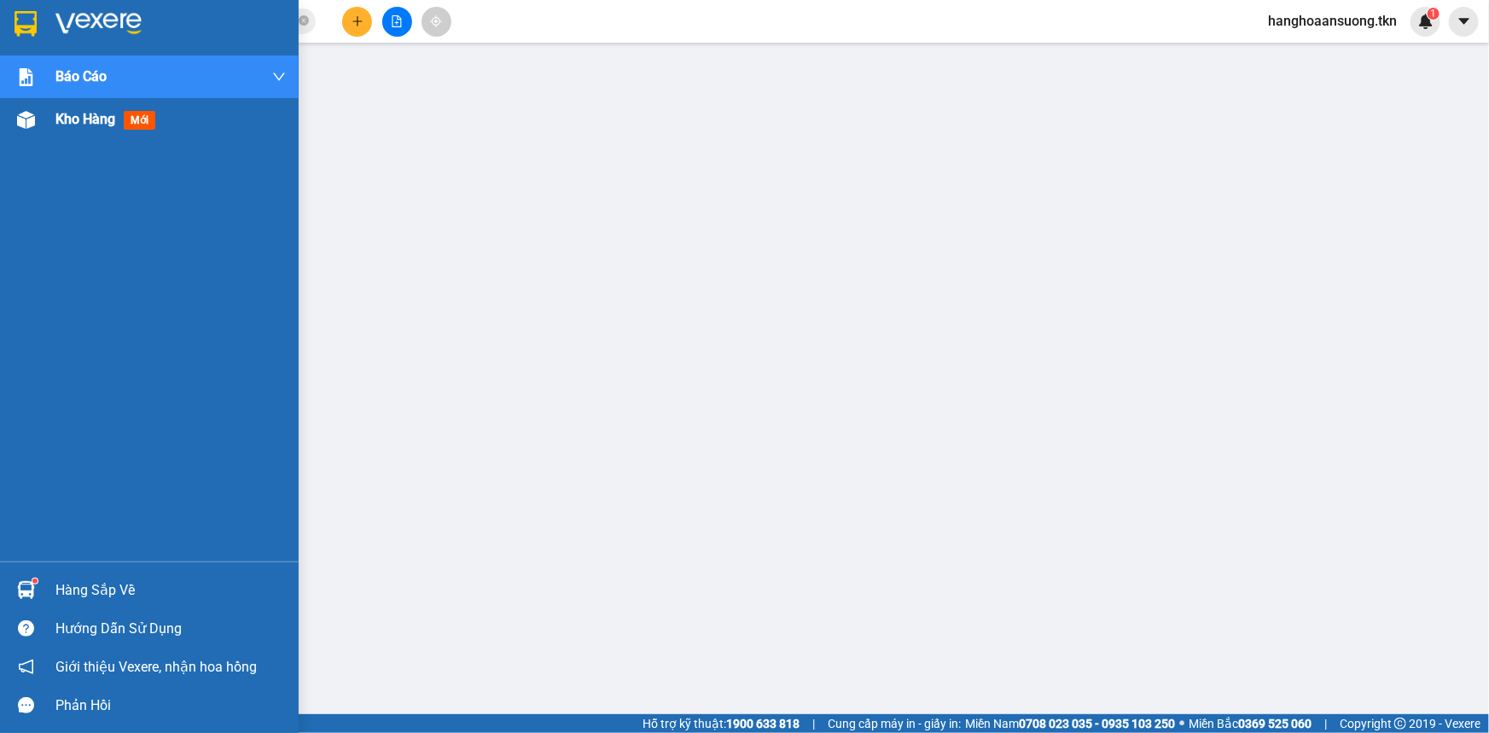
click at [90, 111] on span "Kho hàng" at bounding box center [85, 119] width 60 height 16
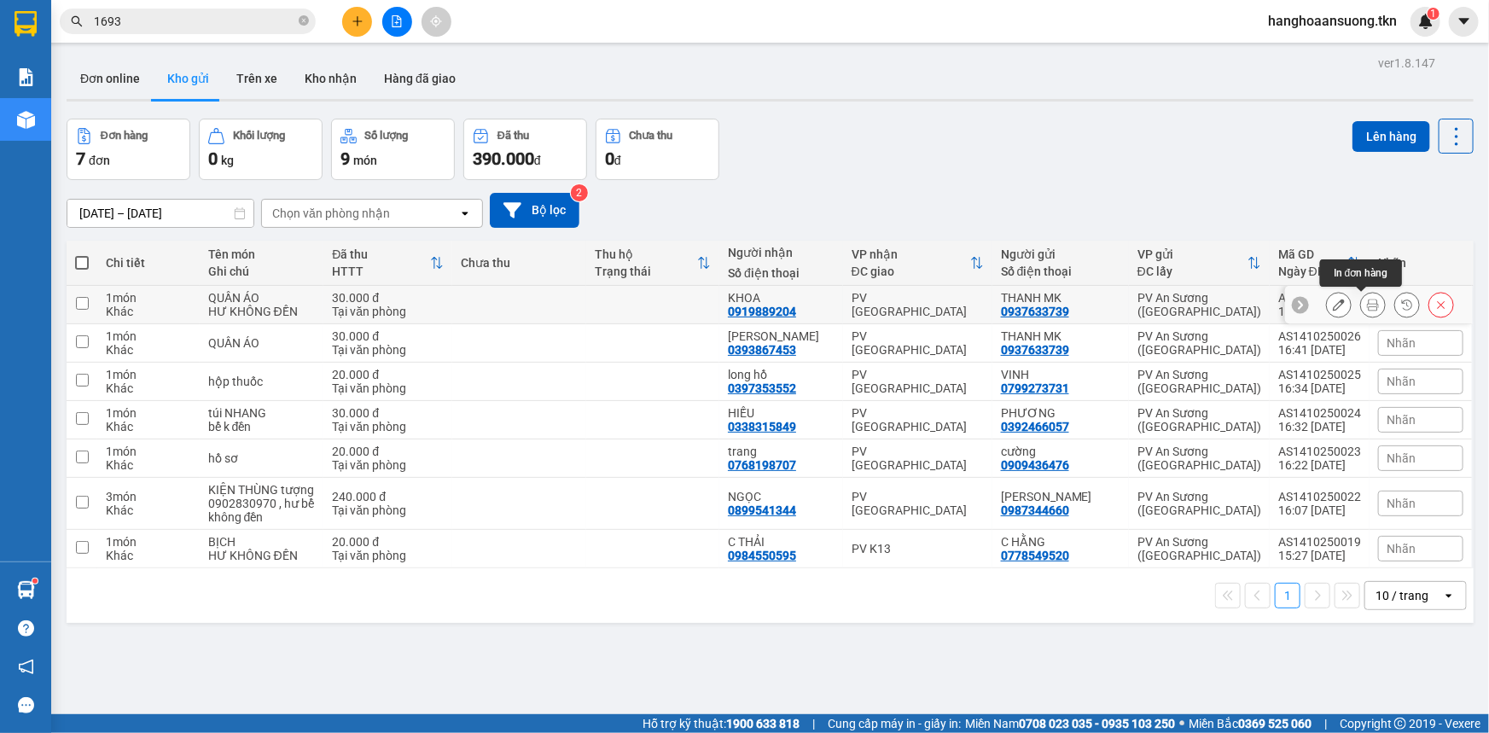
click at [1367, 302] on icon at bounding box center [1373, 305] width 12 height 12
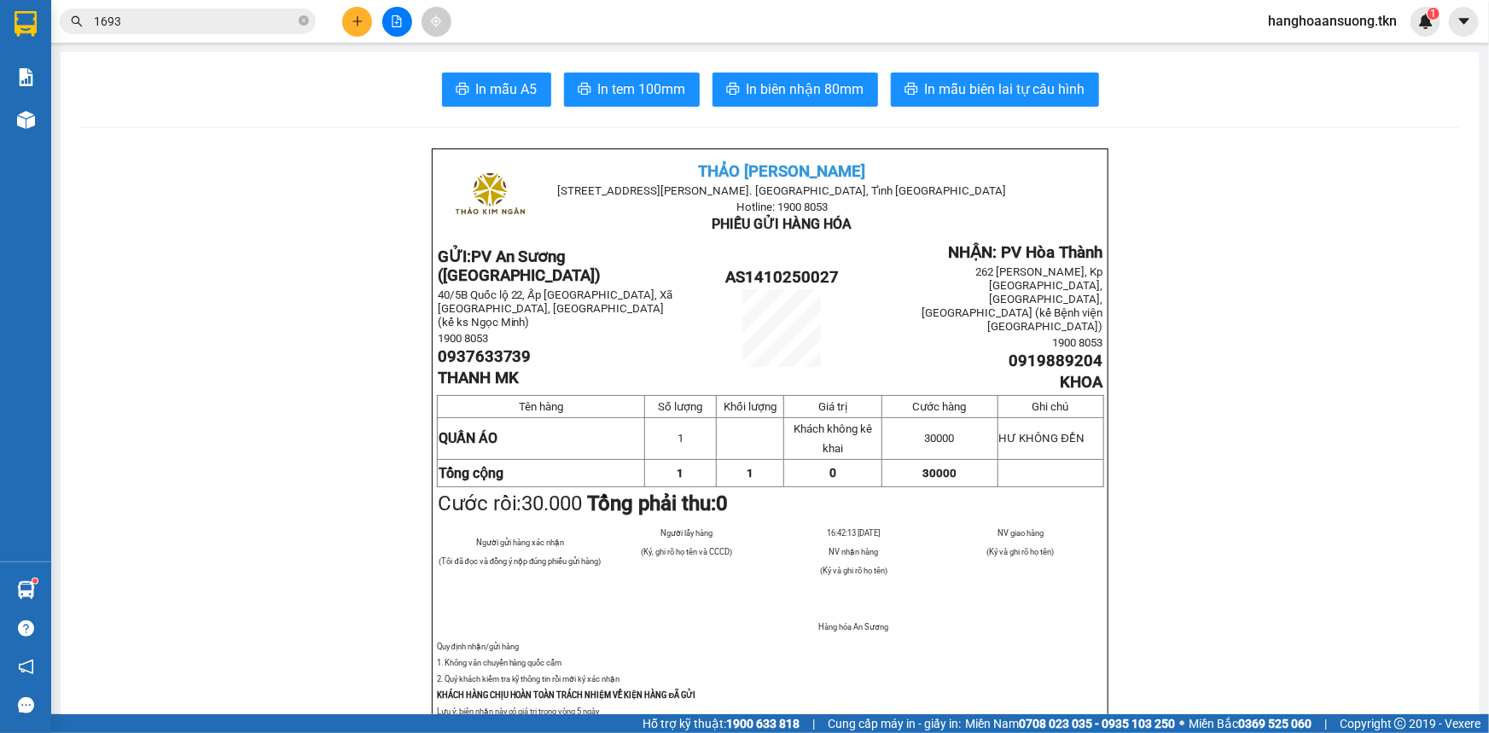
click at [494, 94] on span "In mẫu A5" at bounding box center [506, 89] width 61 height 21
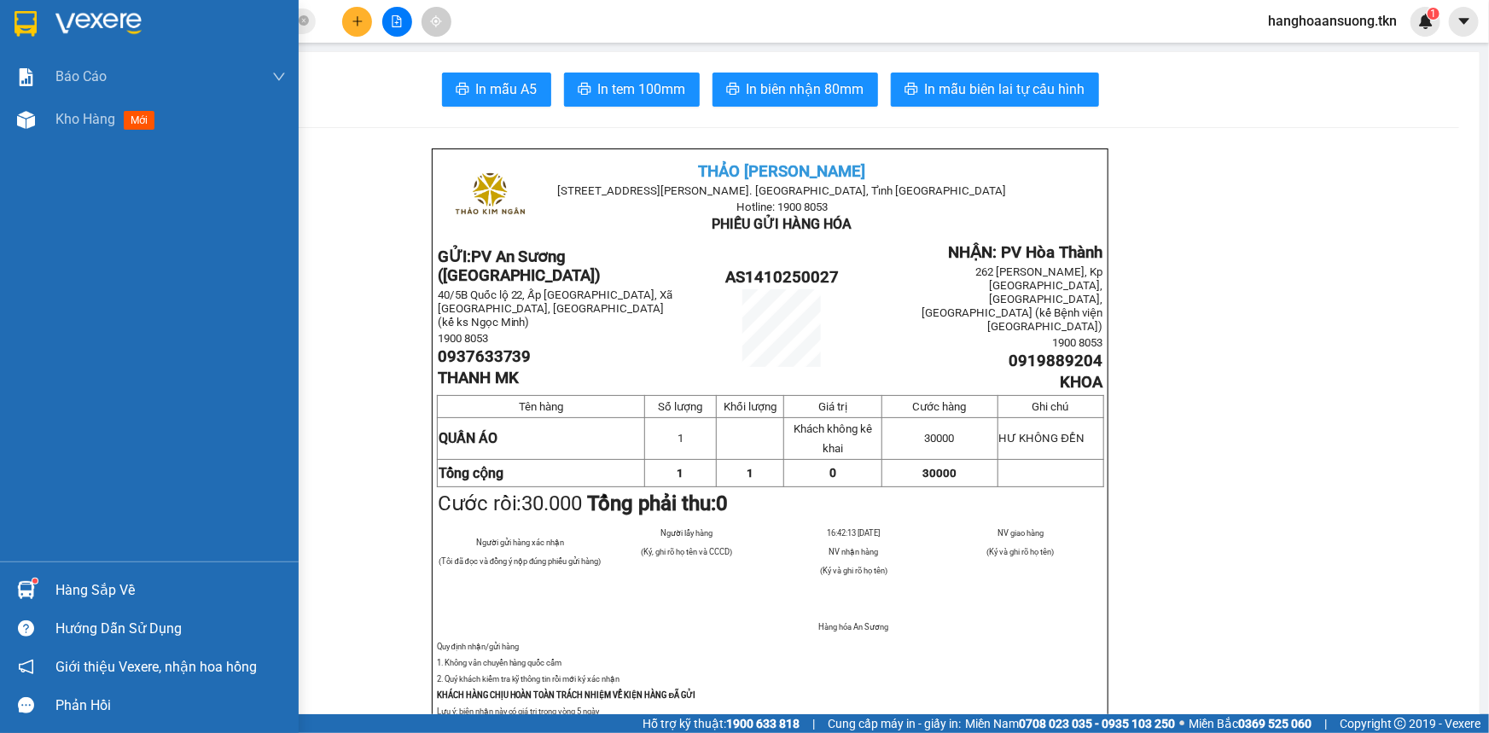
click at [50, 119] on div "Kho hàng mới" at bounding box center [149, 119] width 299 height 43
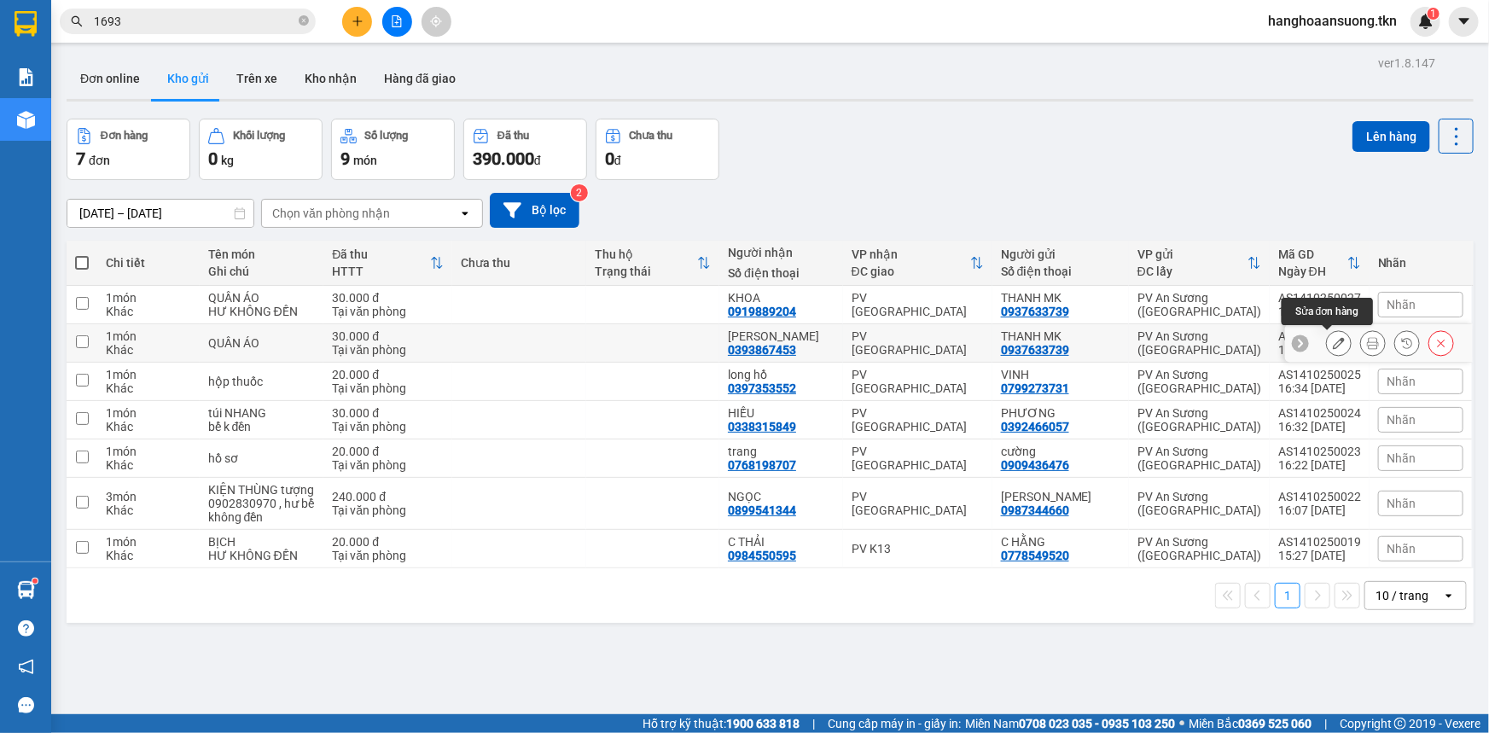
click at [1367, 341] on icon at bounding box center [1373, 343] width 12 height 12
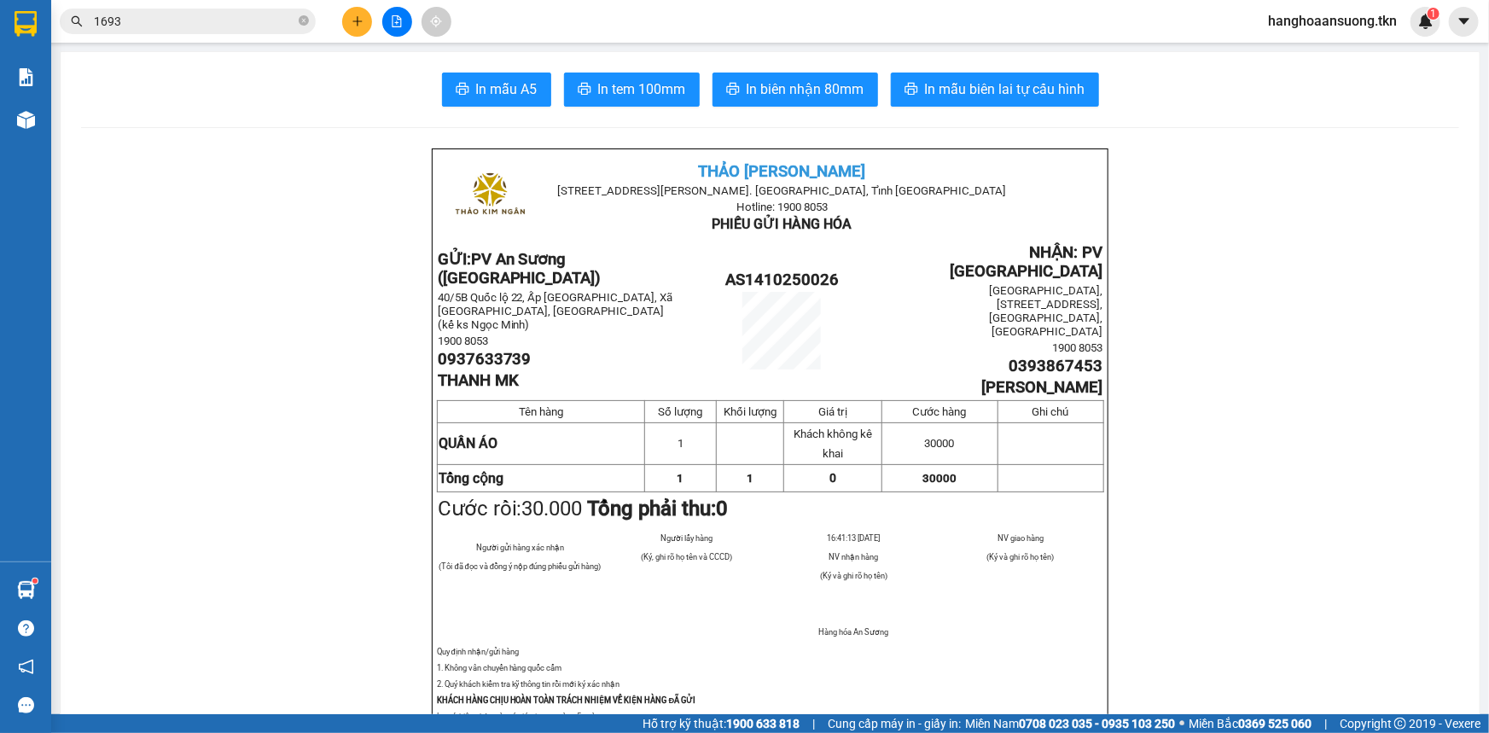
click at [478, 81] on span "In mẫu A5" at bounding box center [506, 89] width 61 height 21
click at [970, 102] on button "In mẫu biên lai tự cấu hình" at bounding box center [995, 90] width 208 height 34
click at [615, 96] on span "In tem 100mm" at bounding box center [642, 89] width 88 height 21
